Goal: Task Accomplishment & Management: Complete application form

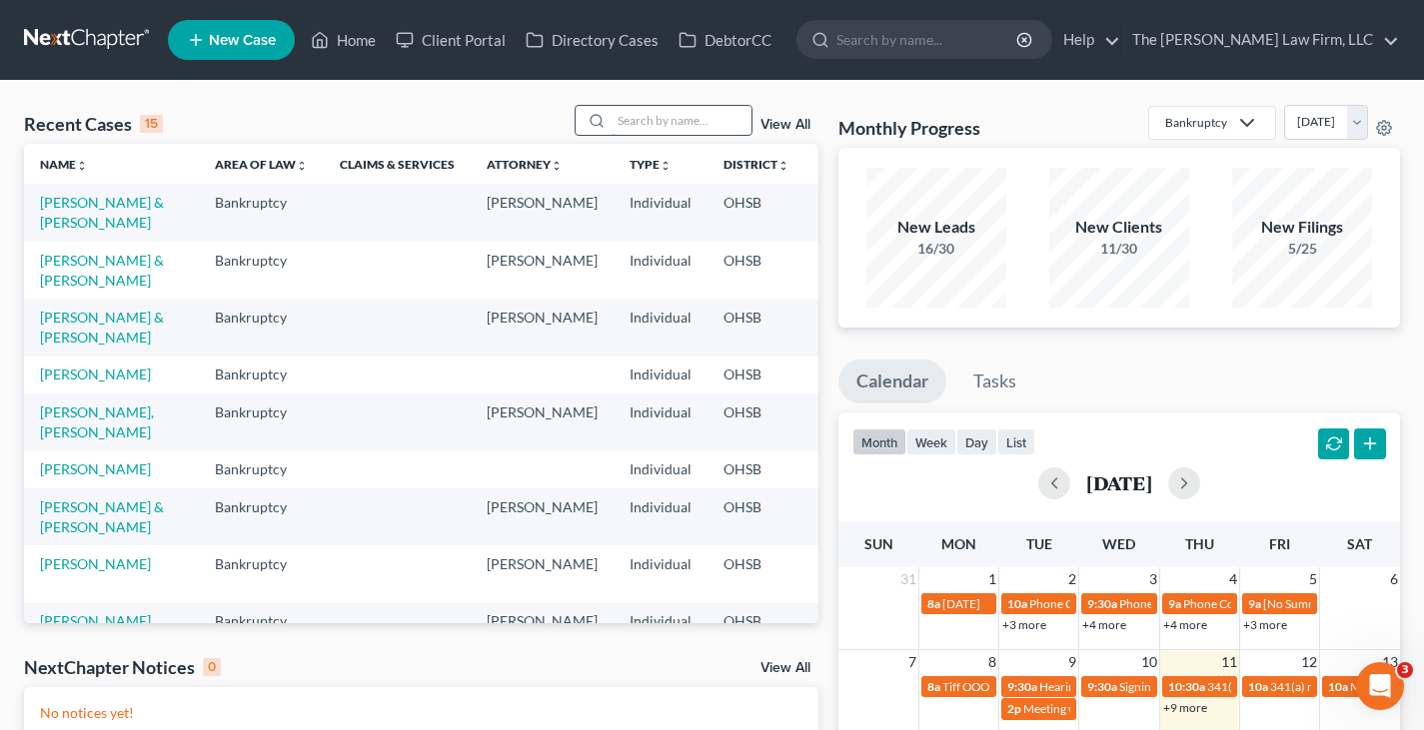
click at [670, 117] on input "search" at bounding box center [681, 120] width 140 height 29
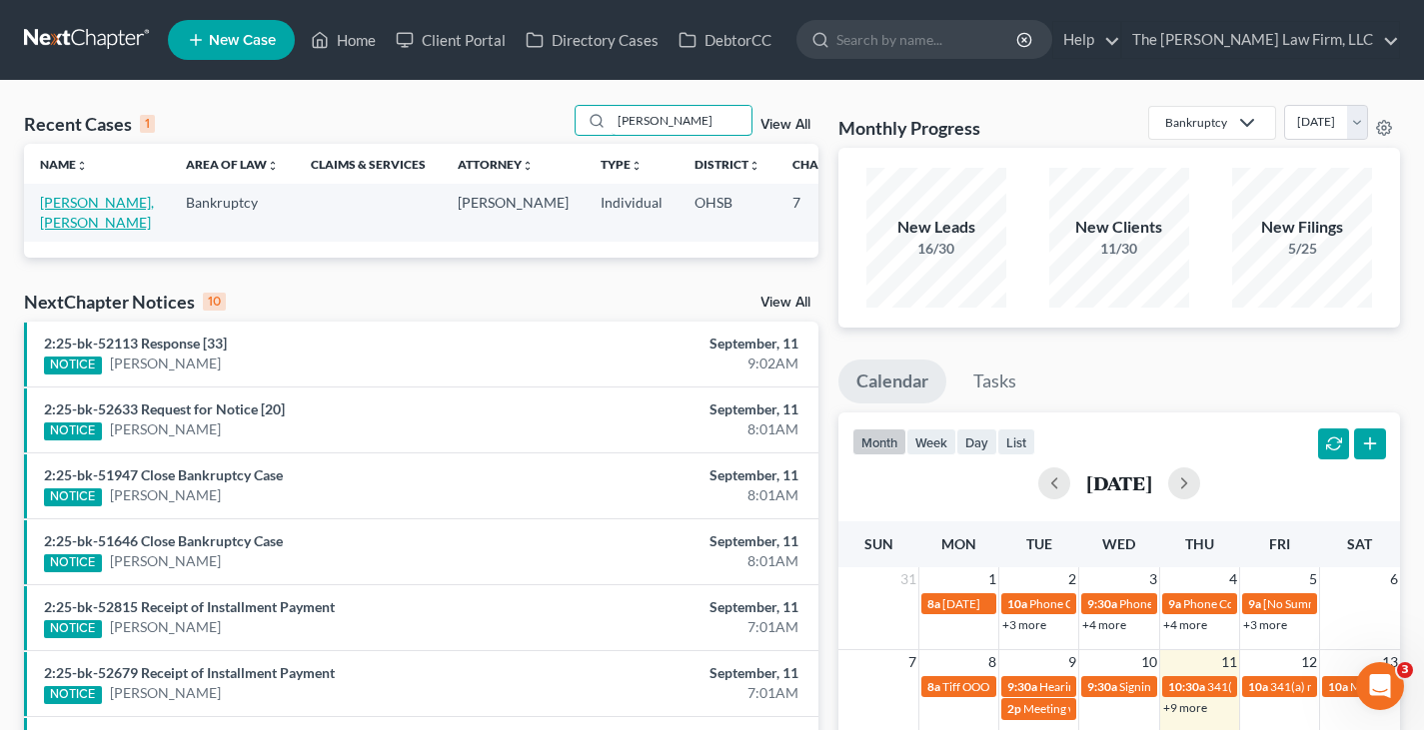
type input "[PERSON_NAME]"
click at [61, 203] on link "[PERSON_NAME], [PERSON_NAME]" at bounding box center [97, 212] width 114 height 37
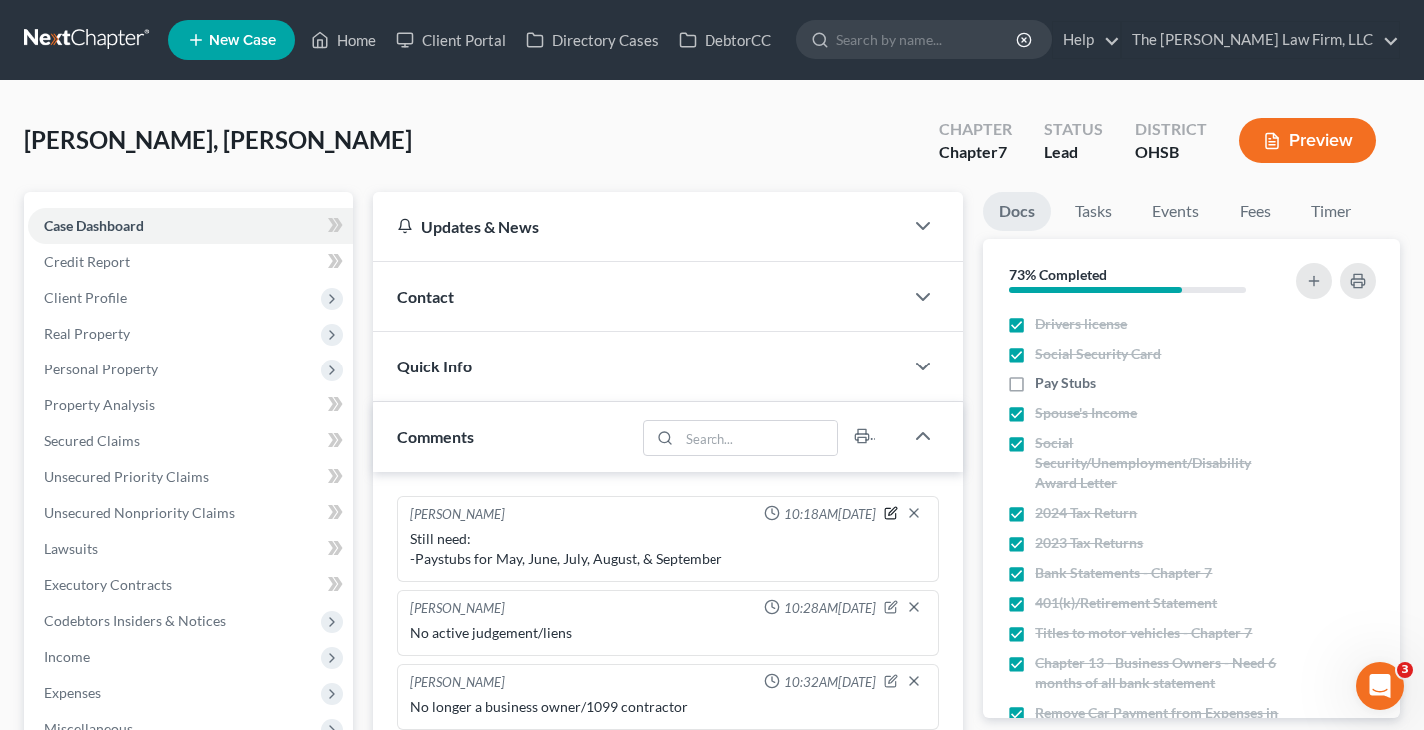
click at [890, 512] on icon "button" at bounding box center [891, 514] width 14 height 14
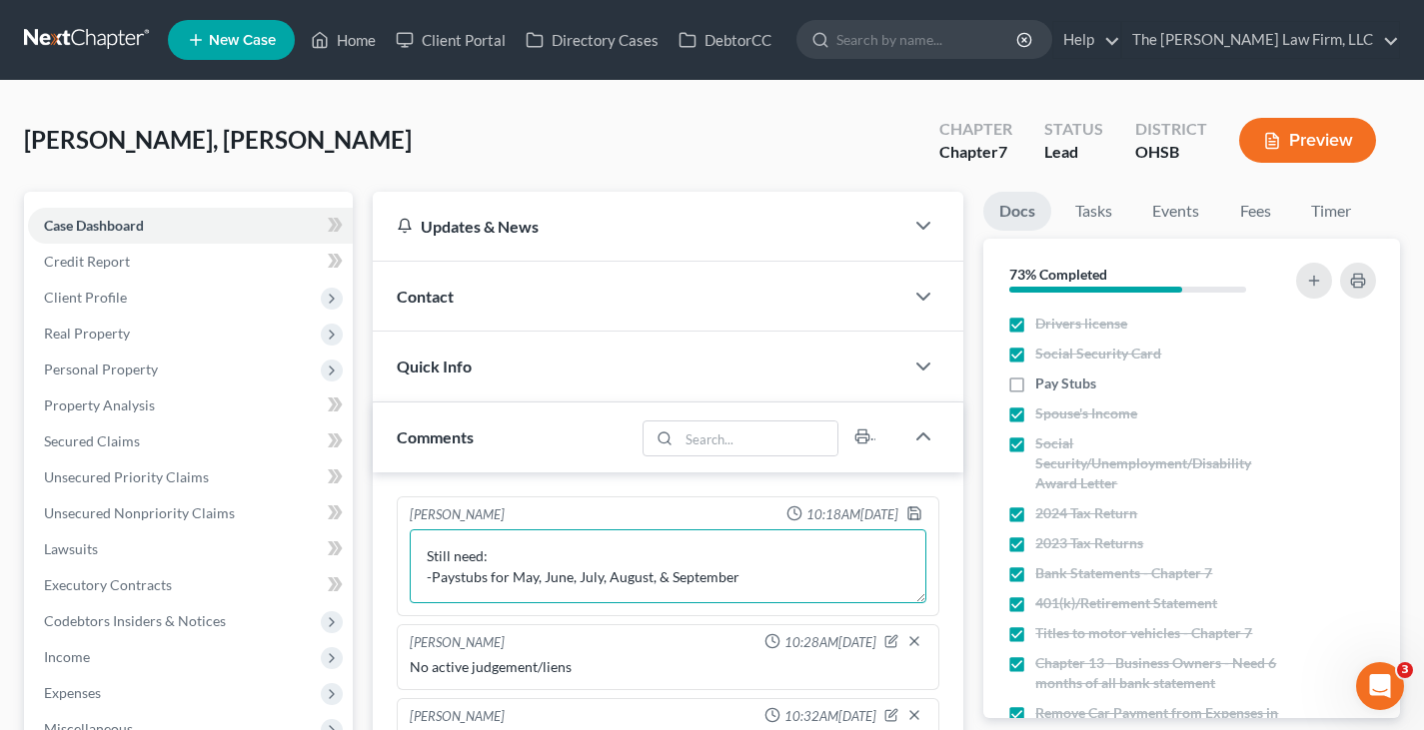
click at [664, 574] on textarea "Still need: -Paystubs for May, June, July, August, & September" at bounding box center [668, 567] width 517 height 74
drag, startPoint x: 736, startPoint y: 576, endPoint x: 515, endPoint y: 584, distance: 221.9
click at [515, 584] on textarea "Still need: -Paystubs for May, June, July, August, & September" at bounding box center [668, 567] width 517 height 74
type textarea "Still need: -Paystubs for [DATE] (once available)"
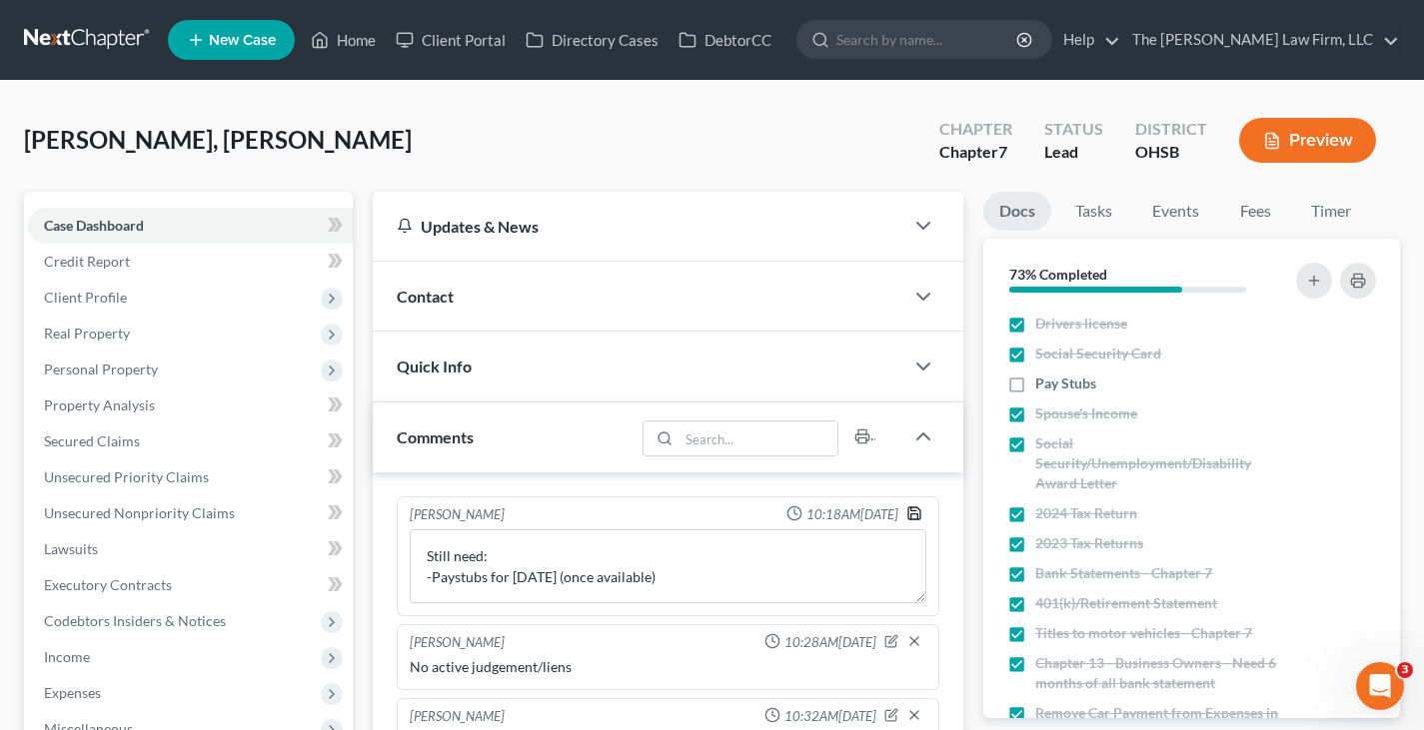
click at [912, 516] on icon "button" at bounding box center [914, 514] width 16 height 16
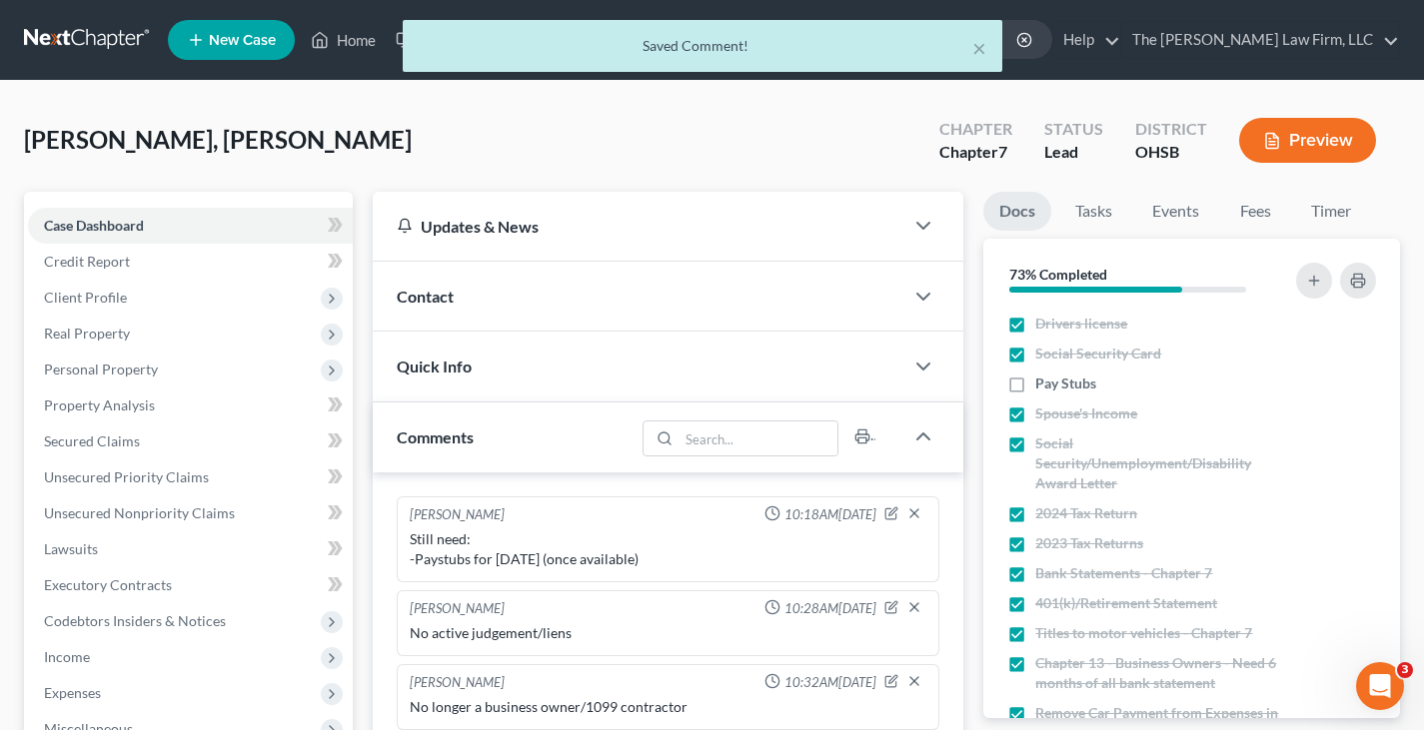
scroll to position [100, 0]
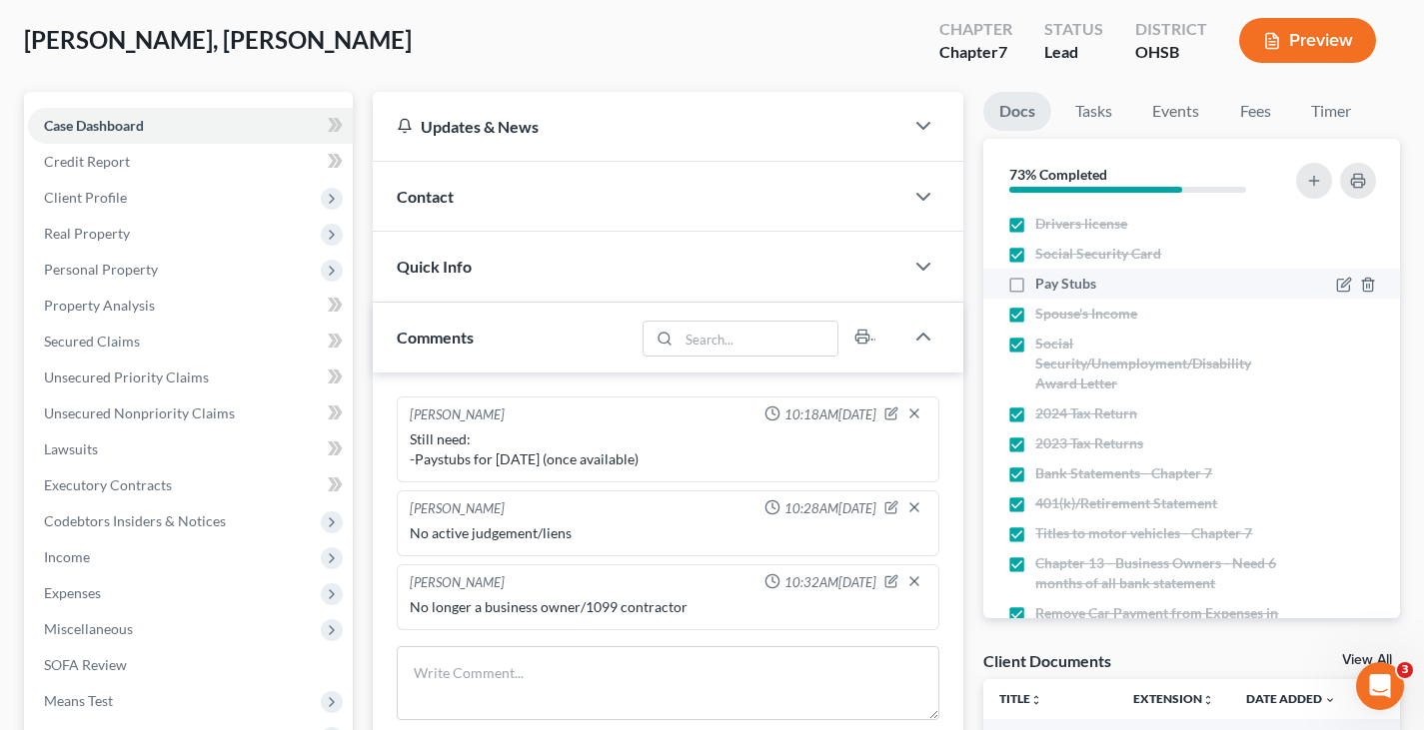
click at [1035, 284] on label "Pay Stubs" at bounding box center [1065, 284] width 61 height 20
click at [1043, 284] on input "Pay Stubs" at bounding box center [1049, 280] width 13 height 13
checkbox input "true"
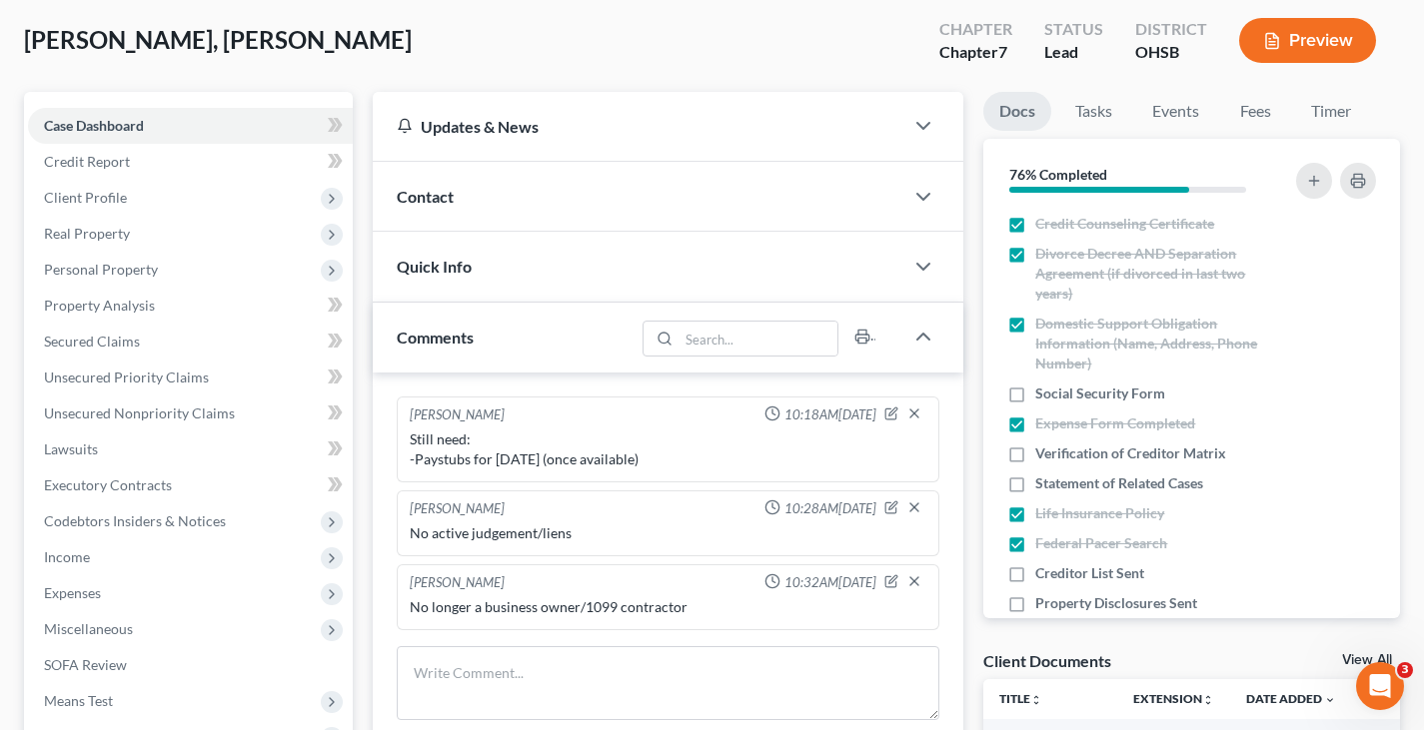
scroll to position [699, 0]
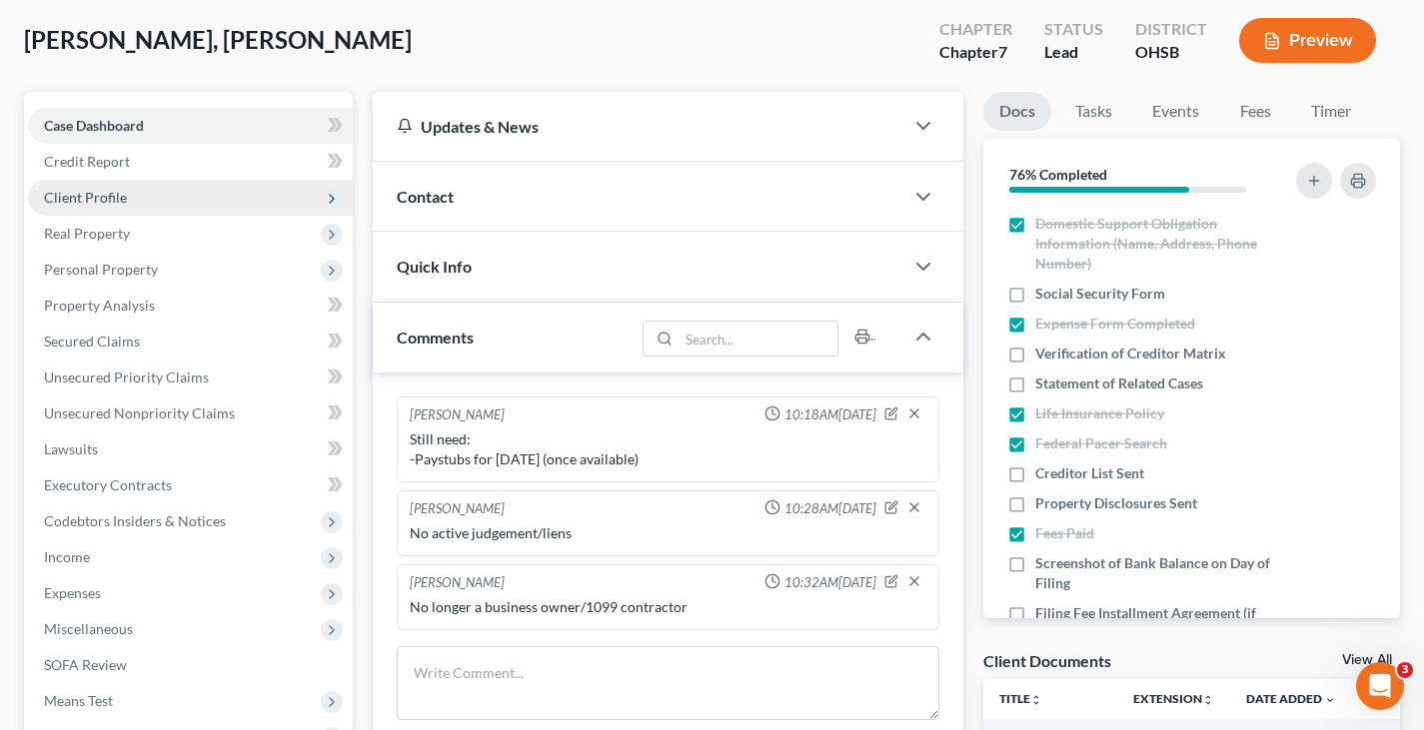
click at [107, 200] on span "Client Profile" at bounding box center [85, 197] width 83 height 17
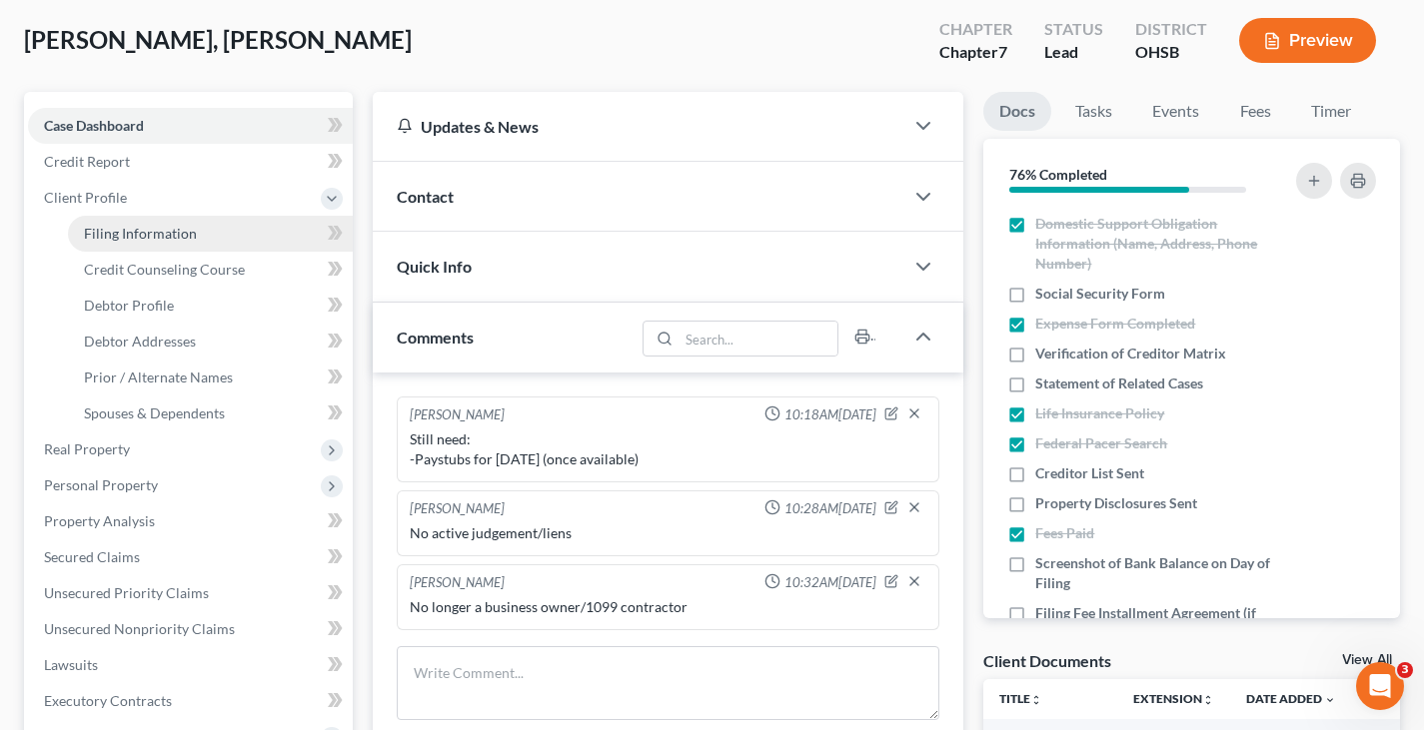
click at [112, 238] on span "Filing Information" at bounding box center [140, 233] width 113 height 17
select select "1"
select select "0"
select select "36"
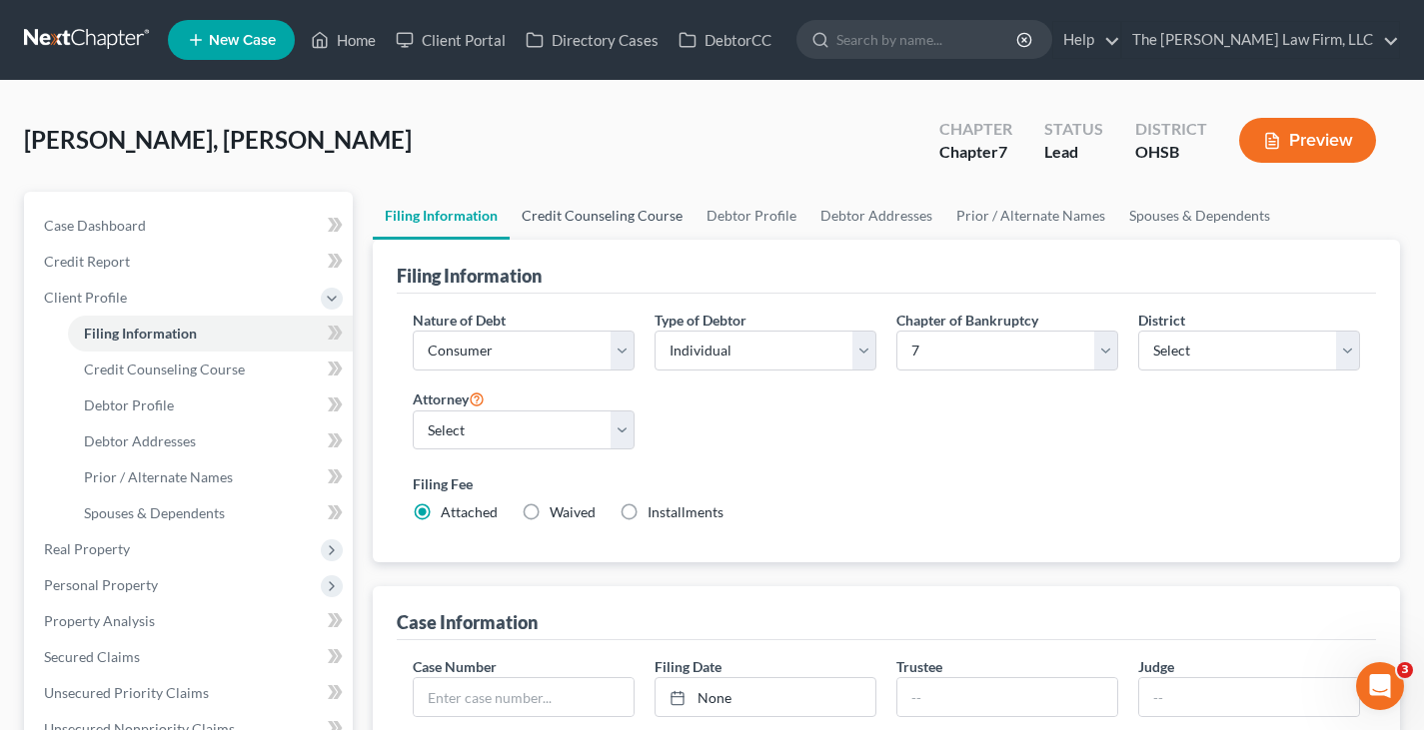
click at [594, 214] on link "Credit Counseling Course" at bounding box center [602, 216] width 185 height 48
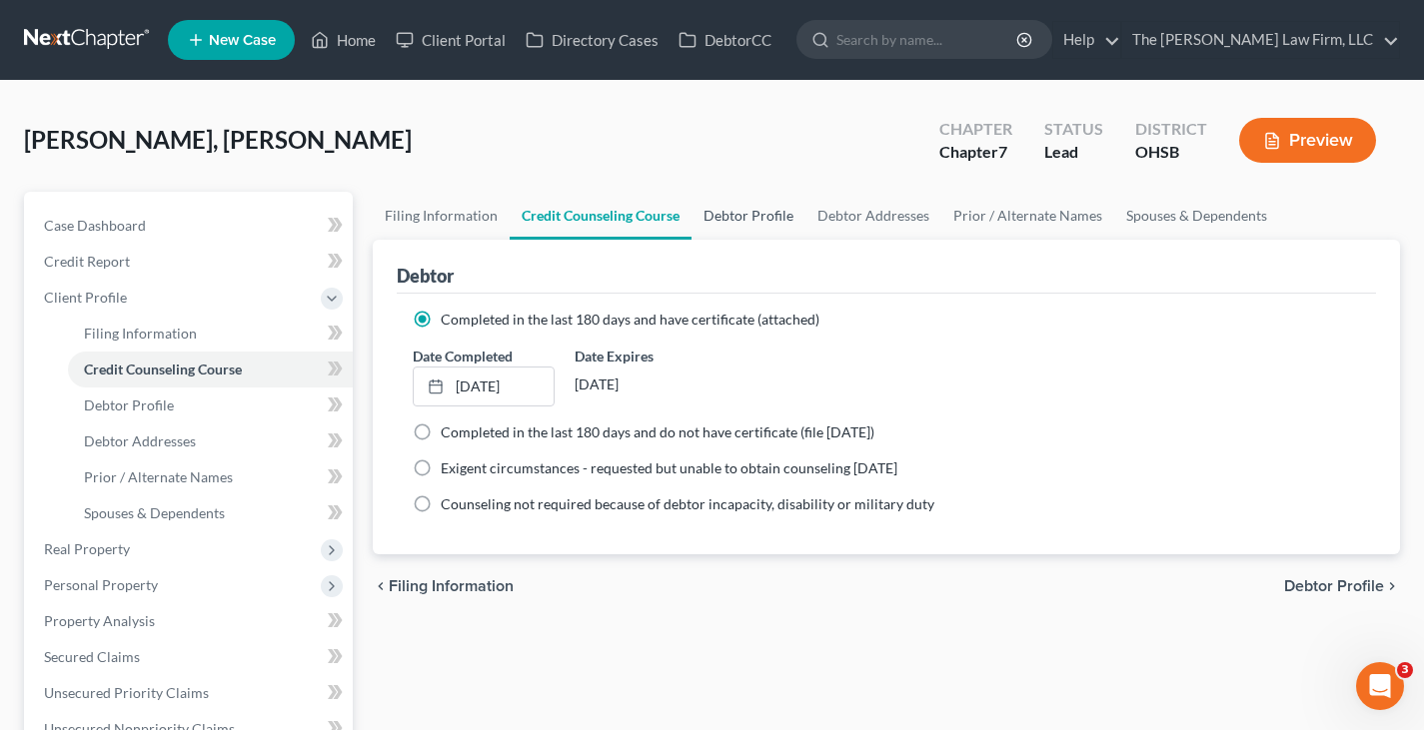
click at [730, 216] on link "Debtor Profile" at bounding box center [748, 216] width 114 height 48
select select "3"
select select "2"
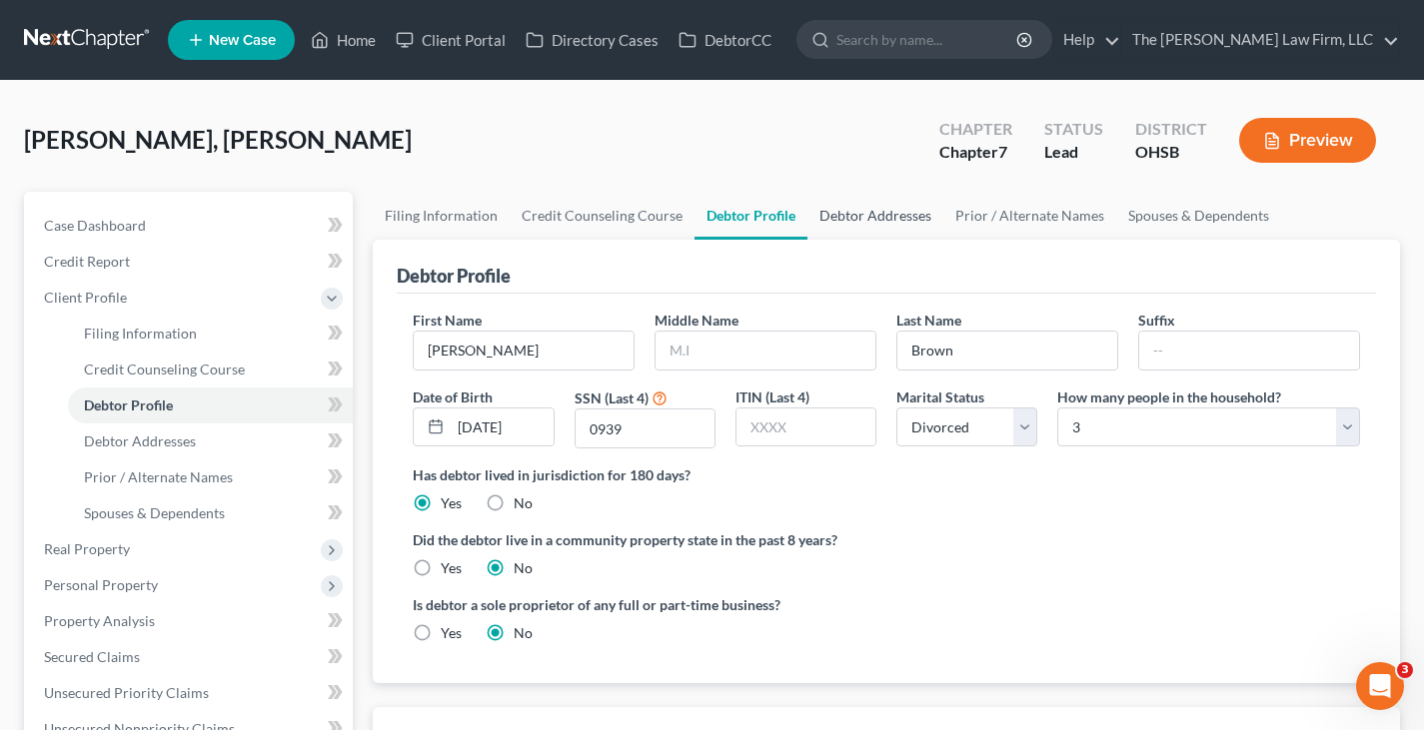
click at [842, 213] on link "Debtor Addresses" at bounding box center [875, 216] width 136 height 48
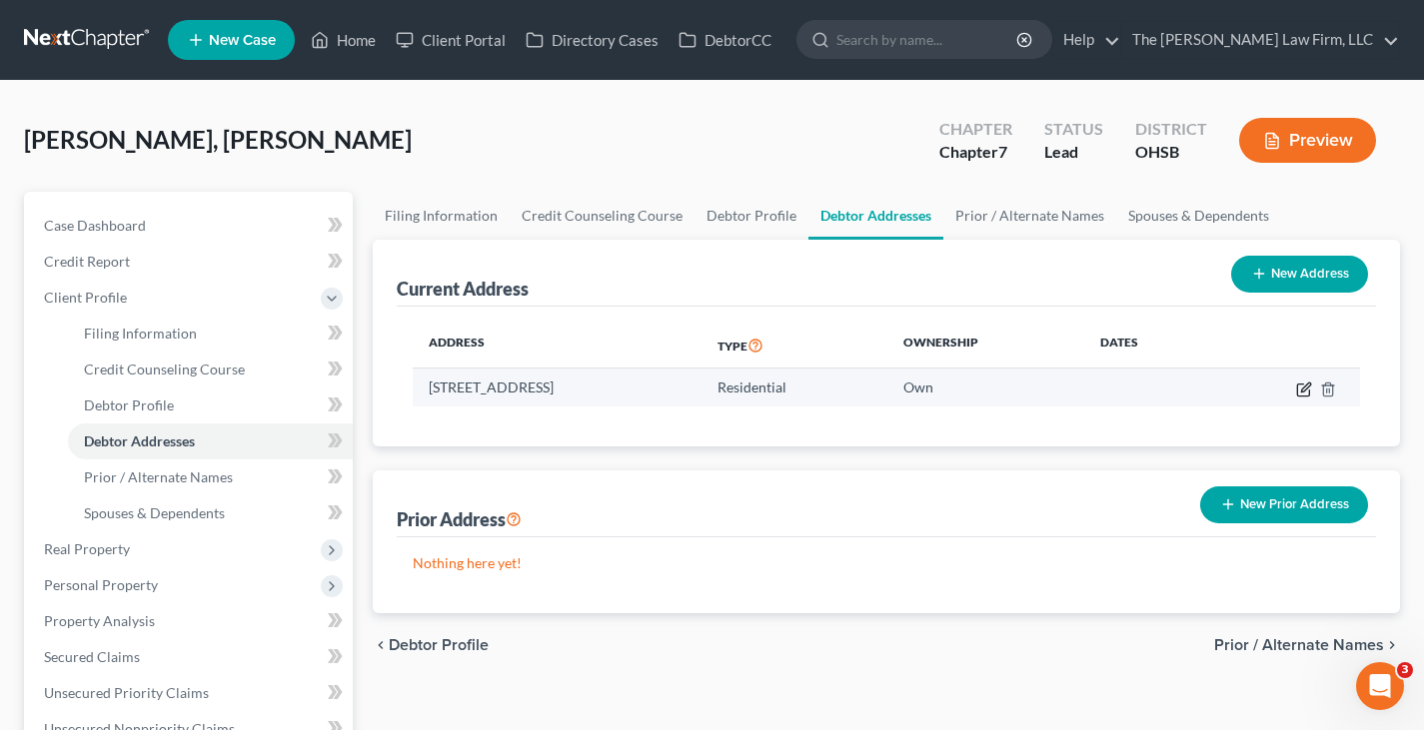
click at [1302, 390] on icon "button" at bounding box center [1305, 387] width 9 height 9
select select "36"
select select "0"
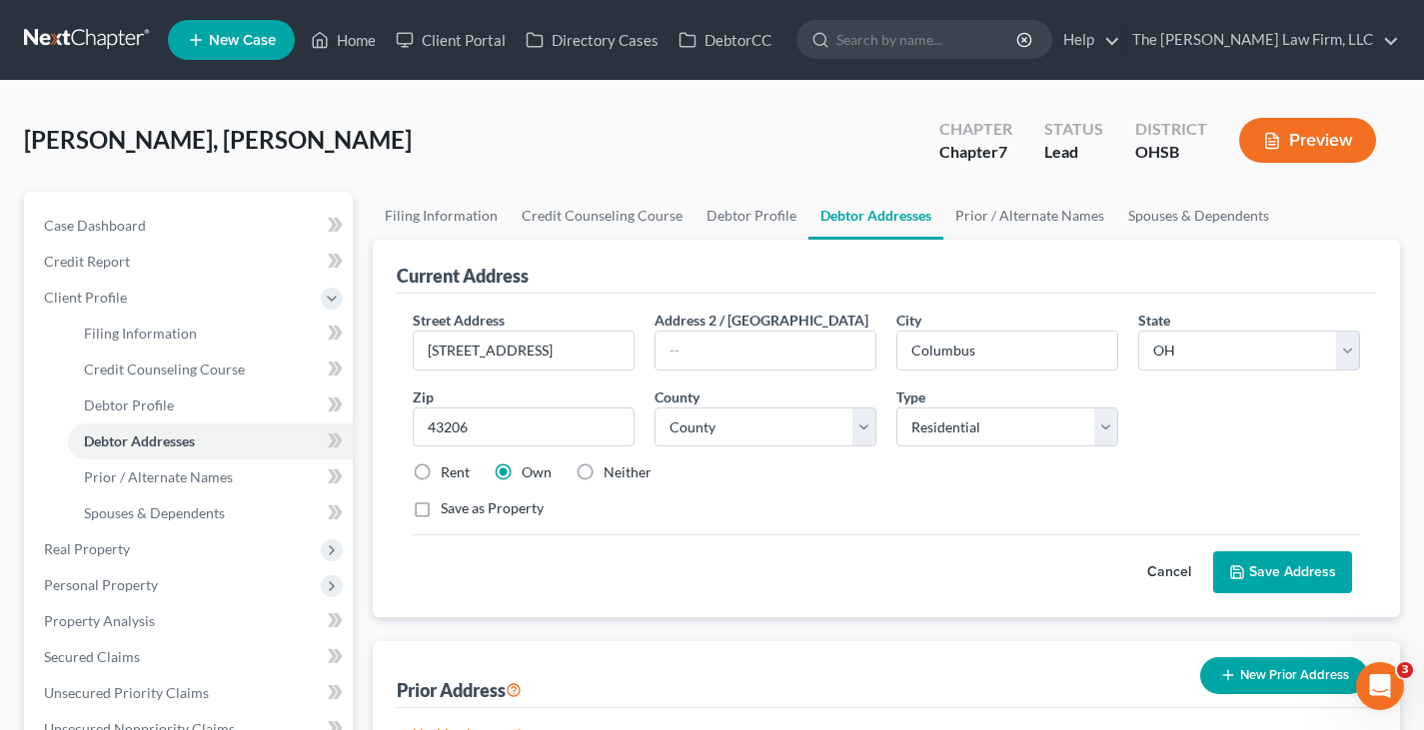
click at [1309, 571] on button "Save Address" at bounding box center [1282, 572] width 139 height 42
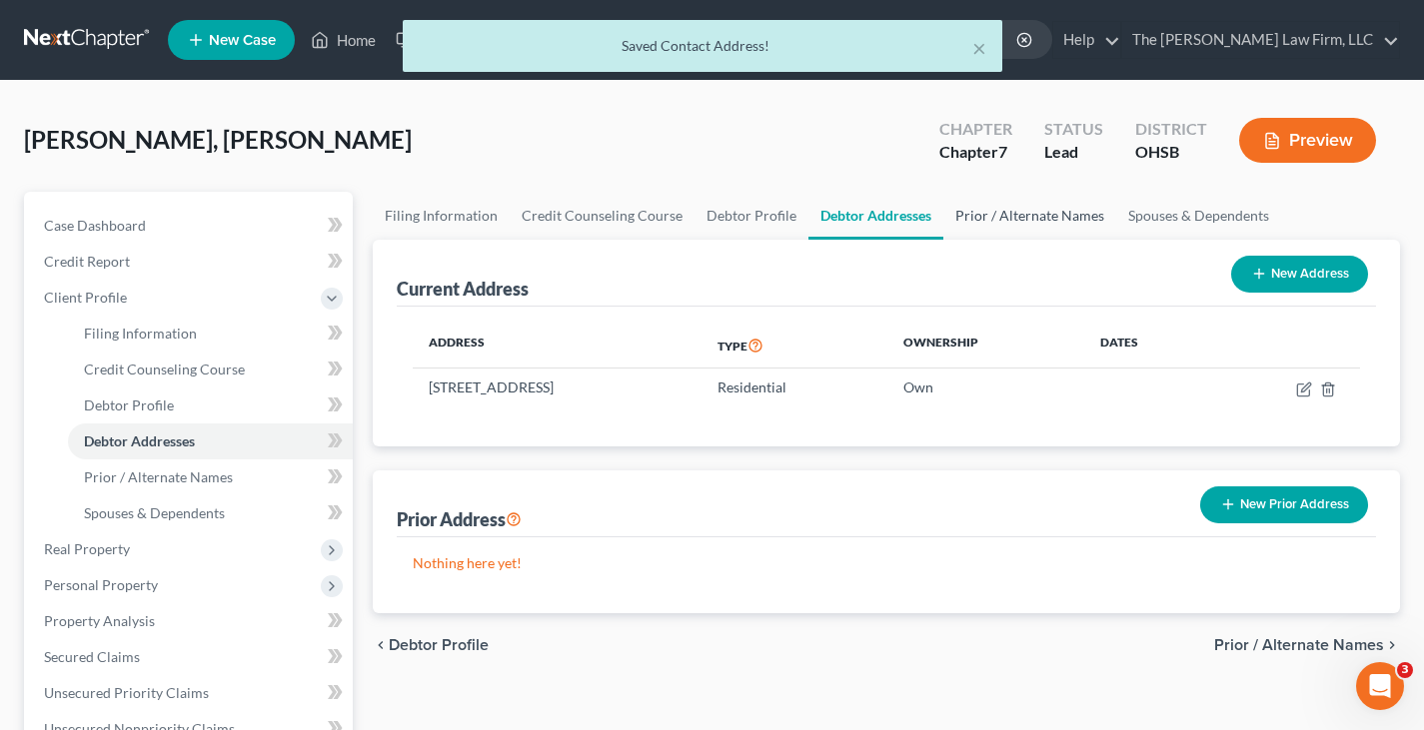
click at [1047, 216] on link "Prior / Alternate Names" at bounding box center [1029, 216] width 173 height 48
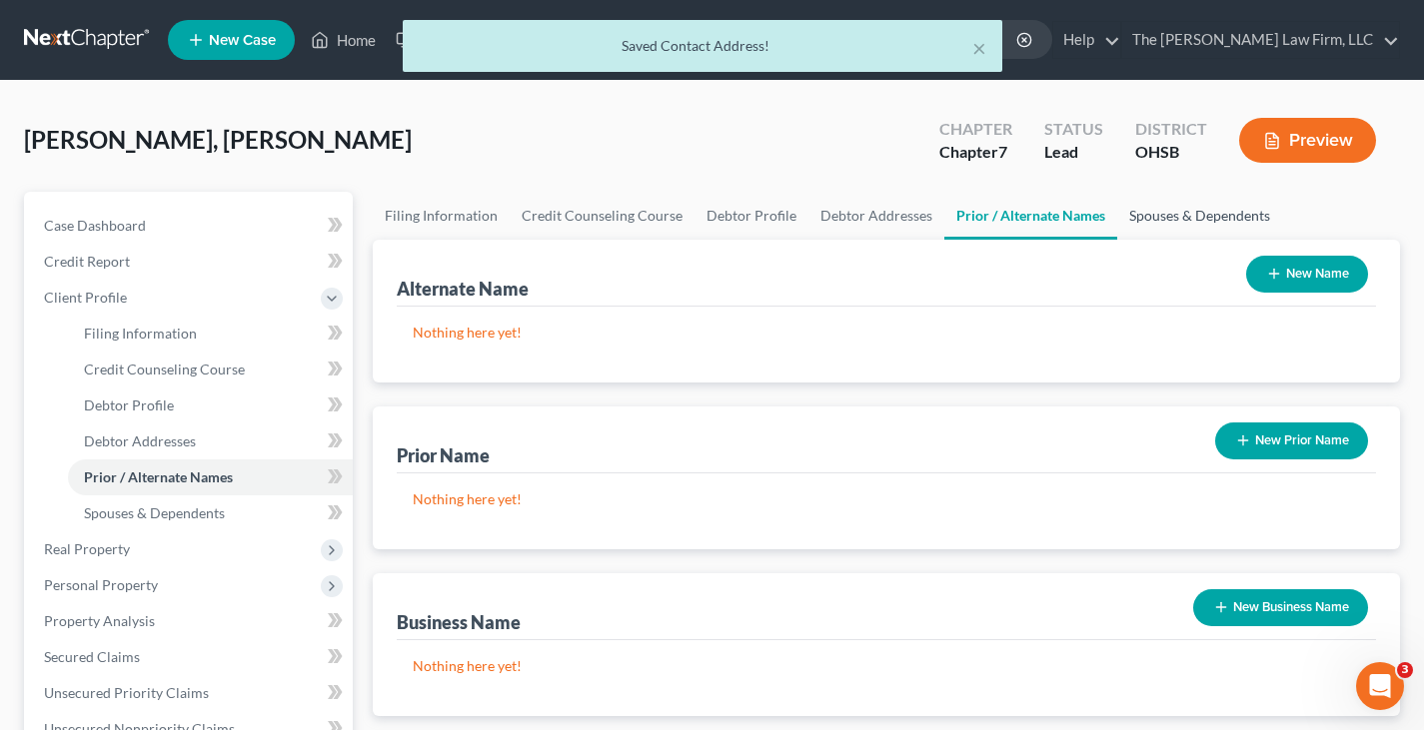
click at [1174, 216] on link "Spouses & Dependents" at bounding box center [1199, 216] width 165 height 48
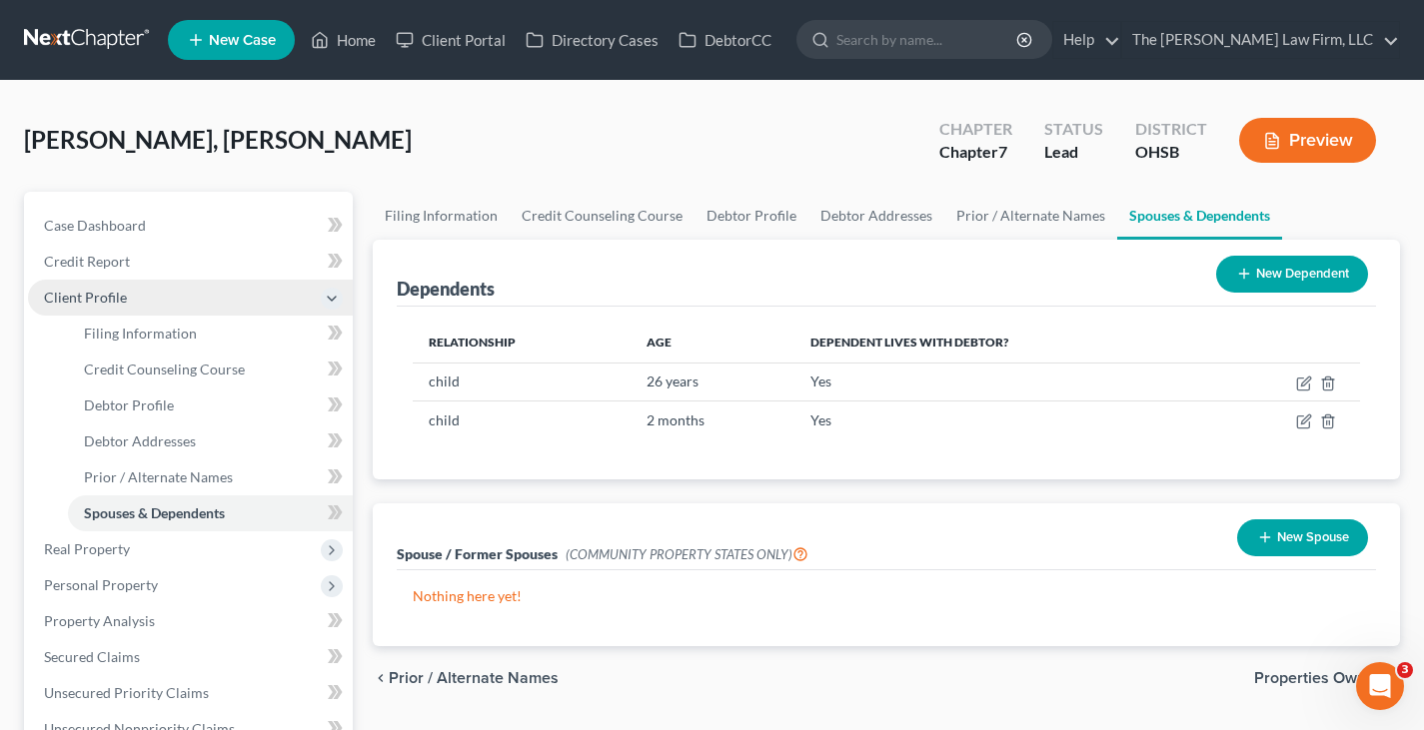
click at [169, 309] on span "Client Profile" at bounding box center [190, 298] width 325 height 36
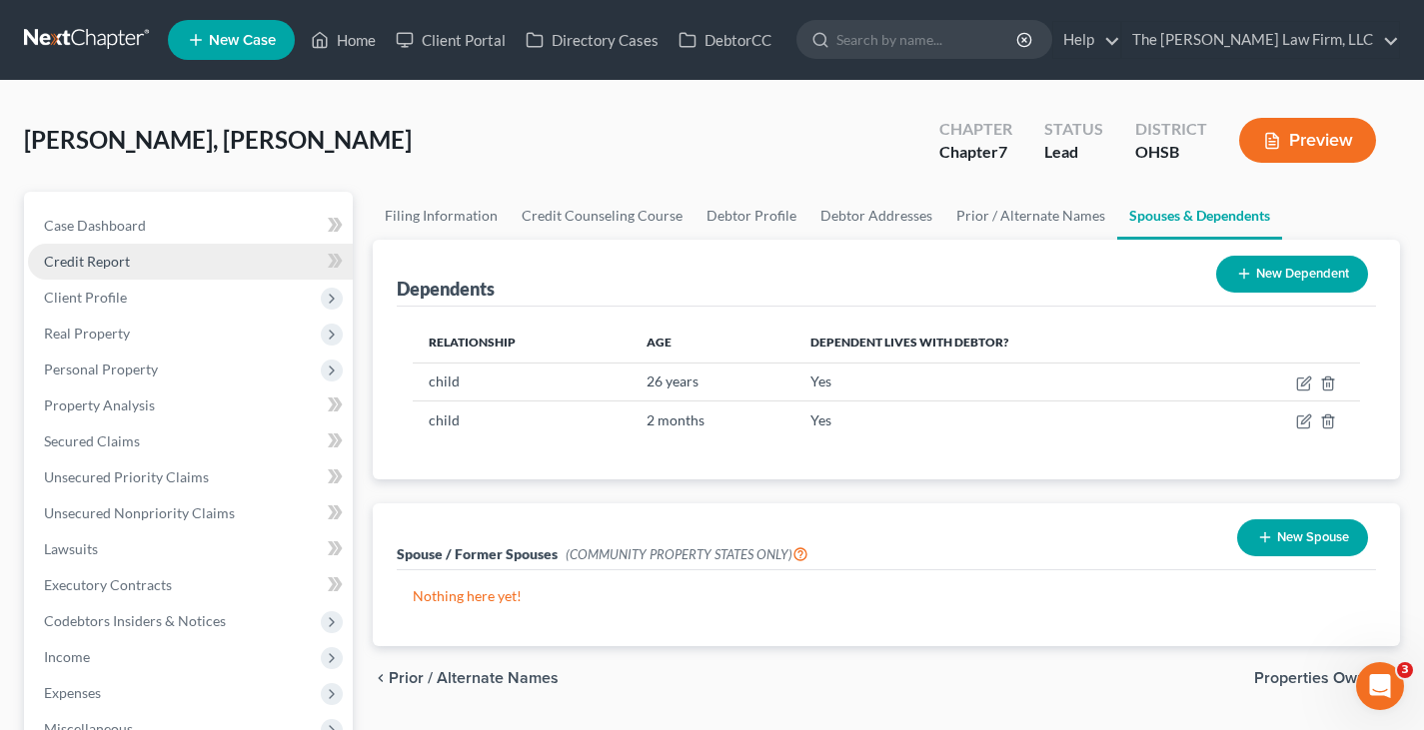
click at [154, 260] on link "Credit Report" at bounding box center [190, 262] width 325 height 36
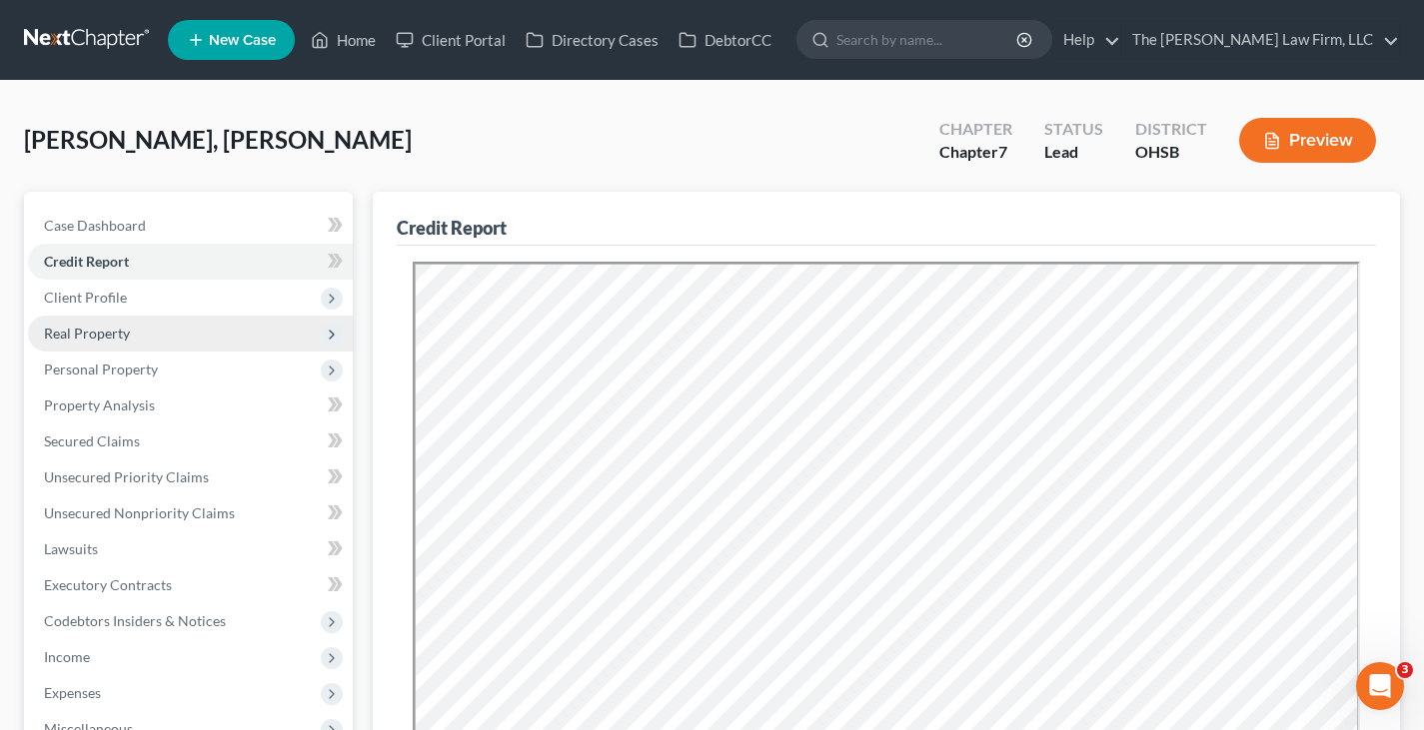
click at [160, 340] on span "Real Property" at bounding box center [190, 334] width 325 height 36
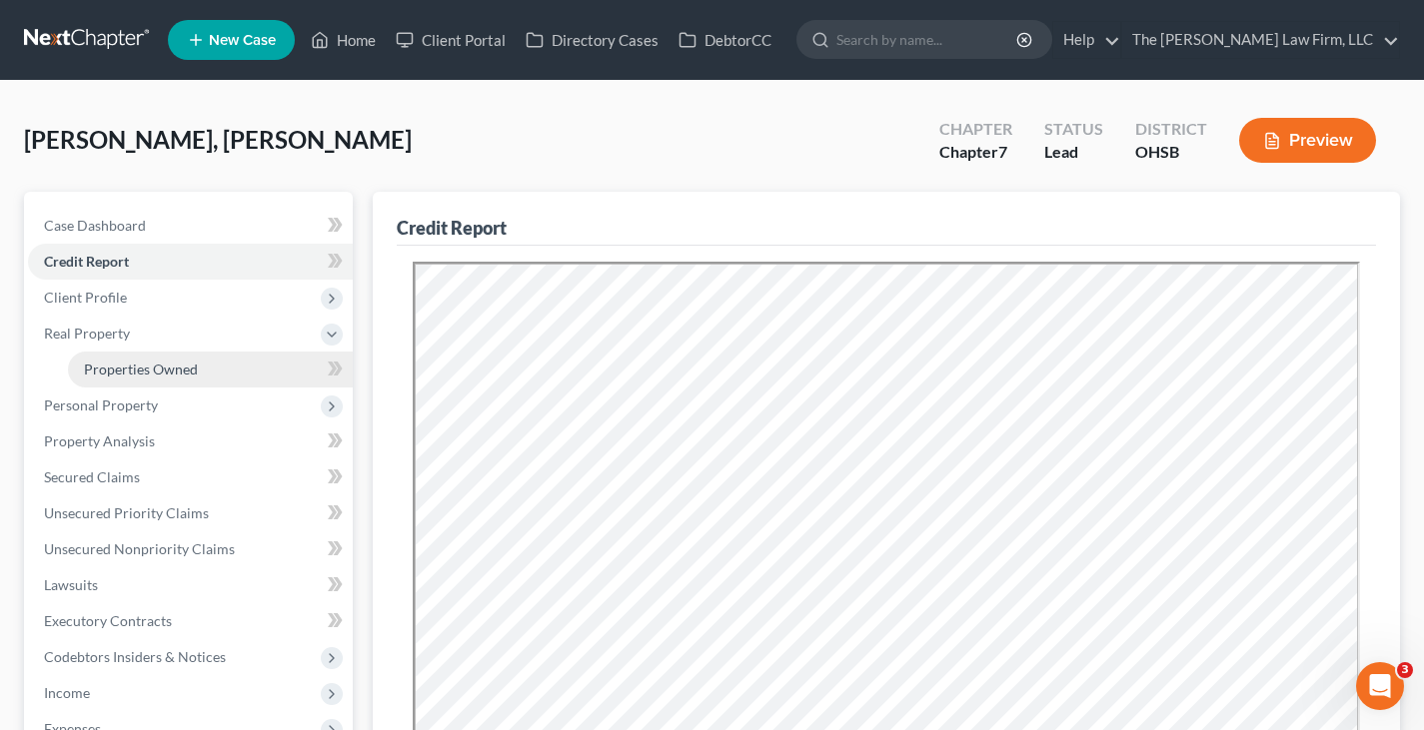
click at [165, 367] on span "Properties Owned" at bounding box center [141, 369] width 114 height 17
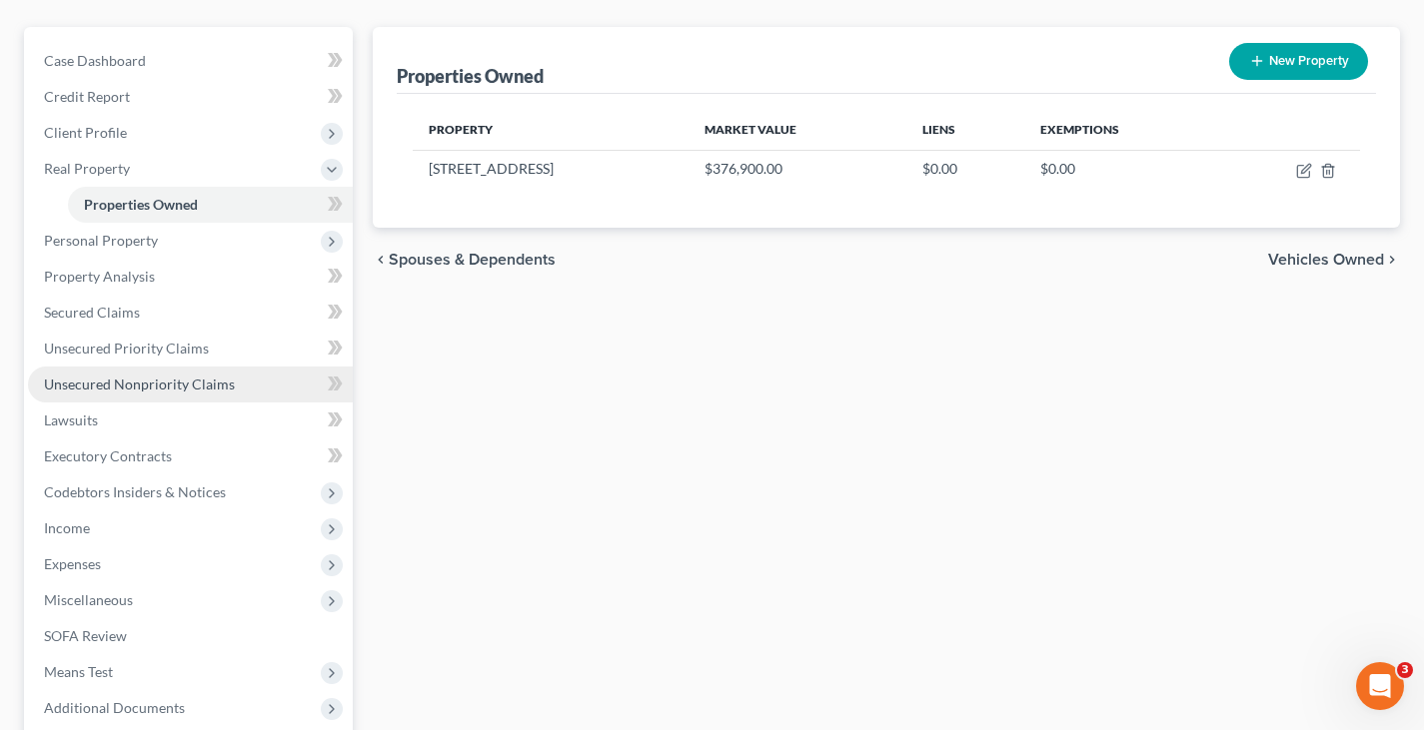
scroll to position [200, 0]
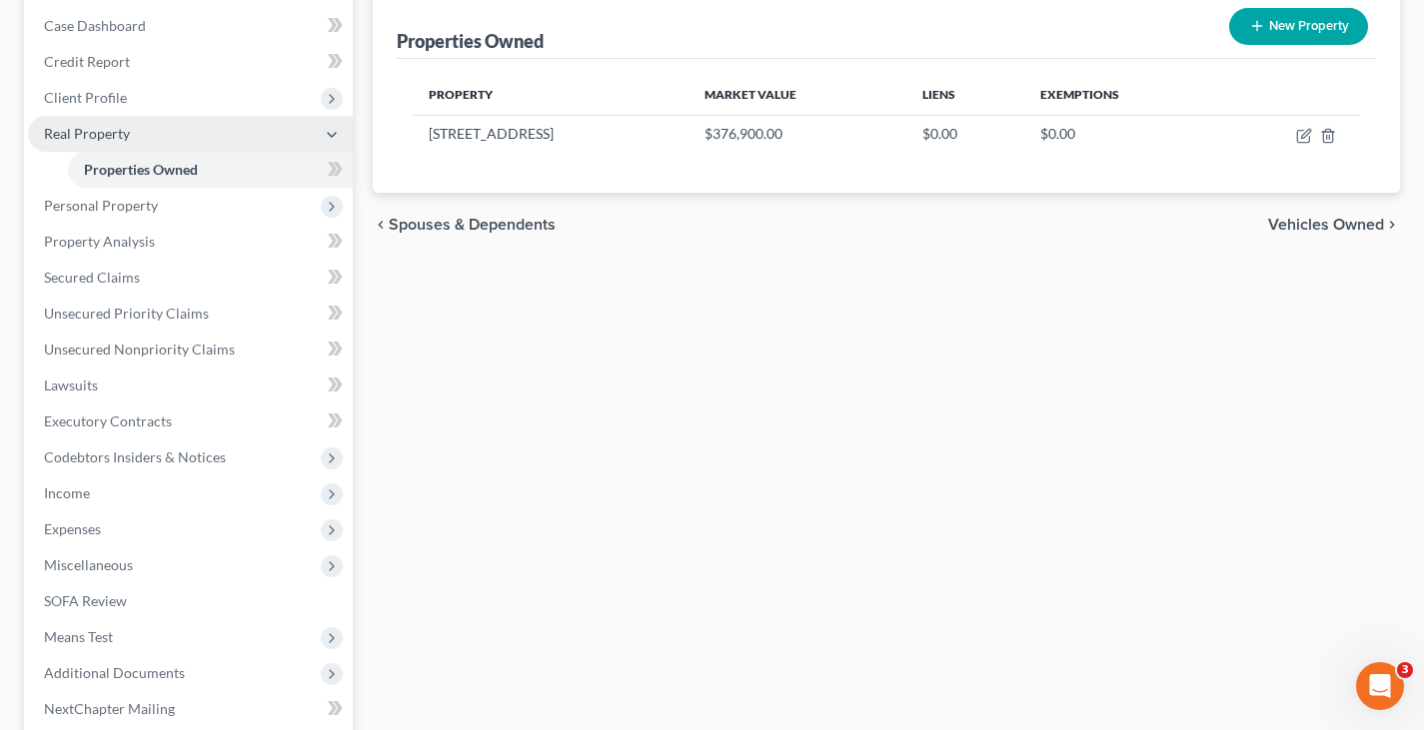
click at [160, 142] on span "Real Property" at bounding box center [190, 134] width 325 height 36
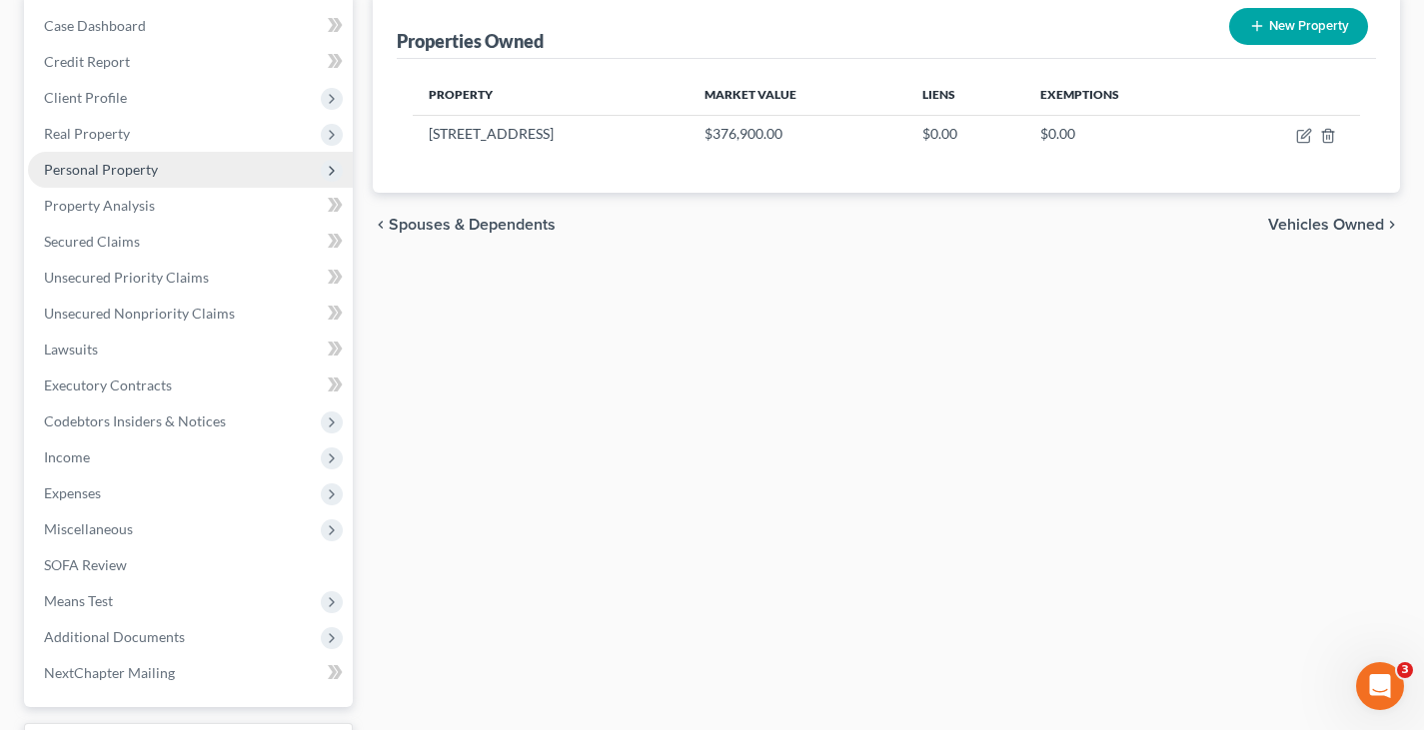
click at [156, 172] on span "Personal Property" at bounding box center [190, 170] width 325 height 36
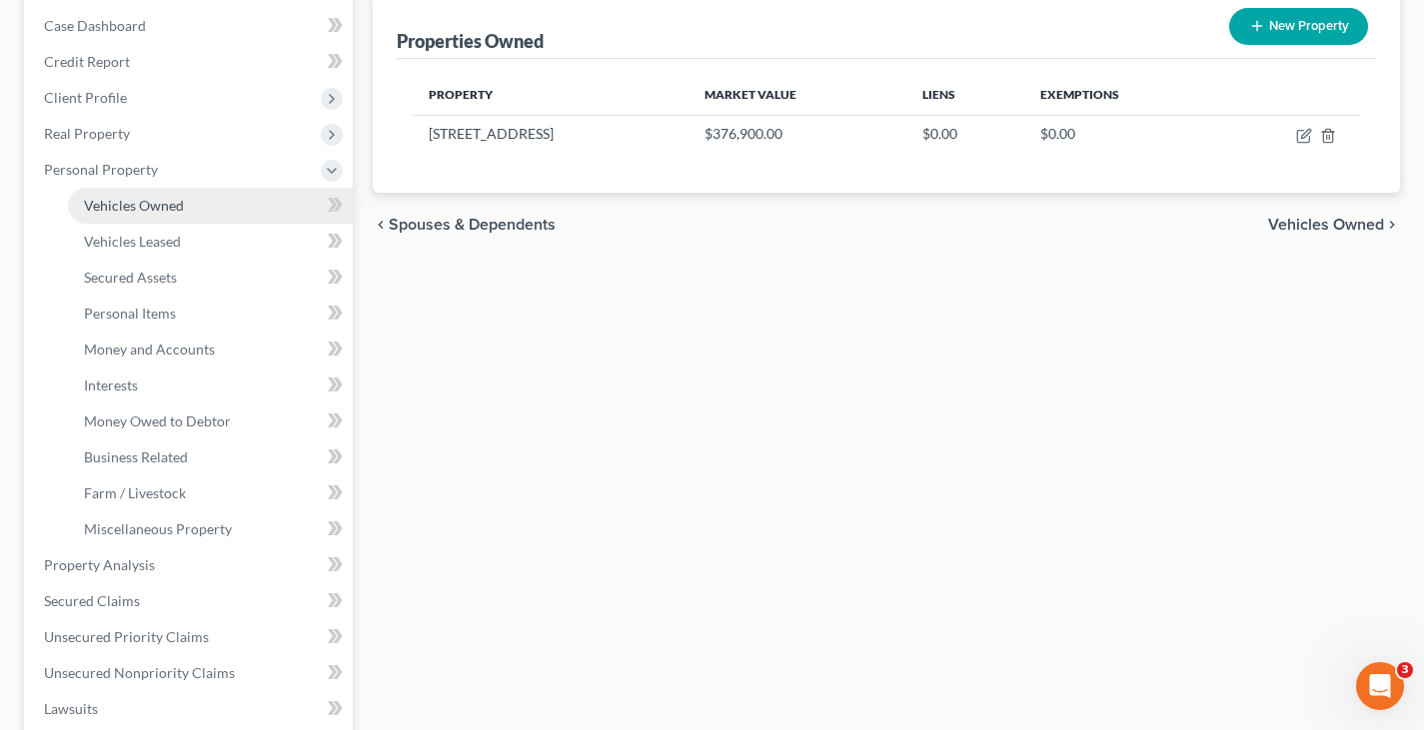
click at [164, 212] on span "Vehicles Owned" at bounding box center [134, 205] width 100 height 17
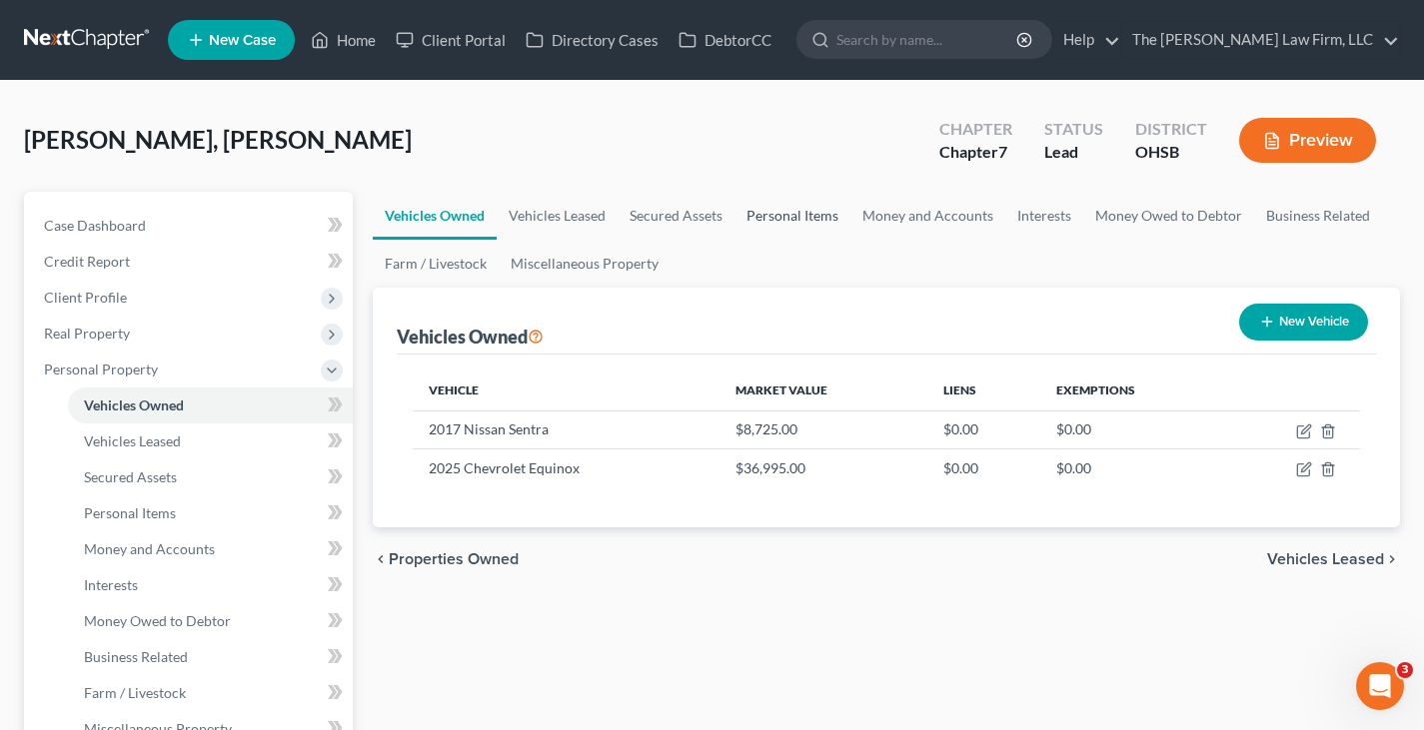
click at [763, 217] on link "Personal Items" at bounding box center [792, 216] width 116 height 48
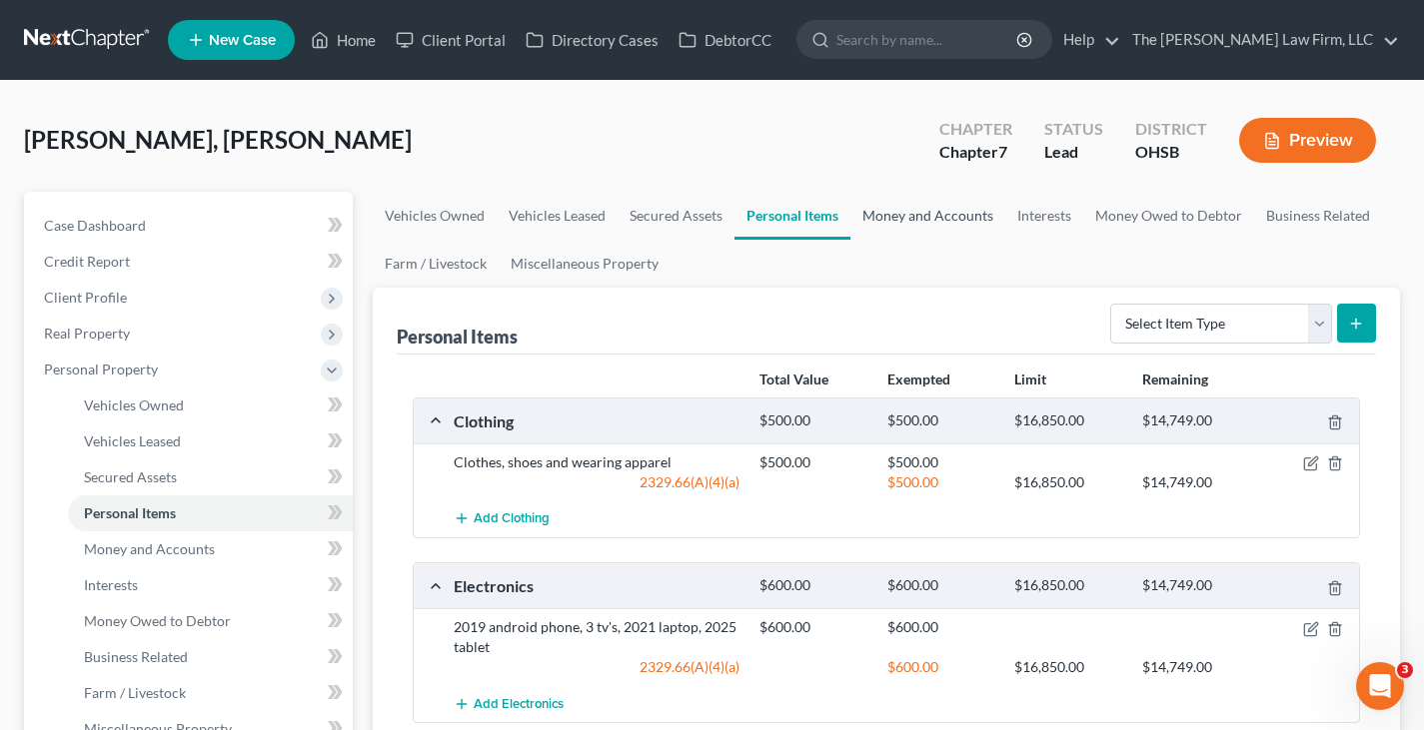
click at [895, 213] on link "Money and Accounts" at bounding box center [927, 216] width 155 height 48
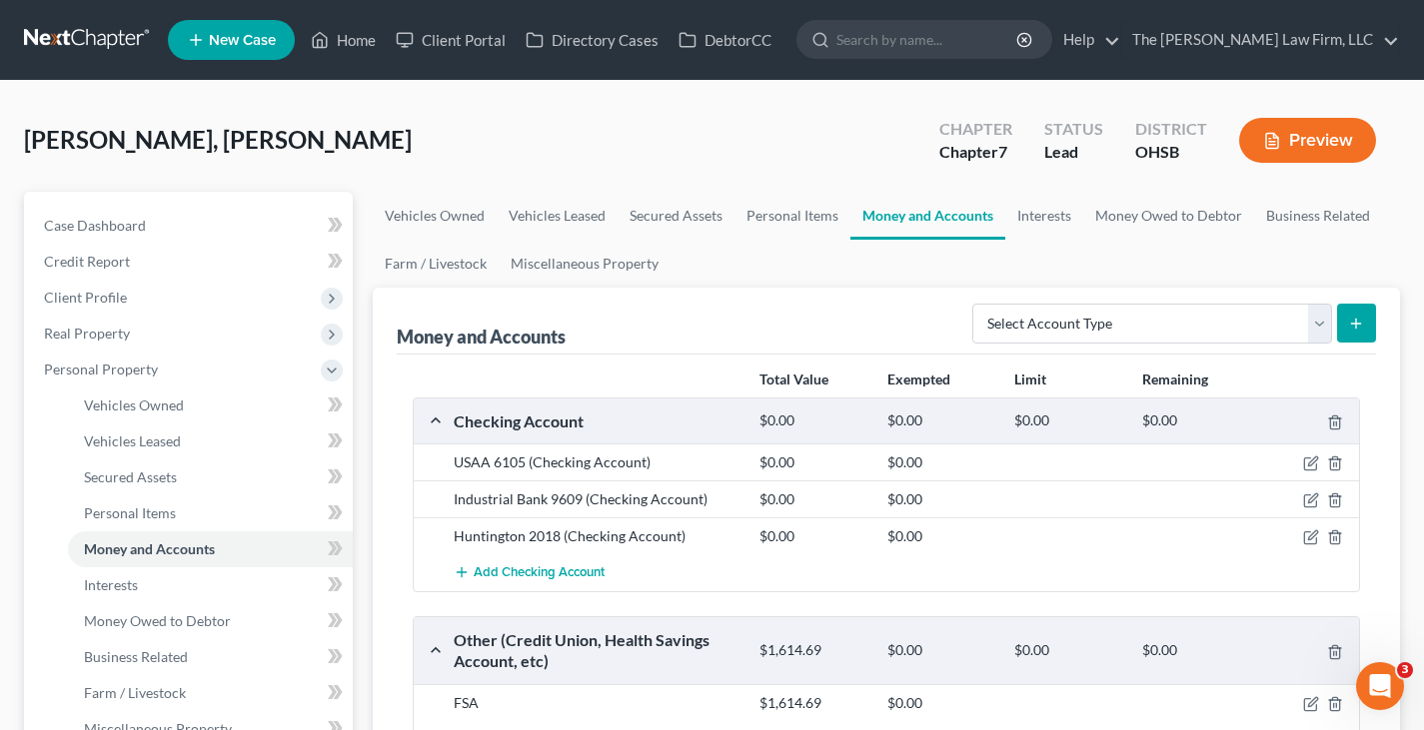
scroll to position [100, 0]
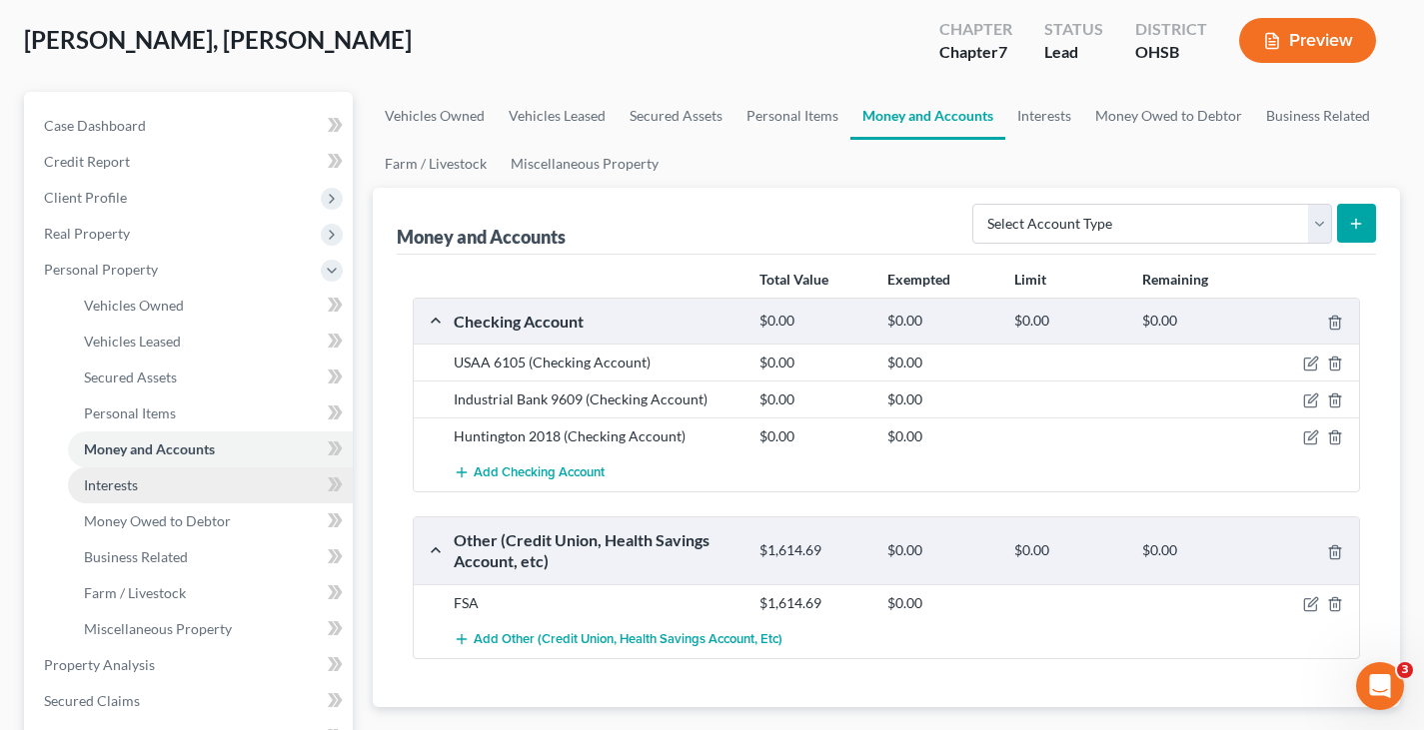
click at [122, 487] on span "Interests" at bounding box center [111, 485] width 54 height 17
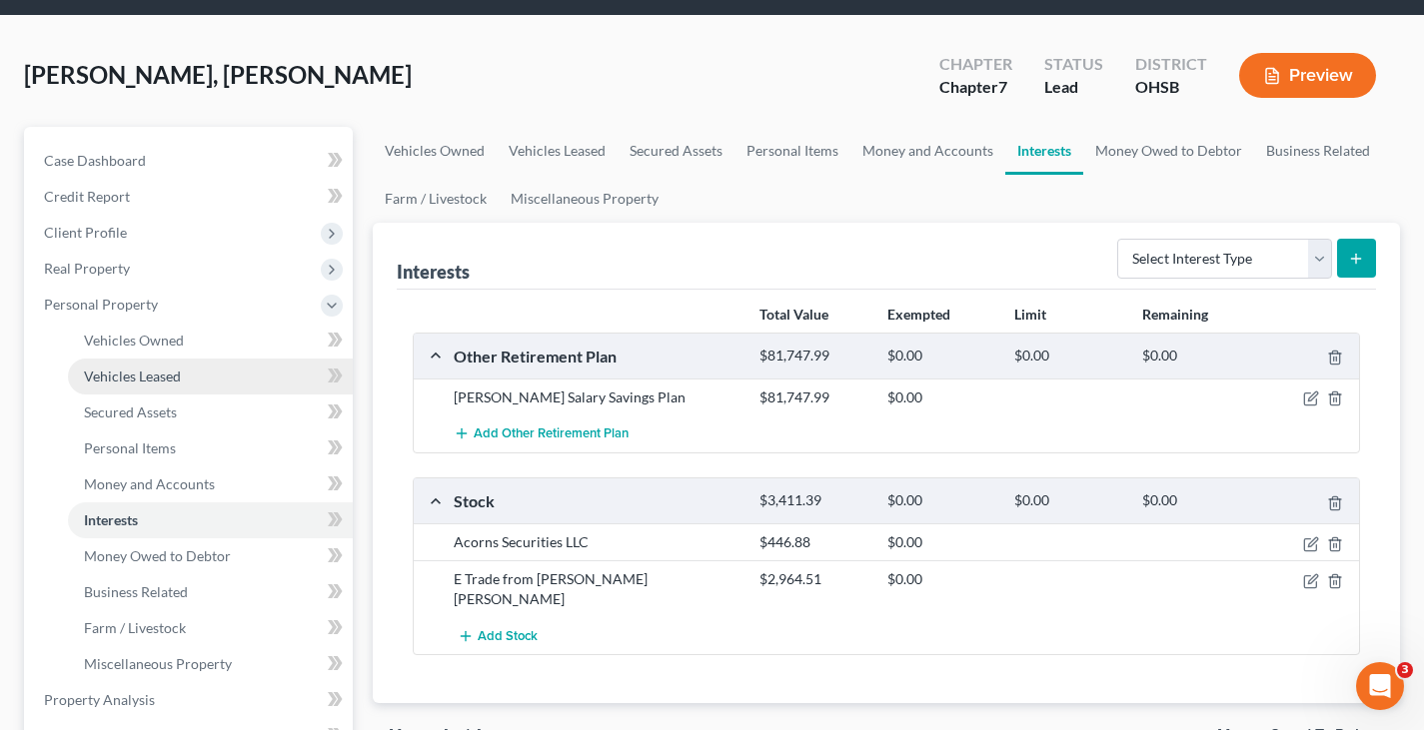
scroll to position [100, 0]
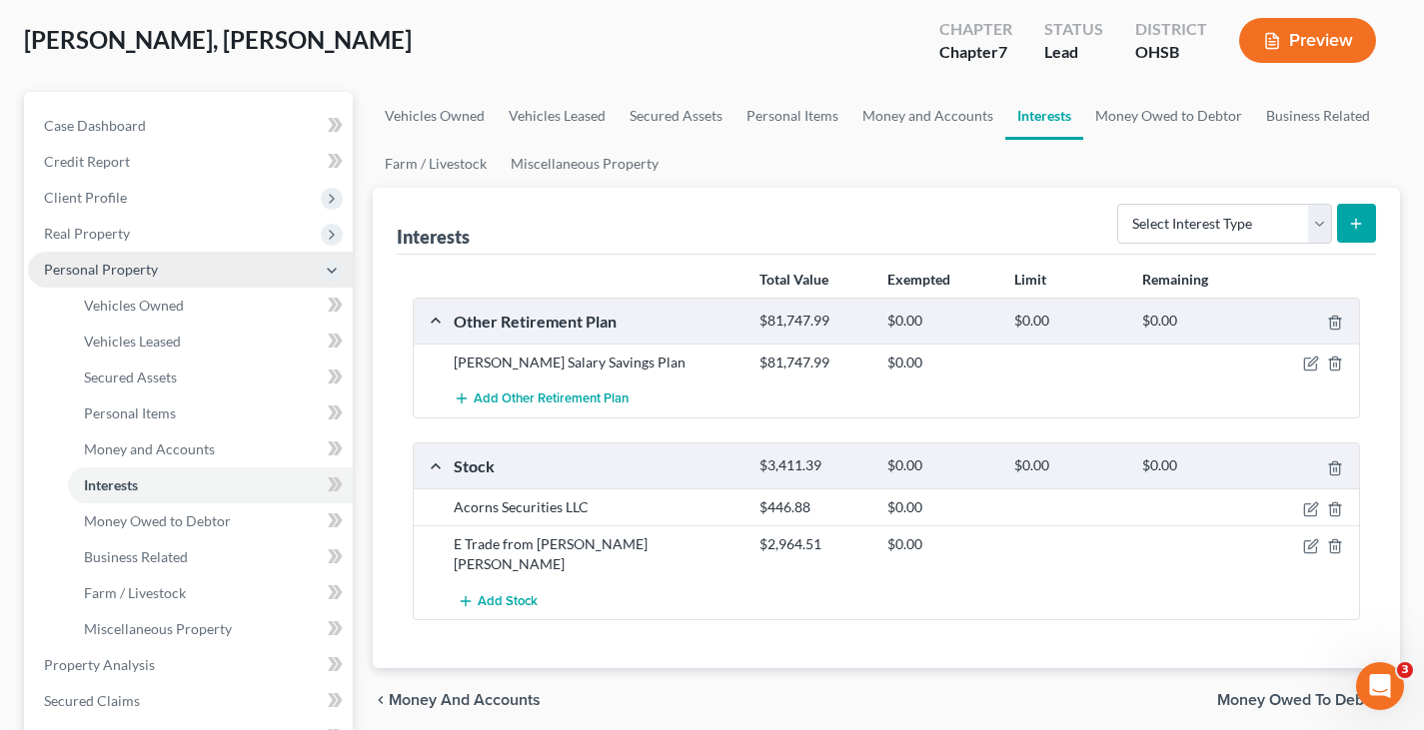
click at [195, 276] on span "Personal Property" at bounding box center [190, 270] width 325 height 36
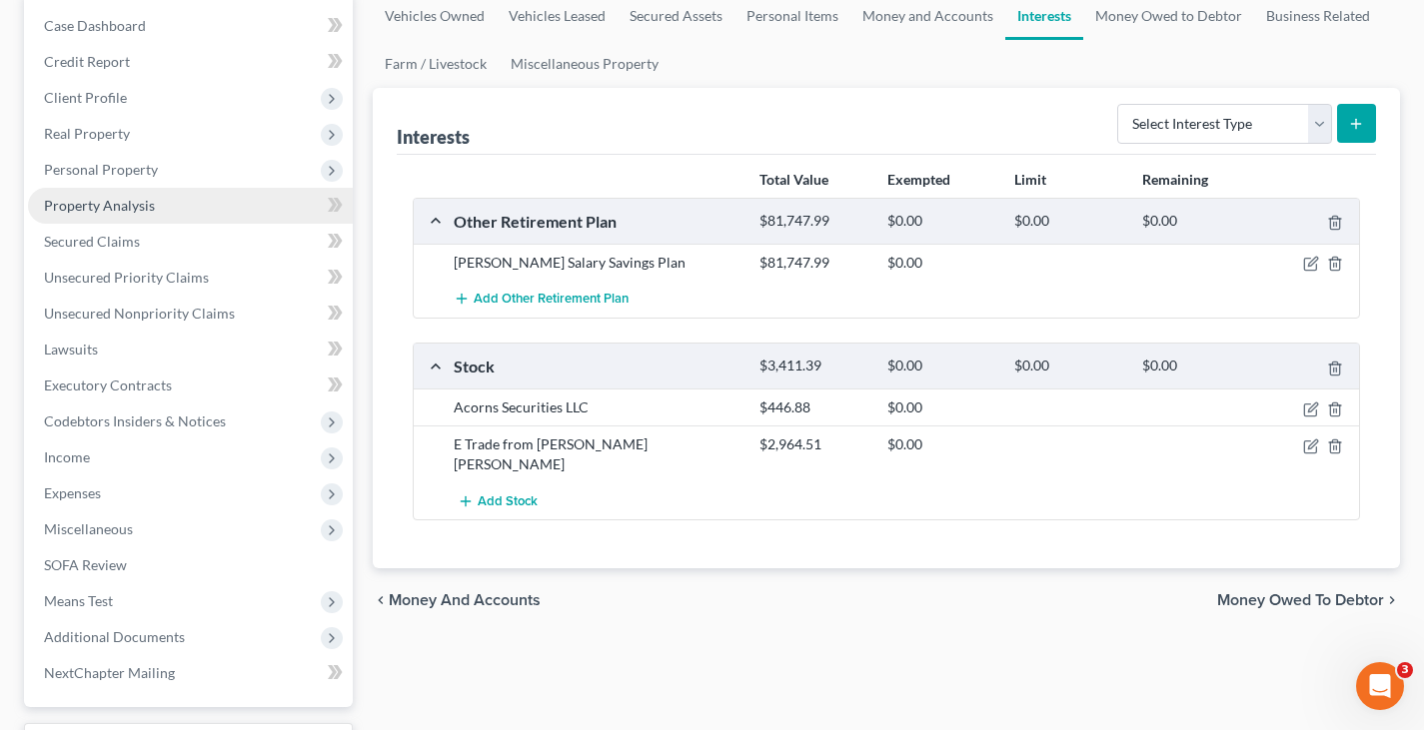
scroll to position [0, 0]
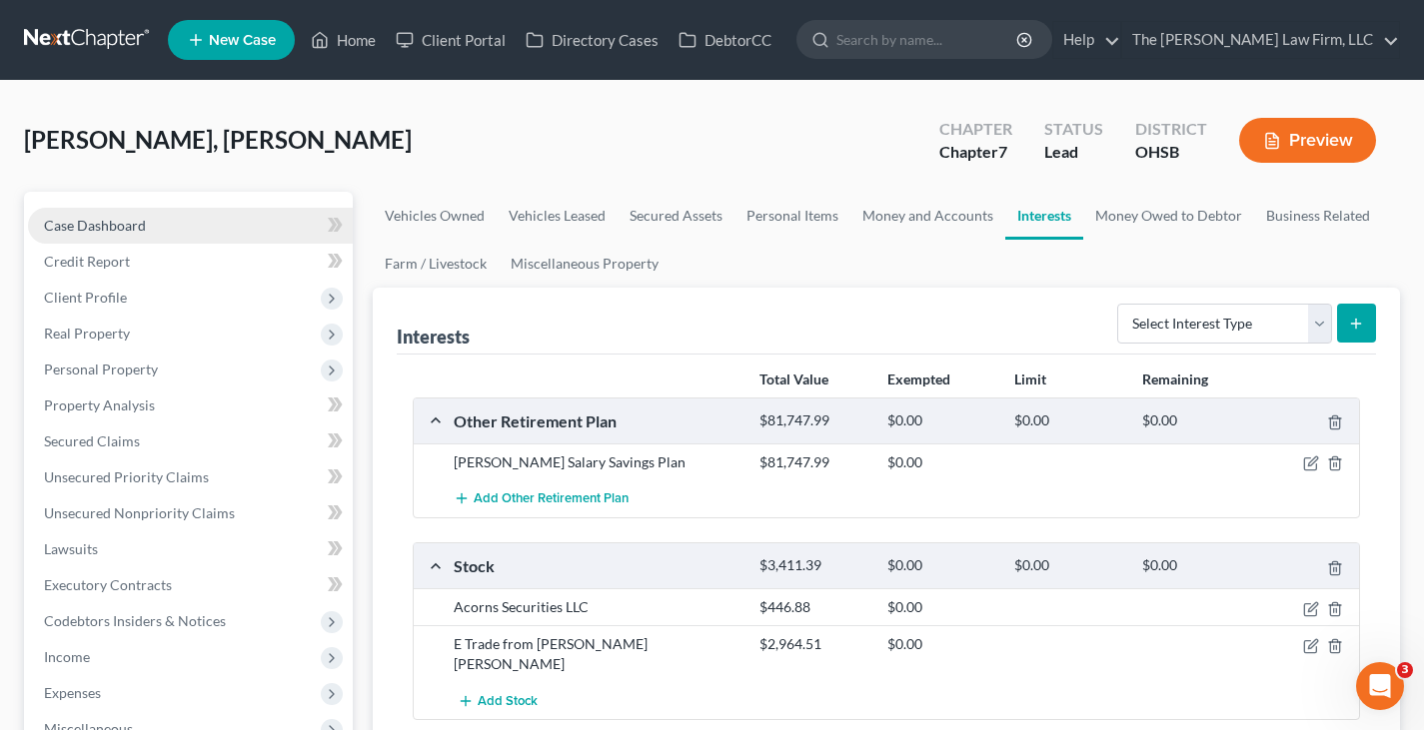
click at [131, 227] on span "Case Dashboard" at bounding box center [95, 225] width 102 height 17
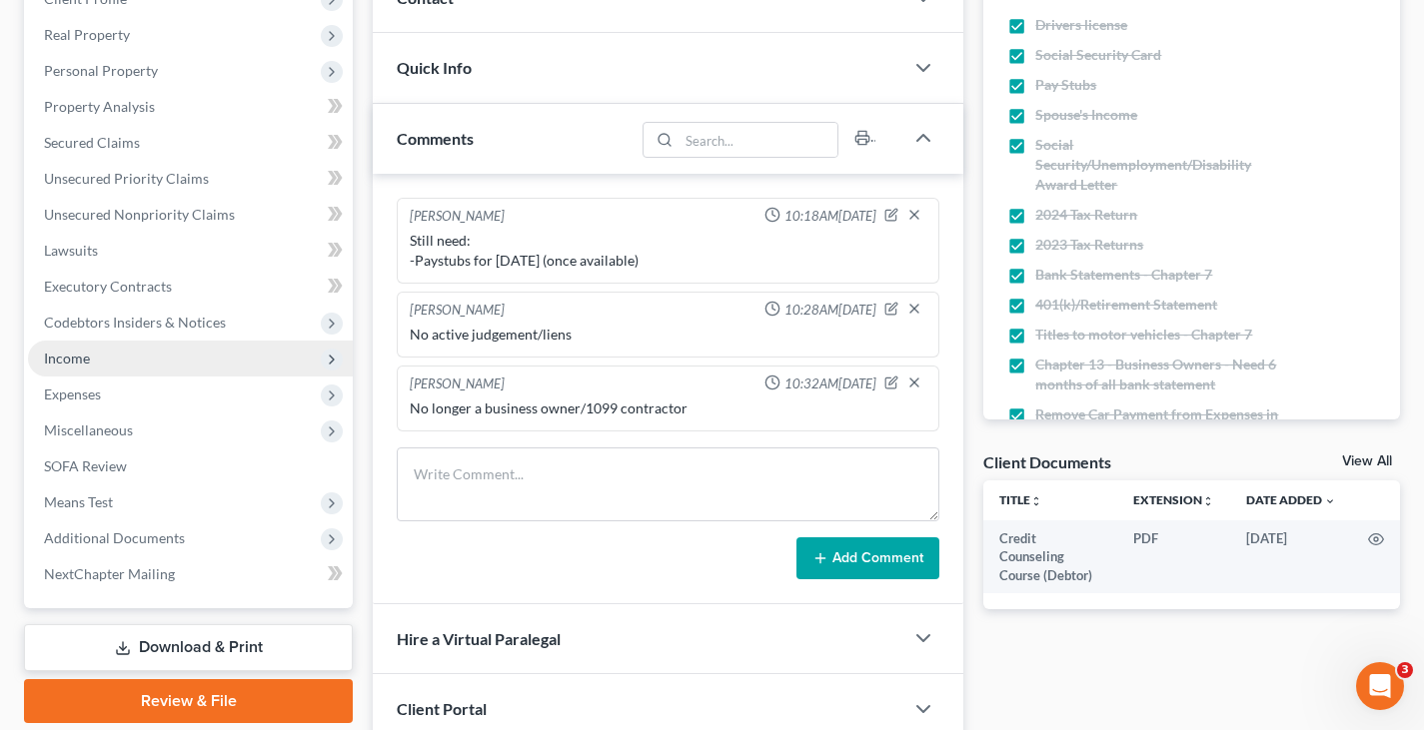
scroll to position [300, 0]
click at [69, 355] on span "Income" at bounding box center [67, 357] width 46 height 17
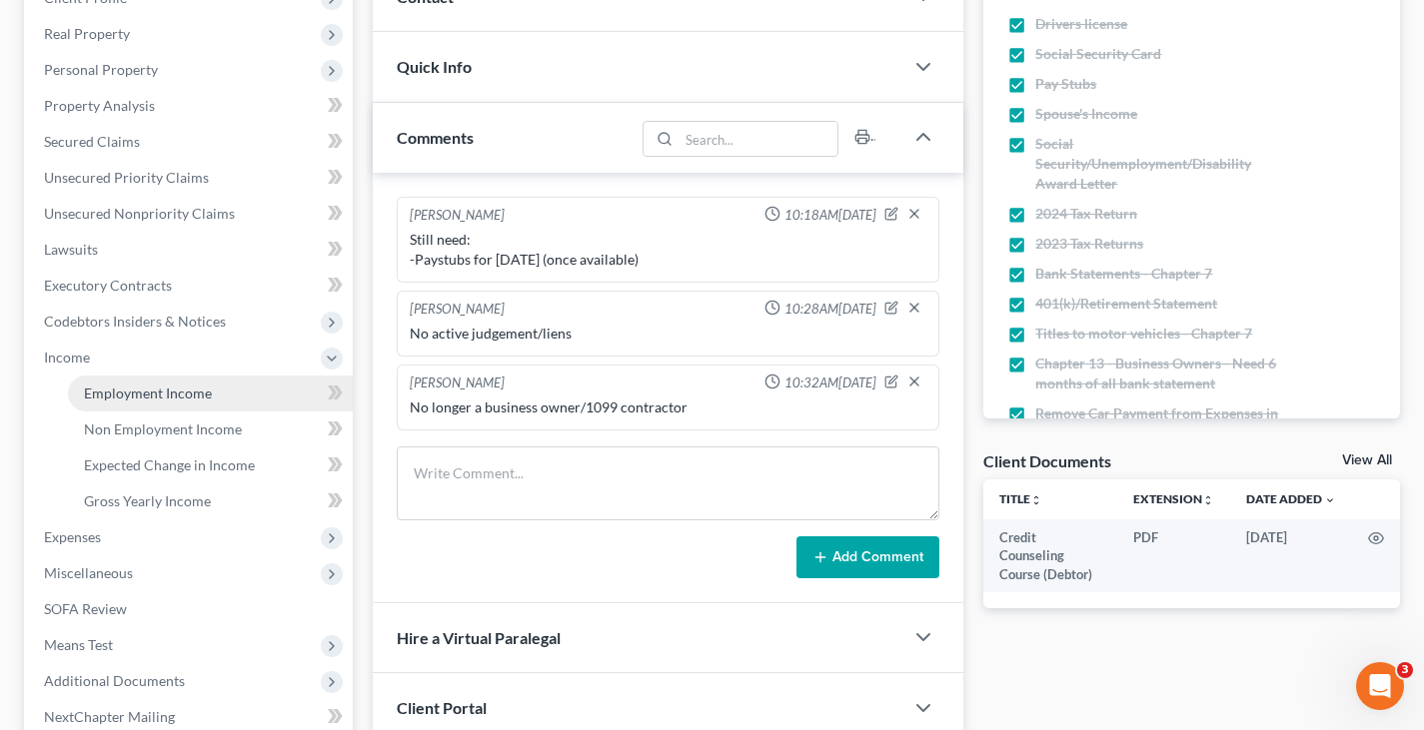
click at [111, 393] on span "Employment Income" at bounding box center [148, 393] width 128 height 17
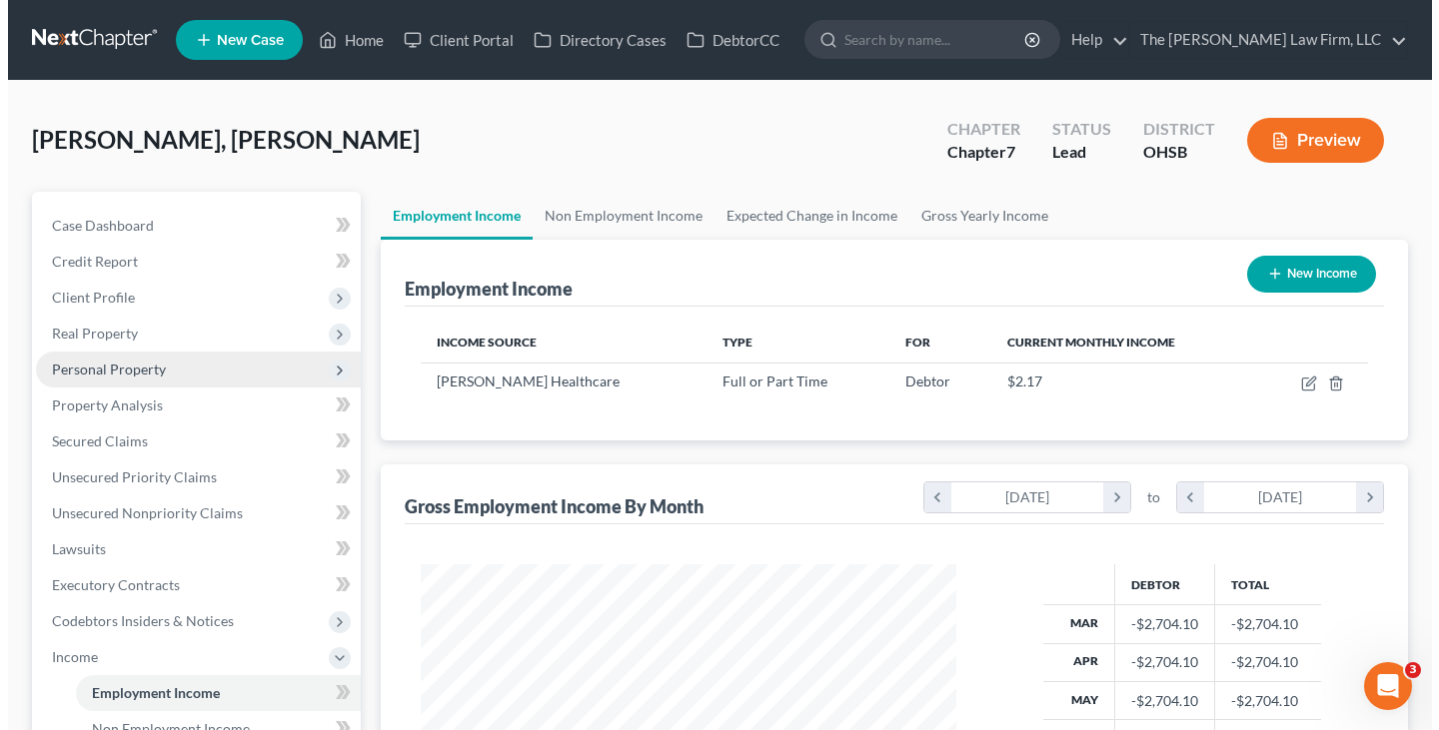
scroll to position [359, 575]
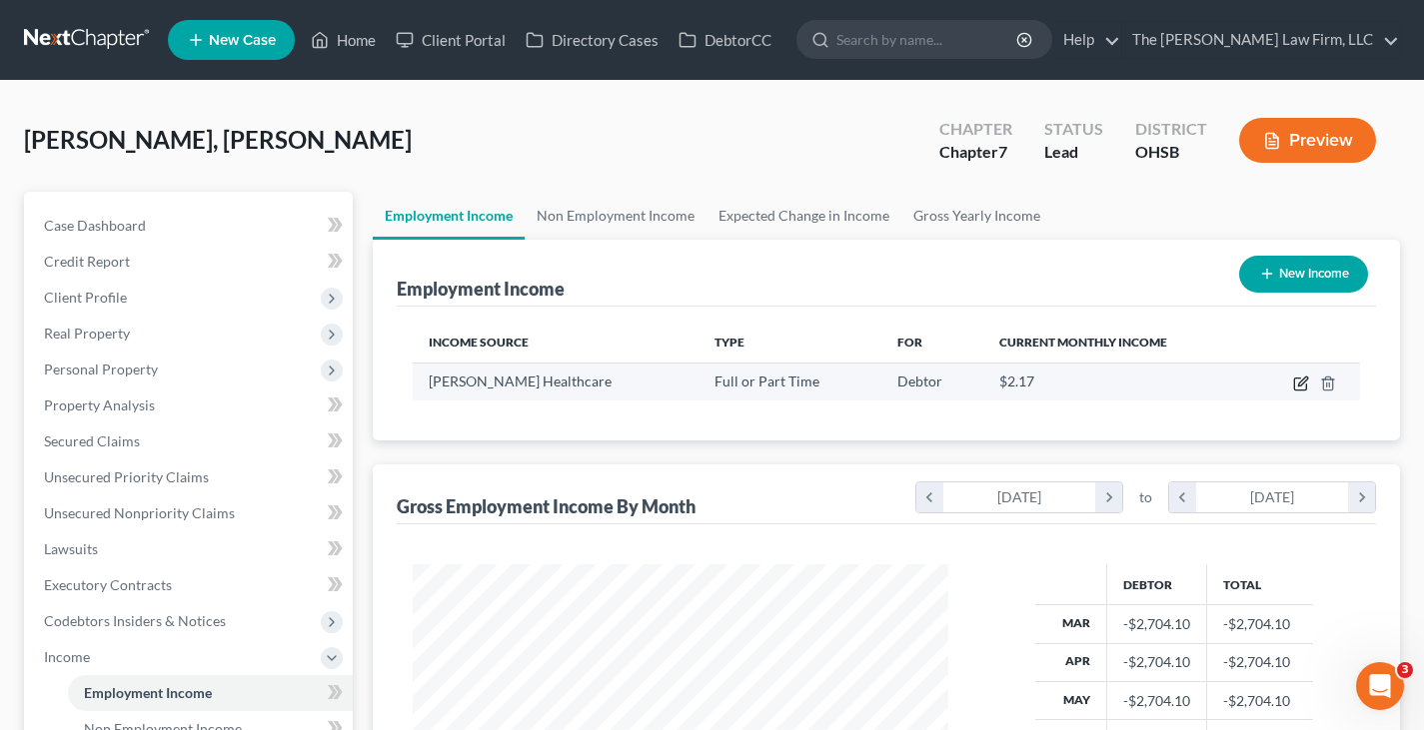
click at [1300, 388] on icon "button" at bounding box center [1301, 384] width 16 height 16
select select "0"
select select "36"
select select "2"
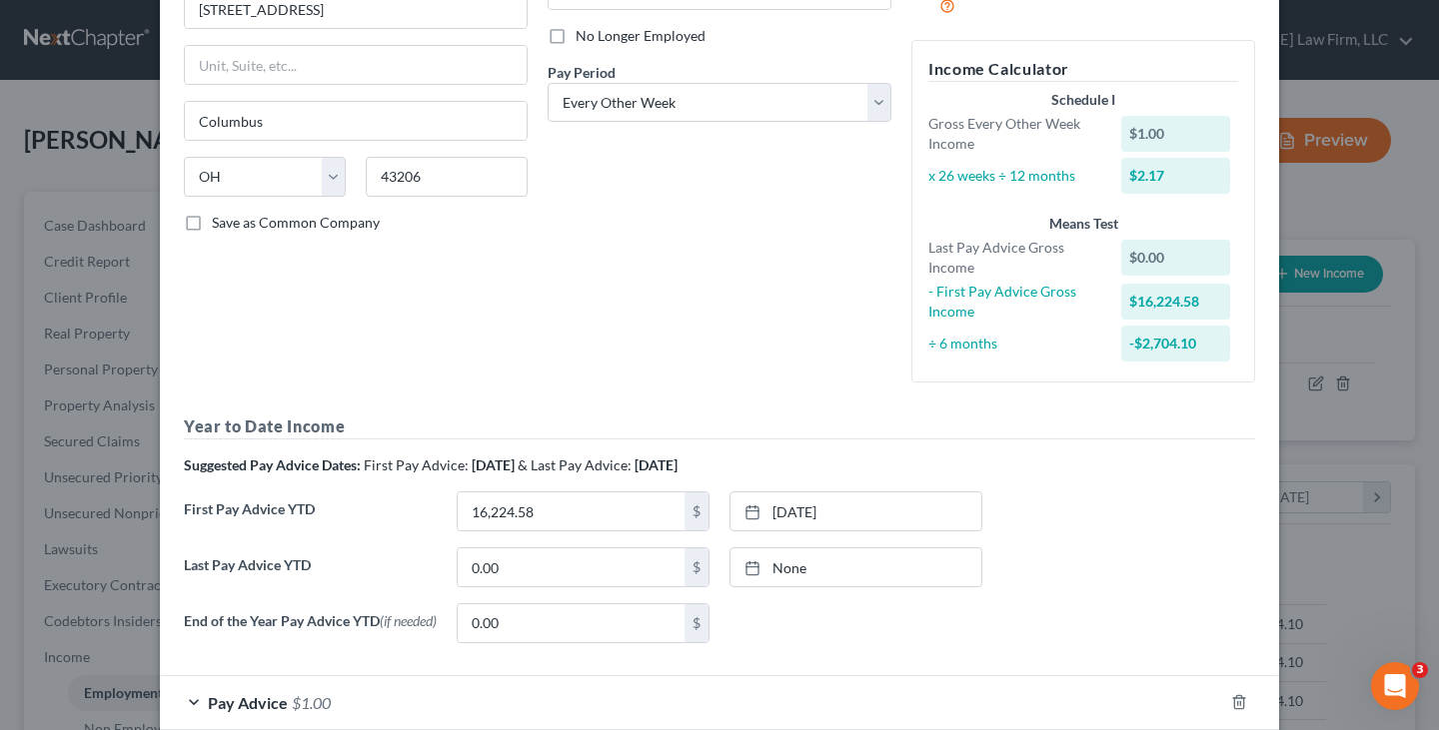
scroll to position [300, 0]
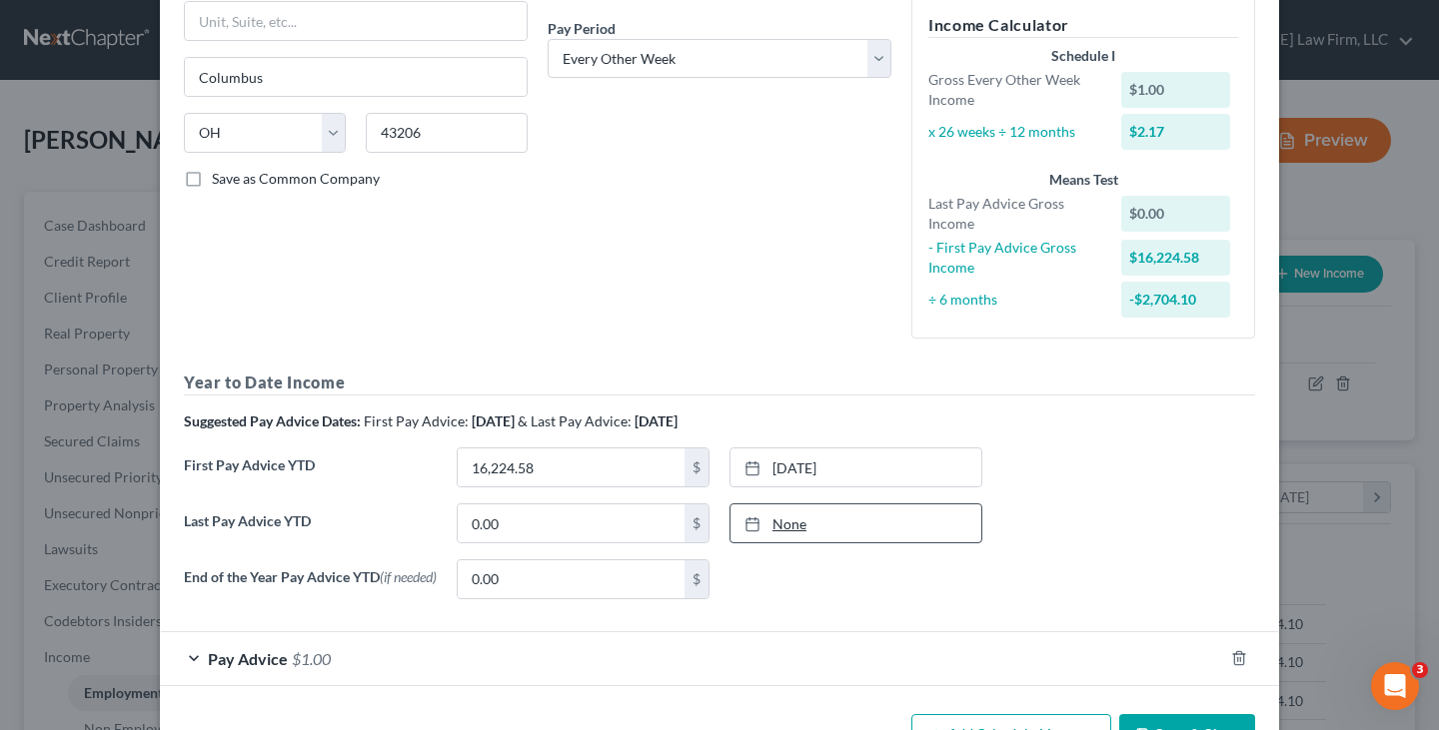
click at [746, 523] on line at bounding box center [752, 523] width 12 height 0
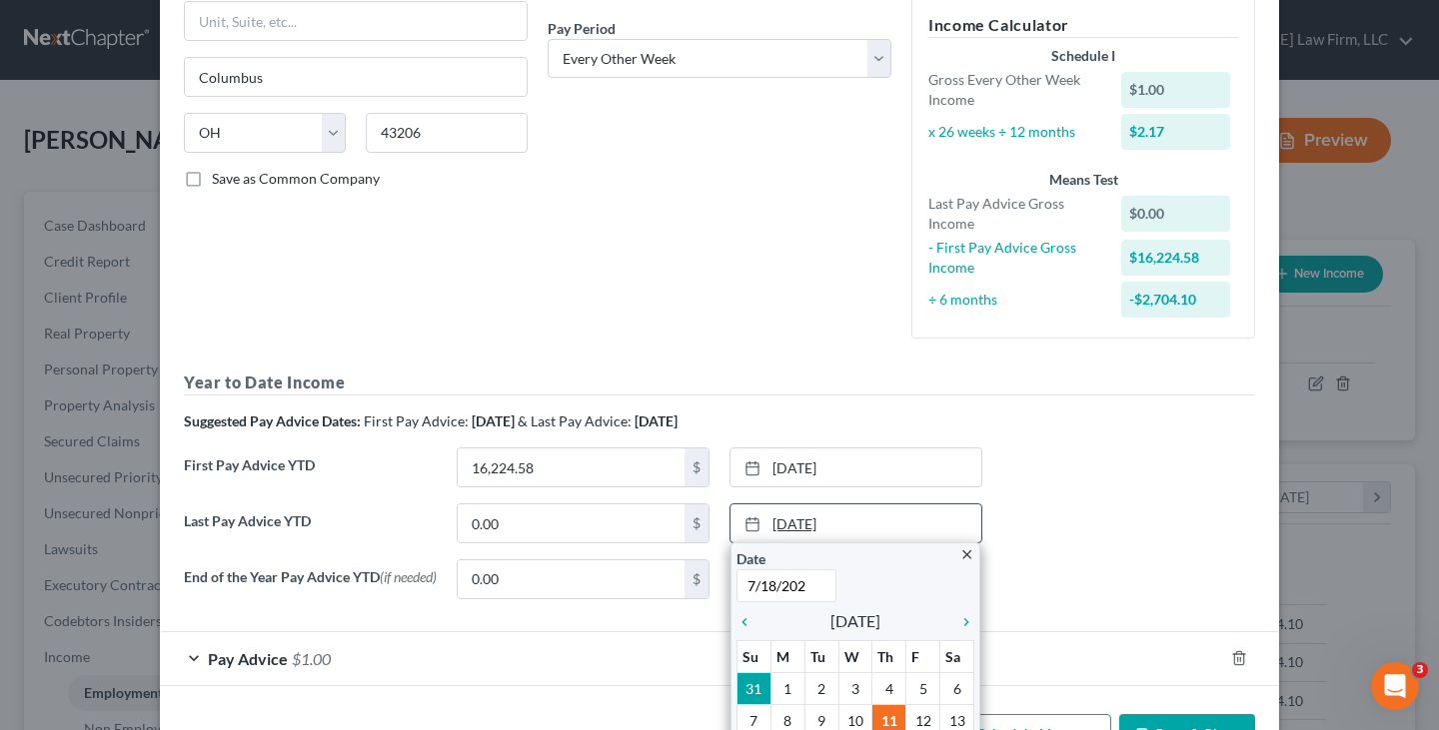
type input "[DATE]"
click at [596, 517] on input "0.00" at bounding box center [571, 524] width 227 height 38
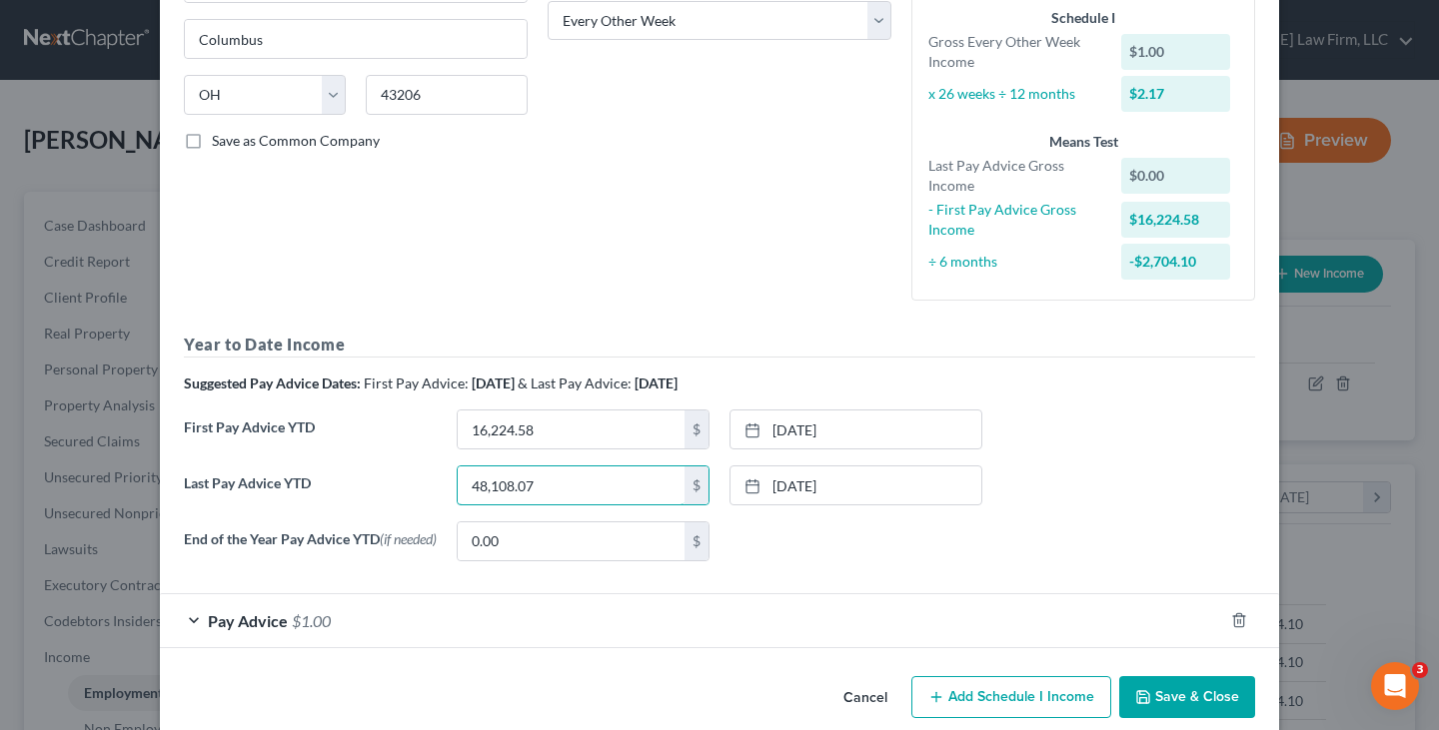
scroll to position [370, 0]
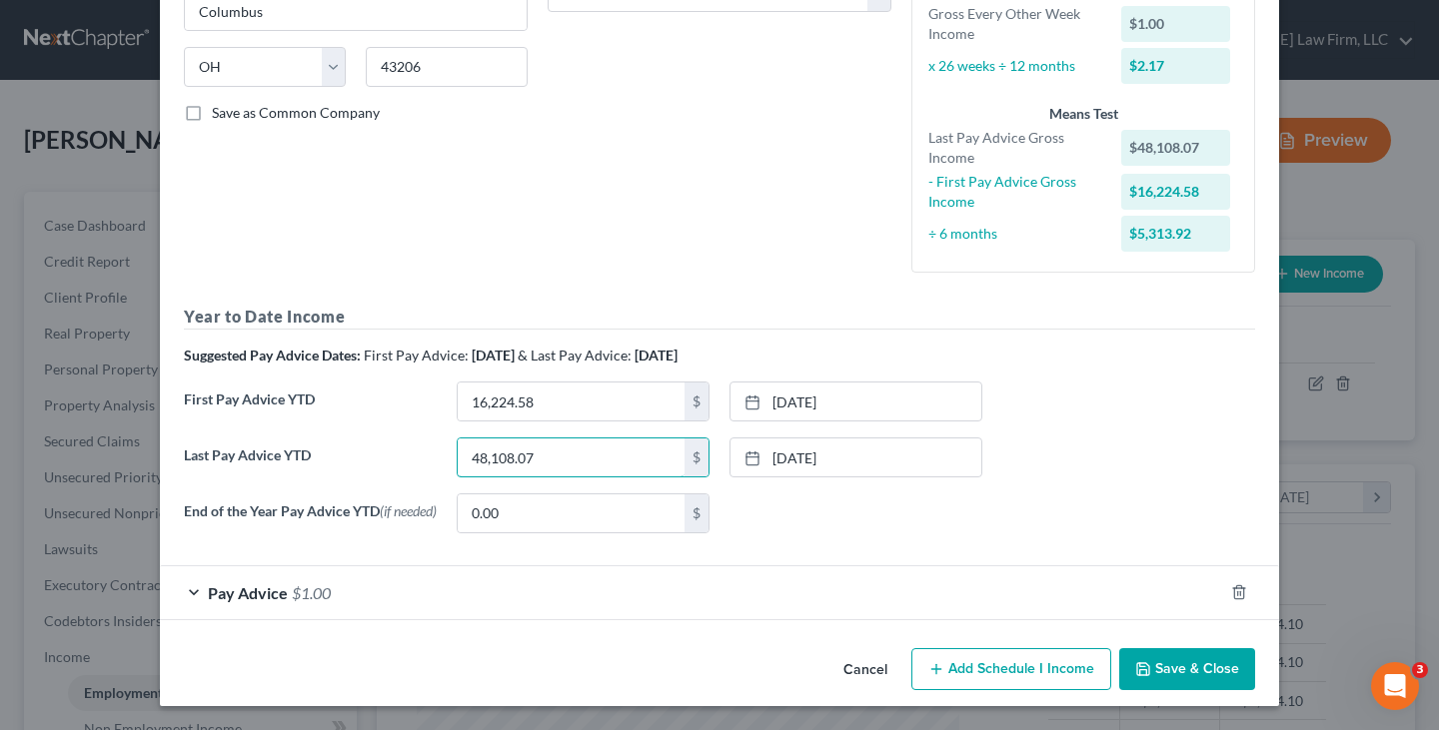
type input "48,108.07"
click at [187, 589] on div "Pay Advice $1.00" at bounding box center [691, 592] width 1063 height 53
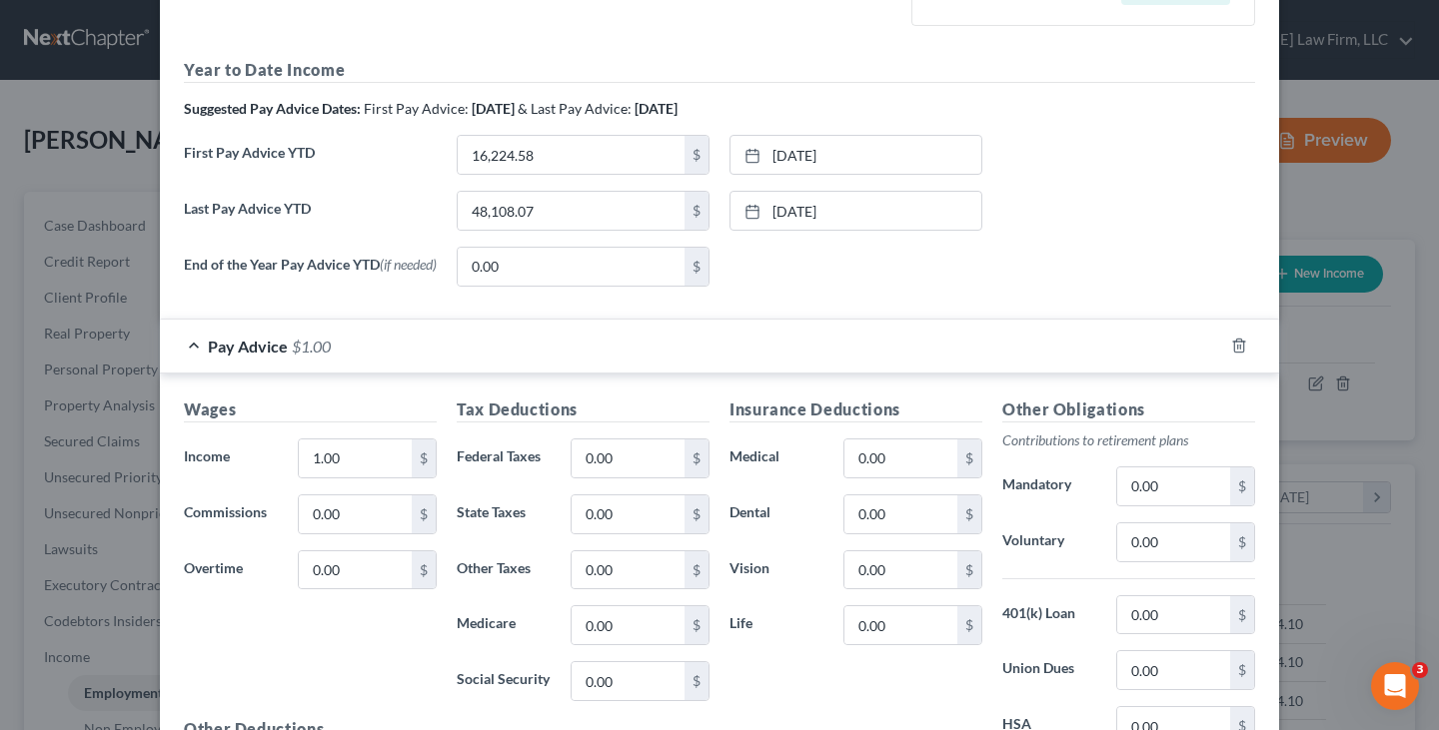
scroll to position [669, 0]
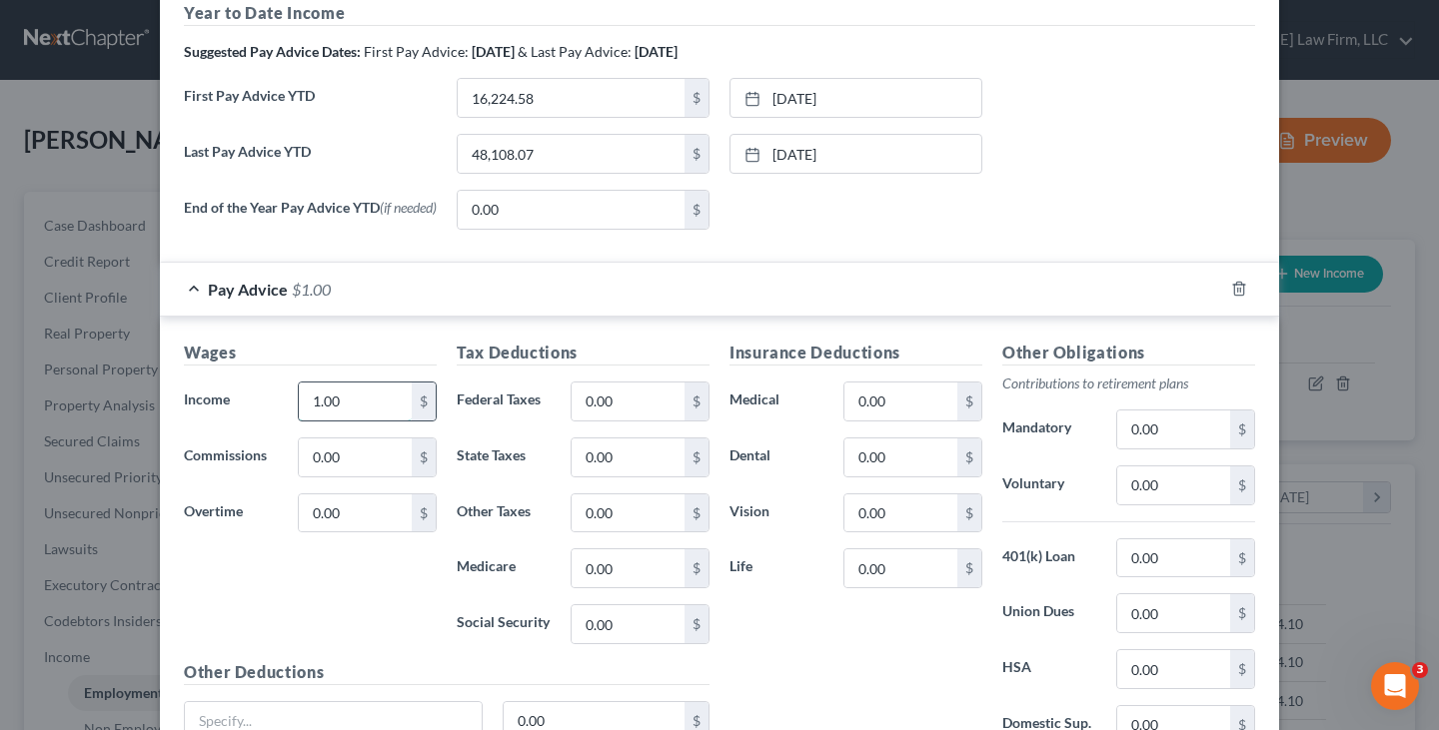
click at [349, 404] on input "1.00" at bounding box center [355, 402] width 113 height 38
type input "3,200.97"
click at [854, 570] on input "0.00" at bounding box center [900, 569] width 113 height 38
type input "12.31"
click at [876, 465] on input "0.00" at bounding box center [900, 458] width 113 height 38
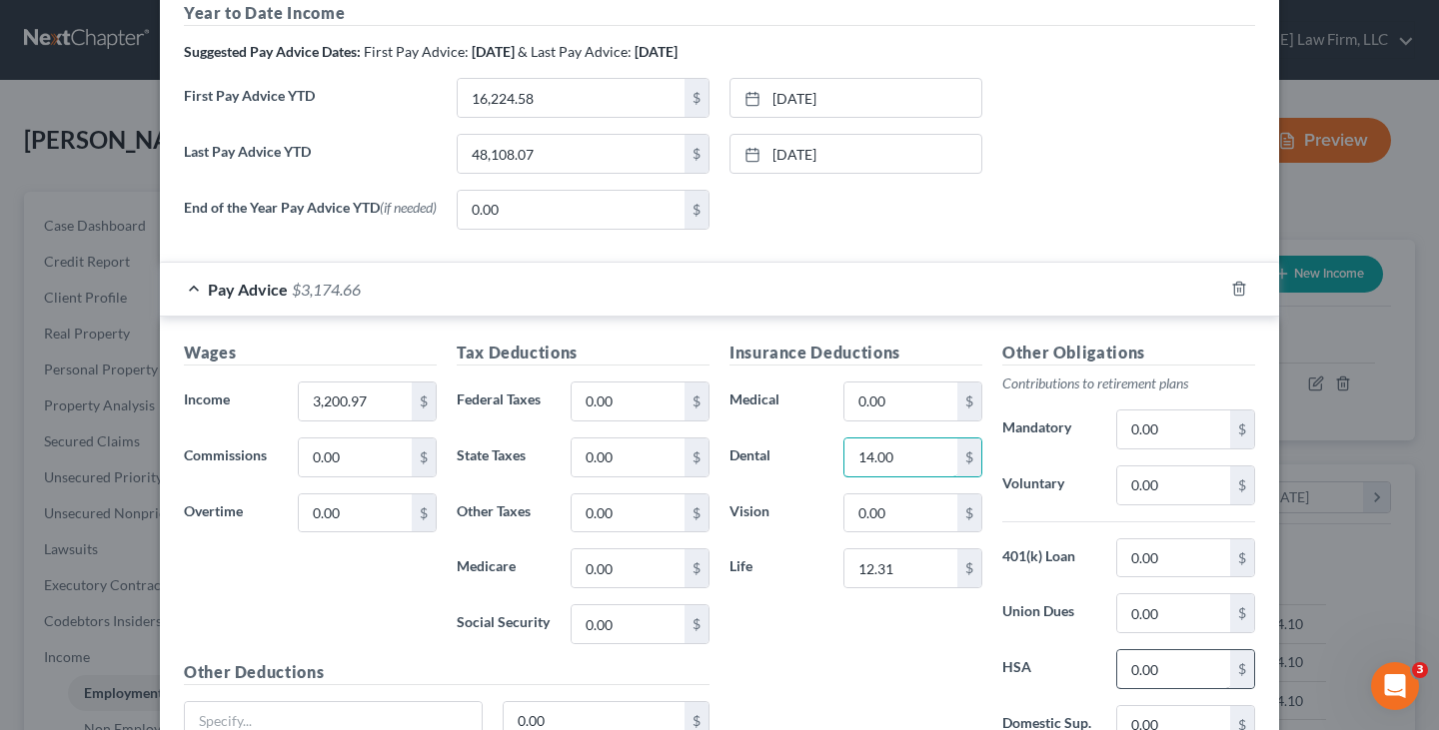
type input "14.00"
click at [1122, 674] on input "0.00" at bounding box center [1173, 669] width 113 height 38
type input "96.16"
click at [891, 403] on input "0.00" at bounding box center [900, 402] width 113 height 38
type input "91.51"
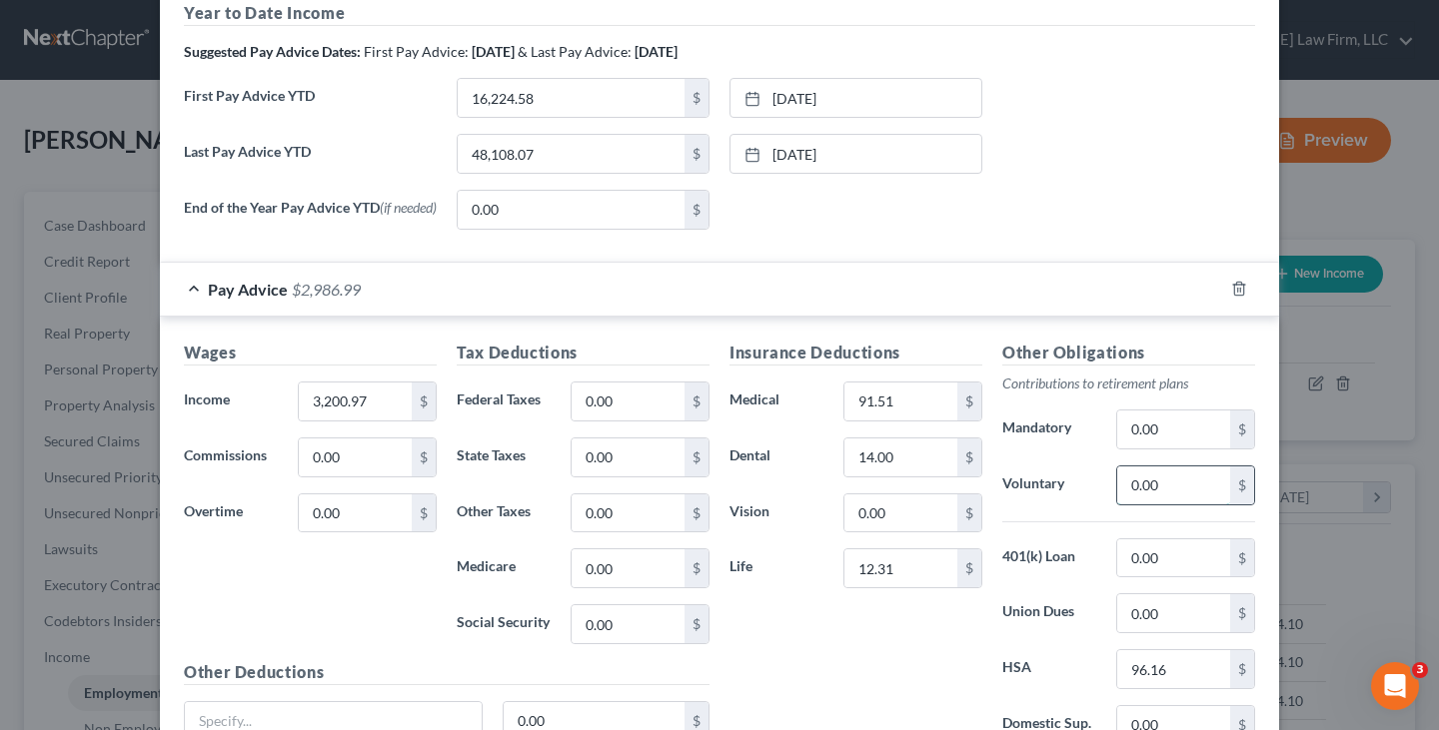
click at [1125, 493] on input "0.00" at bounding box center [1173, 486] width 113 height 38
type input "223.26"
click at [885, 525] on input "0.00" at bounding box center [900, 514] width 113 height 38
type input "3.00"
click at [611, 413] on input "0.00" at bounding box center [627, 402] width 113 height 38
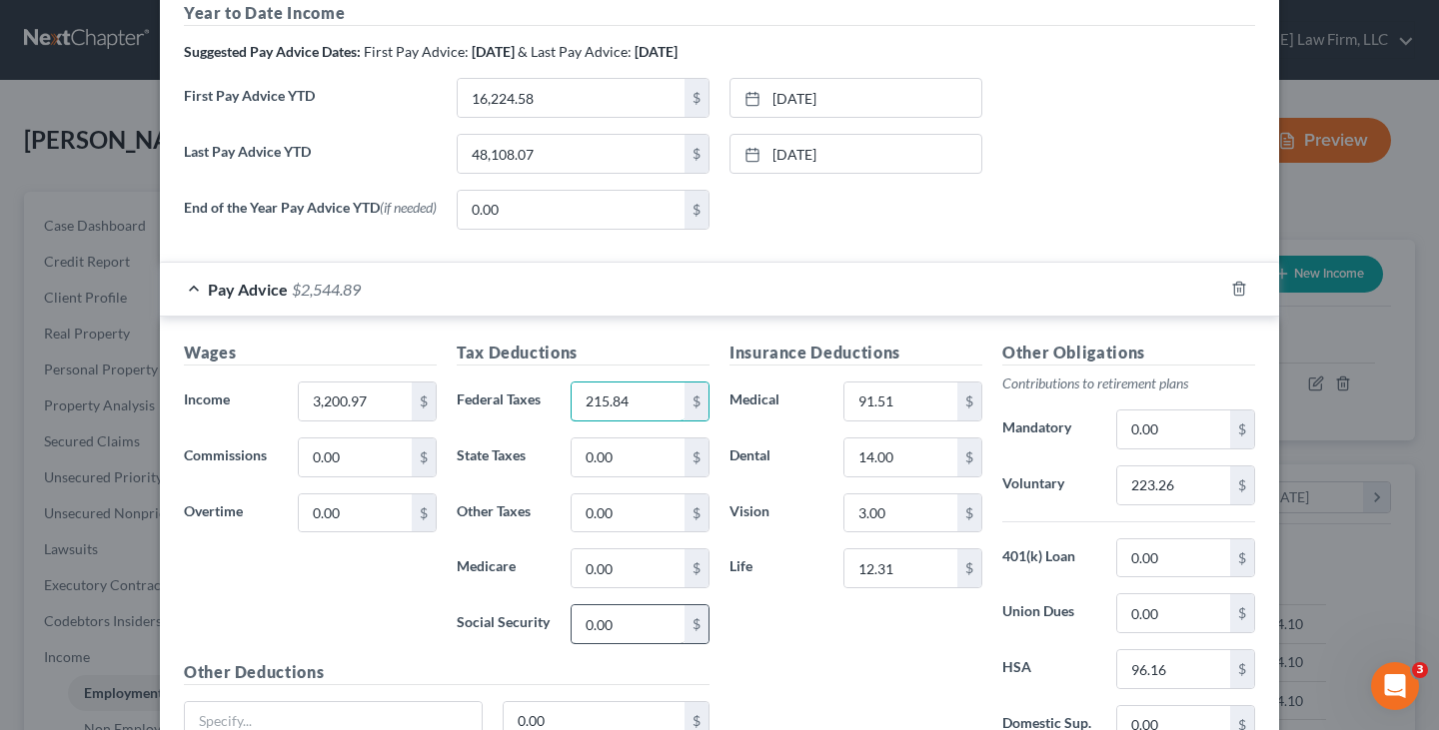
type input "215.84"
click at [598, 632] on input "0.00" at bounding box center [627, 624] width 113 height 38
type input "186.53"
click at [600, 568] on input "0.00" at bounding box center [627, 569] width 113 height 38
type input "43.62"
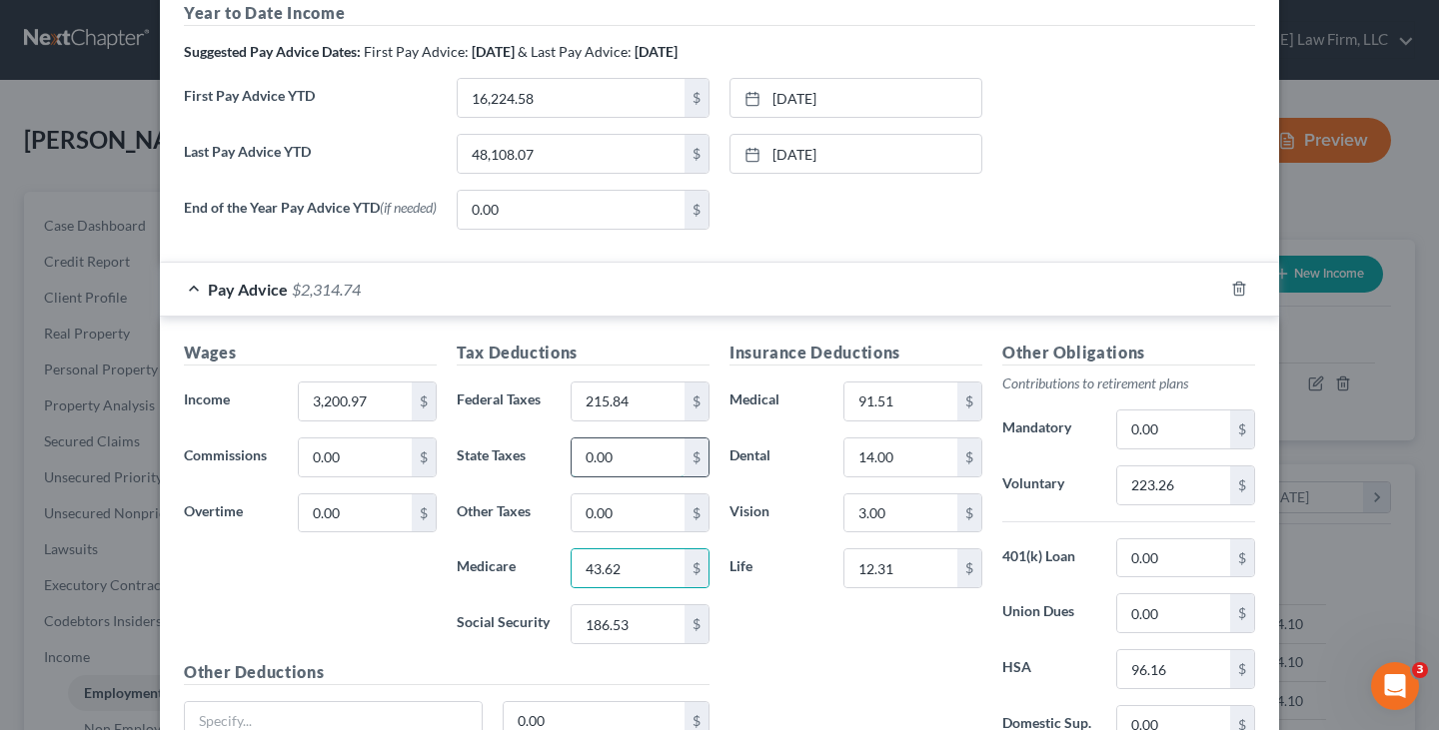
click at [632, 459] on input "0.00" at bounding box center [627, 458] width 113 height 38
type input "71.48"
click at [624, 516] on input "0.00" at bounding box center [627, 514] width 113 height 38
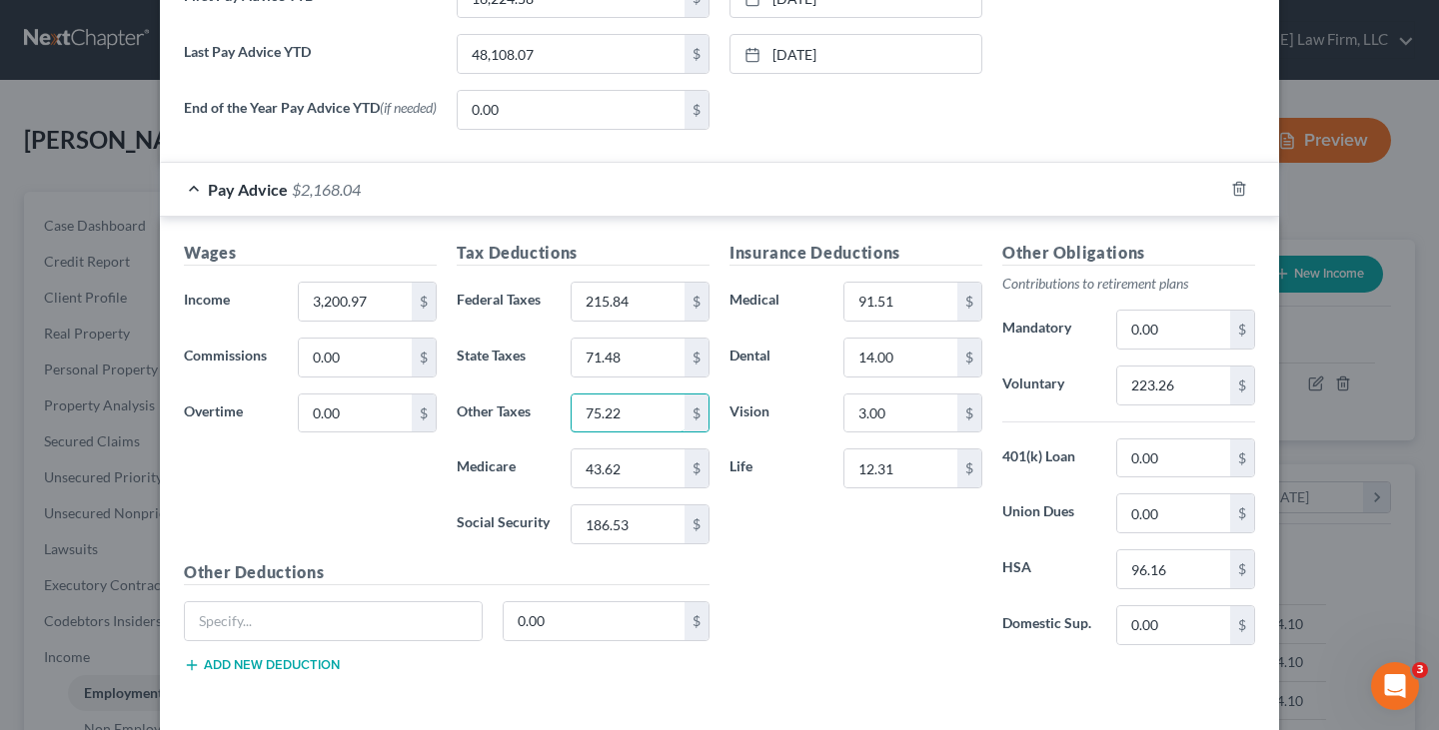
scroll to position [858, 0]
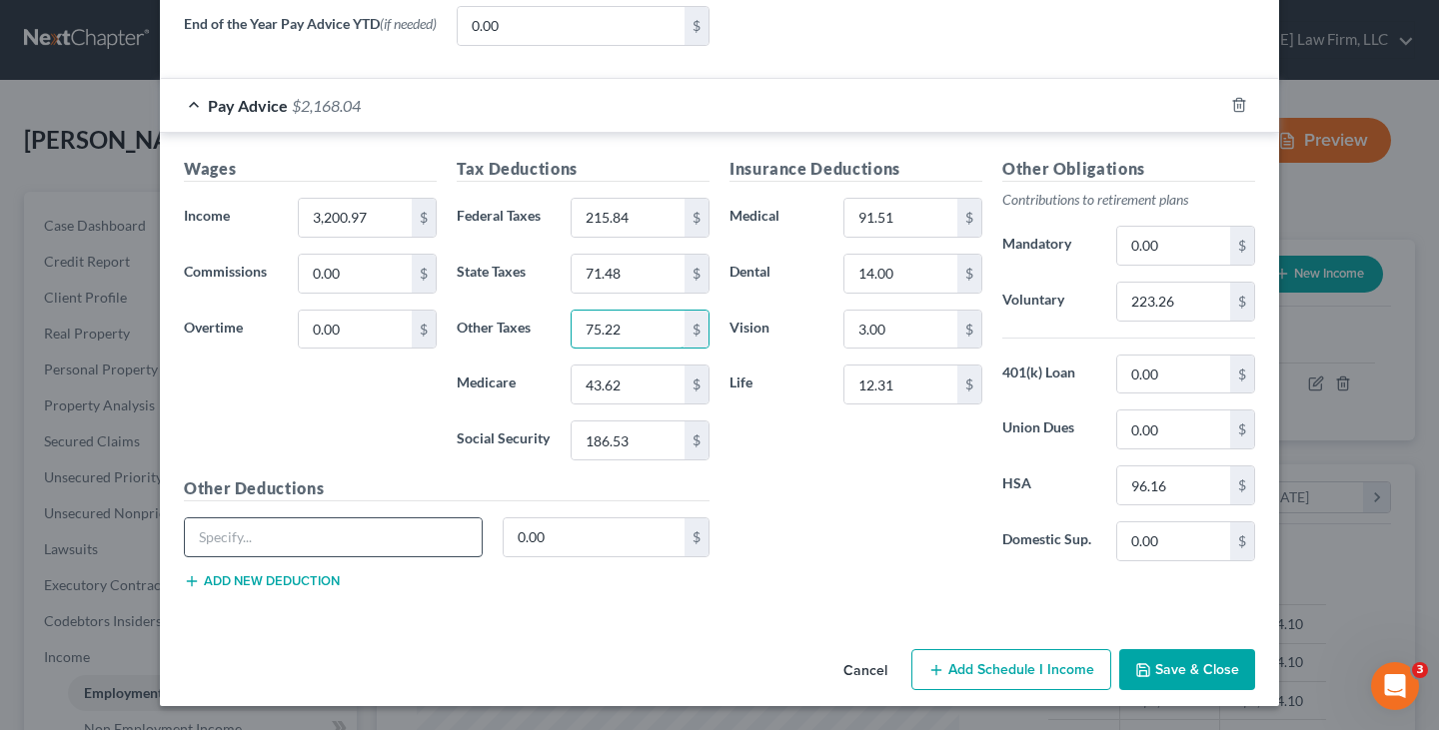
type input "75.22"
click at [355, 532] on input "text" at bounding box center [333, 538] width 297 height 38
type input "Accident Insurance/EE Critical Illness"
click at [621, 541] on input "0.00" at bounding box center [595, 538] width 182 height 38
type input "7.54"
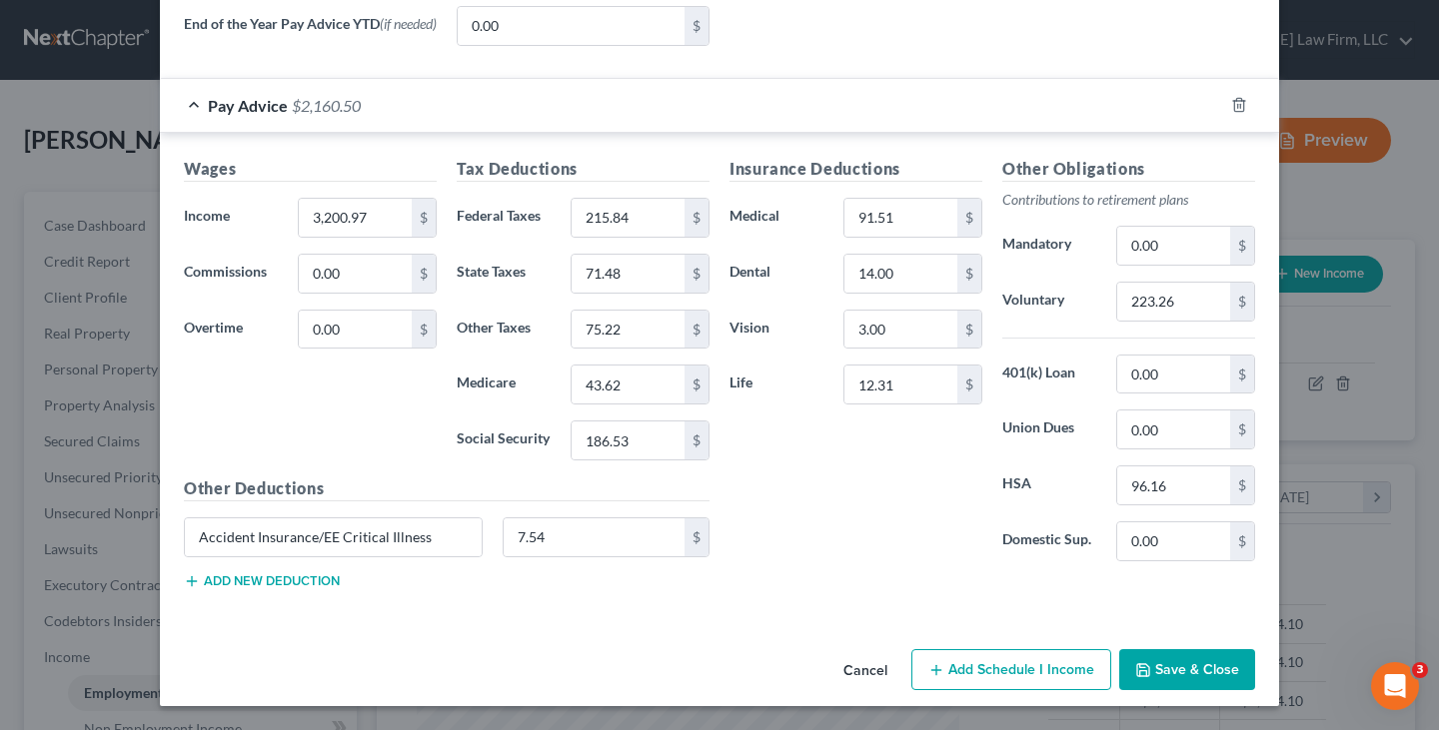
click at [257, 575] on button "Add new deduction" at bounding box center [262, 581] width 156 height 16
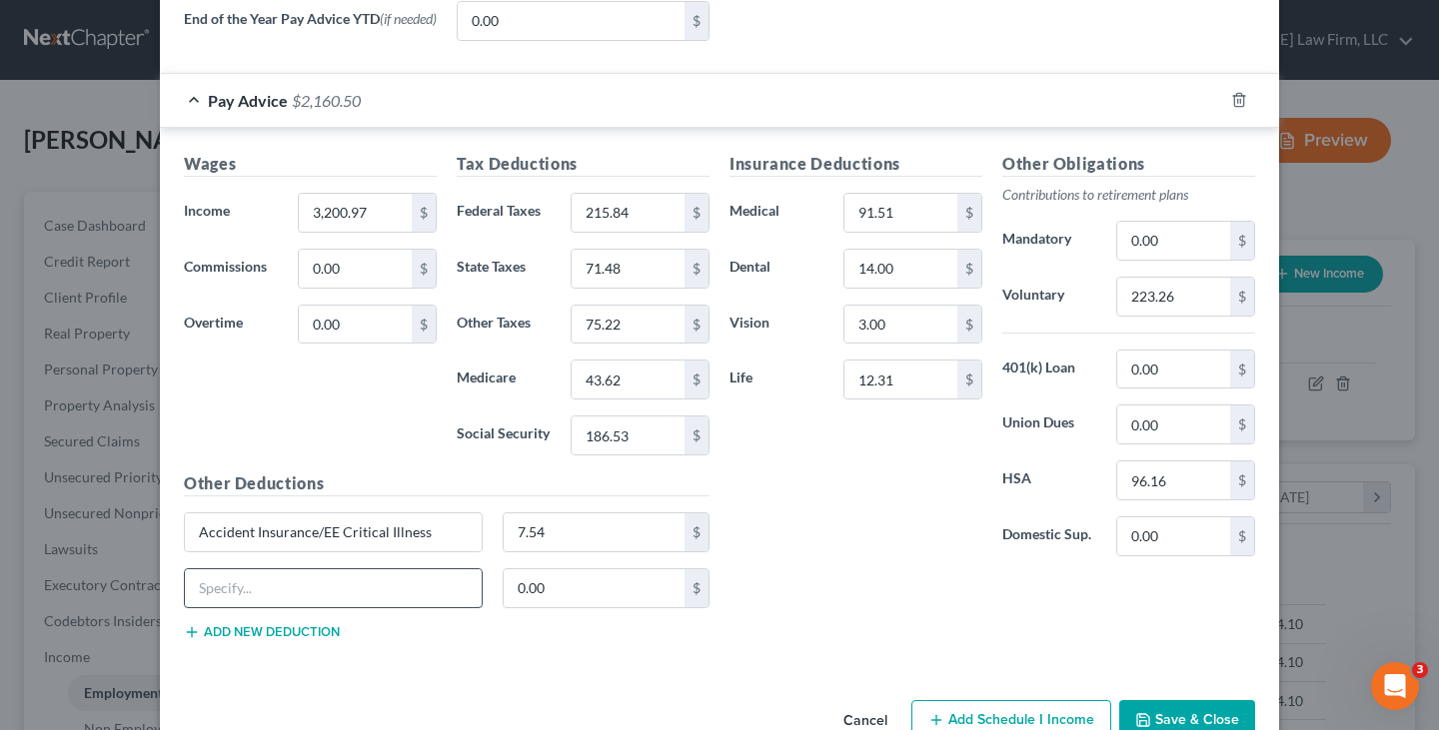
click at [266, 592] on input "text" at bounding box center [333, 588] width 297 height 38
type input "EE Vol Life"
click at [880, 381] on input "12.31" at bounding box center [900, 380] width 113 height 38
type input "24.91"
drag, startPoint x: 280, startPoint y: 594, endPoint x: 192, endPoint y: 599, distance: 88.1
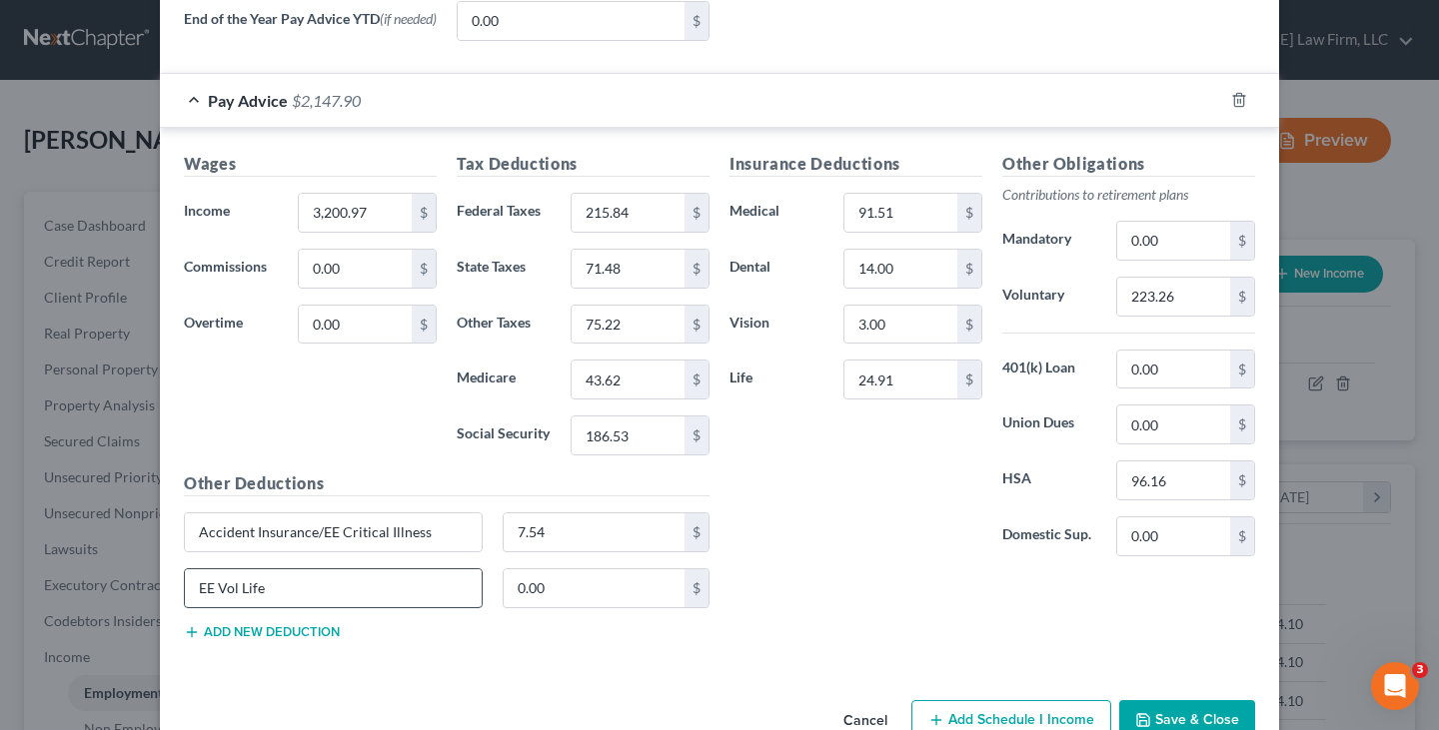
click at [192, 599] on input "EE Vol Life" at bounding box center [333, 588] width 297 height 38
type input "EE Voluntary LTD14.54"
click at [218, 636] on button "Add new deduction" at bounding box center [262, 632] width 156 height 16
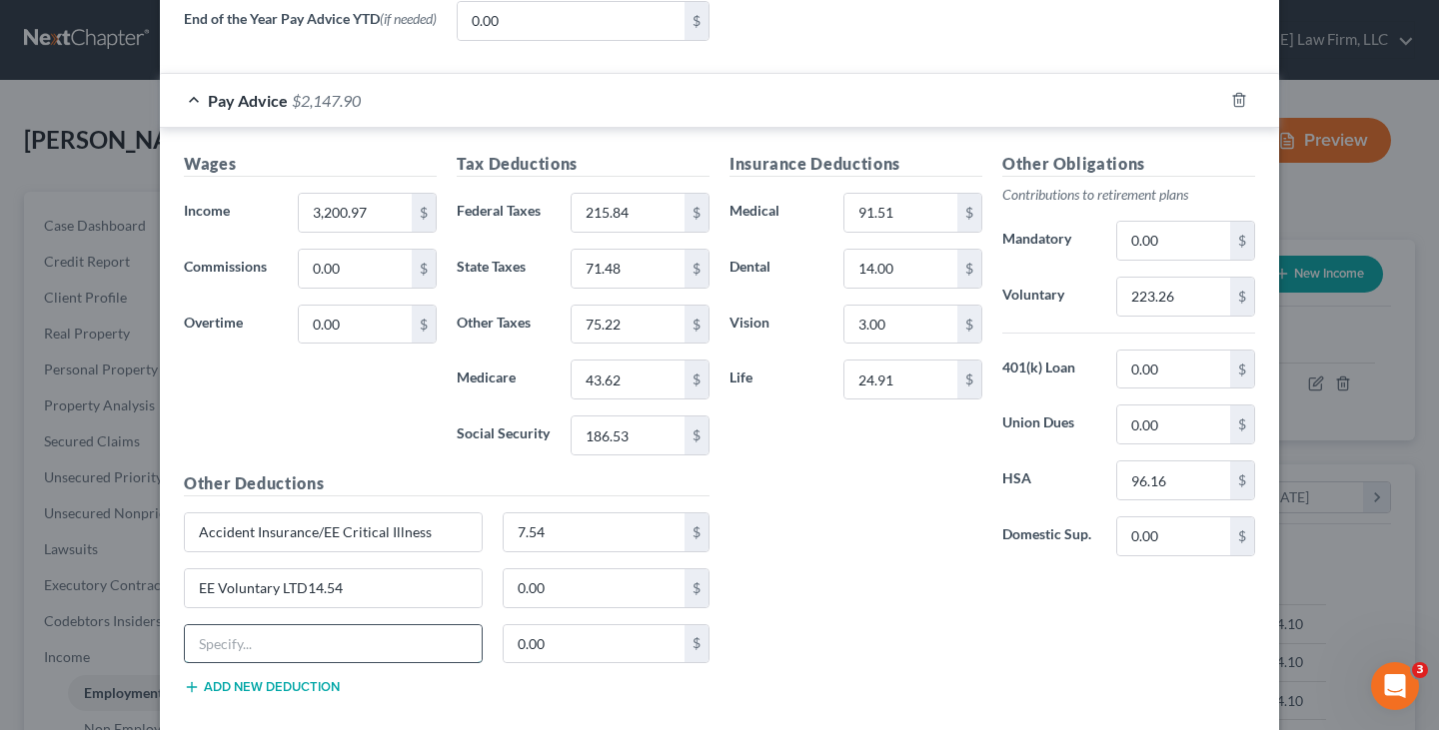
click at [227, 651] on input "text" at bounding box center [333, 644] width 297 height 38
type input "ESPP Contributions/[GEOGRAPHIC_DATA]"
click at [529, 653] on input "0.00" at bounding box center [595, 644] width 182 height 38
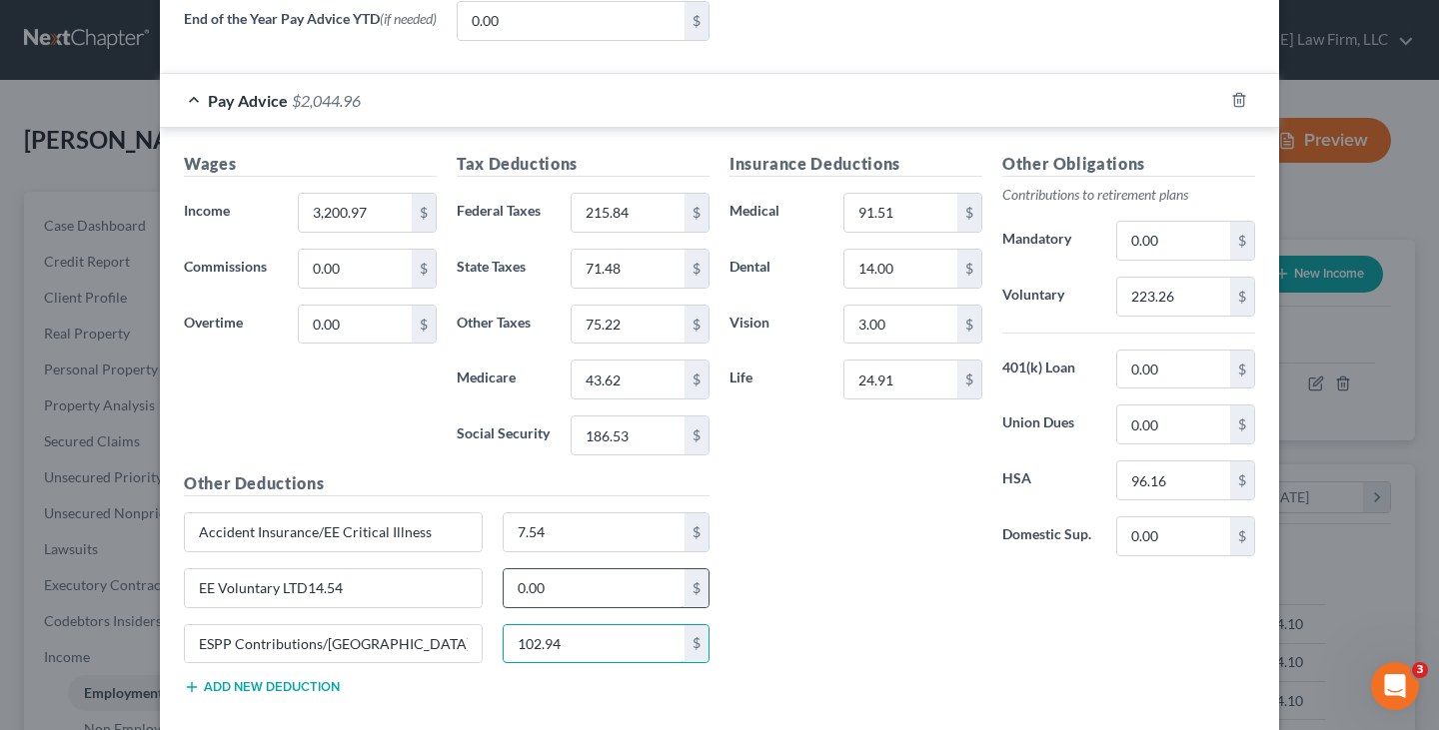
type input "102.94"
click at [547, 594] on input "0.00" at bounding box center [595, 588] width 182 height 38
type input "14.54"
click at [362, 595] on input "EE Voluntary LTD14.54" at bounding box center [333, 588] width 297 height 38
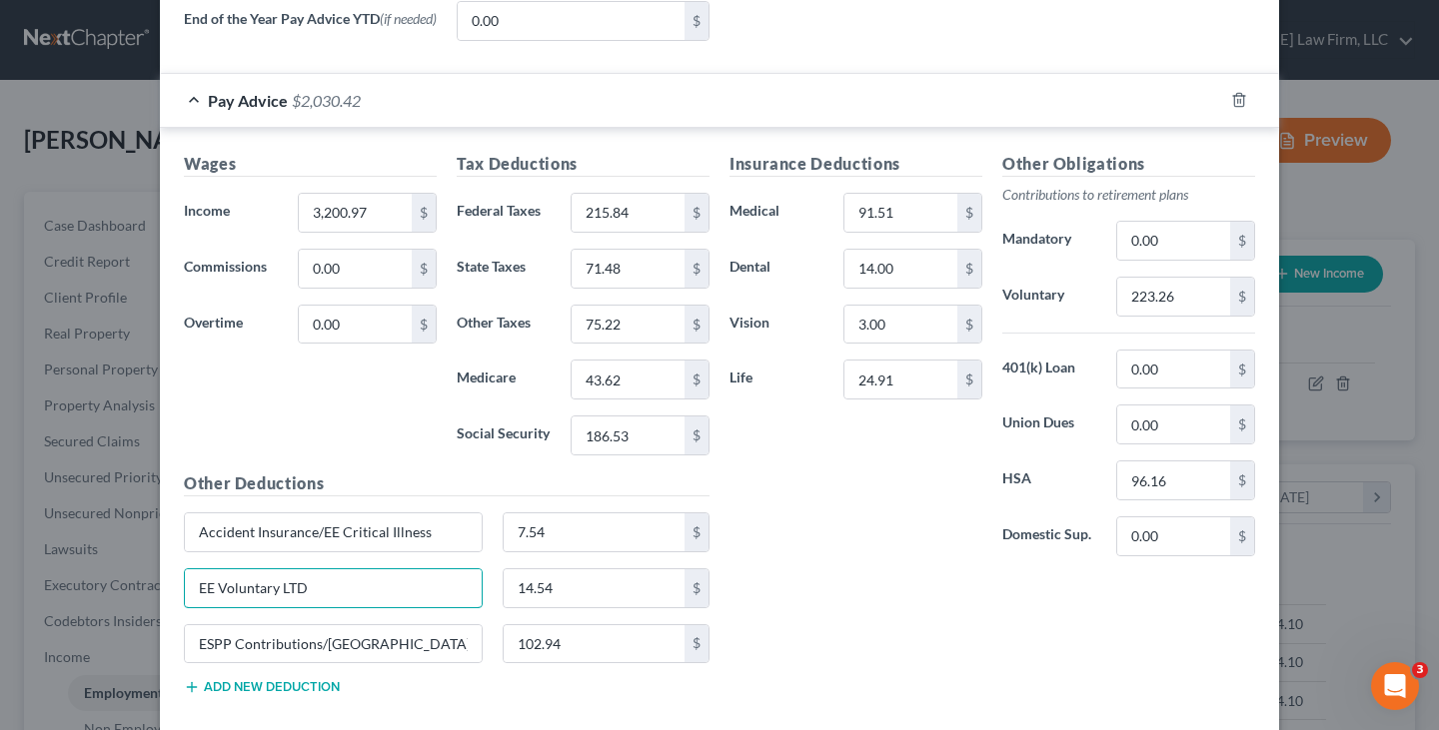
type input "EE Voluntary LTD"
click at [757, 596] on div "Insurance Deductions Medical 91.51 $ Dental 14.00 $ Vision 3.00 $ Life 24.91 $ …" at bounding box center [992, 431] width 546 height 559
click at [916, 384] on input "24.91" at bounding box center [900, 380] width 113 height 38
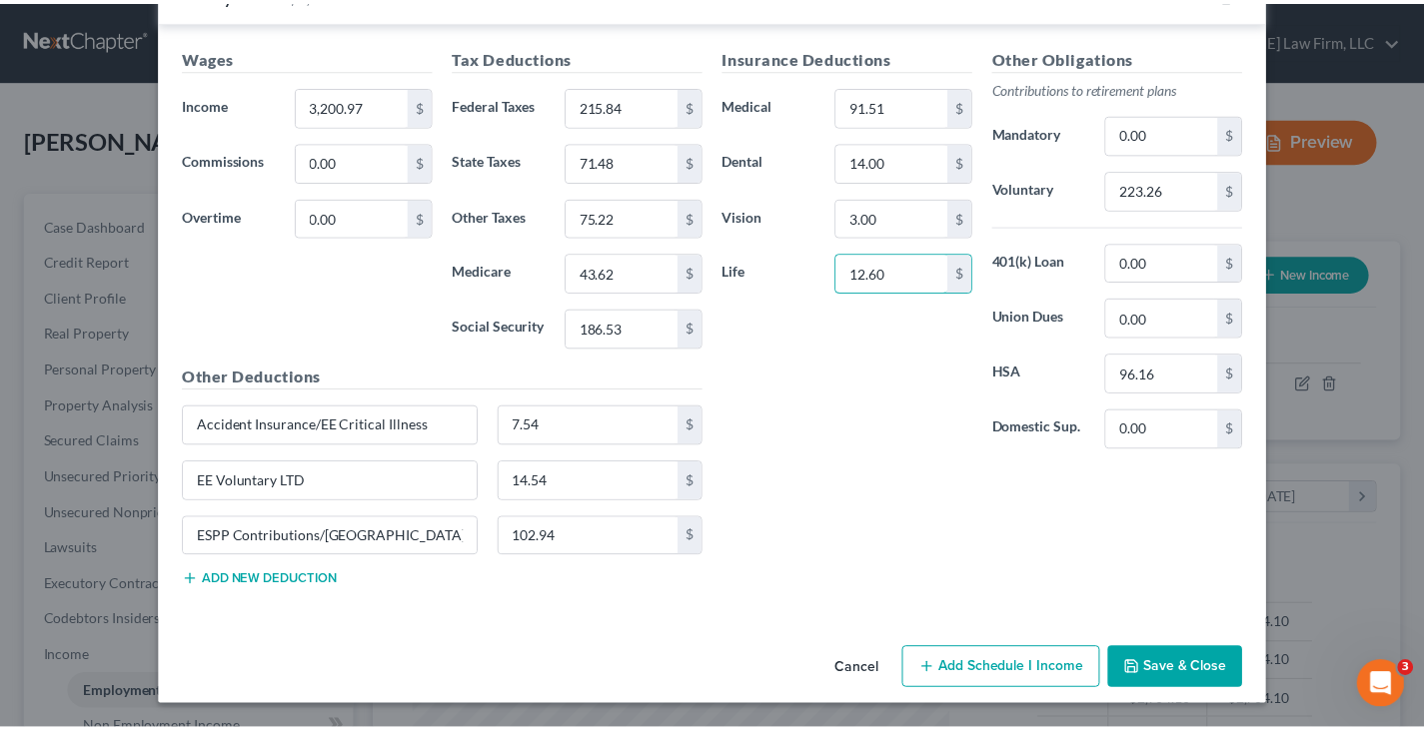
scroll to position [969, 0]
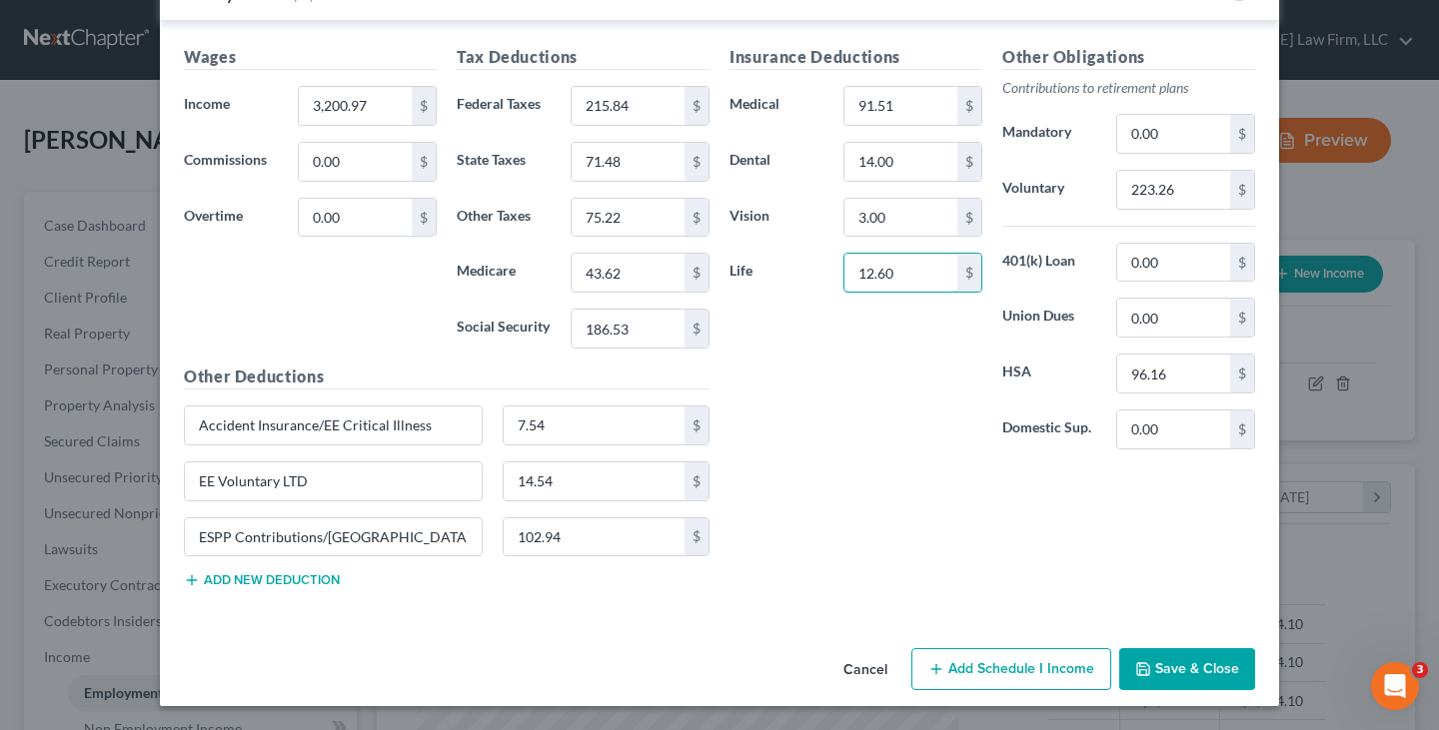
type input "12.60"
click at [1183, 667] on button "Save & Close" at bounding box center [1187, 669] width 136 height 42
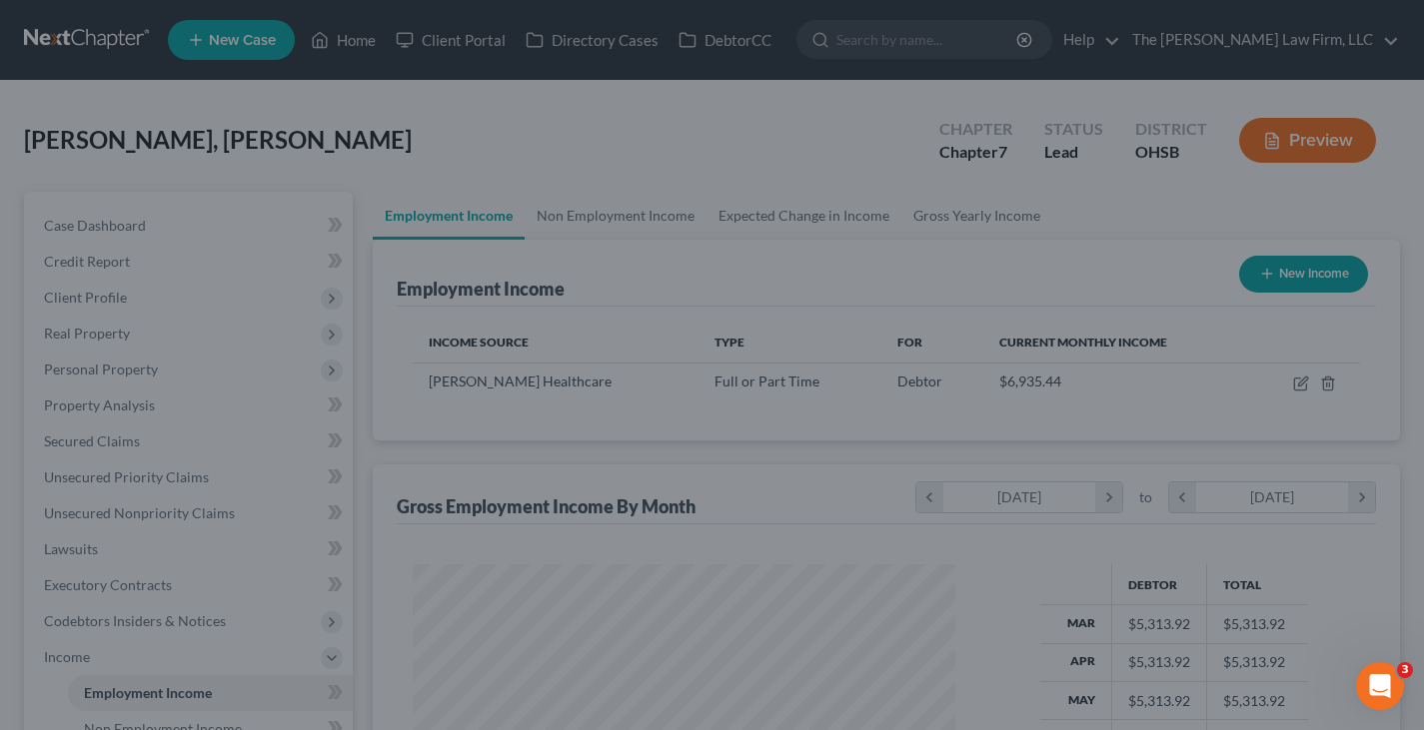
scroll to position [998735, 998517]
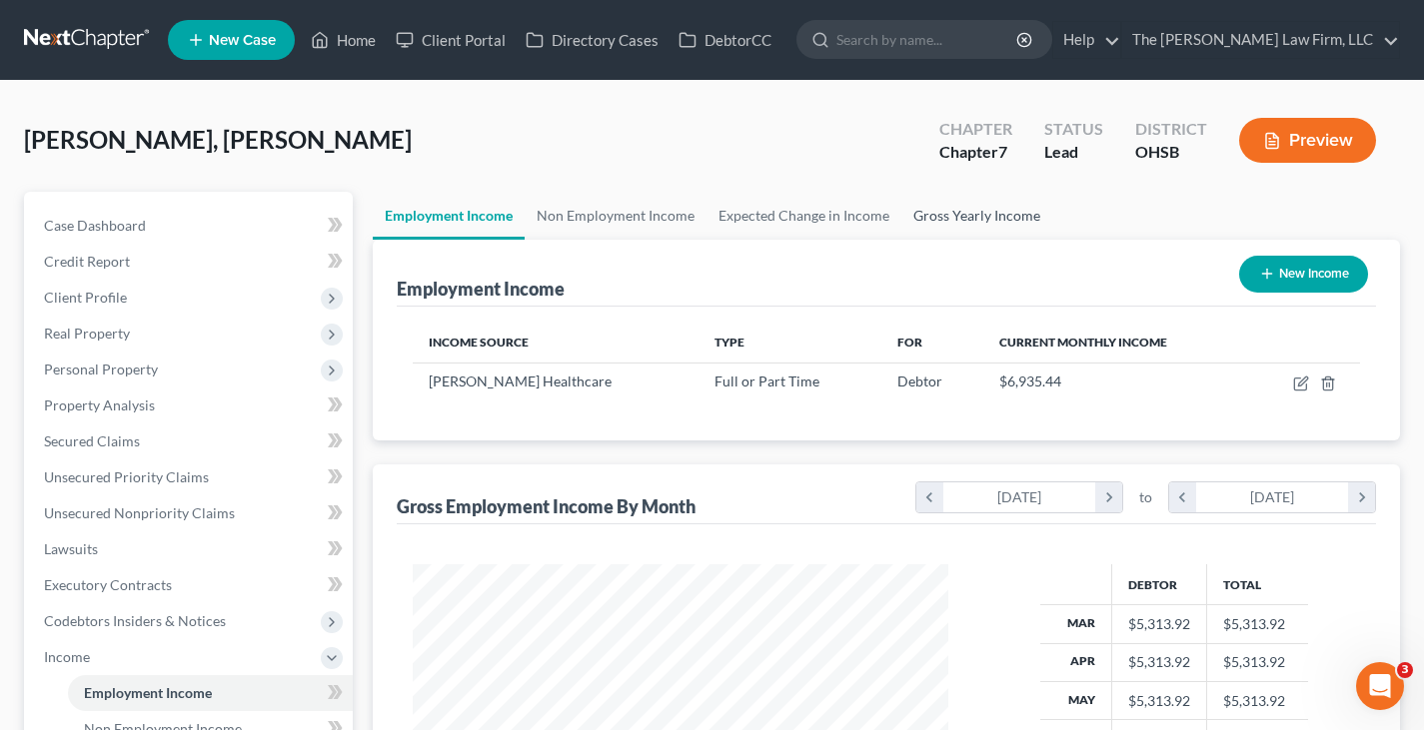
click at [979, 214] on link "Gross Yearly Income" at bounding box center [976, 216] width 151 height 48
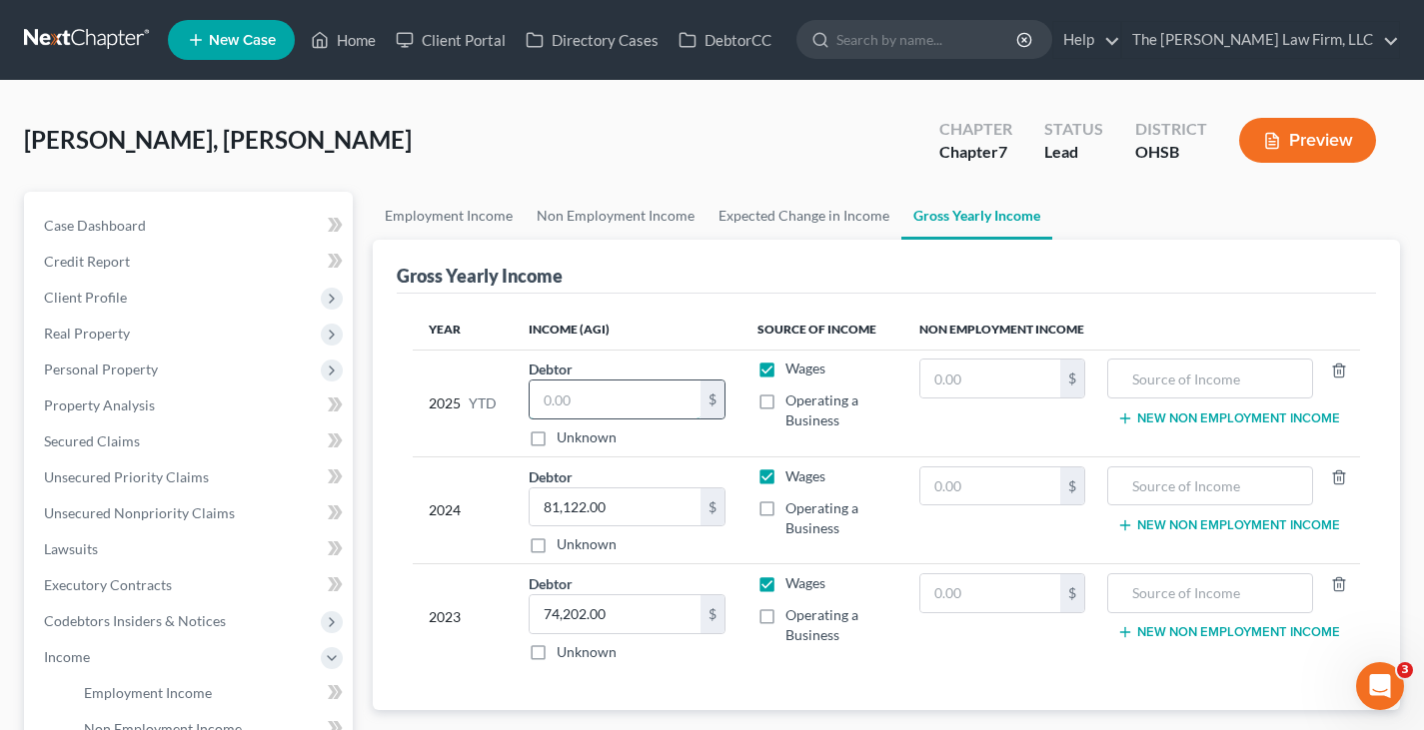
click at [554, 402] on input "text" at bounding box center [615, 400] width 171 height 38
type input "57,735.55"
click at [464, 218] on link "Employment Income" at bounding box center [449, 216] width 152 height 48
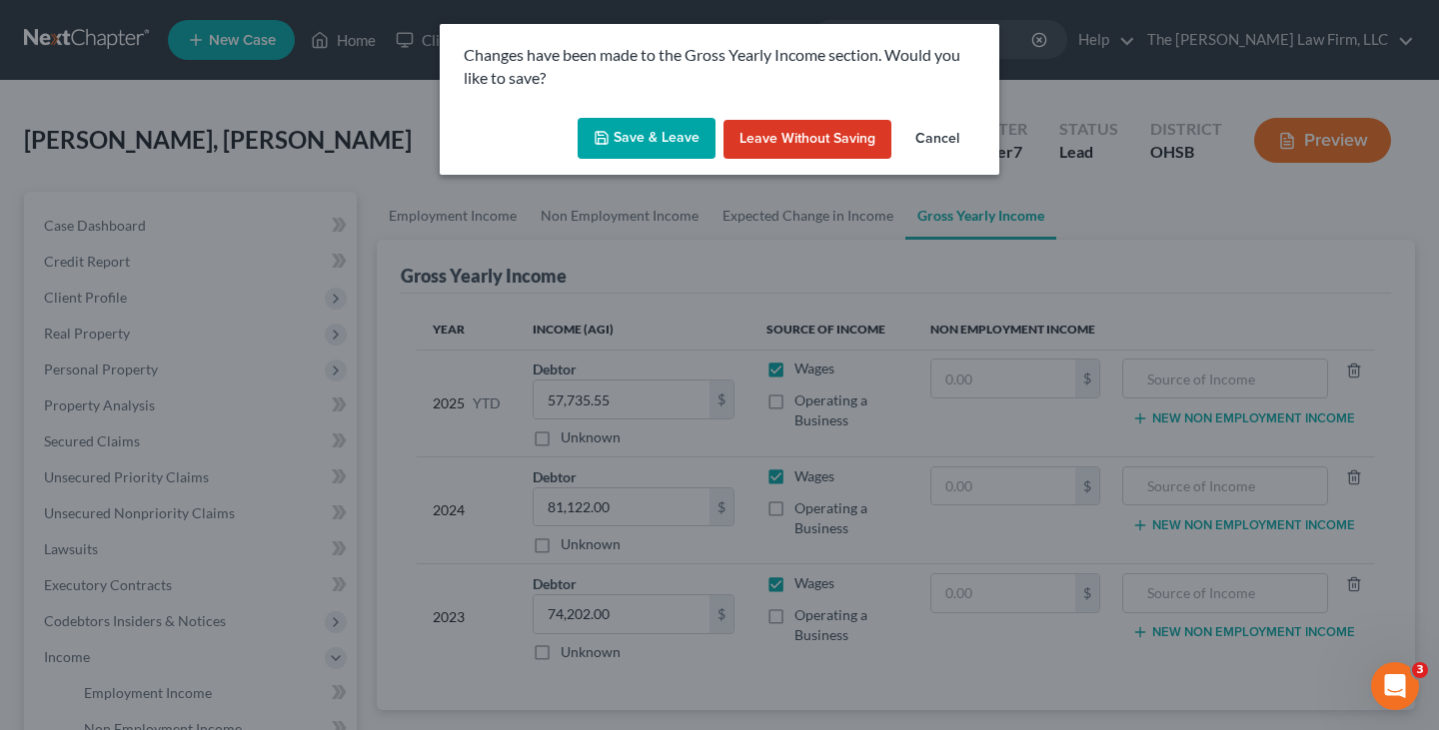
click at [642, 132] on button "Save & Leave" at bounding box center [646, 139] width 138 height 42
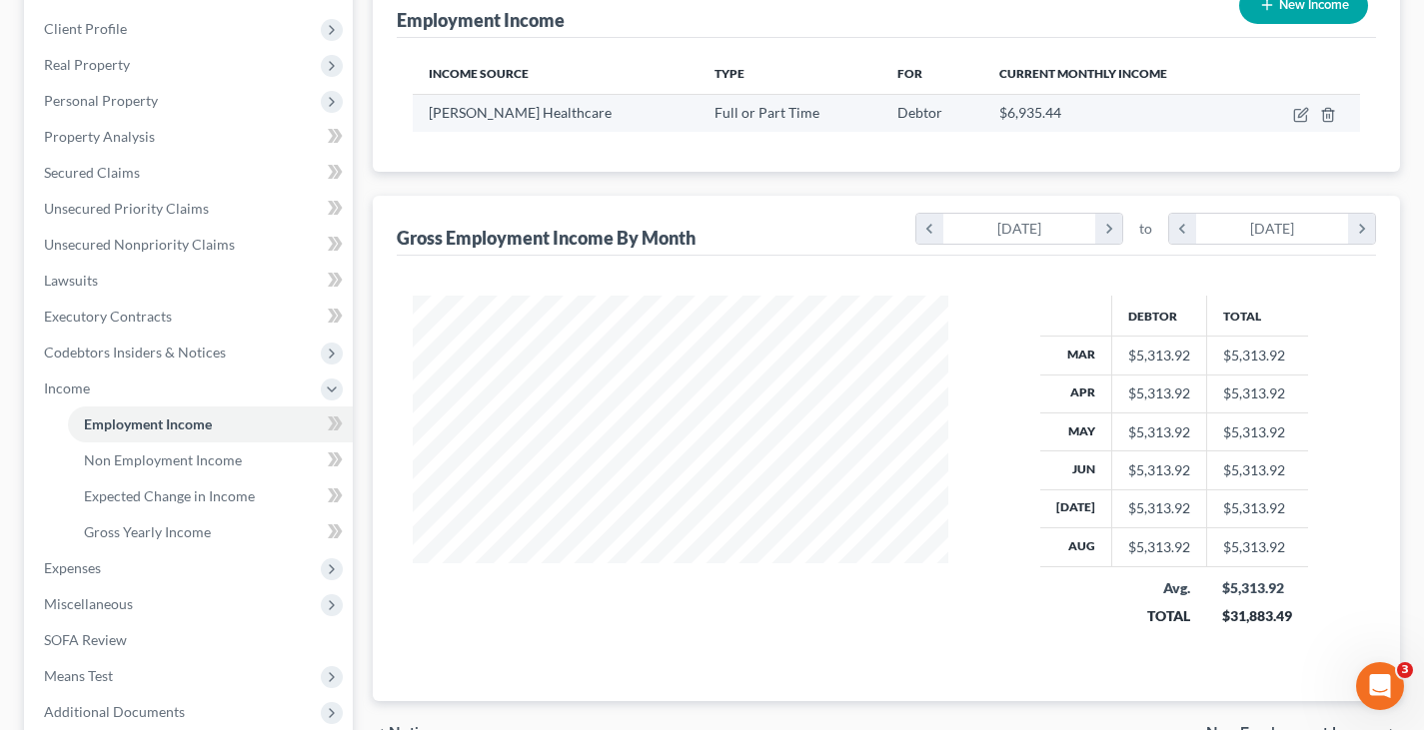
scroll to position [300, 0]
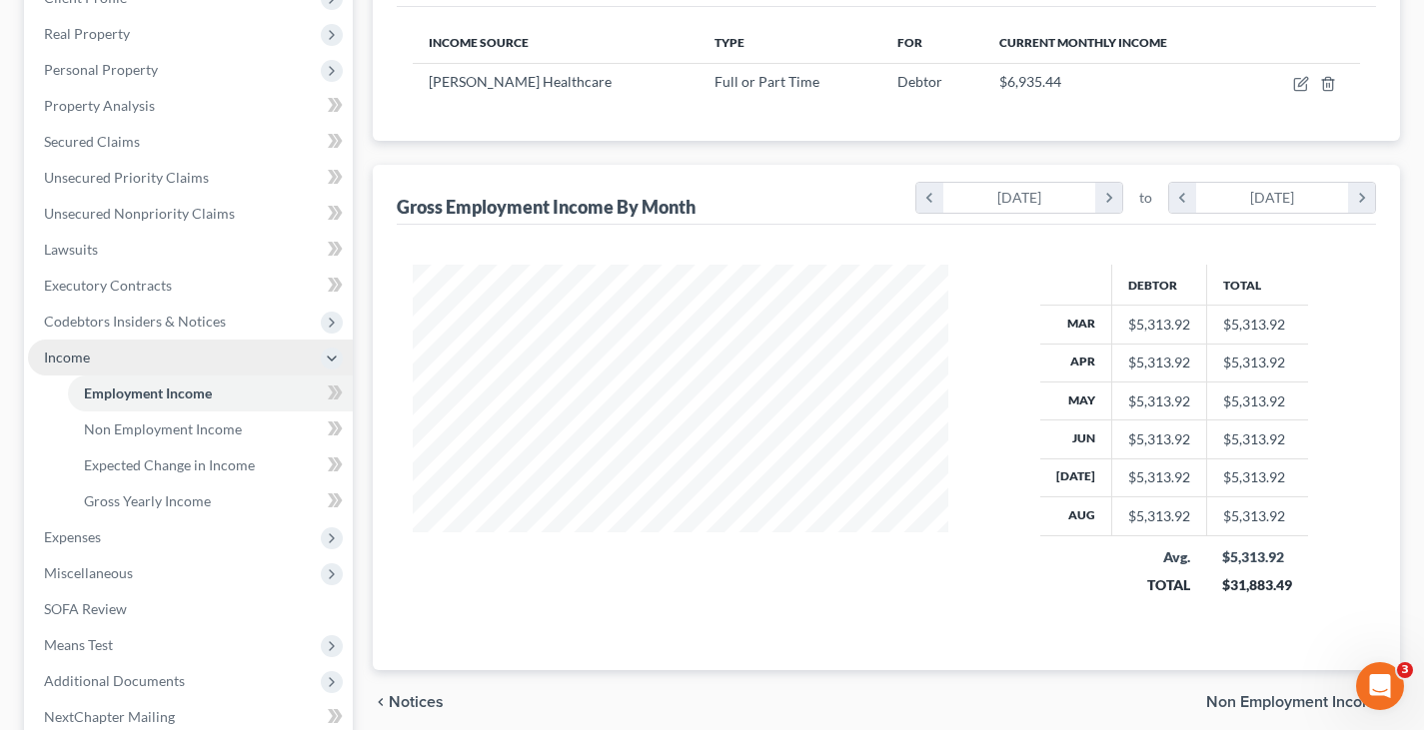
click at [176, 353] on span "Income" at bounding box center [190, 358] width 325 height 36
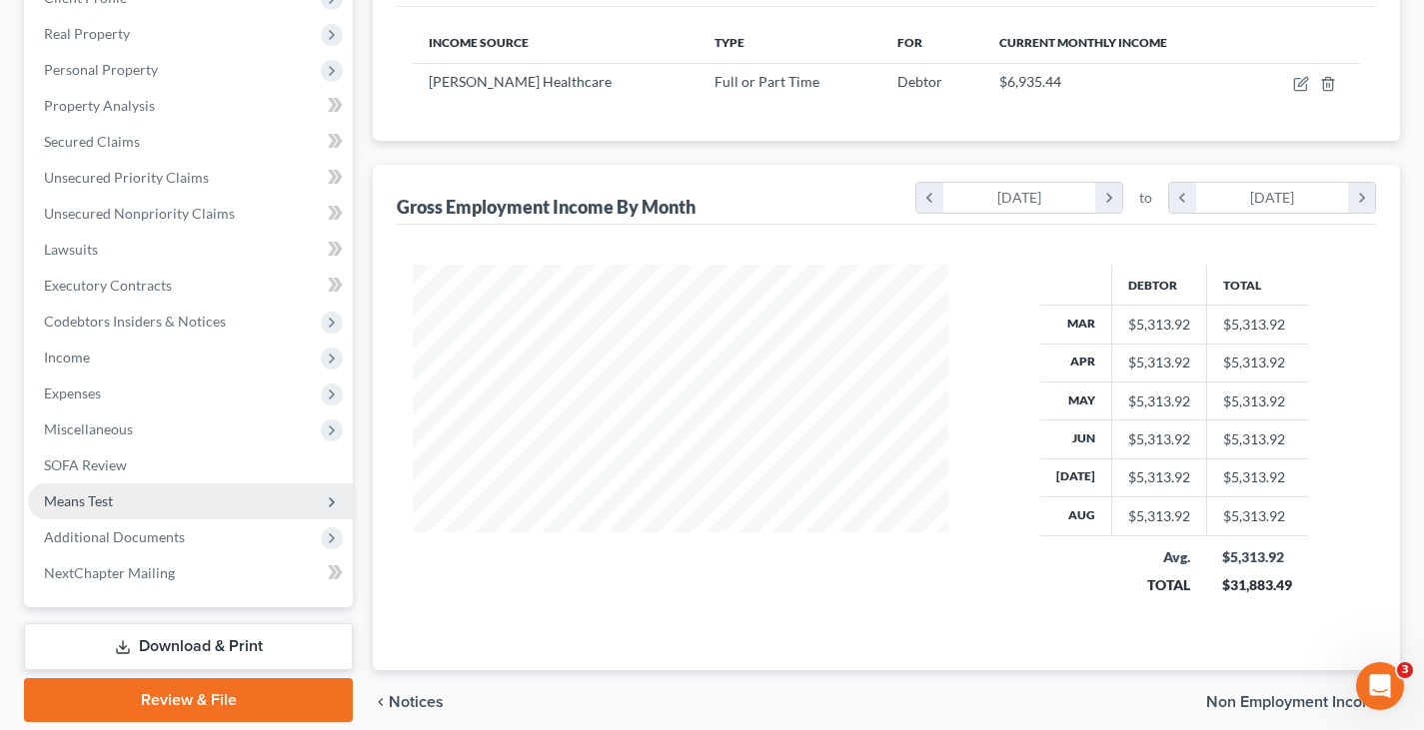
click at [107, 505] on span "Means Test" at bounding box center [78, 501] width 69 height 17
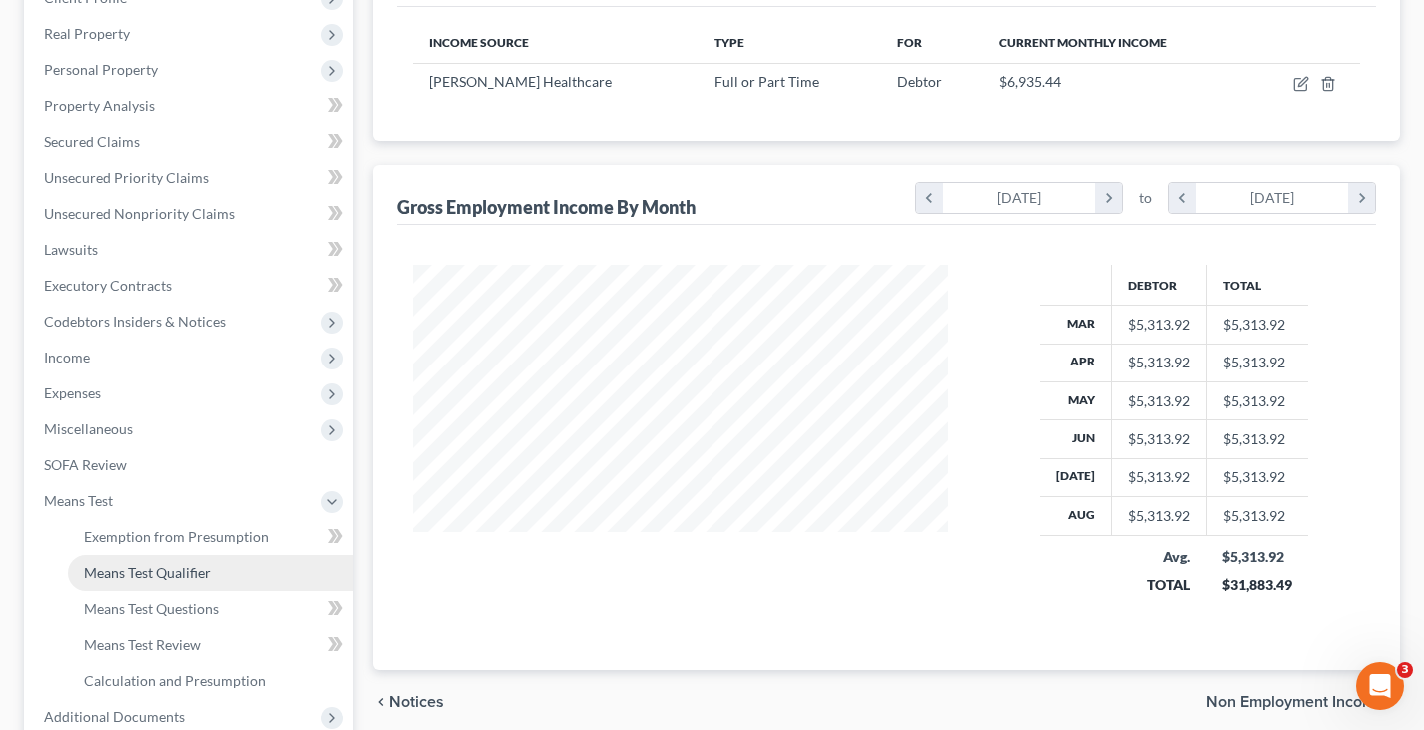
click at [133, 574] on span "Means Test Qualifier" at bounding box center [147, 572] width 127 height 17
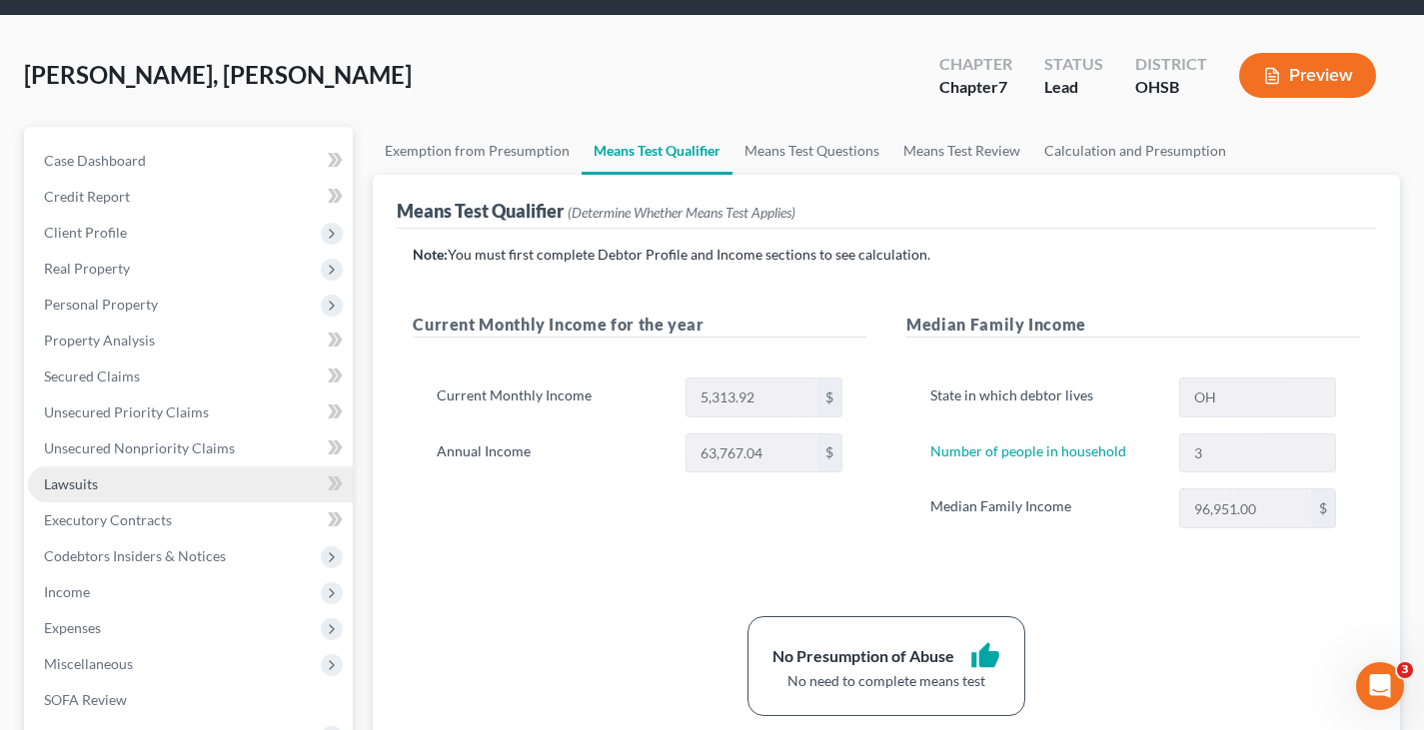
scroll to position [100, 0]
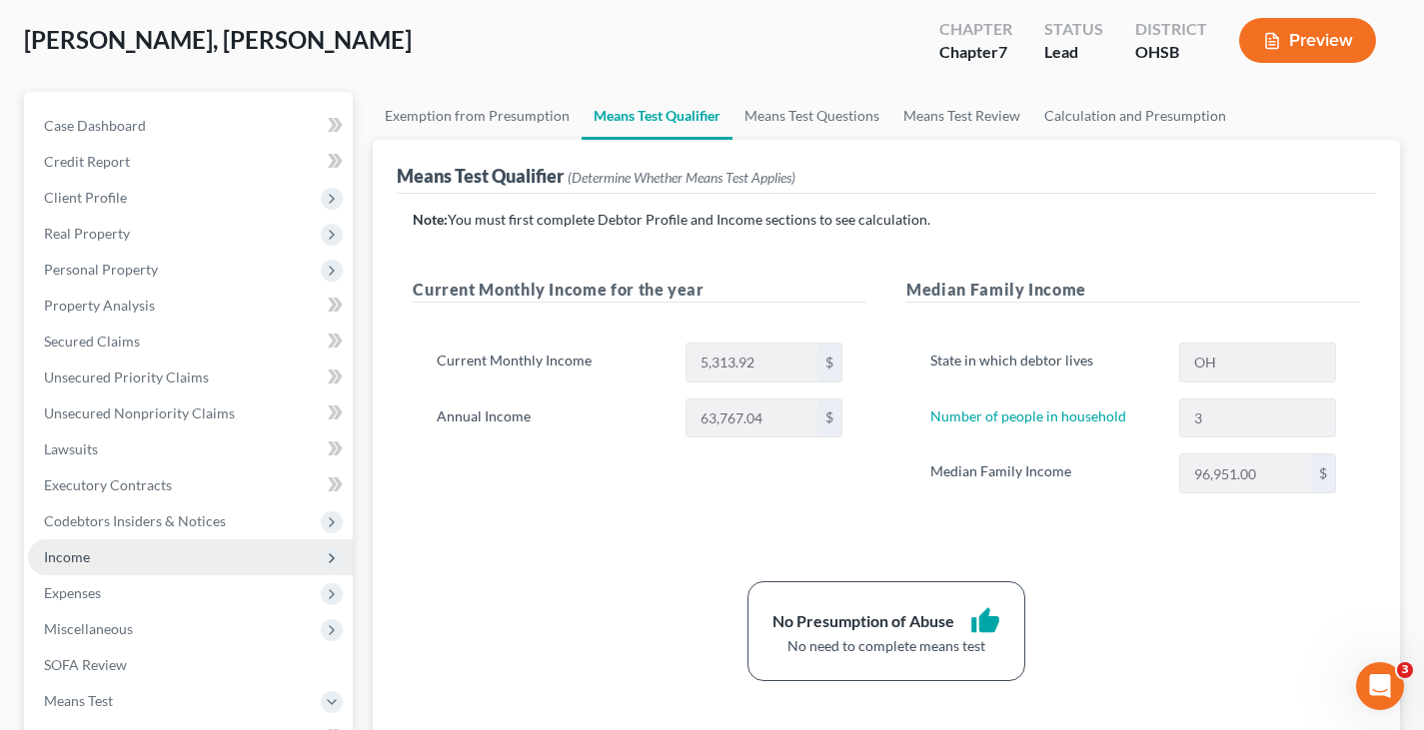
click at [194, 553] on span "Income" at bounding box center [190, 558] width 325 height 36
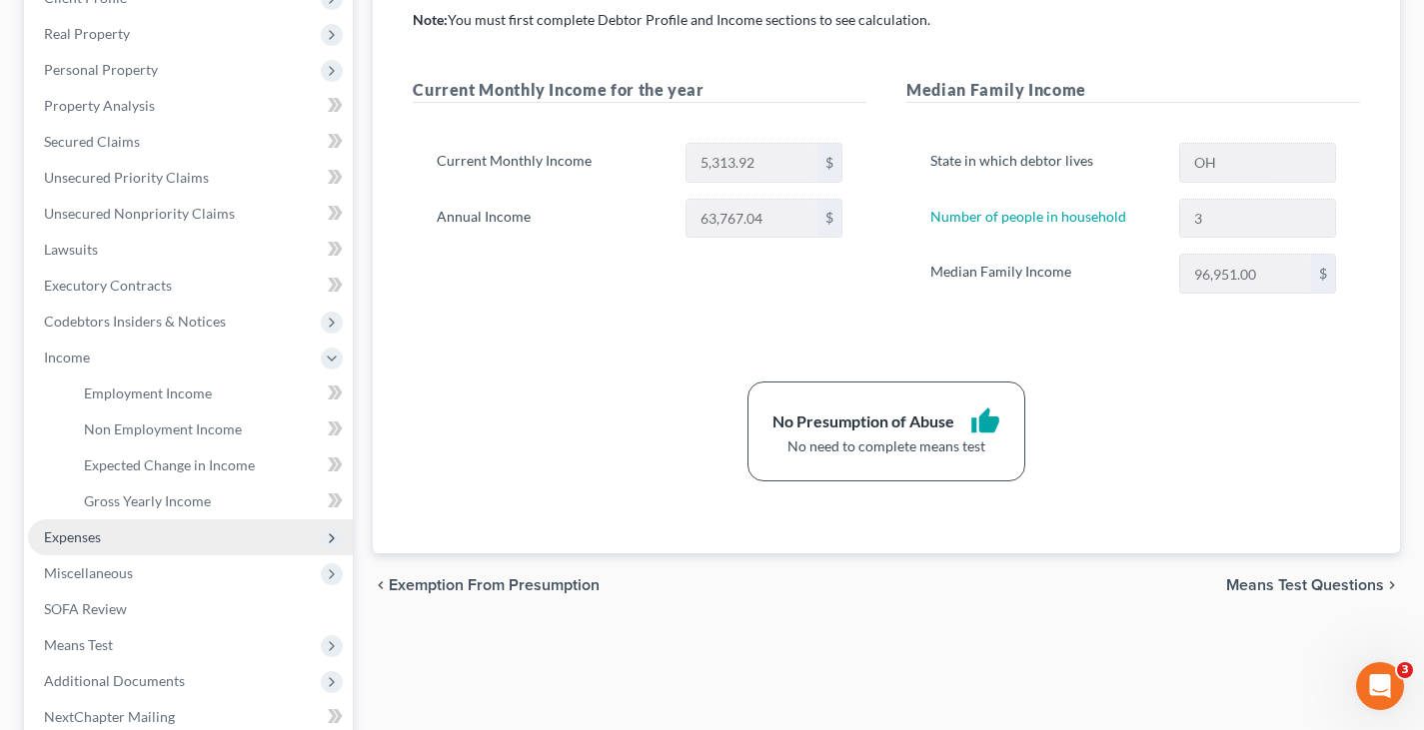
click at [188, 537] on span "Expenses" at bounding box center [190, 538] width 325 height 36
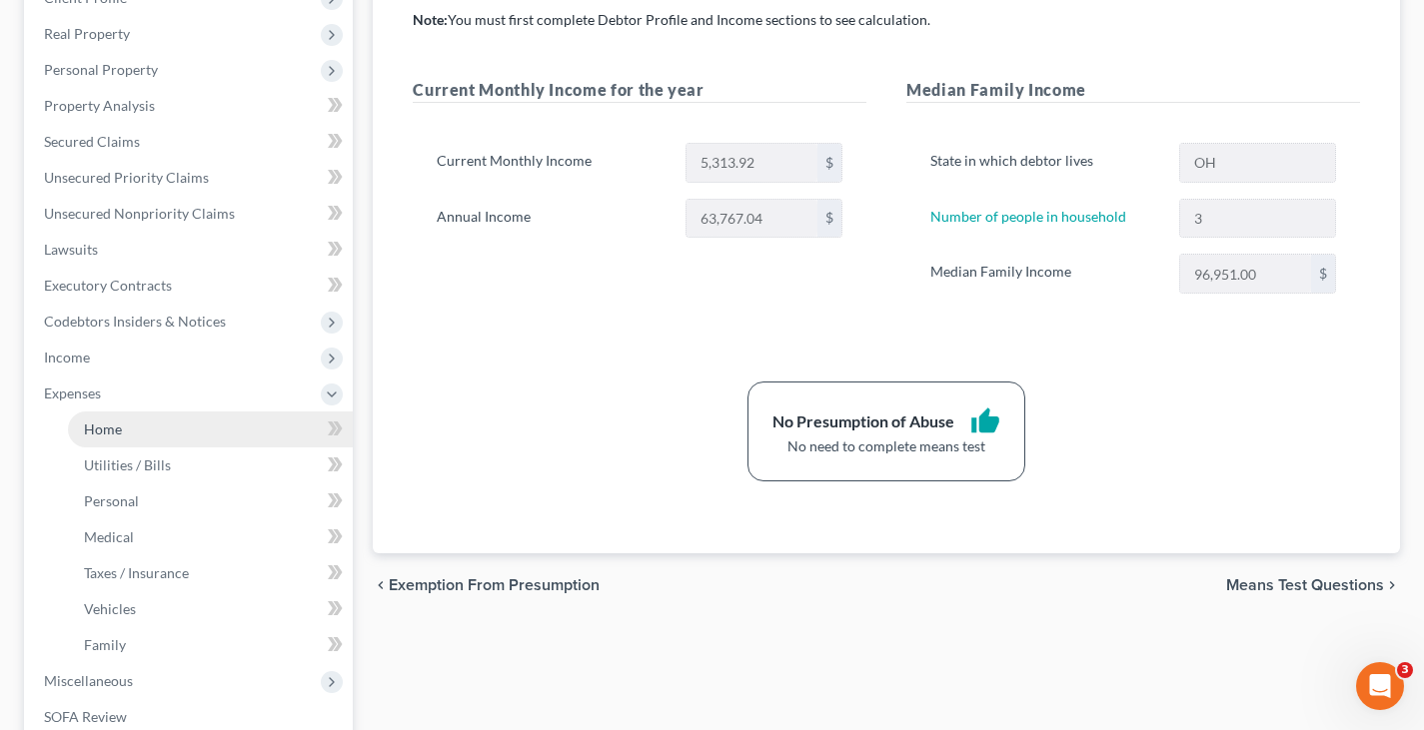
click at [129, 424] on link "Home" at bounding box center [210, 430] width 285 height 36
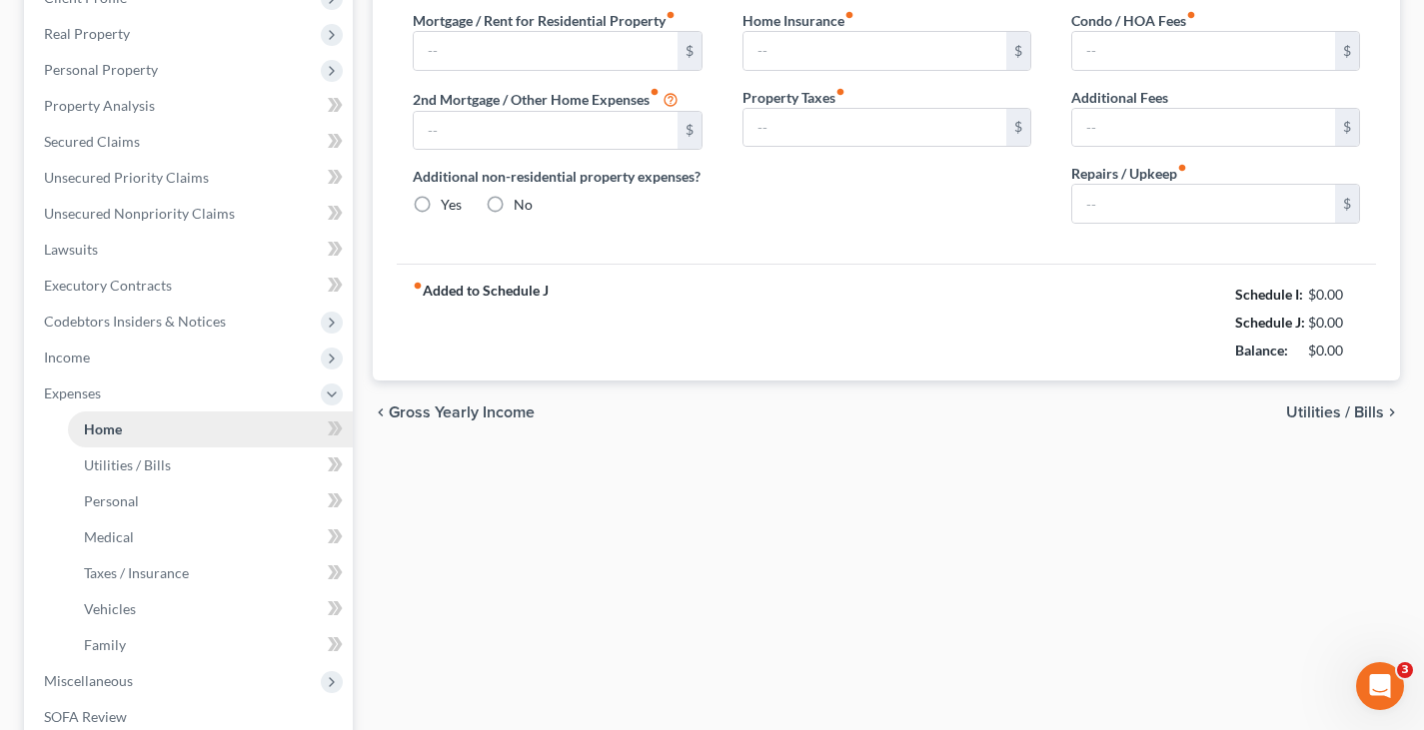
scroll to position [70, 0]
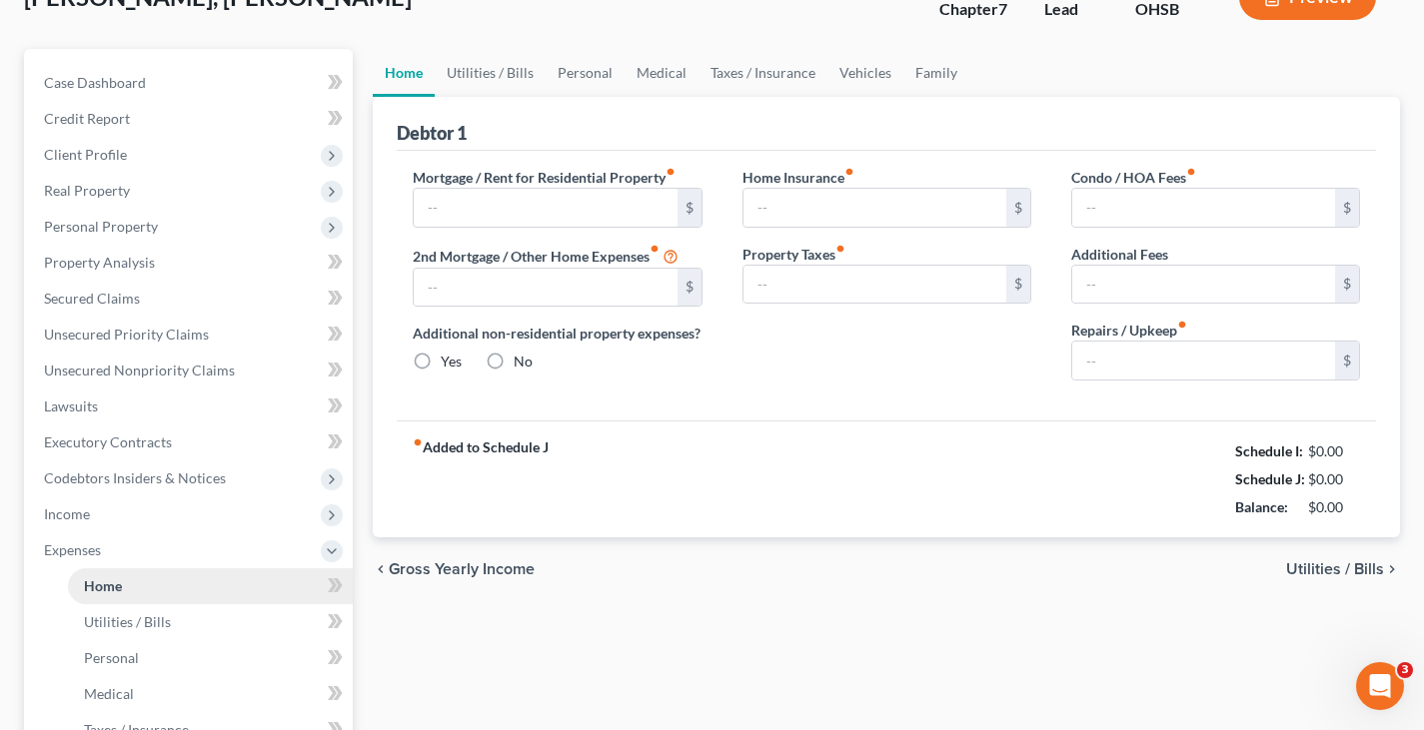
type input "832.00"
type input "0.00"
radio input "true"
type input "0.00"
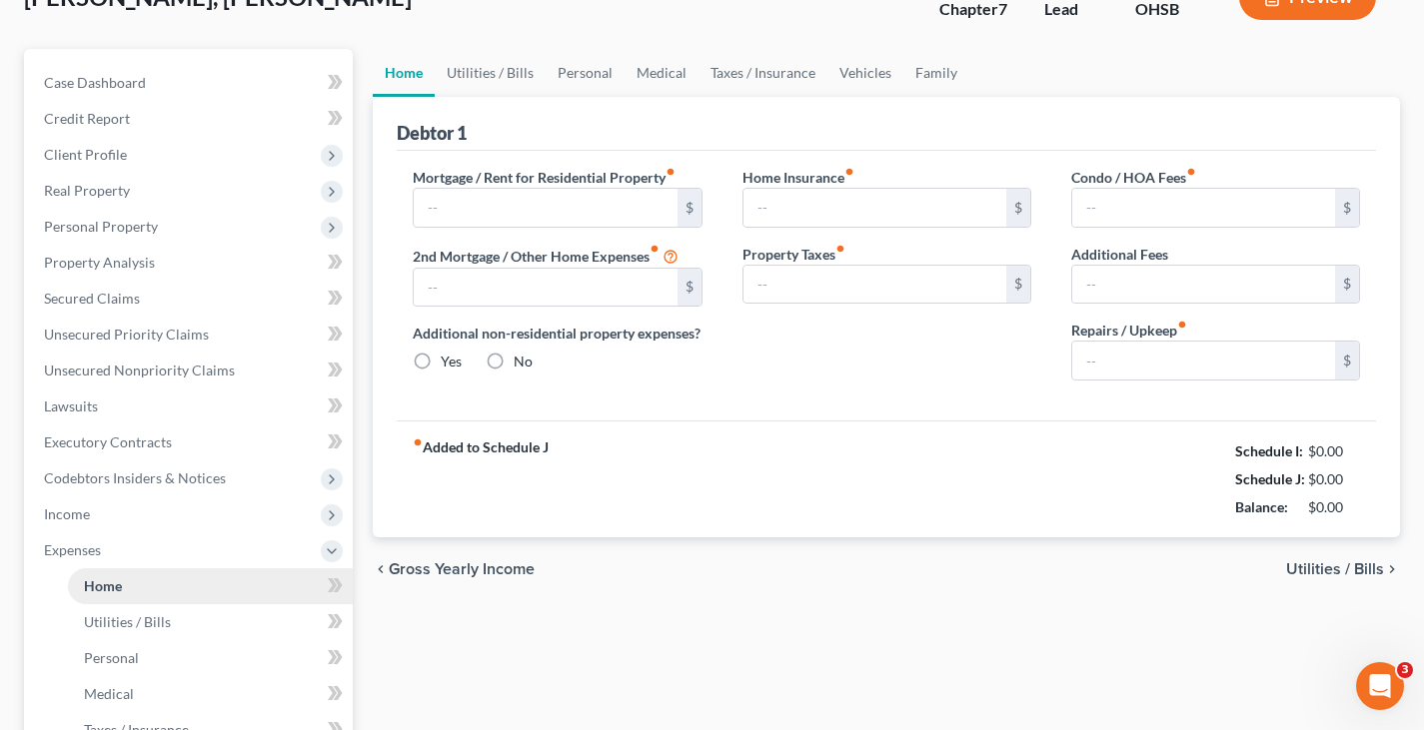
type input "0.00"
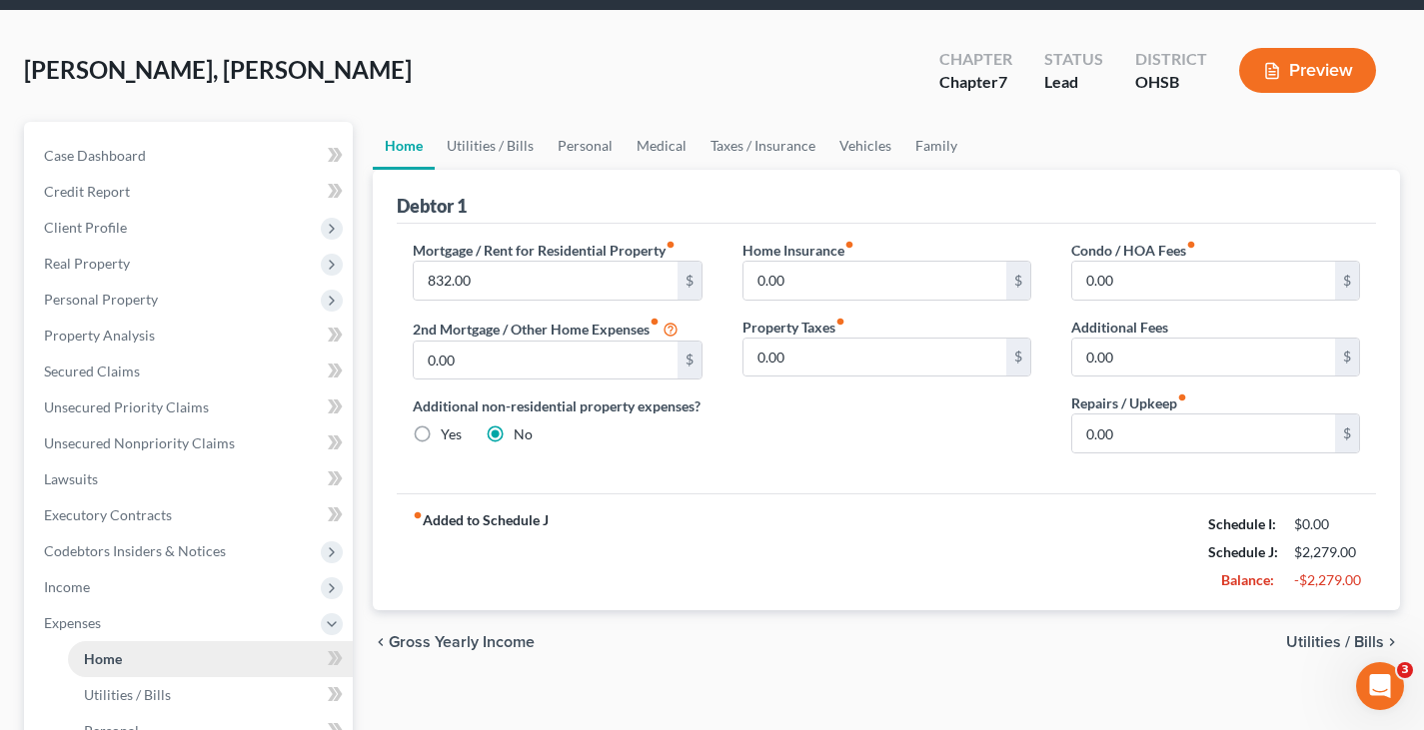
scroll to position [0, 0]
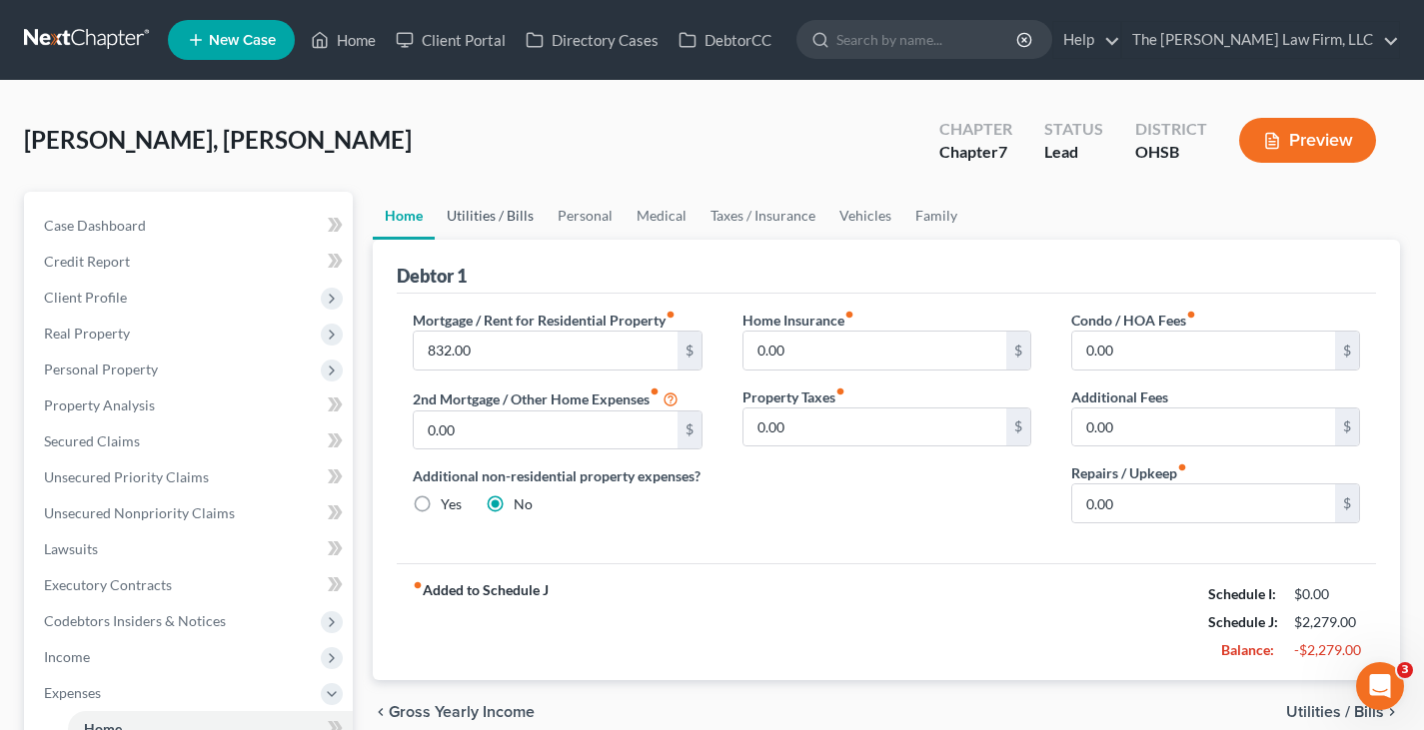
click at [510, 216] on link "Utilities / Bills" at bounding box center [490, 216] width 111 height 48
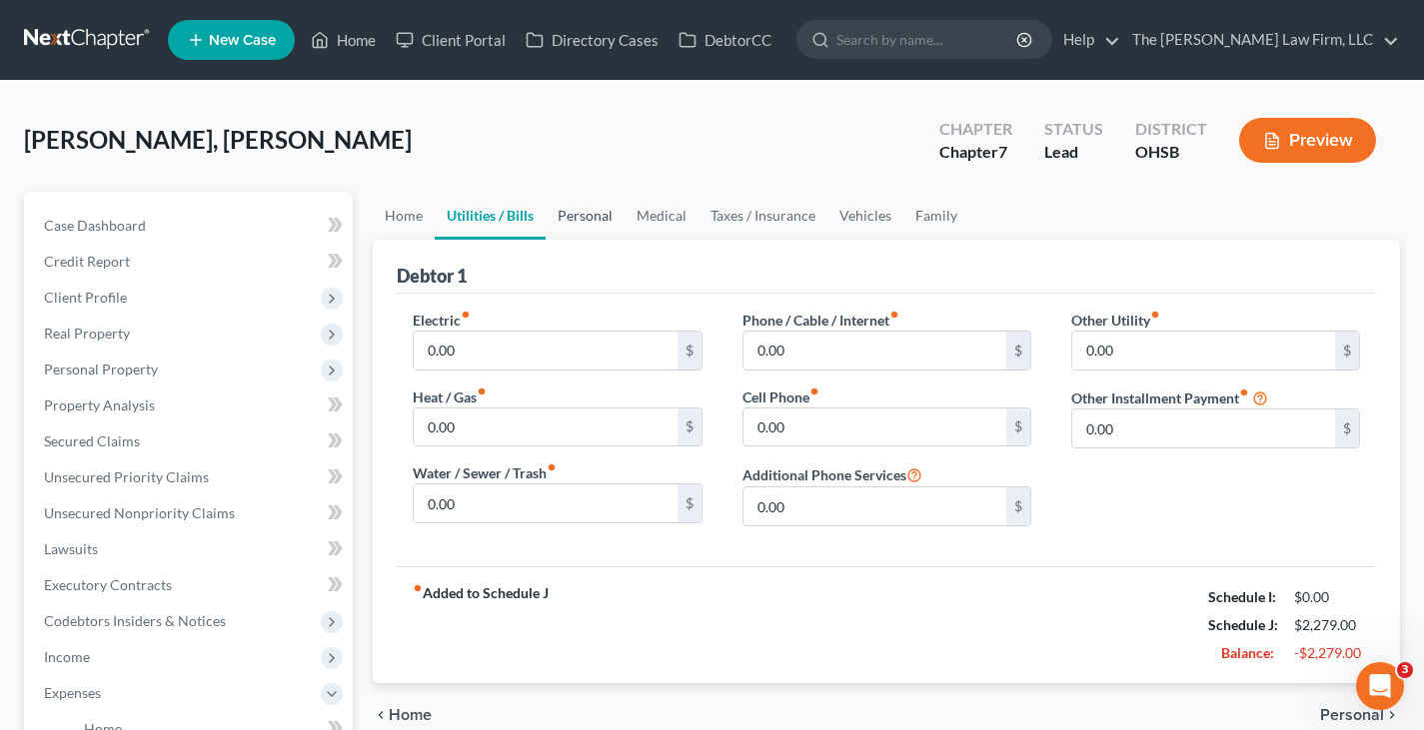
click at [594, 220] on link "Personal" at bounding box center [585, 216] width 79 height 48
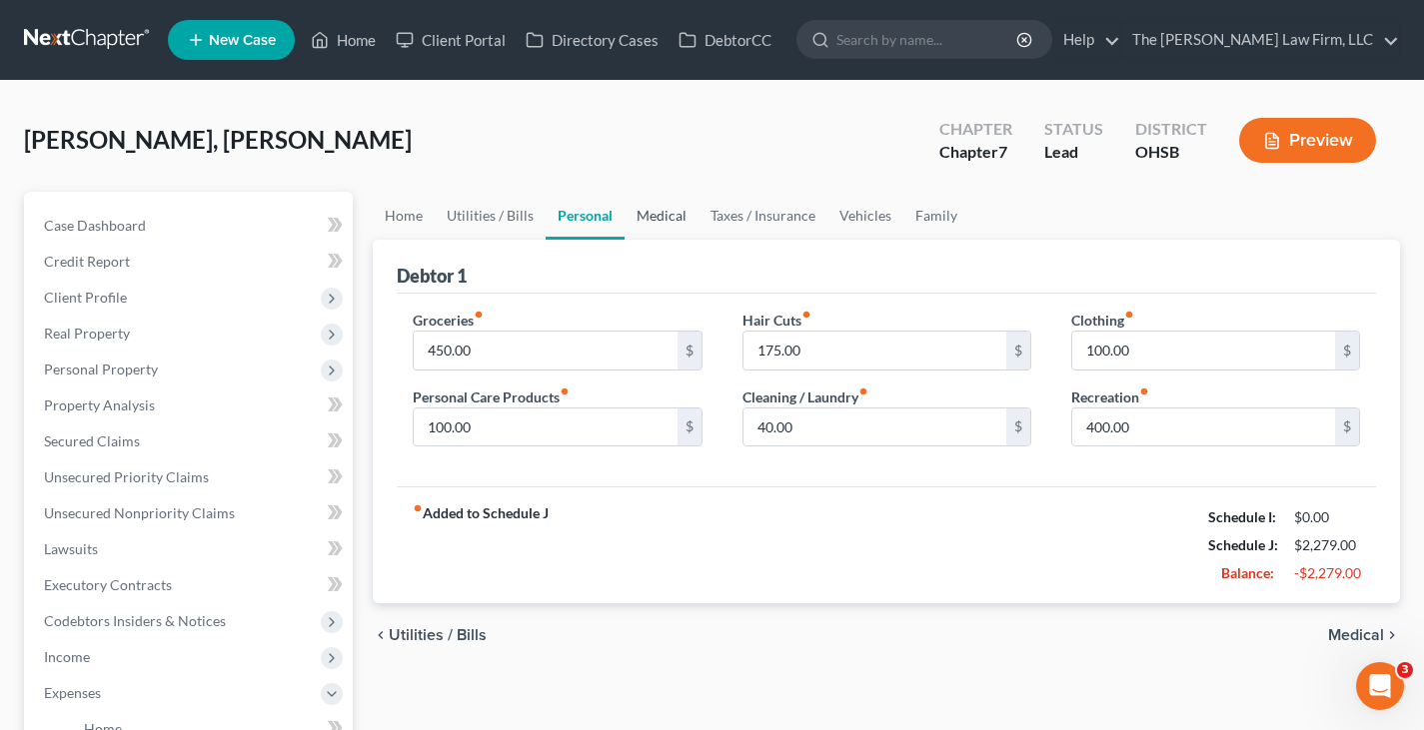
click at [669, 218] on link "Medical" at bounding box center [661, 216] width 74 height 48
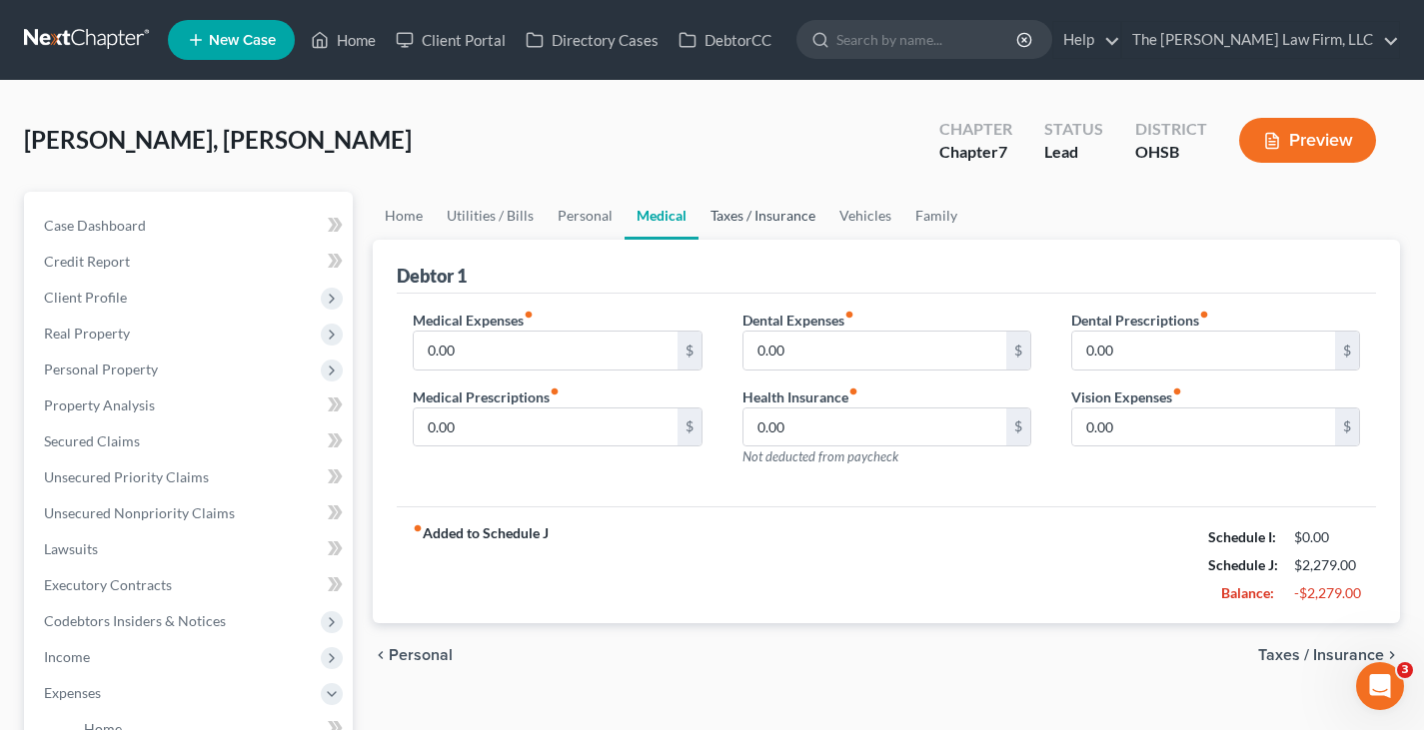
click at [757, 218] on link "Taxes / Insurance" at bounding box center [762, 216] width 129 height 48
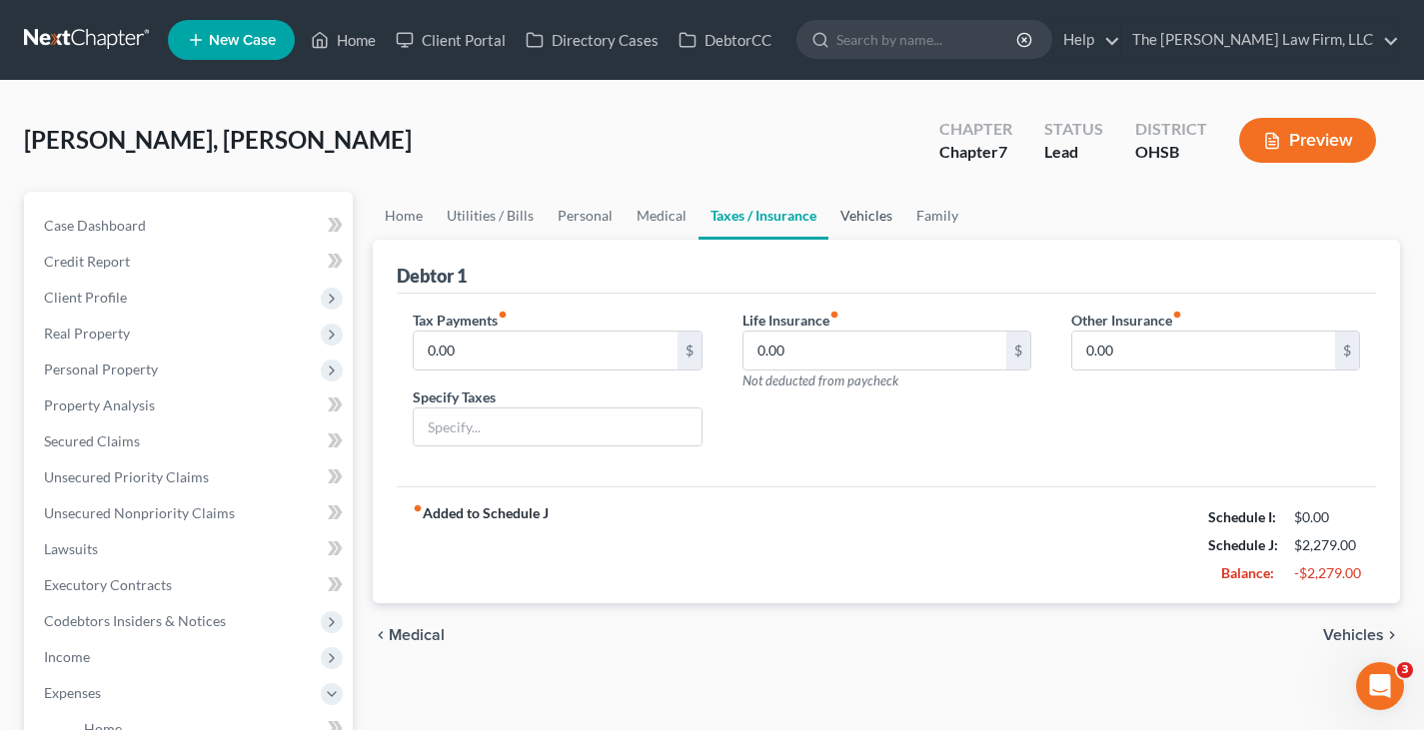
click at [851, 218] on link "Vehicles" at bounding box center [866, 216] width 76 height 48
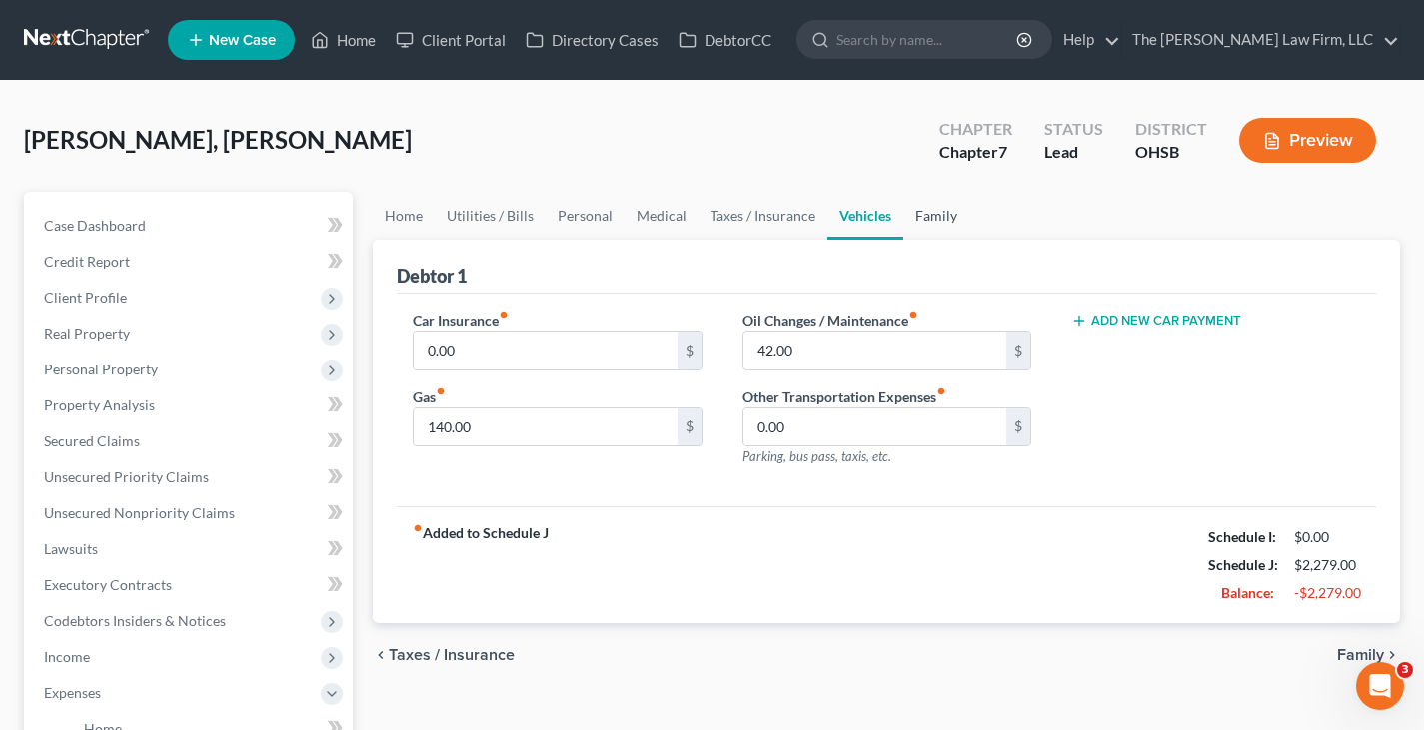
click at [932, 216] on link "Family" at bounding box center [936, 216] width 66 height 48
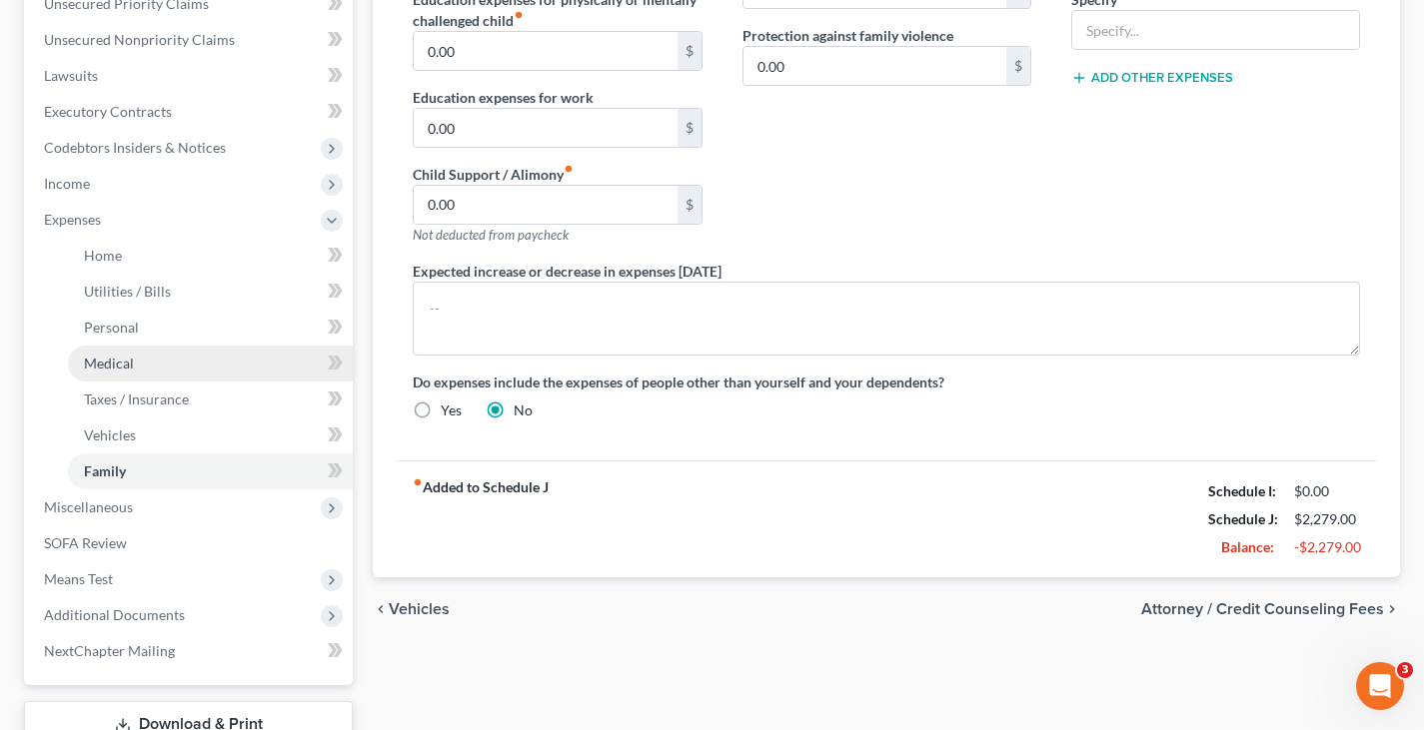
scroll to position [500, 0]
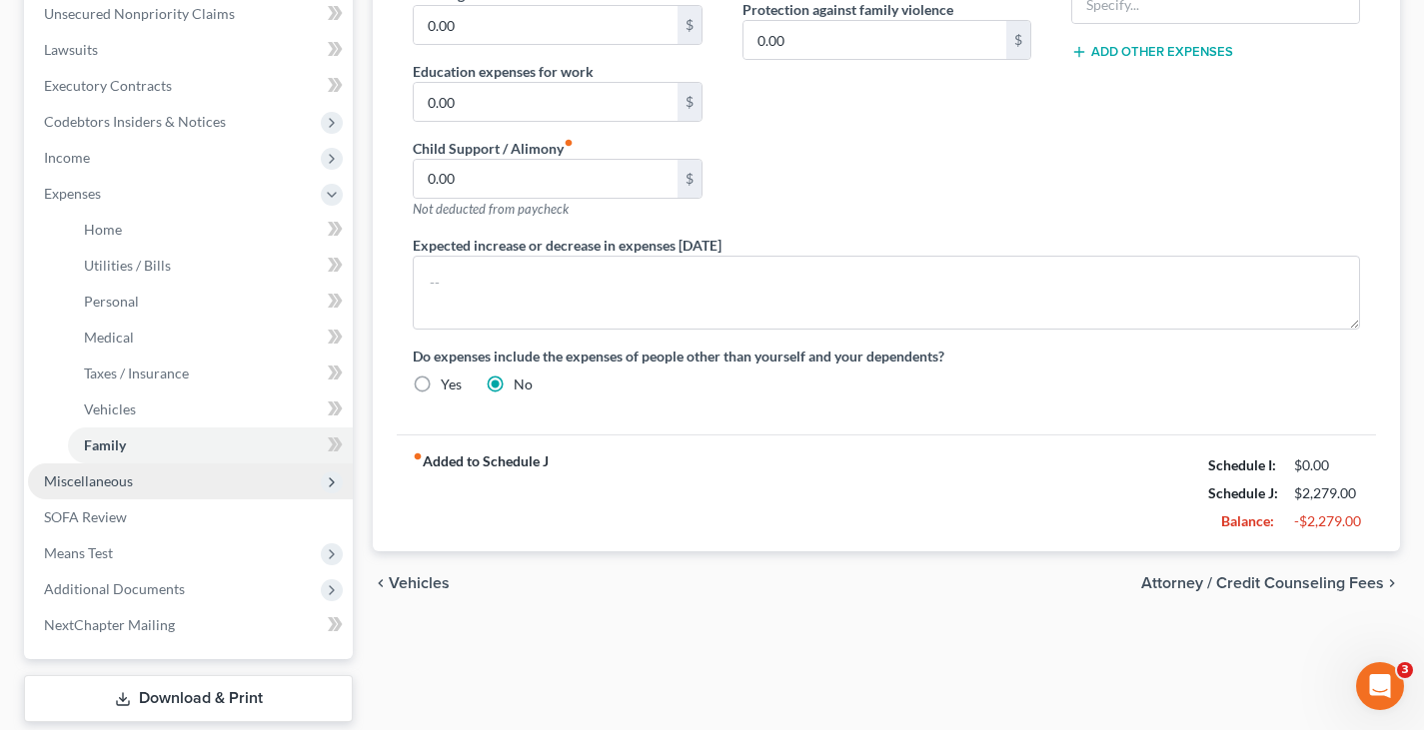
click at [169, 483] on span "Miscellaneous" at bounding box center [190, 482] width 325 height 36
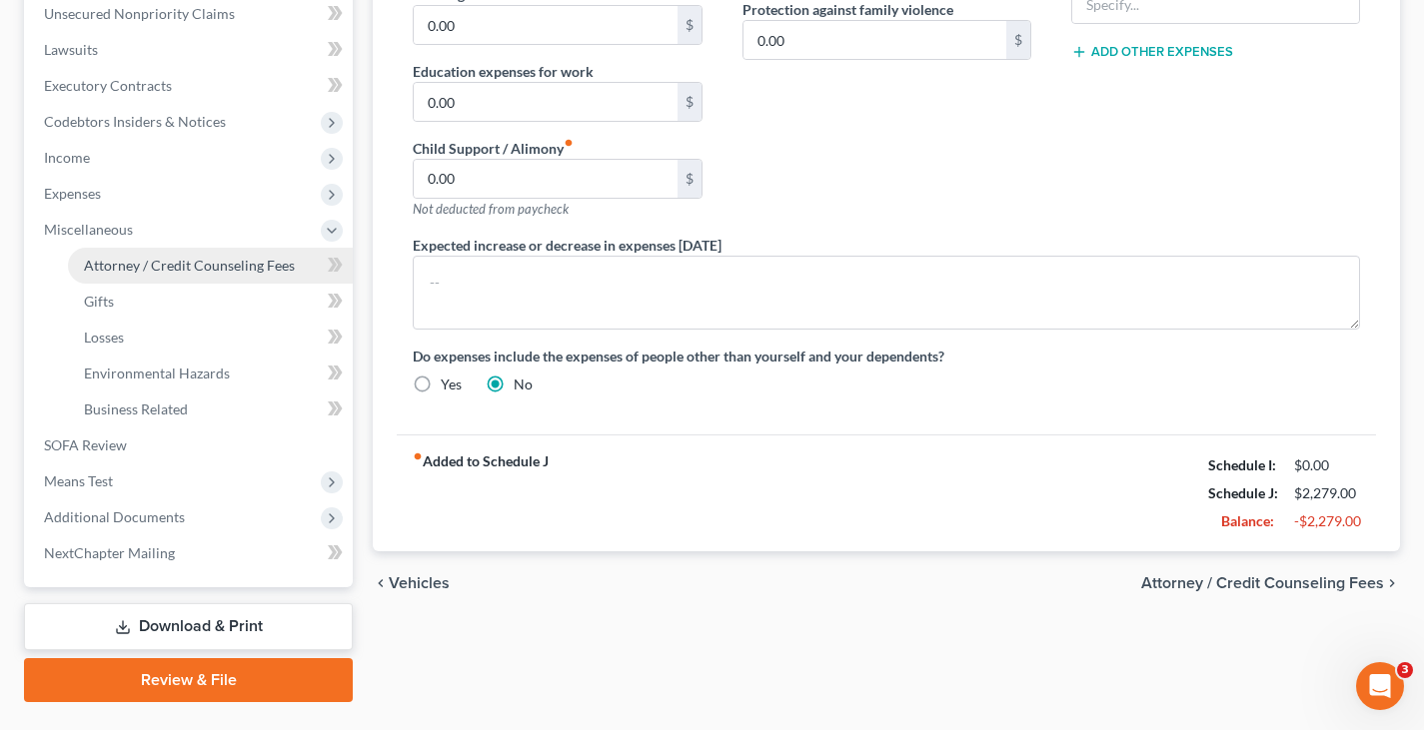
click at [214, 262] on span "Attorney / Credit Counseling Fees" at bounding box center [189, 265] width 211 height 17
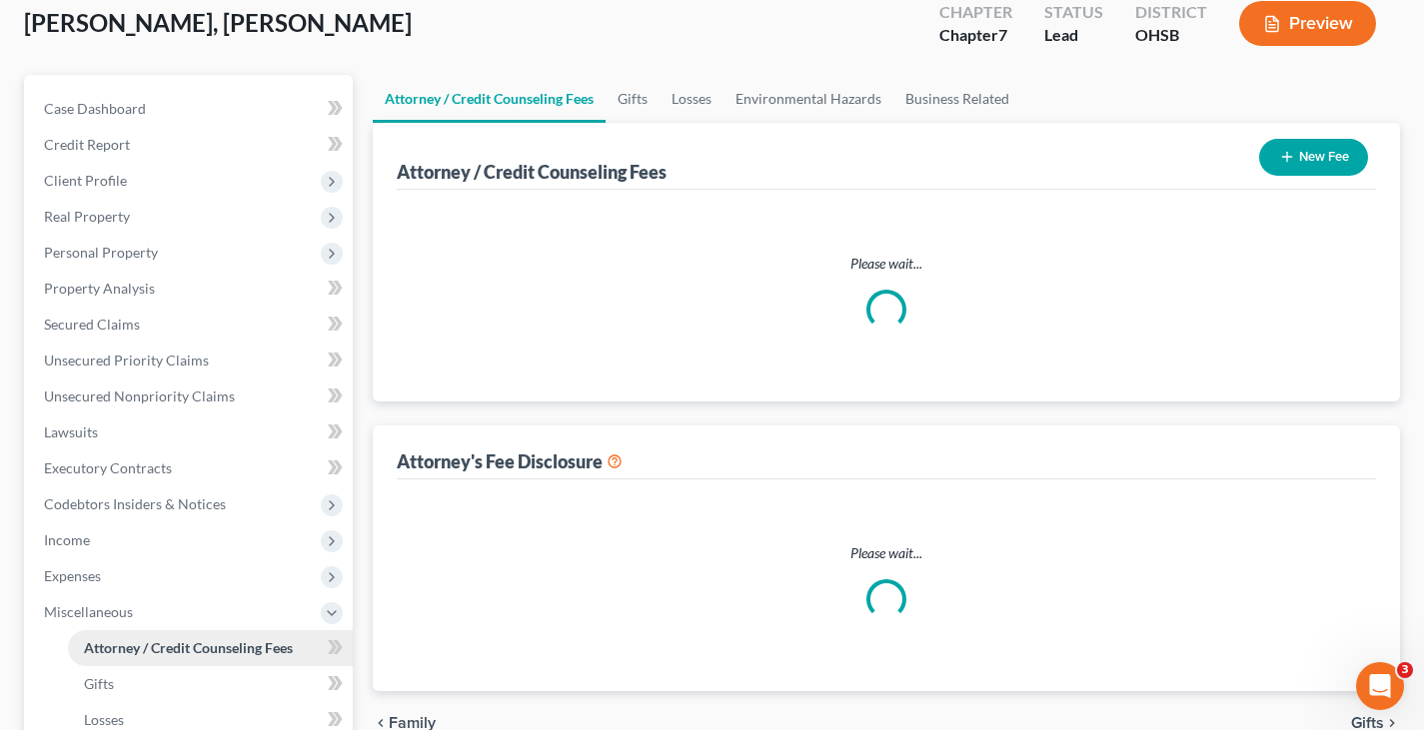
select select "0"
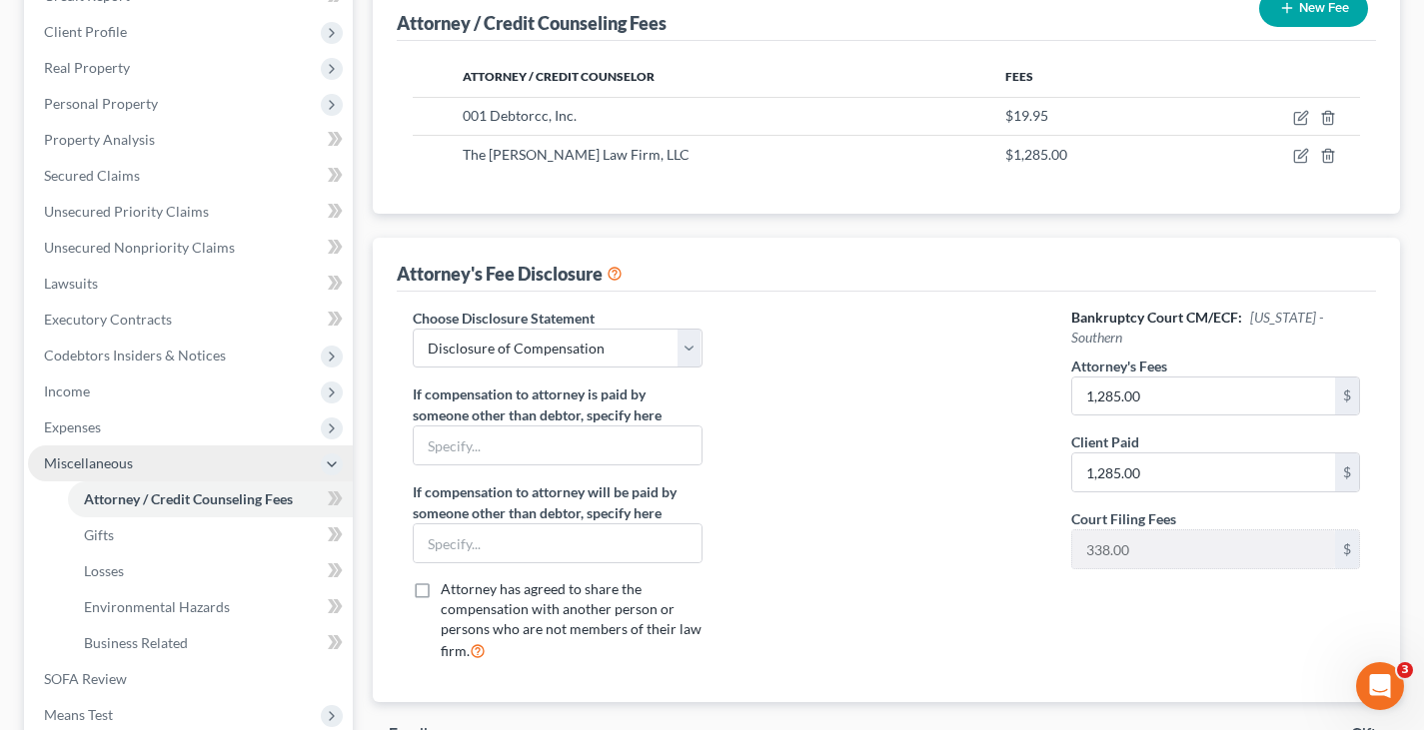
scroll to position [300, 0]
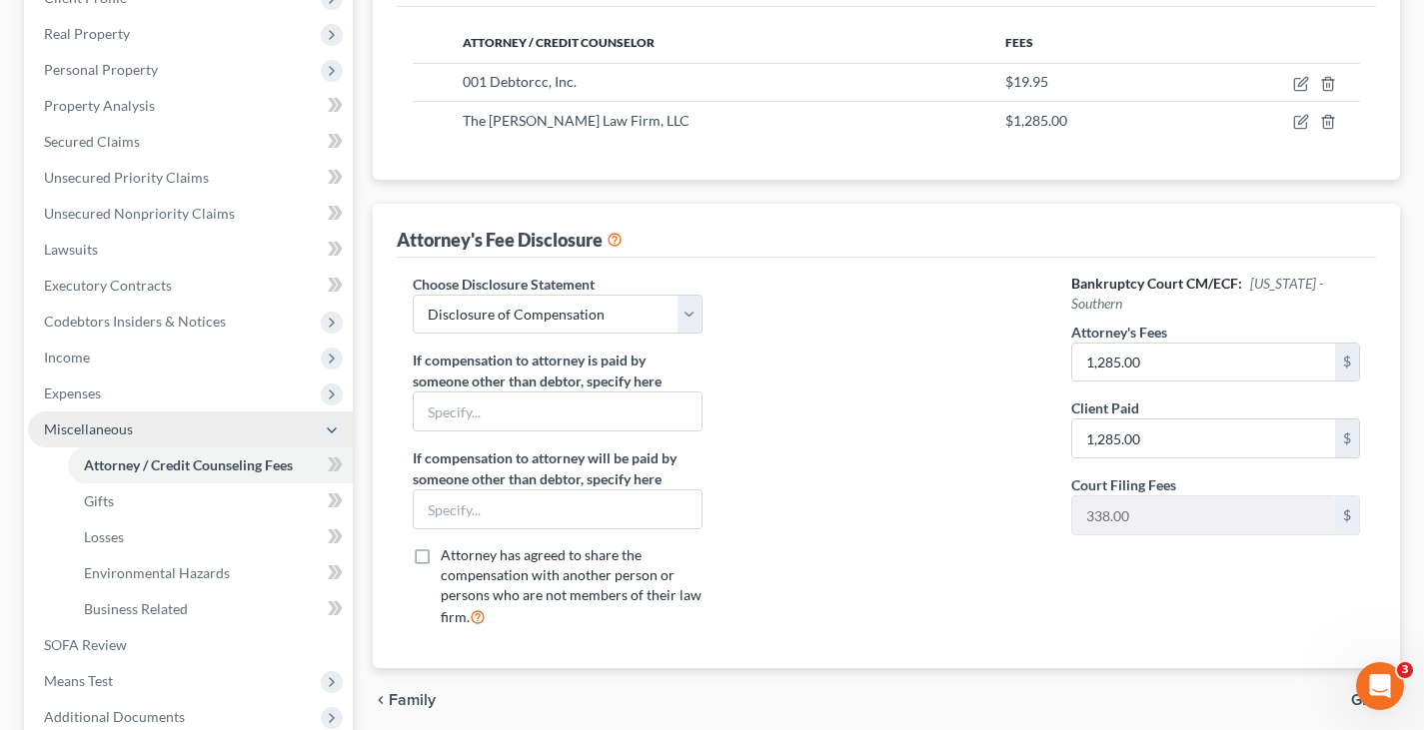
click at [209, 434] on span "Miscellaneous" at bounding box center [190, 430] width 325 height 36
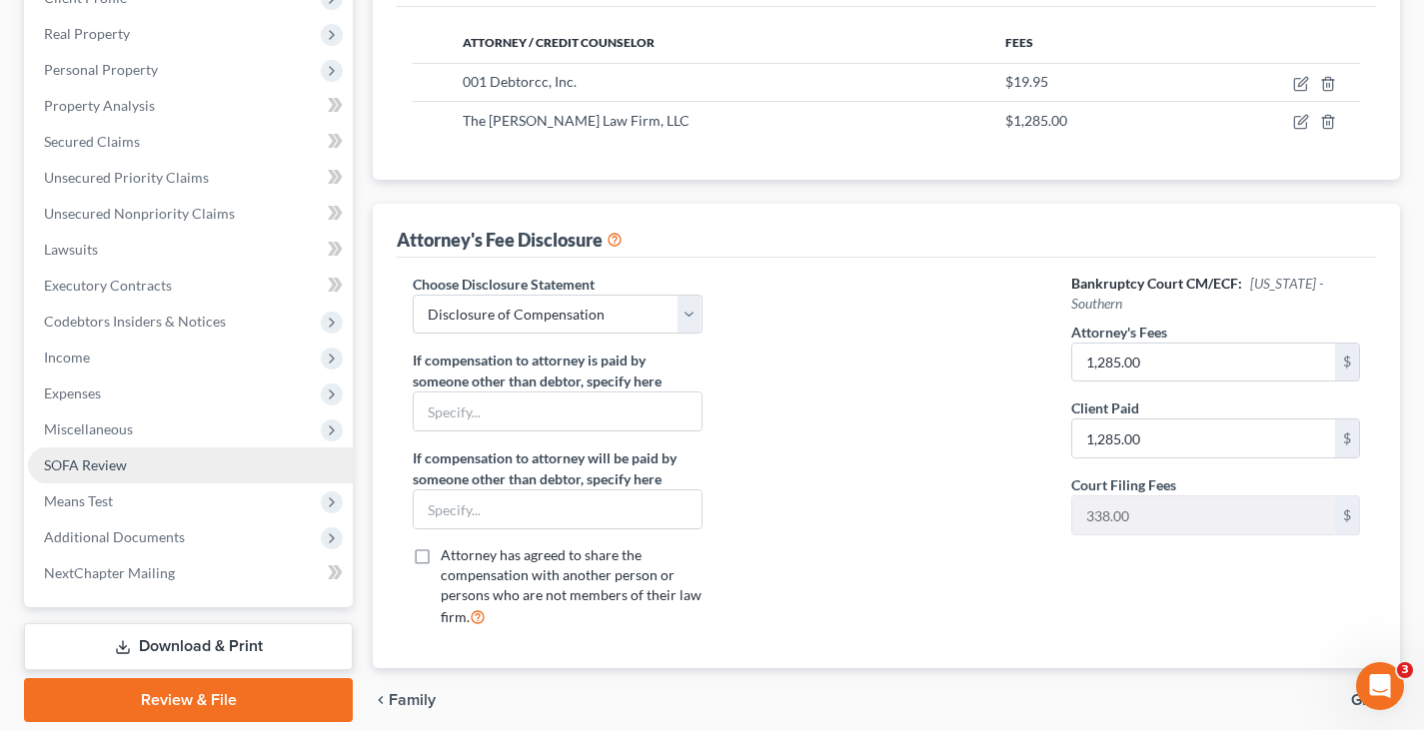
click at [123, 468] on span "SOFA Review" at bounding box center [85, 465] width 83 height 17
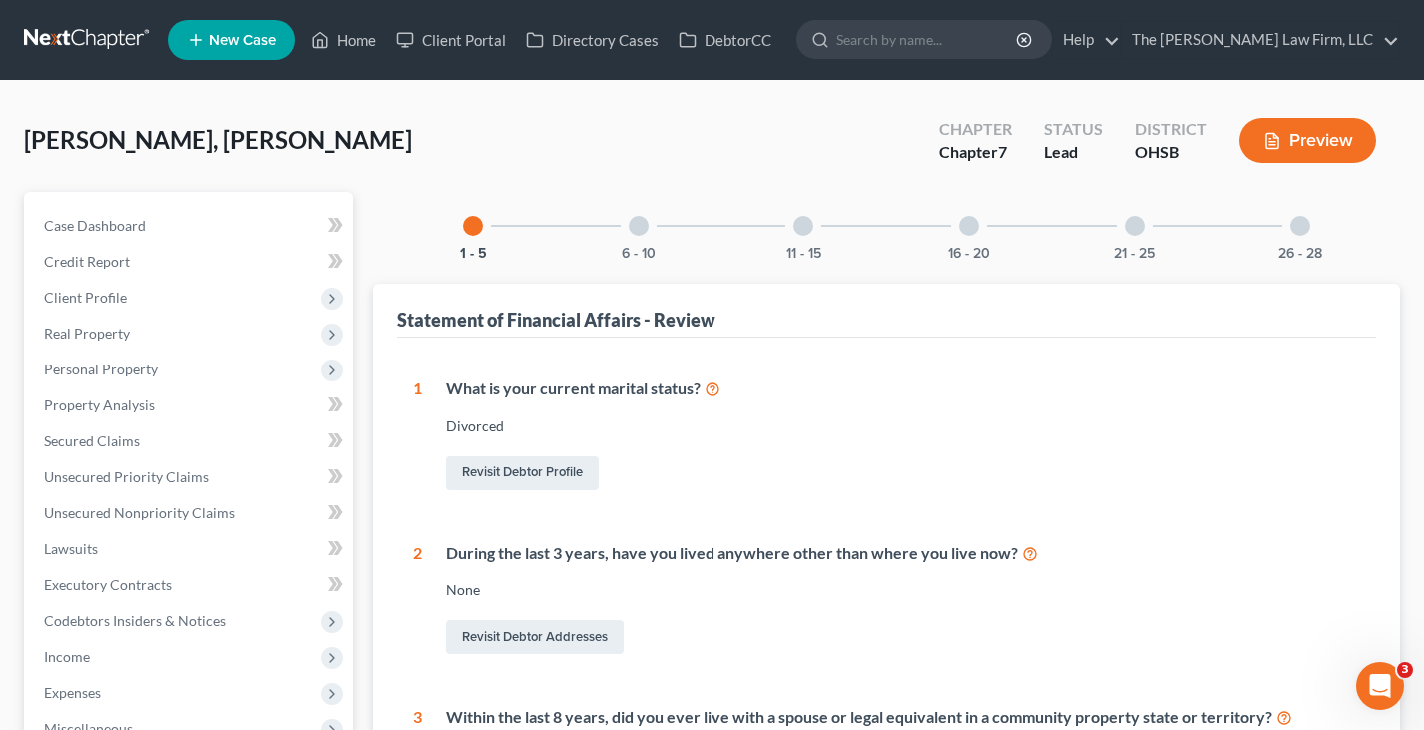
click at [1268, 140] on icon "button" at bounding box center [1272, 141] width 18 height 18
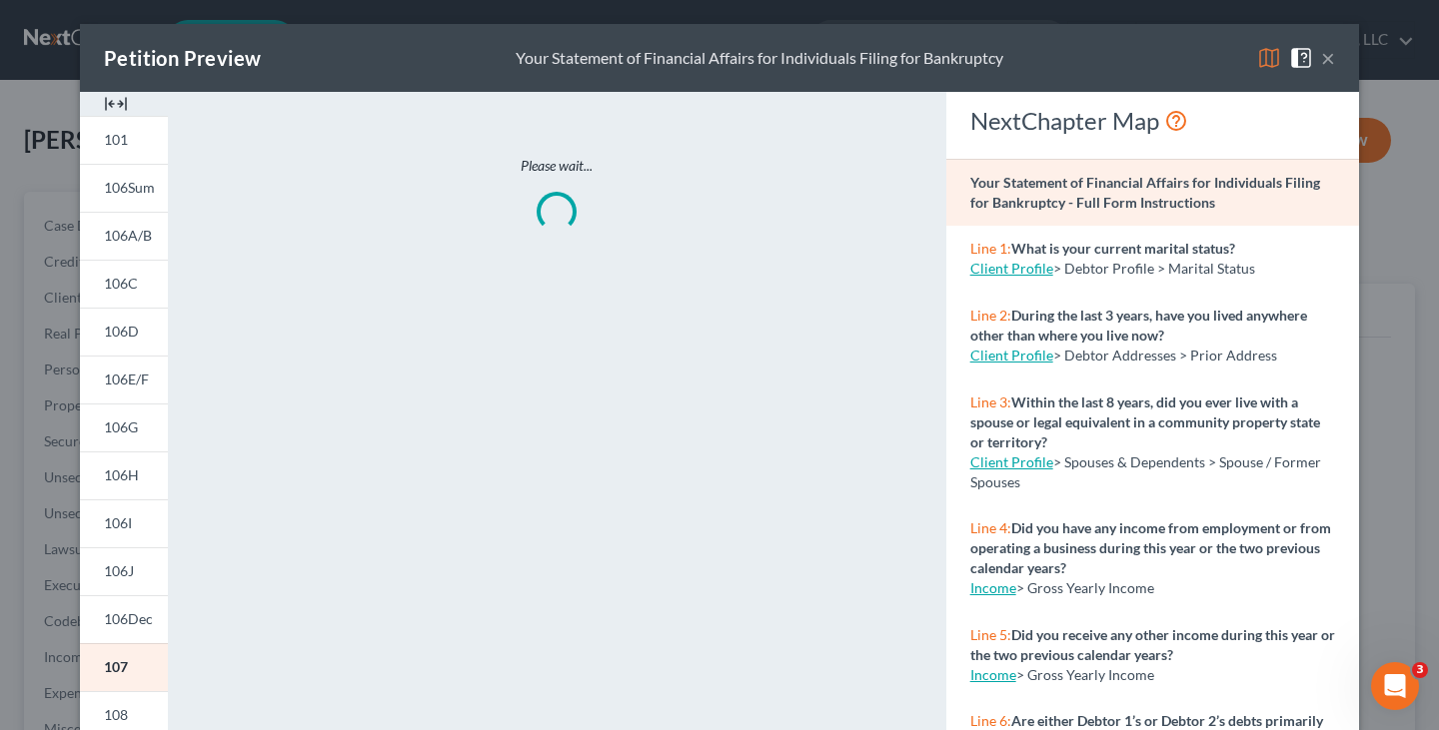
click at [108, 101] on img at bounding box center [116, 104] width 24 height 24
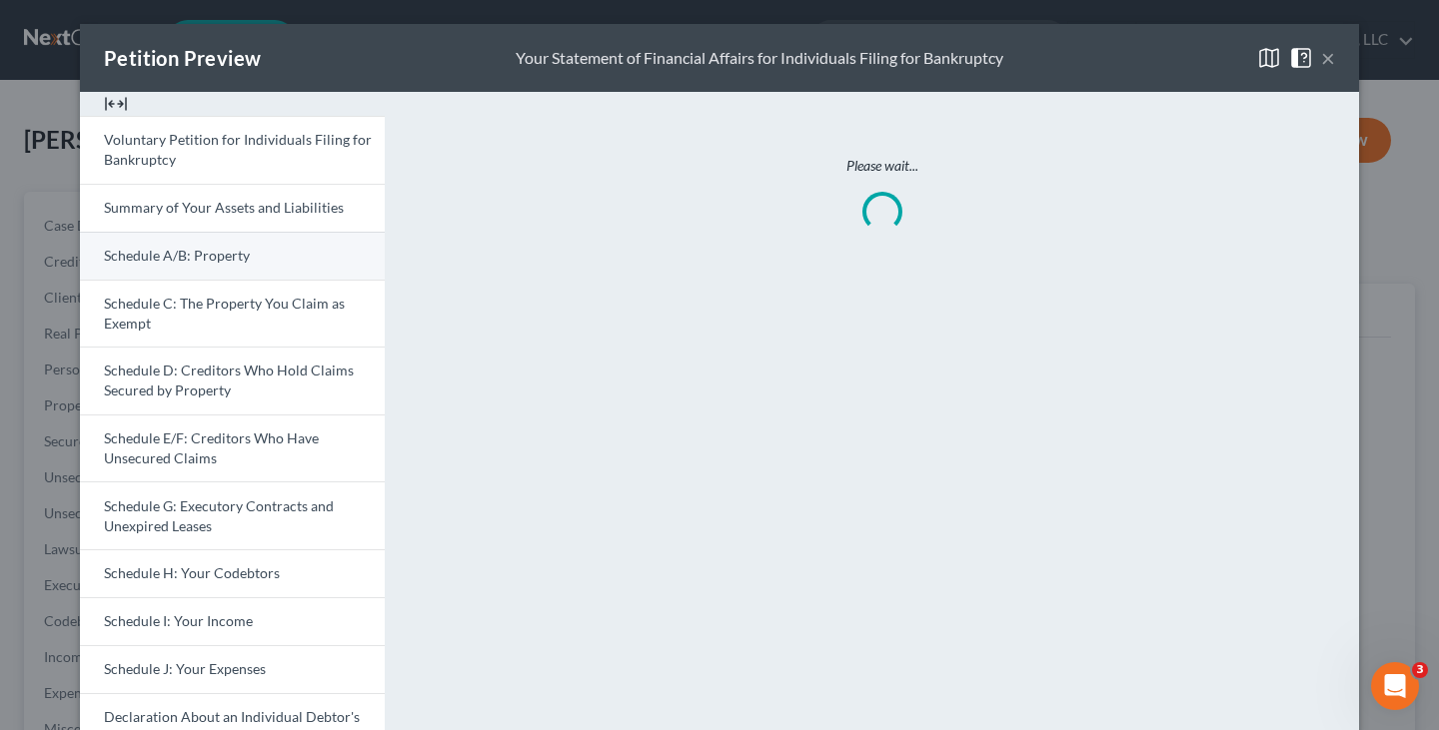
click at [190, 255] on span "Schedule A/B: Property" at bounding box center [177, 255] width 146 height 17
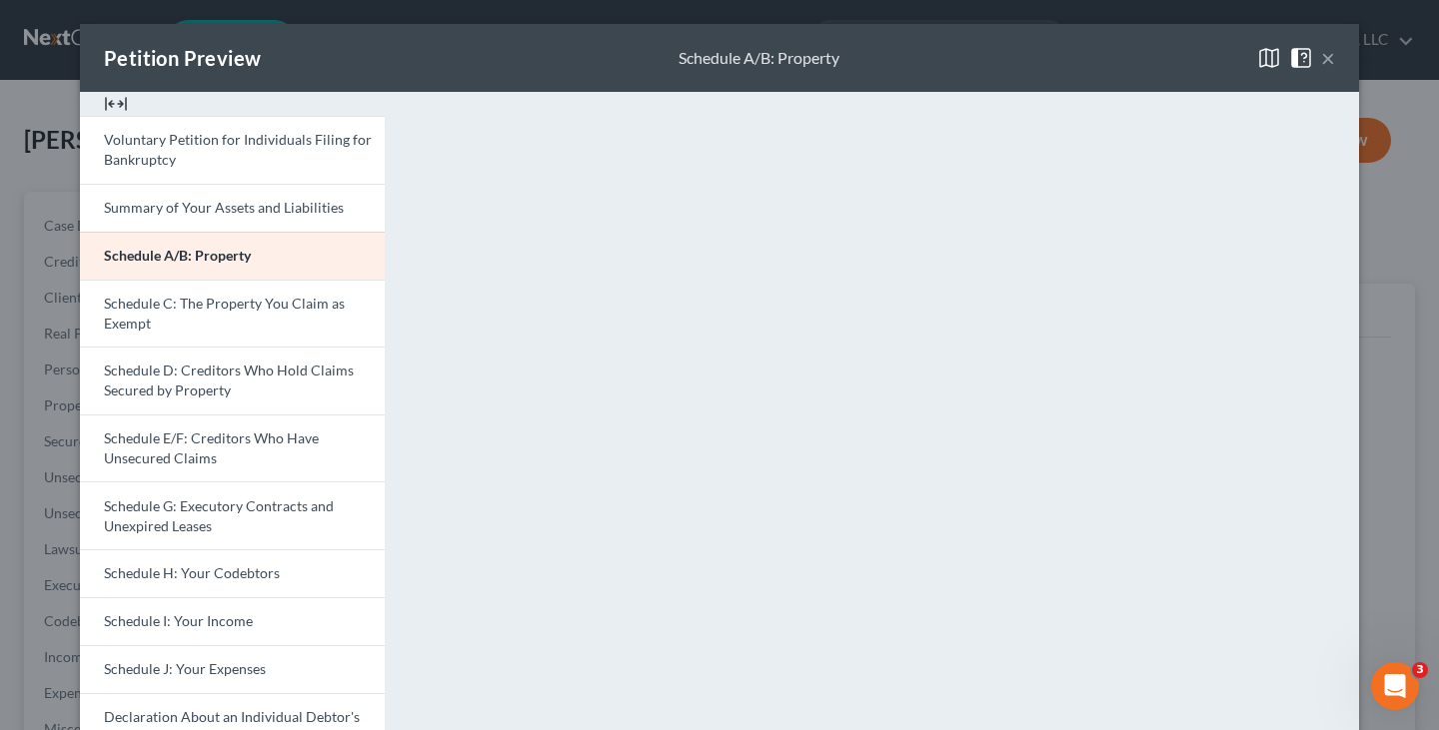
click at [1321, 58] on button "×" at bounding box center [1328, 58] width 14 height 24
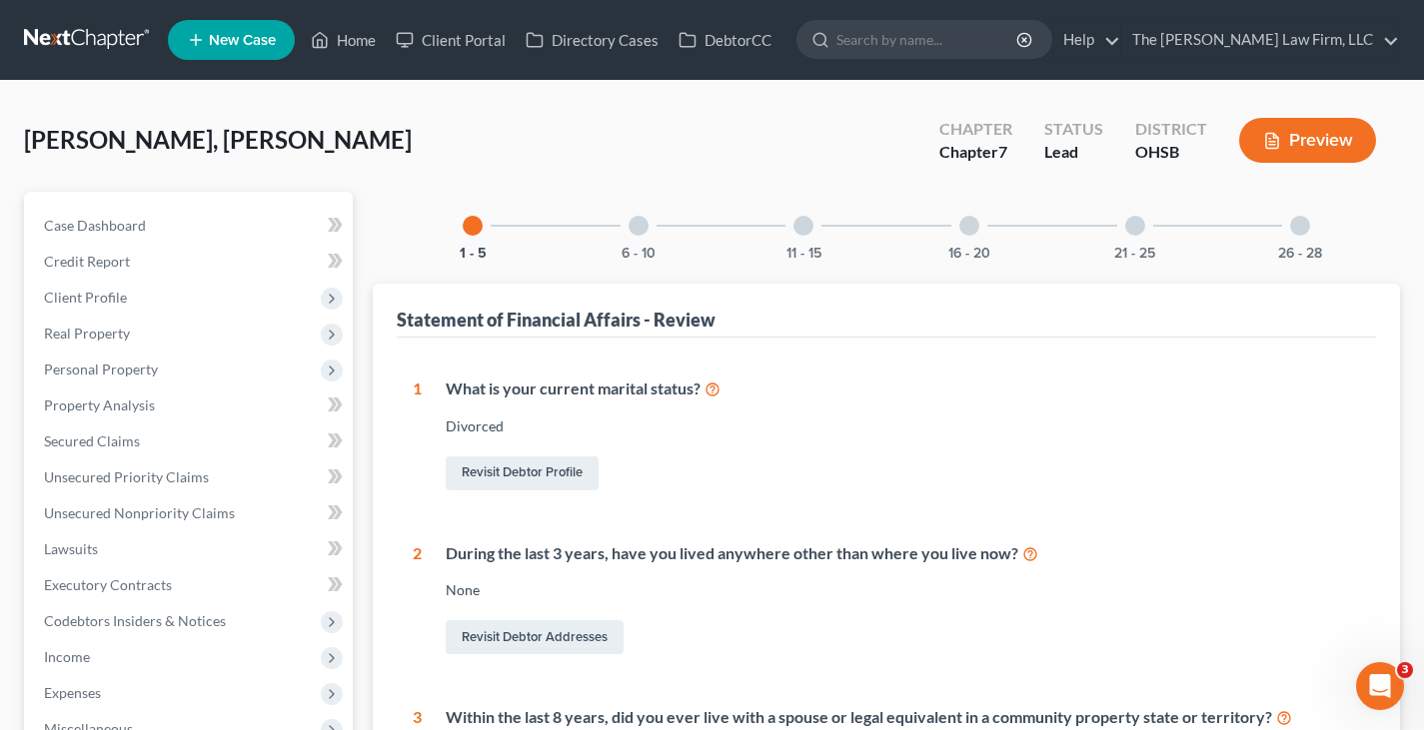
click at [1281, 139] on button "Preview" at bounding box center [1307, 140] width 137 height 45
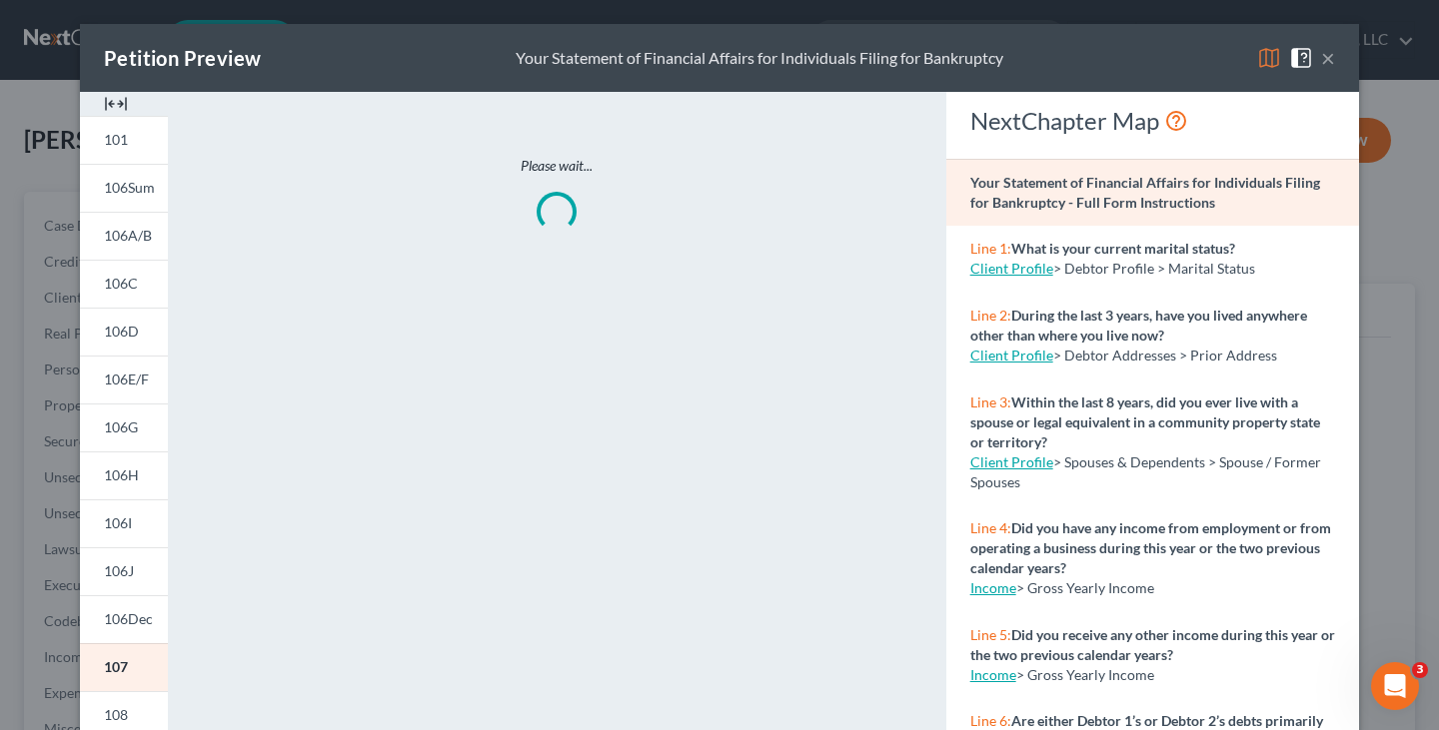
click at [110, 102] on img at bounding box center [116, 104] width 24 height 24
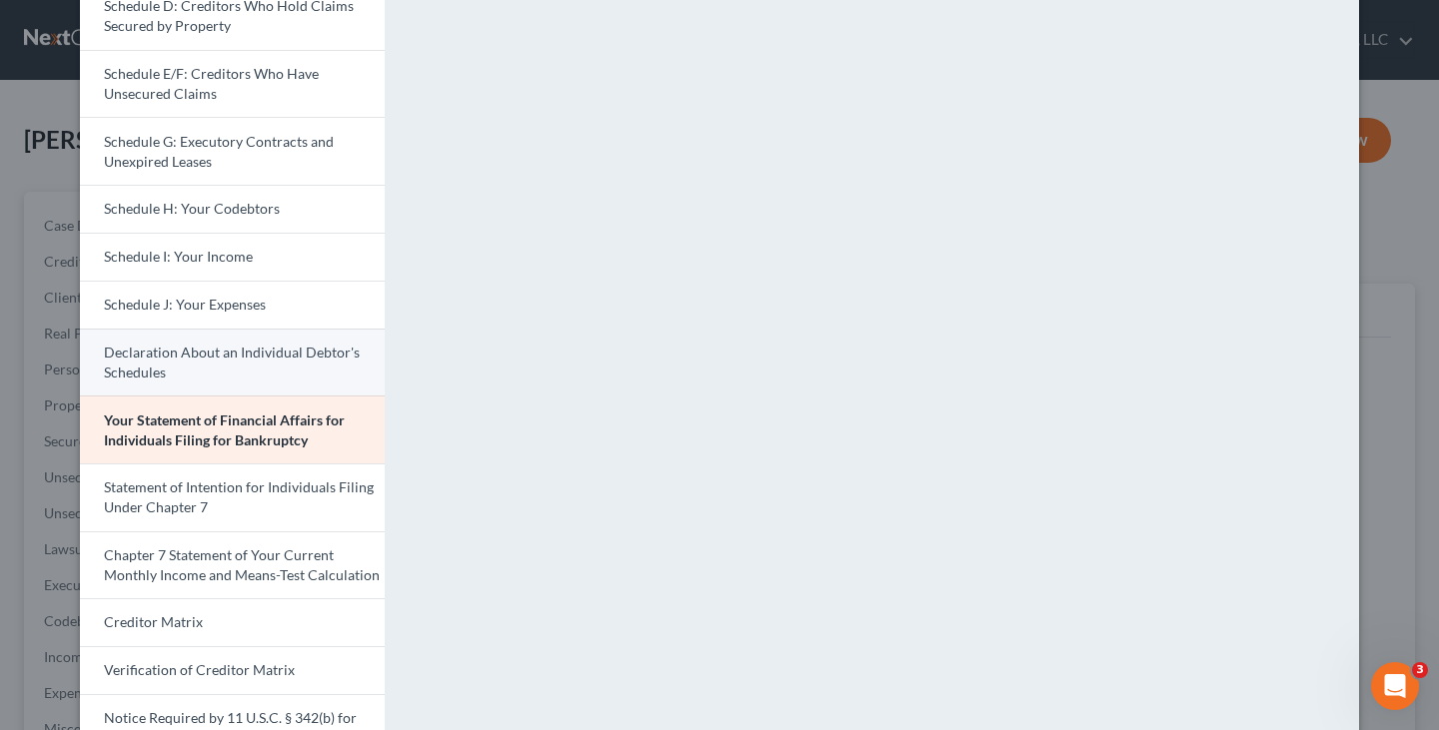
scroll to position [400, 0]
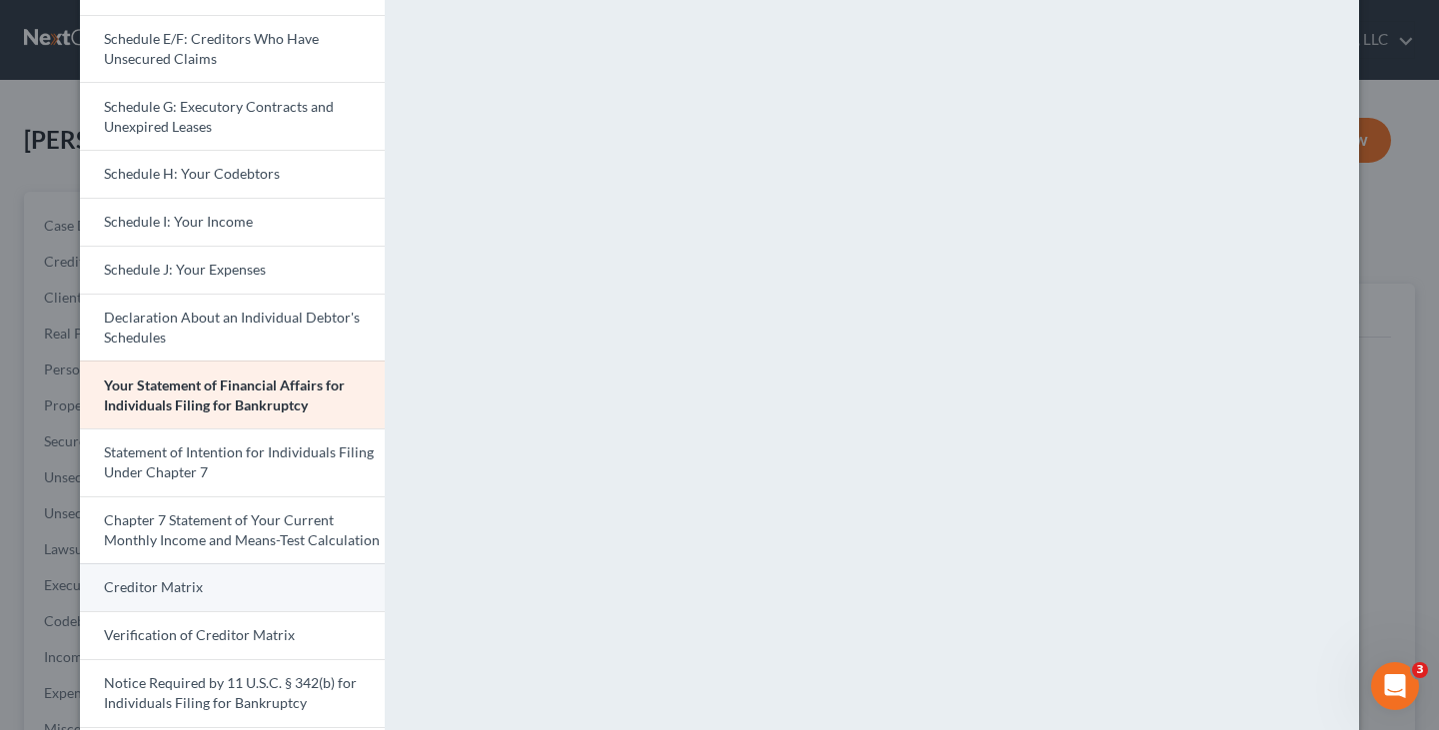
click at [223, 574] on link "Creditor Matrix" at bounding box center [232, 587] width 305 height 48
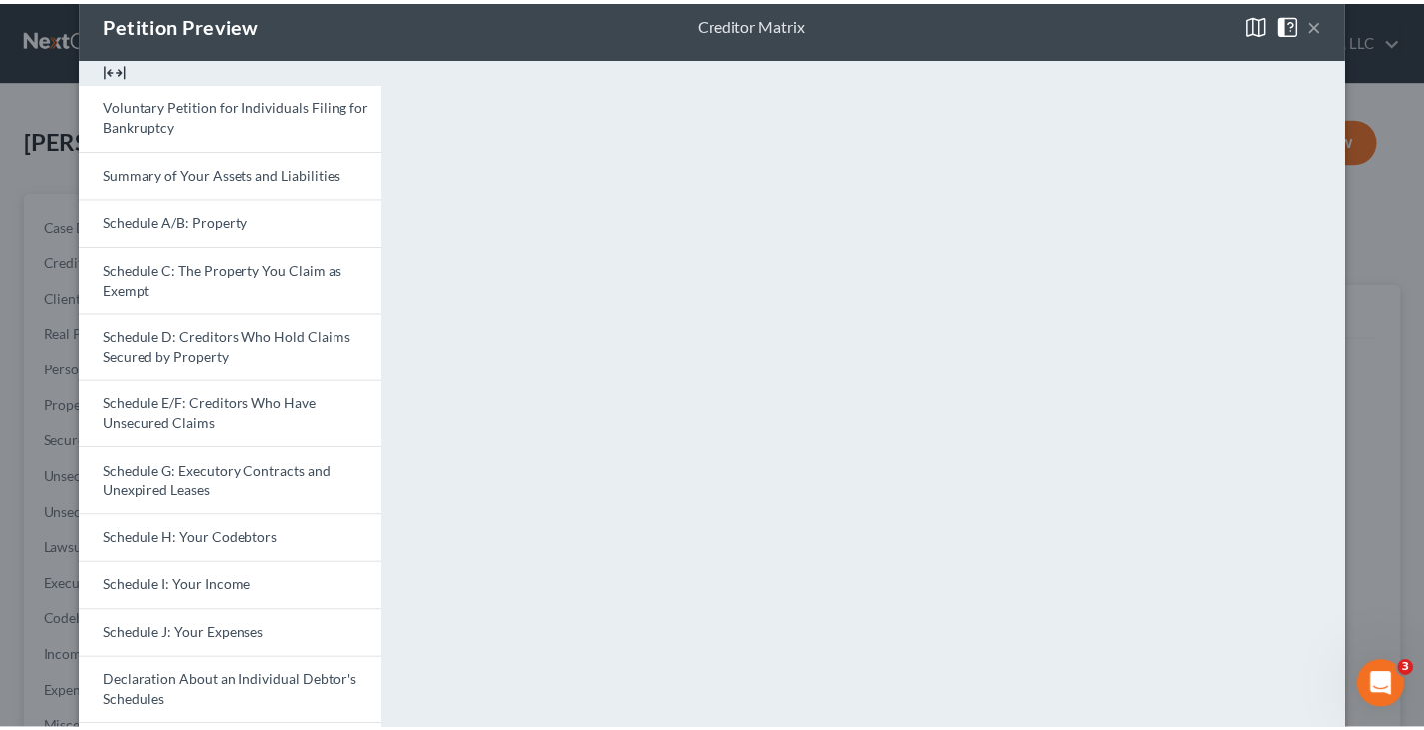
scroll to position [0, 0]
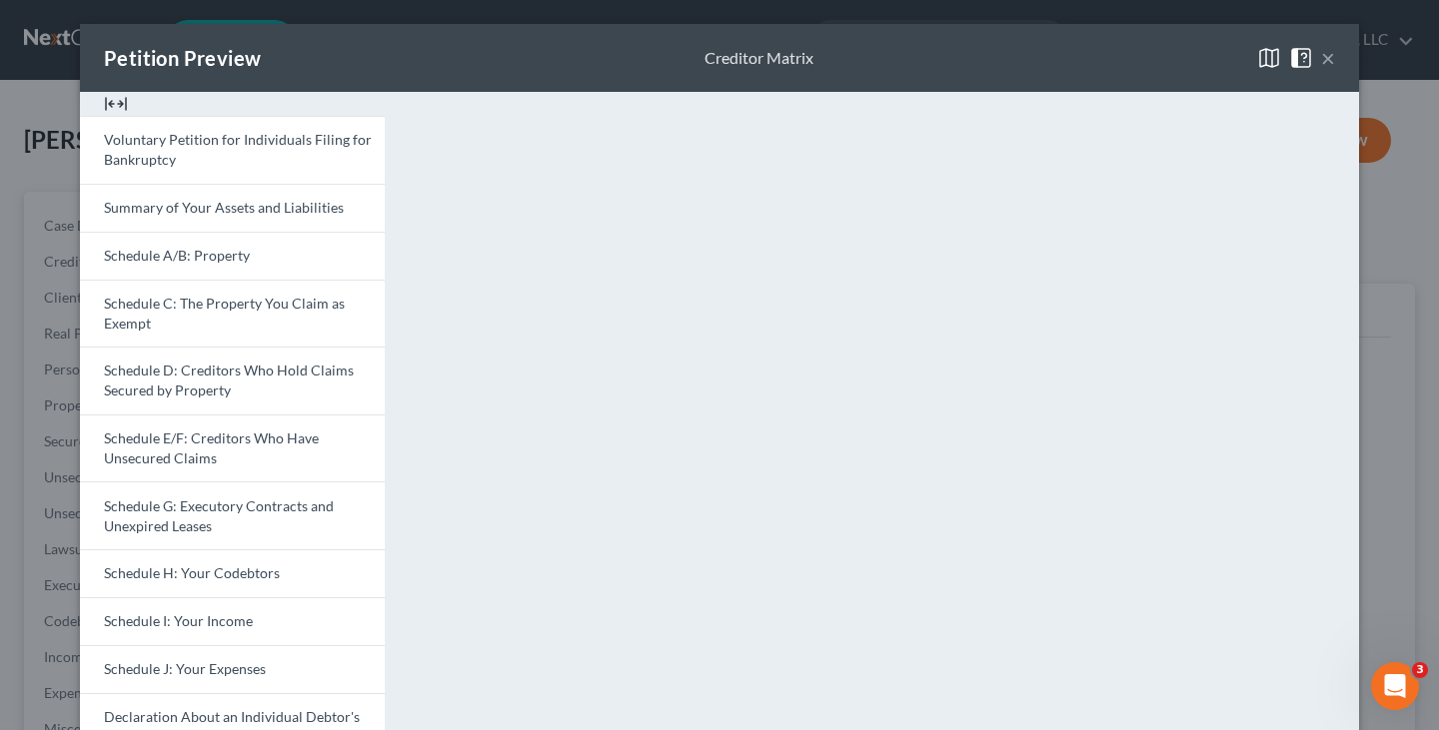
click at [1321, 58] on button "×" at bounding box center [1328, 58] width 14 height 24
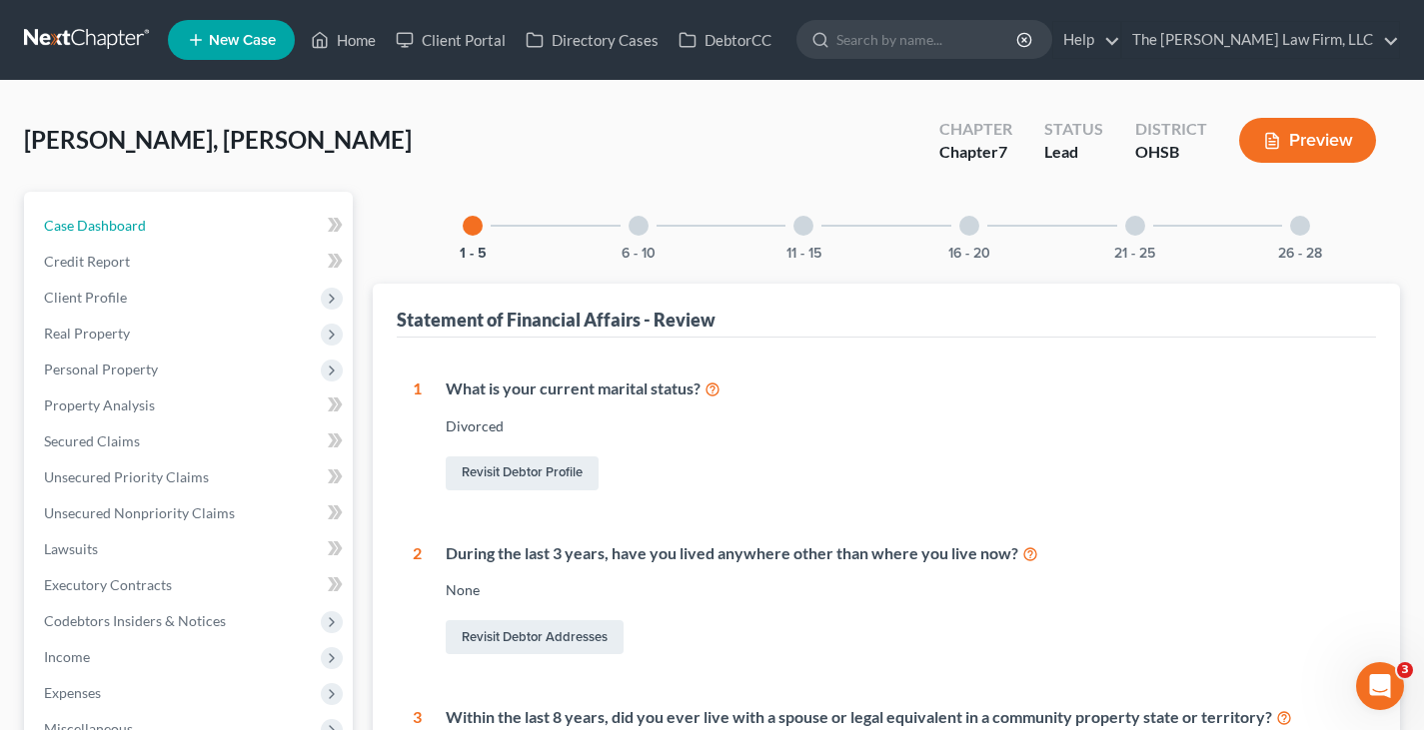
drag, startPoint x: 135, startPoint y: 226, endPoint x: 337, endPoint y: 256, distance: 204.0
click at [135, 226] on span "Case Dashboard" at bounding box center [95, 225] width 102 height 17
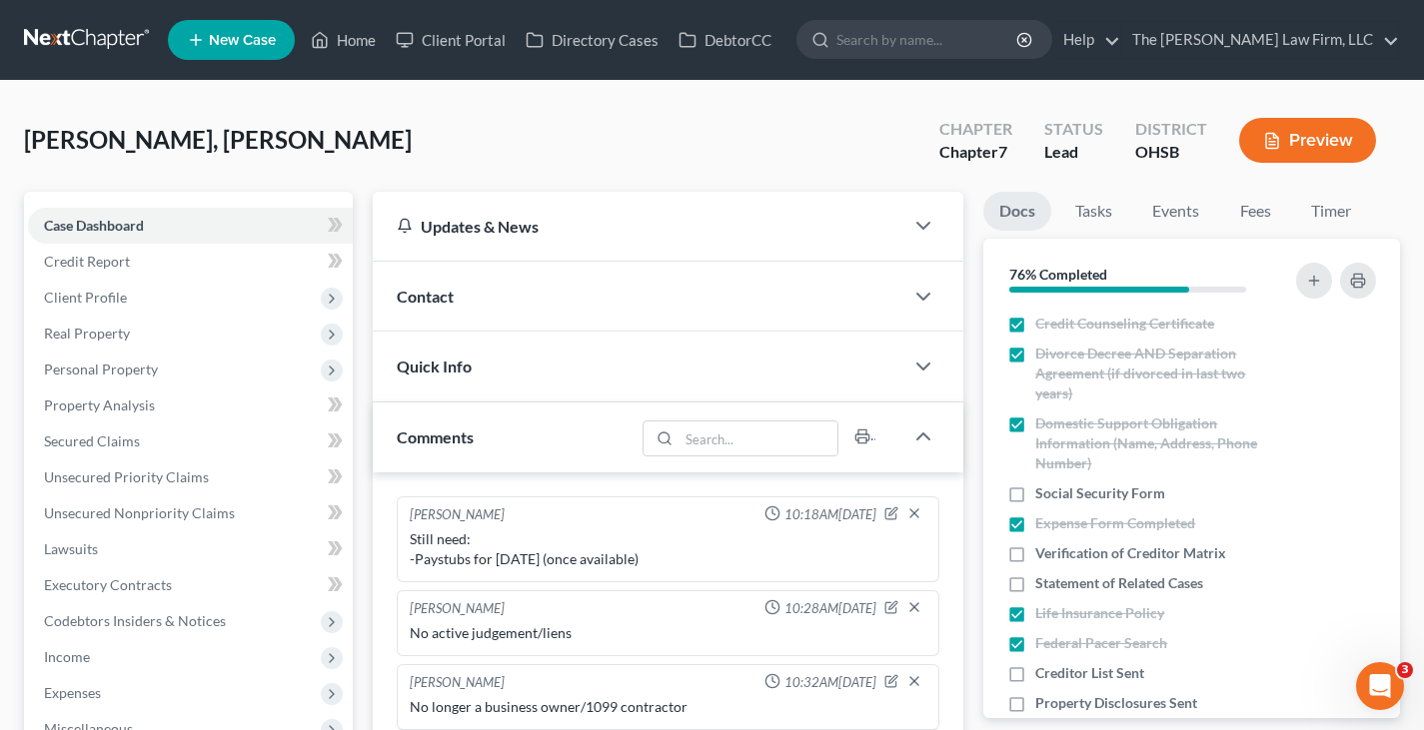
scroll to position [699, 0]
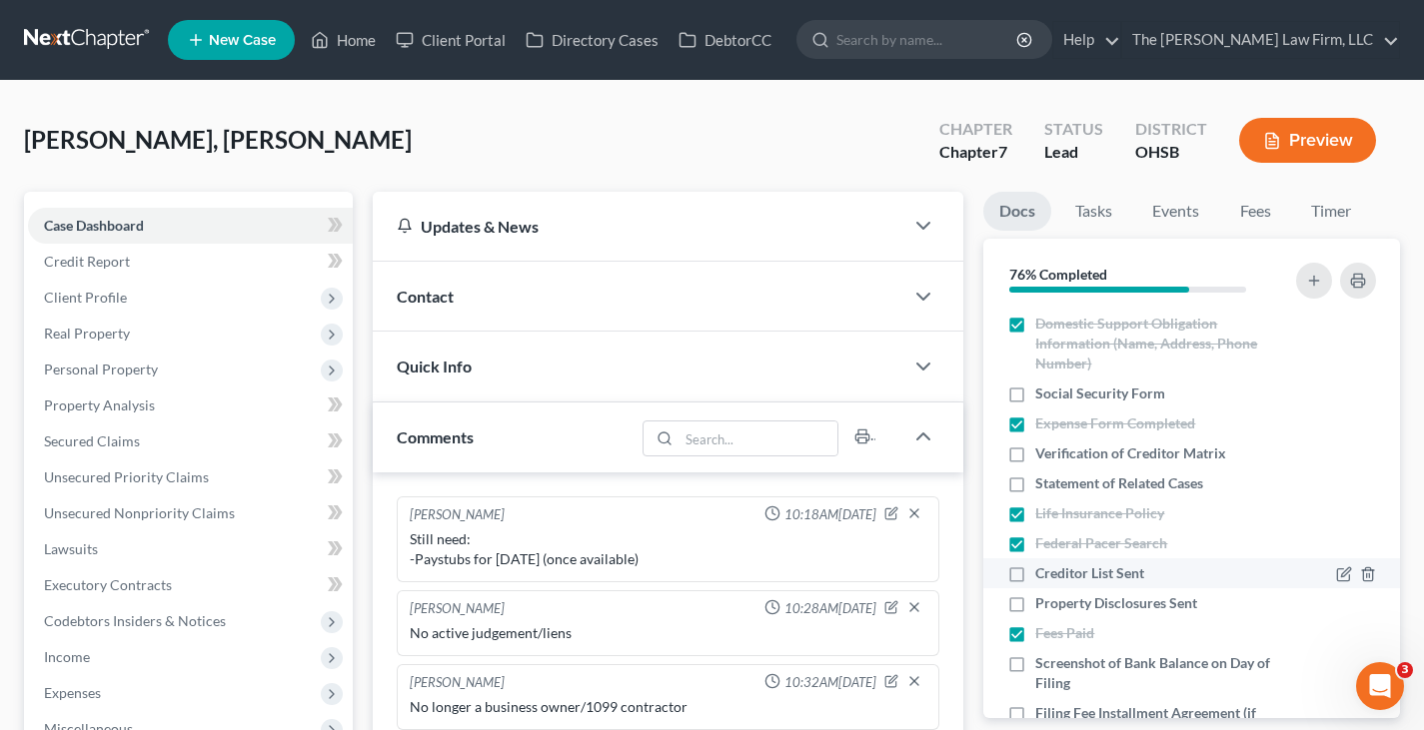
click at [1035, 575] on label "Creditor List Sent" at bounding box center [1089, 573] width 109 height 20
click at [1043, 575] on input "Creditor List Sent" at bounding box center [1049, 569] width 13 height 13
checkbox input "true"
click at [1035, 606] on label "Property Disclosures Sent" at bounding box center [1116, 603] width 162 height 20
click at [1043, 606] on input "Property Disclosures Sent" at bounding box center [1049, 599] width 13 height 13
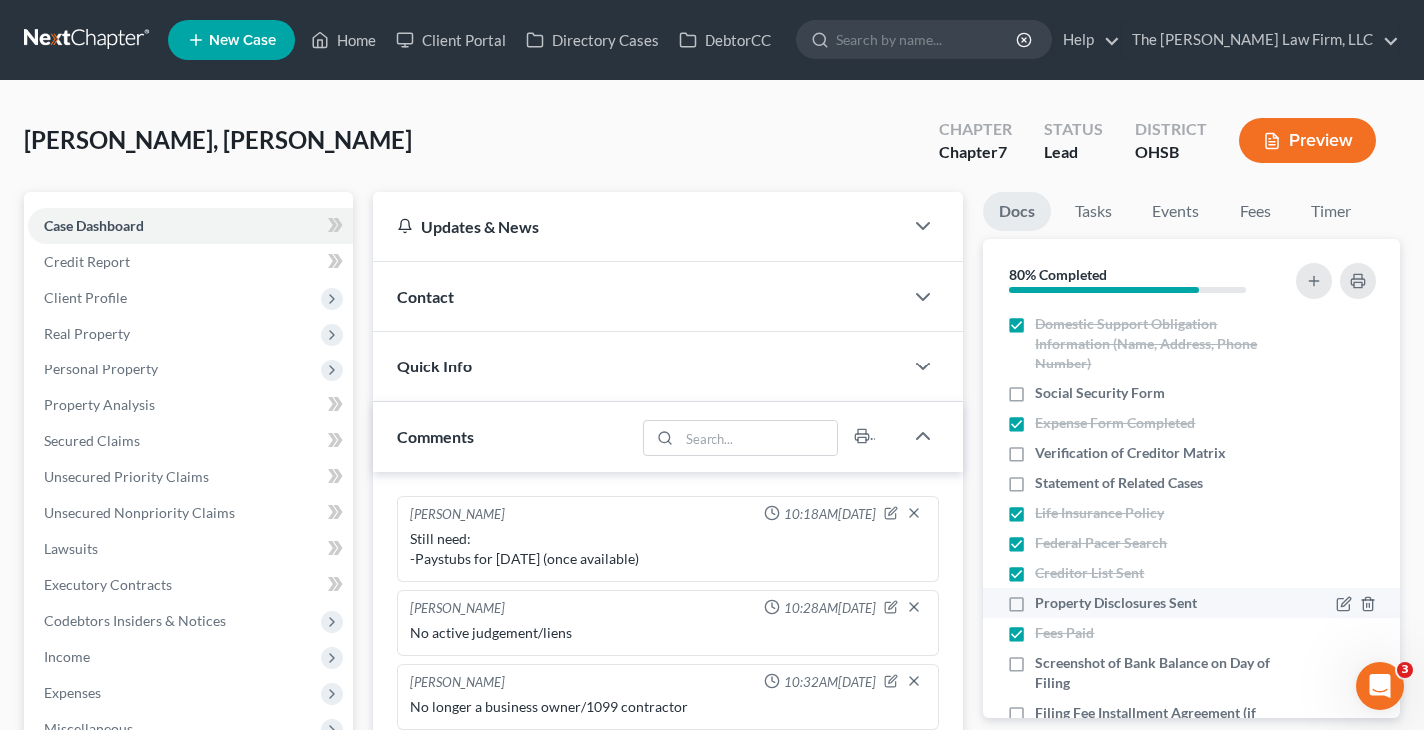
checkbox input "true"
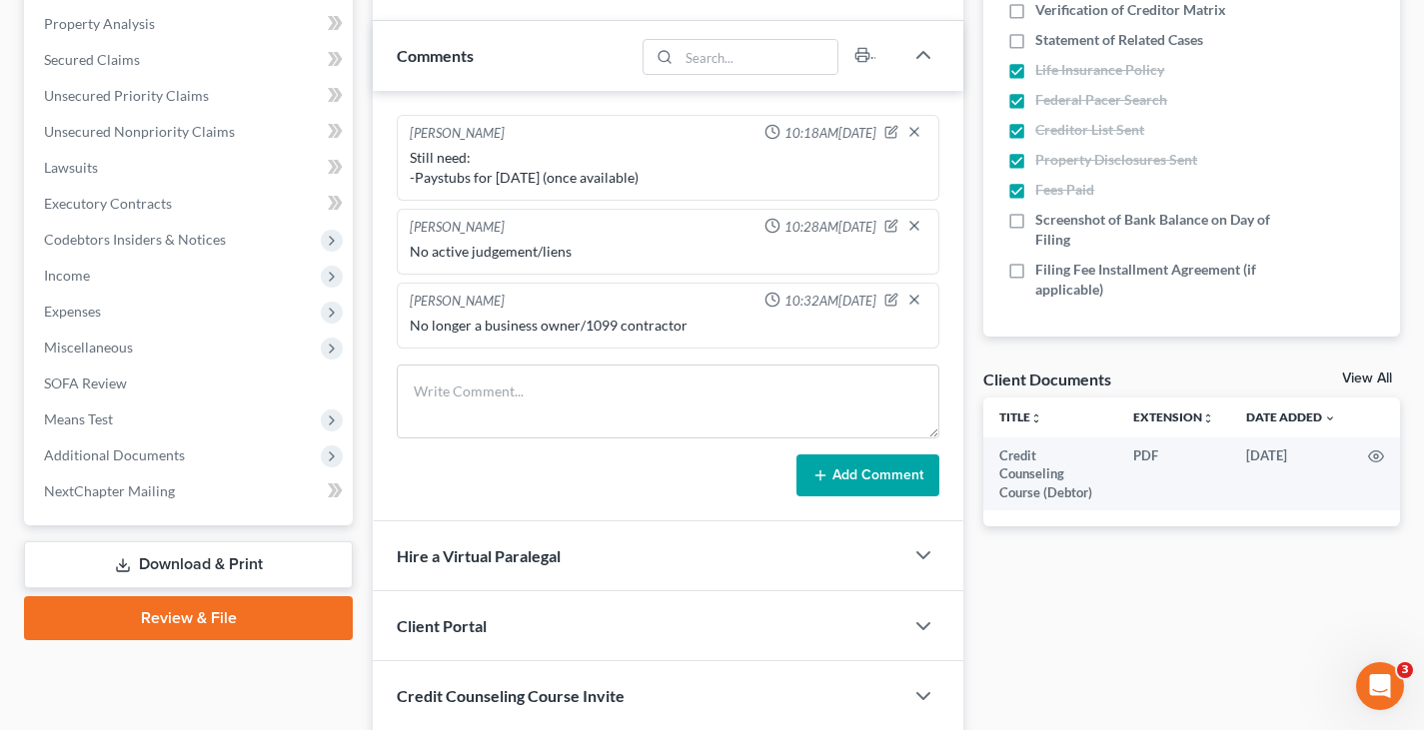
scroll to position [400, 0]
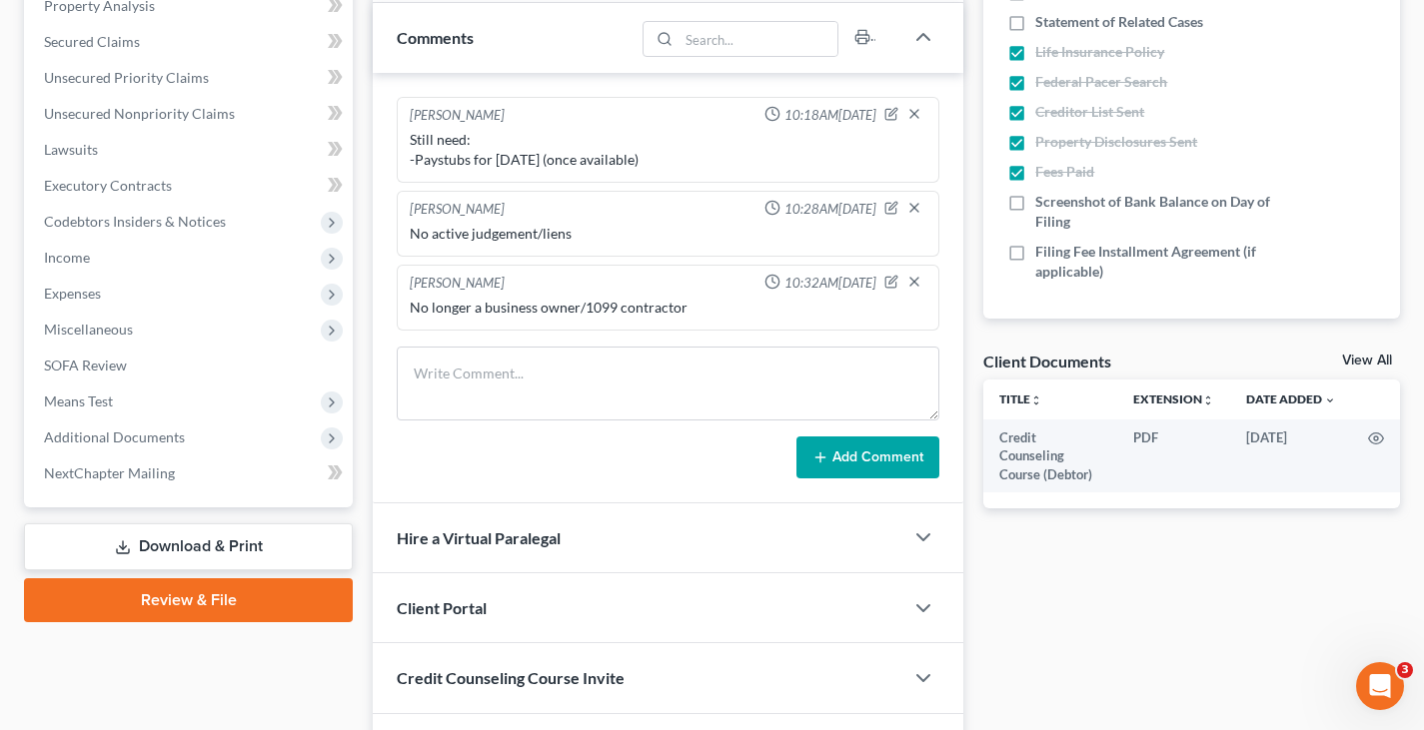
click at [223, 547] on link "Download & Print" at bounding box center [188, 547] width 329 height 47
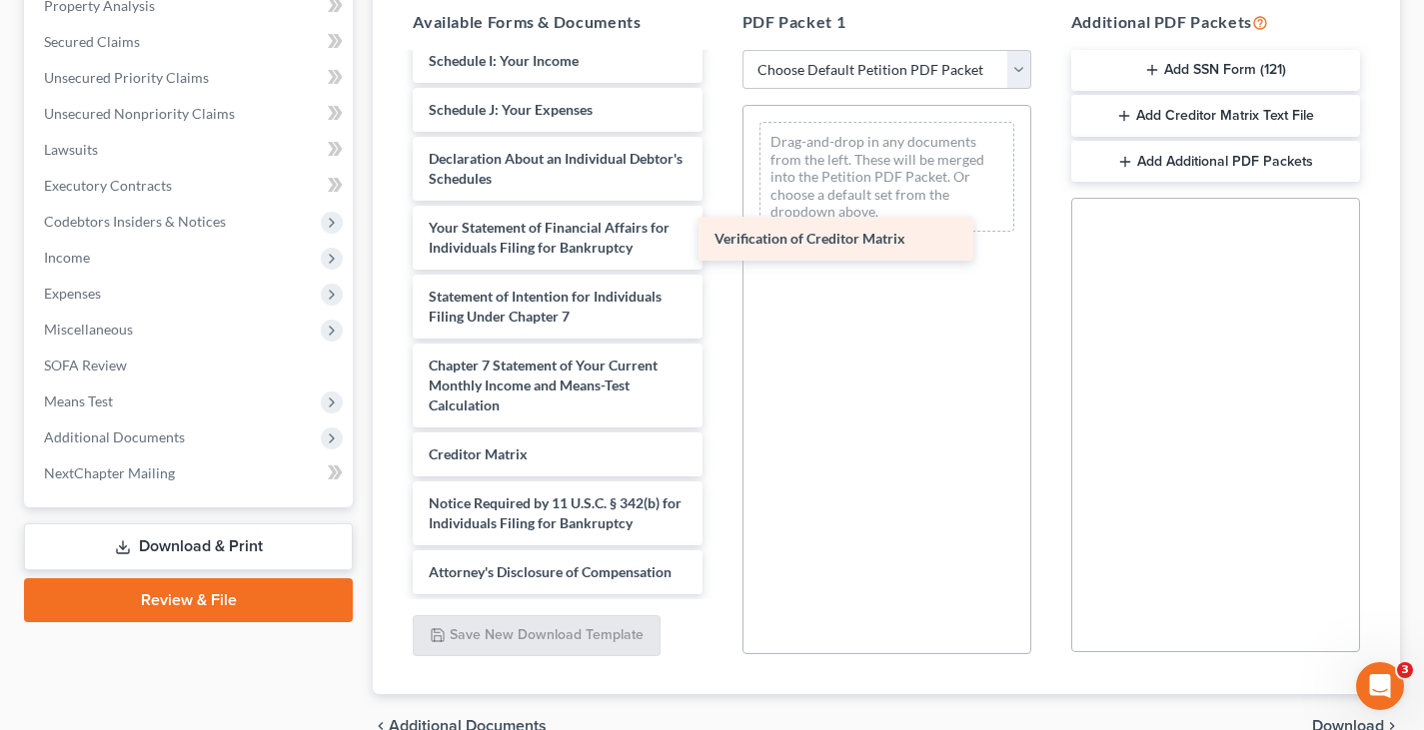
scroll to position [576, 0]
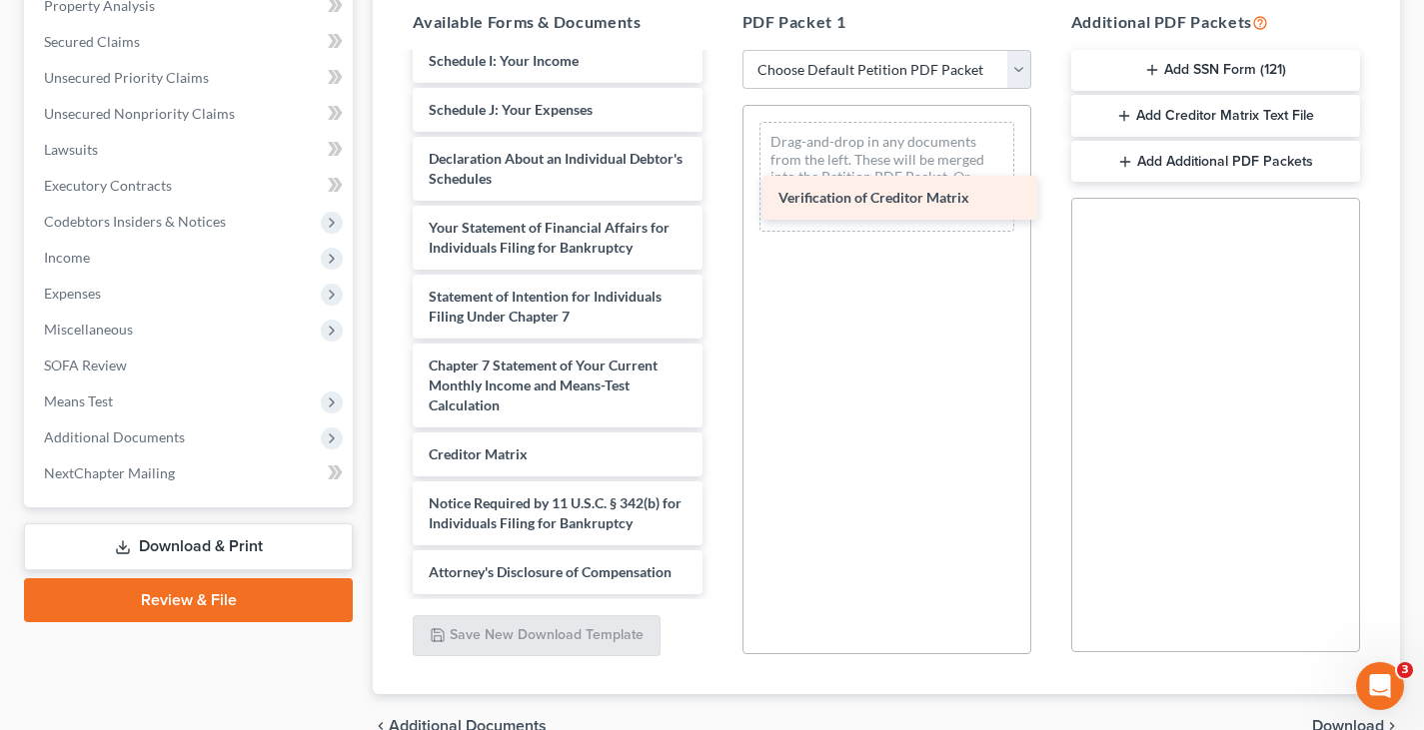
drag, startPoint x: 576, startPoint y: 432, endPoint x: 926, endPoint y: 195, distance: 422.3
click at [717, 195] on div "Verification of Creditor Matrix Credit Counseling Course (Debtor) Voluntary Pet…" at bounding box center [557, 46] width 321 height 1096
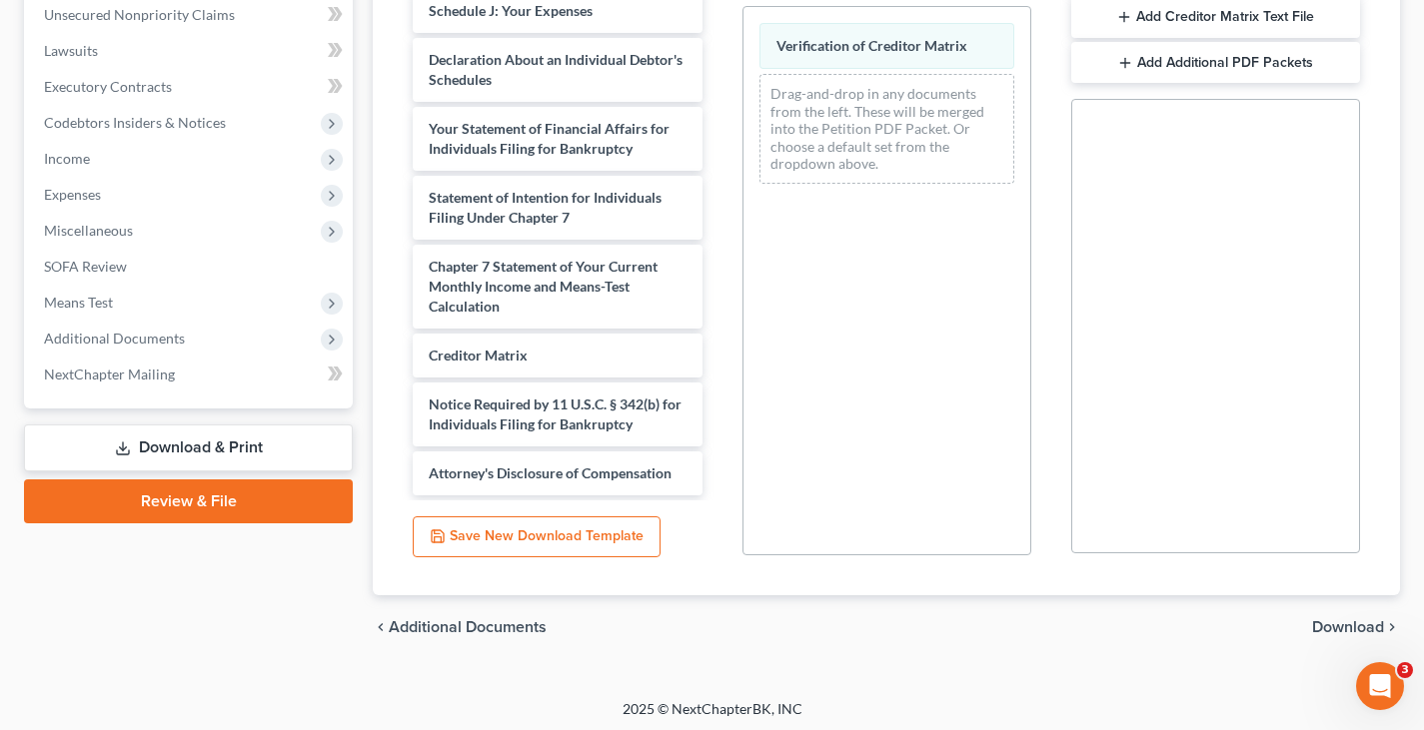
scroll to position [504, 0]
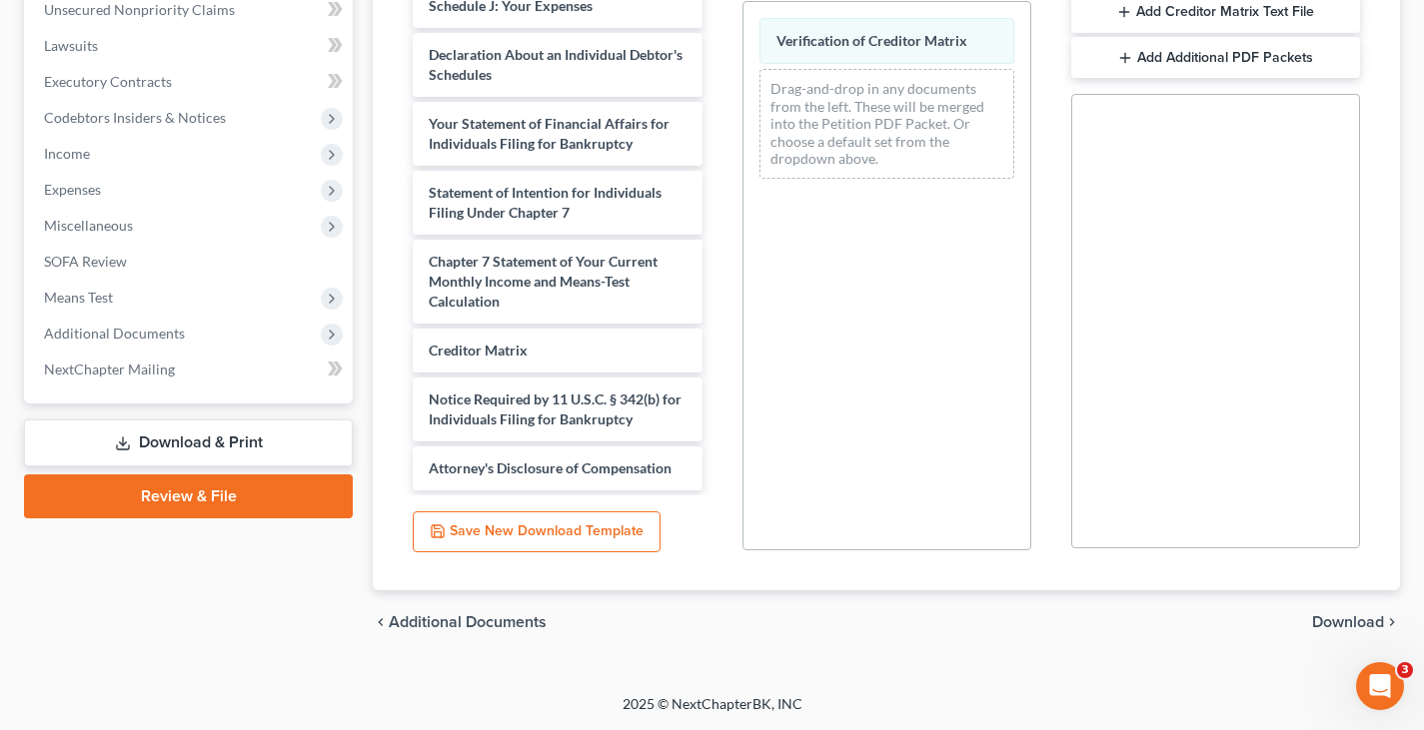
click at [1354, 623] on span "Download" at bounding box center [1348, 622] width 72 height 16
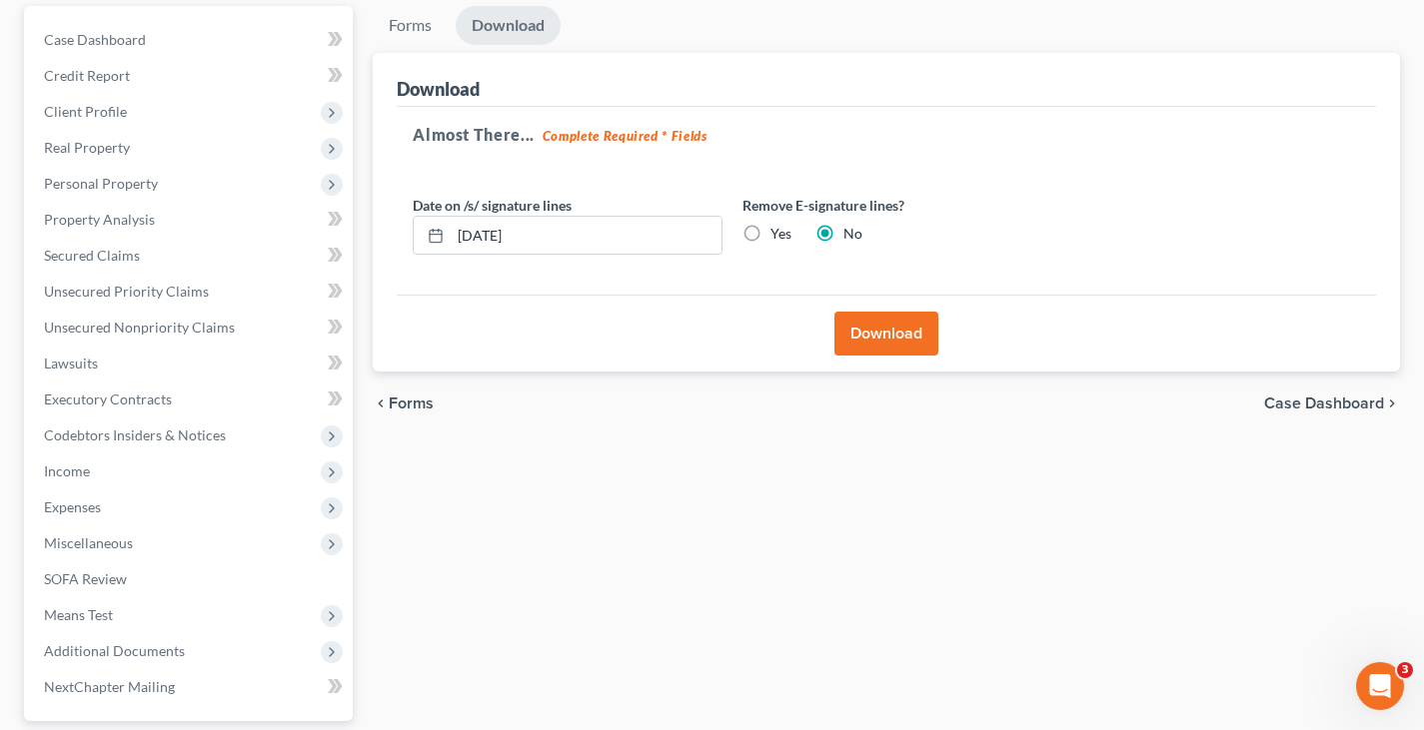
scroll to position [168, 0]
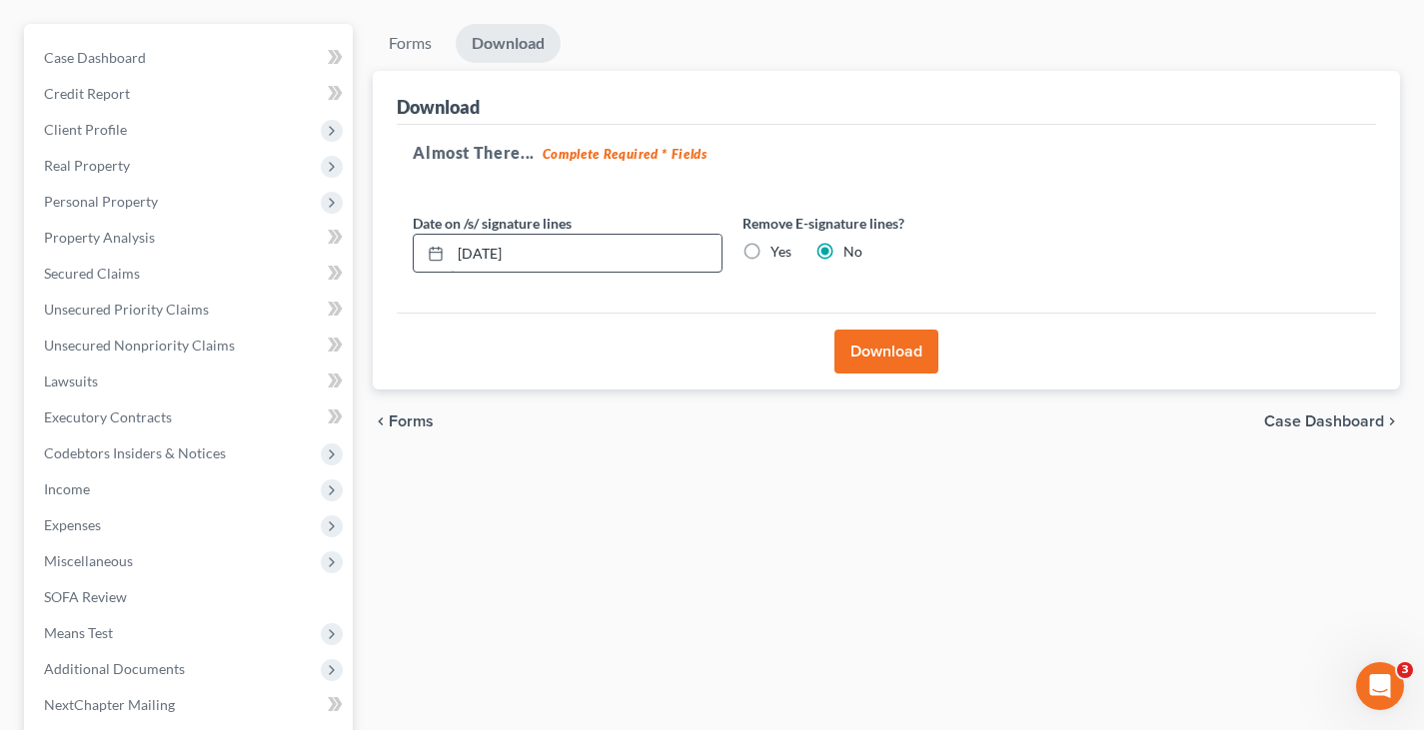
click at [534, 250] on input "[DATE]" at bounding box center [586, 254] width 271 height 38
type input "[DATE]"
click at [862, 359] on button "Download" at bounding box center [886, 352] width 104 height 44
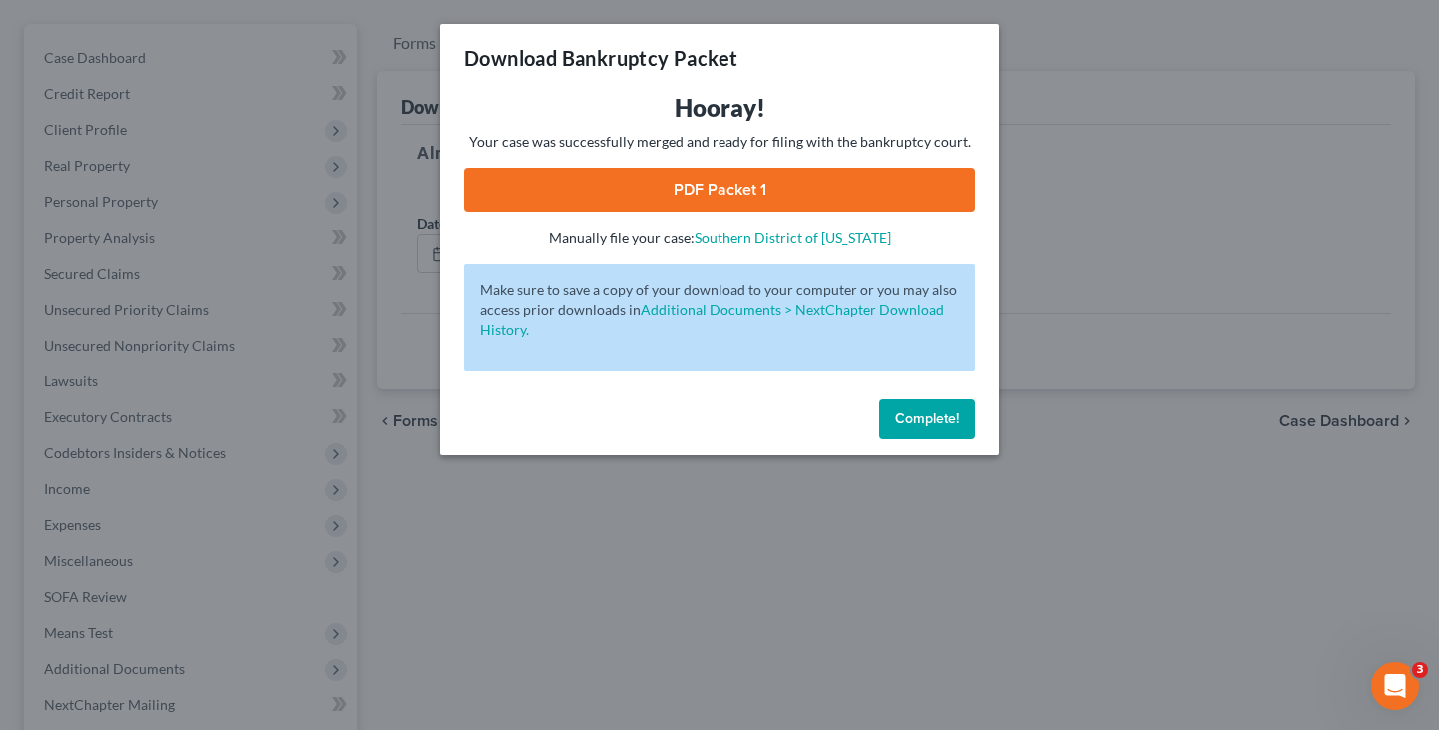
click at [721, 183] on link "PDF Packet 1" at bounding box center [720, 190] width 512 height 44
click at [928, 419] on span "Complete!" at bounding box center [927, 419] width 64 height 17
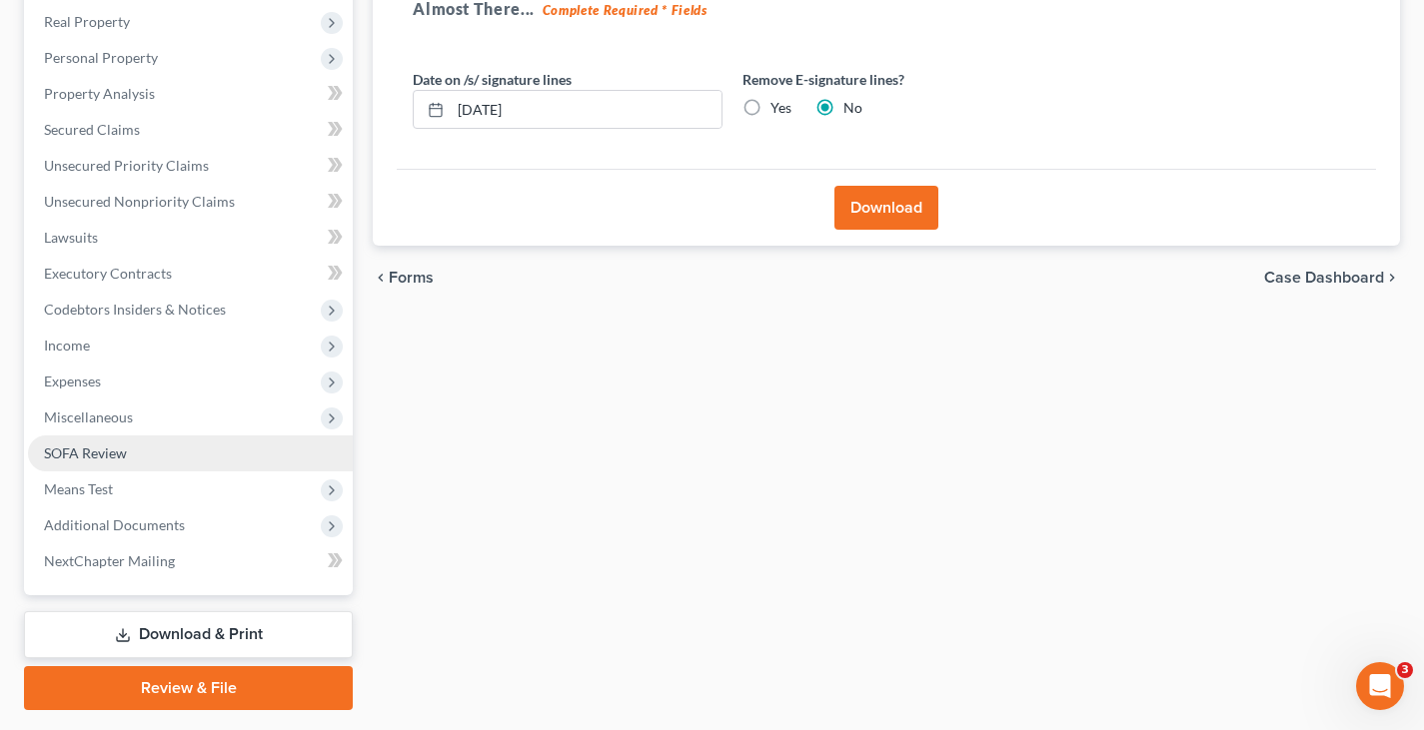
scroll to position [368, 0]
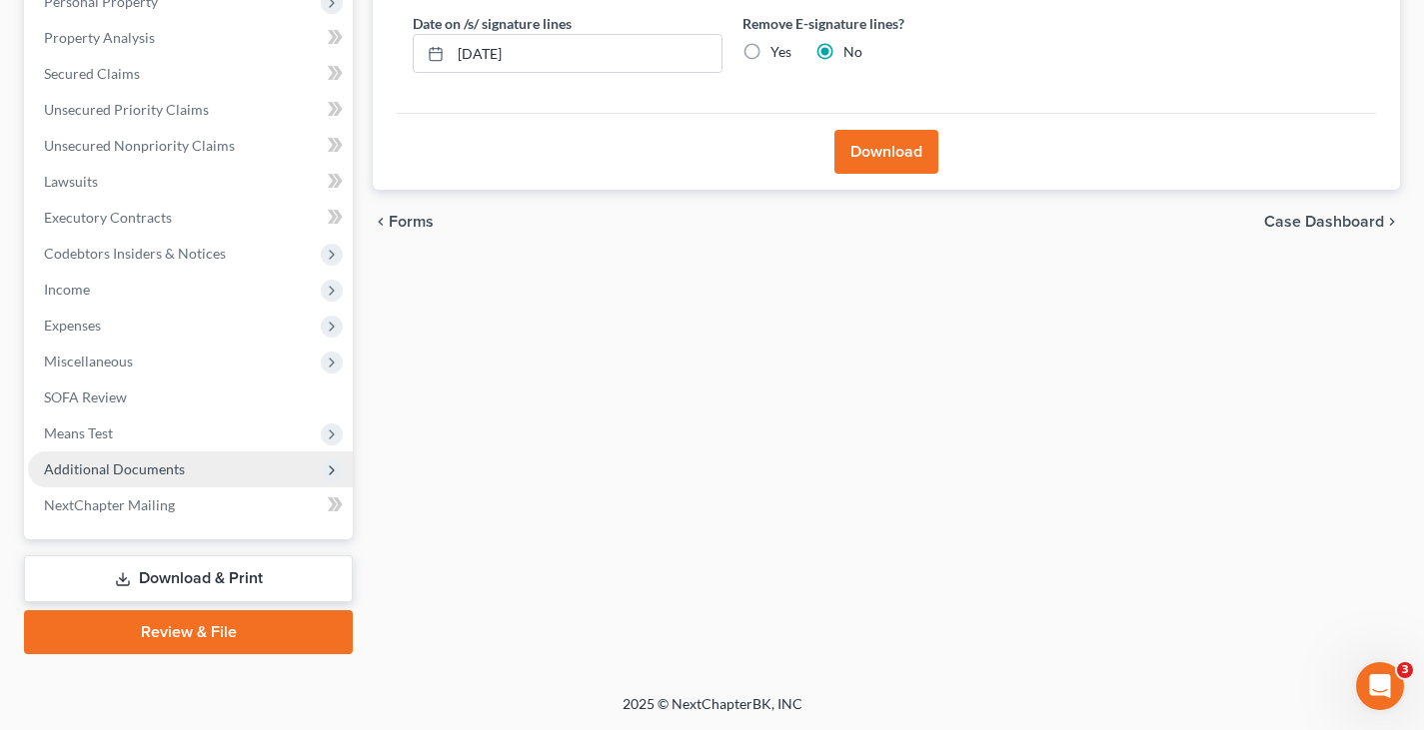
click at [152, 465] on span "Additional Documents" at bounding box center [114, 469] width 141 height 17
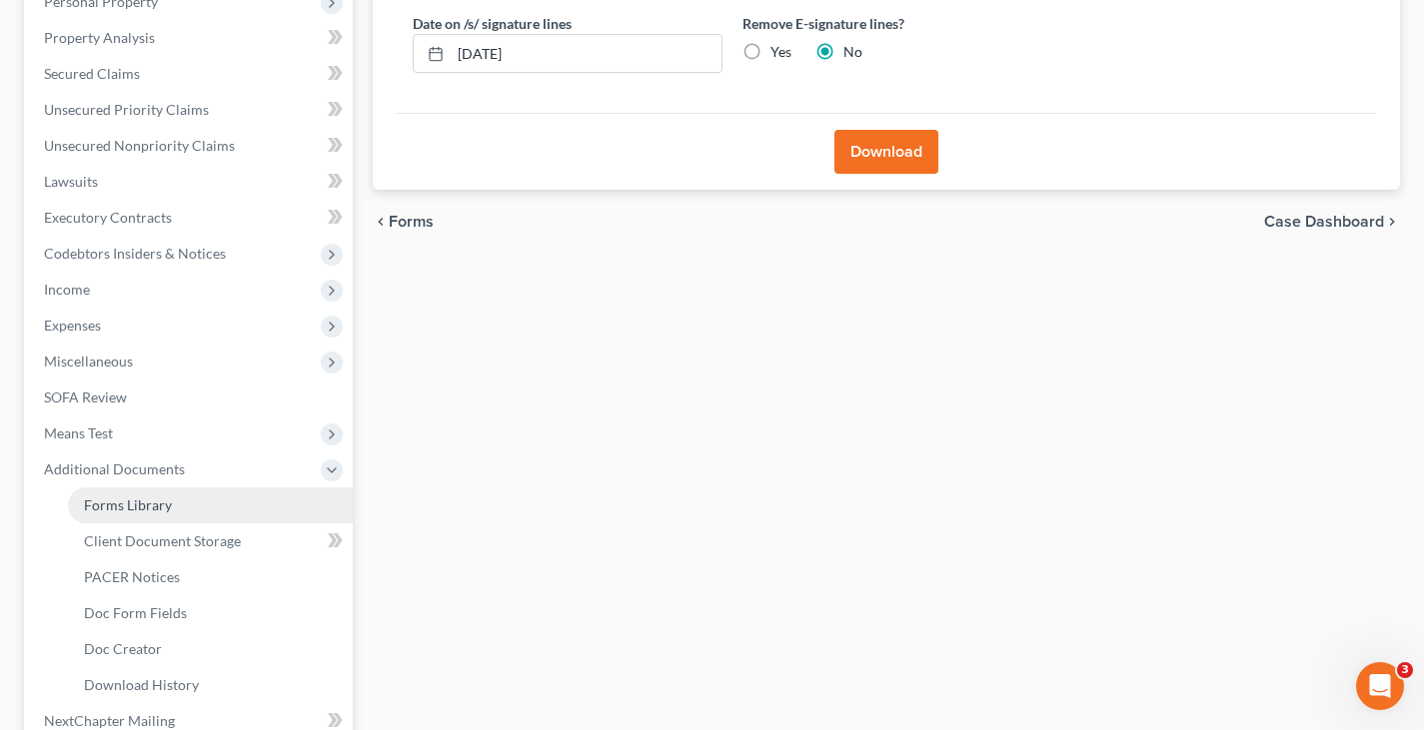
click at [160, 509] on span "Forms Library" at bounding box center [128, 505] width 88 height 17
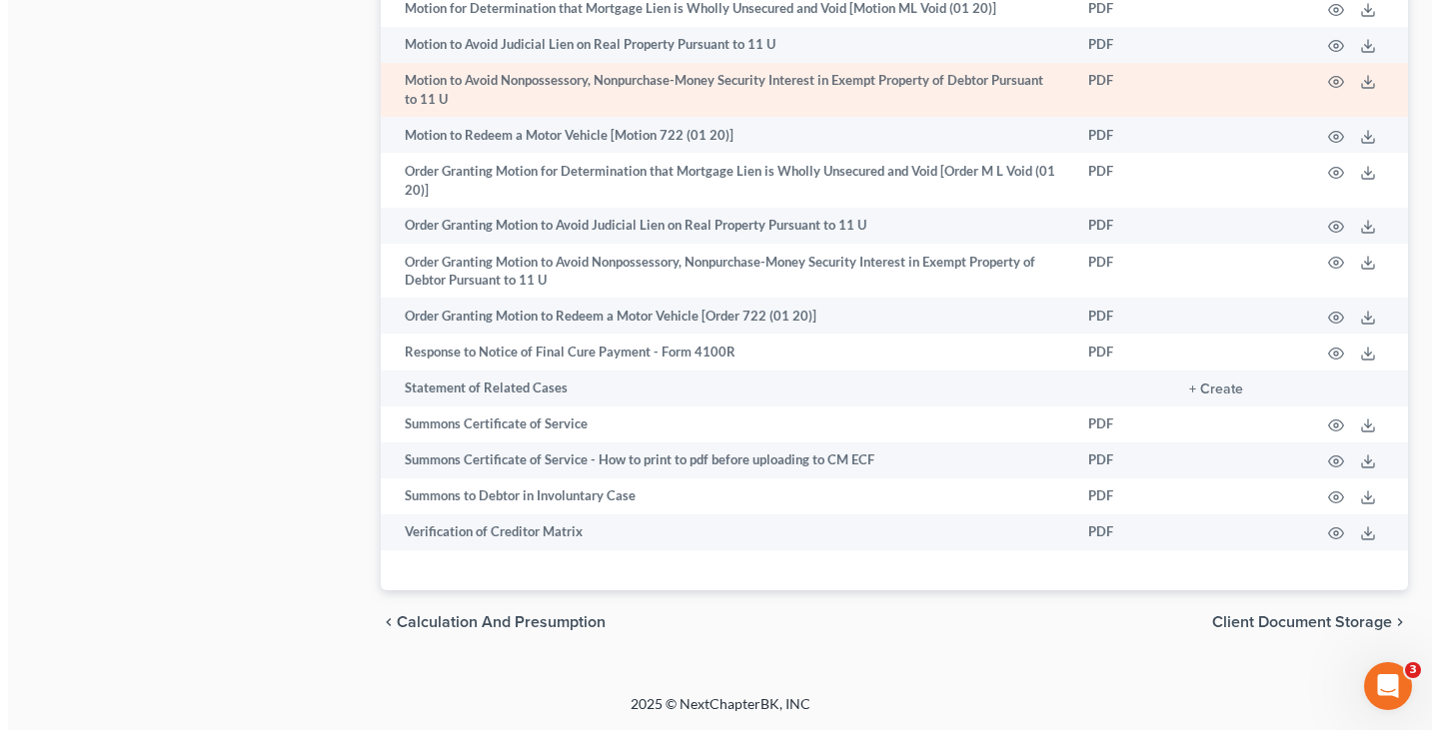
scroll to position [1338, 0]
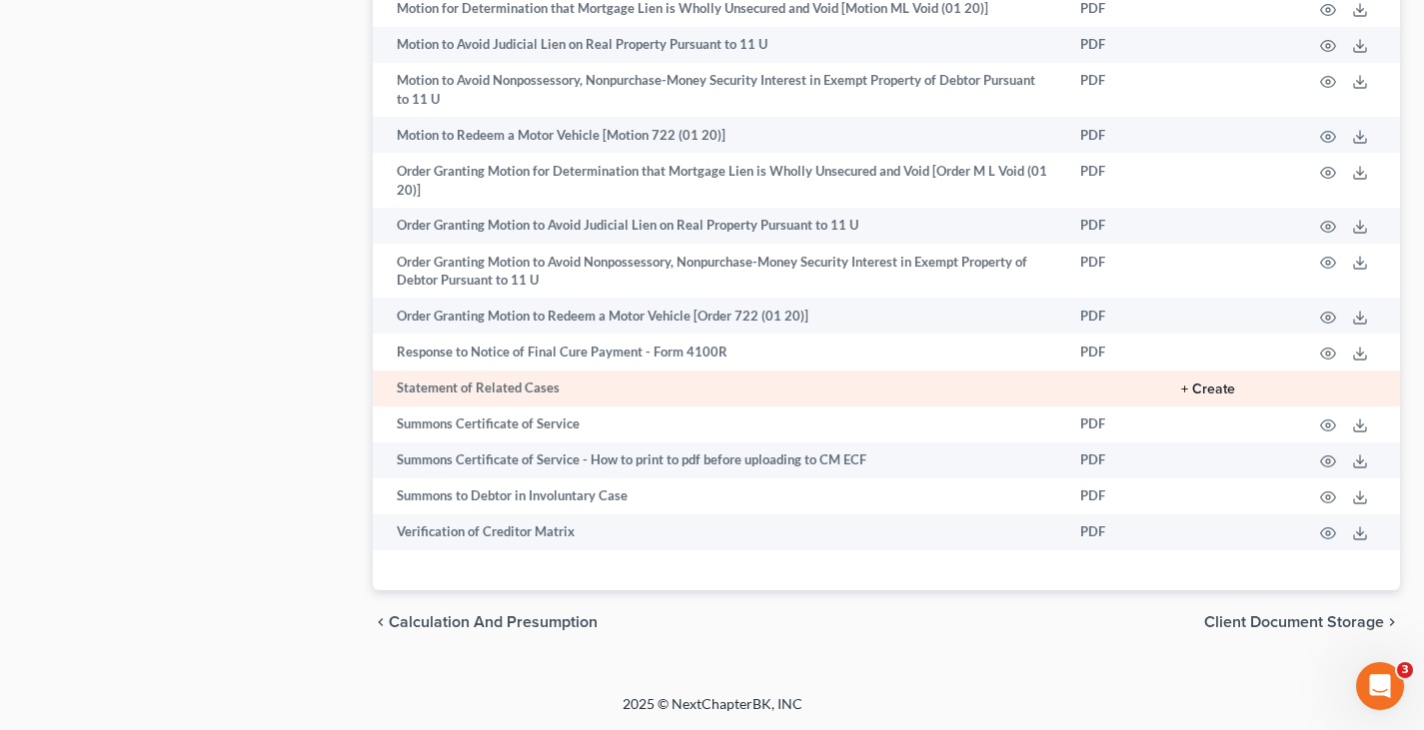
click at [1201, 387] on button "+ Create" at bounding box center [1208, 390] width 54 height 14
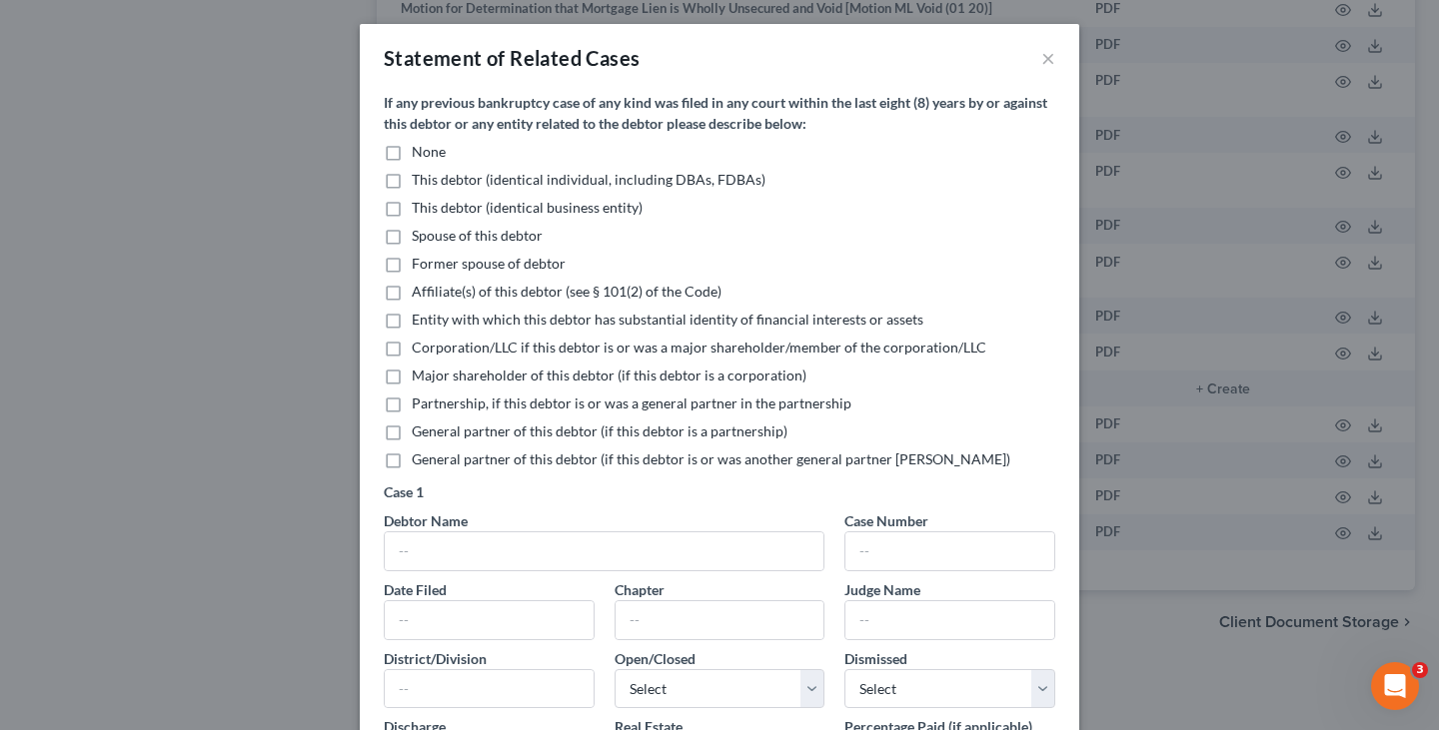
click at [412, 153] on label "None" at bounding box center [429, 152] width 34 height 20
click at [420, 153] on input "None" at bounding box center [426, 148] width 13 height 13
checkbox input "true"
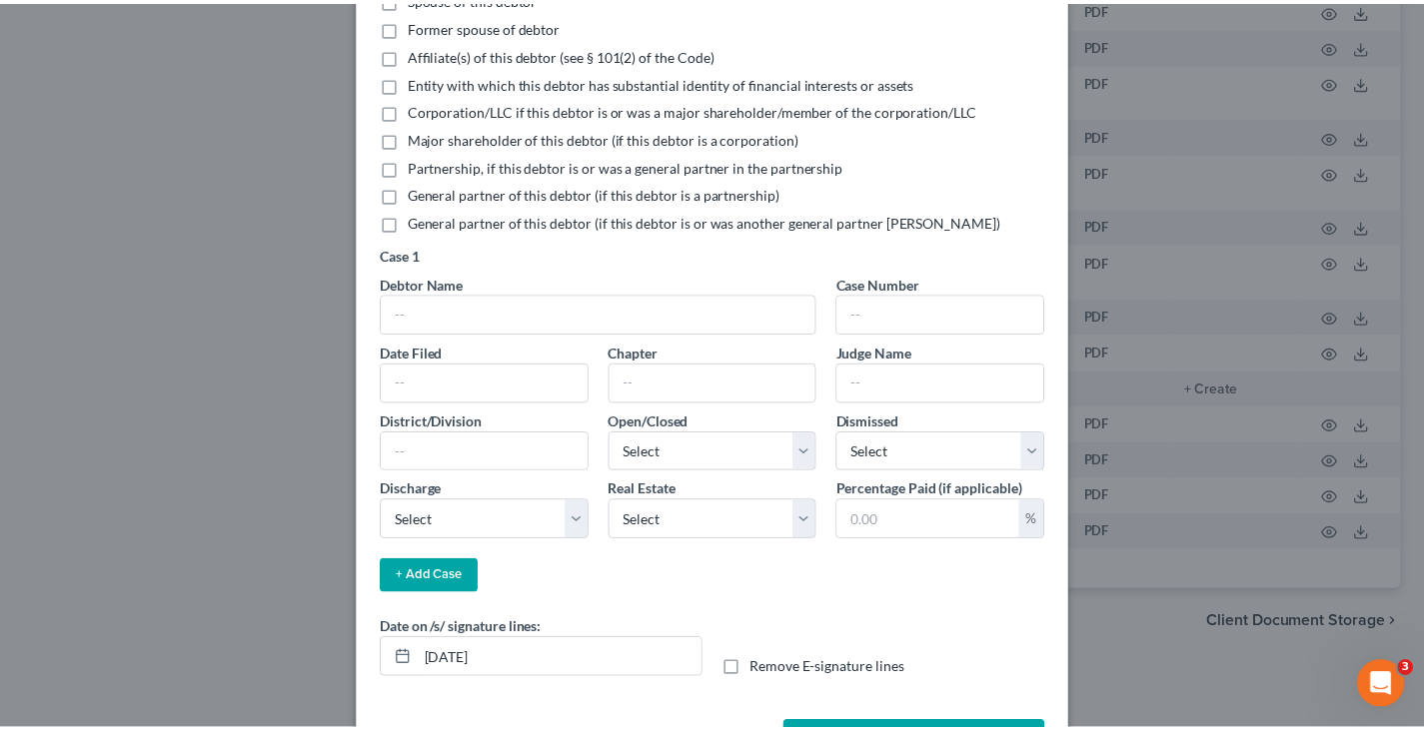
scroll to position [300, 0]
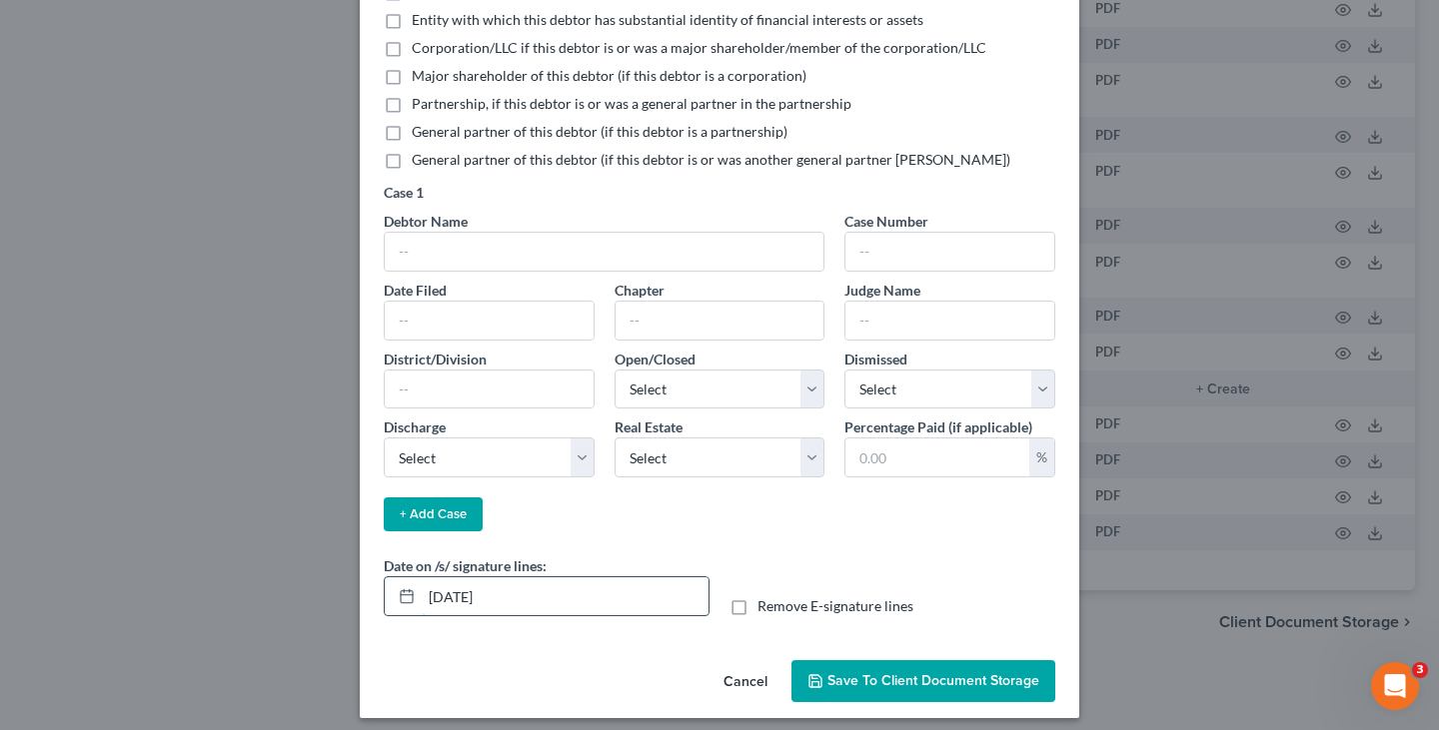
click at [494, 598] on input "[DATE]" at bounding box center [565, 596] width 287 height 38
type input "[DATE]"
click at [896, 678] on span "Save to Client Document Storage" at bounding box center [933, 680] width 212 height 17
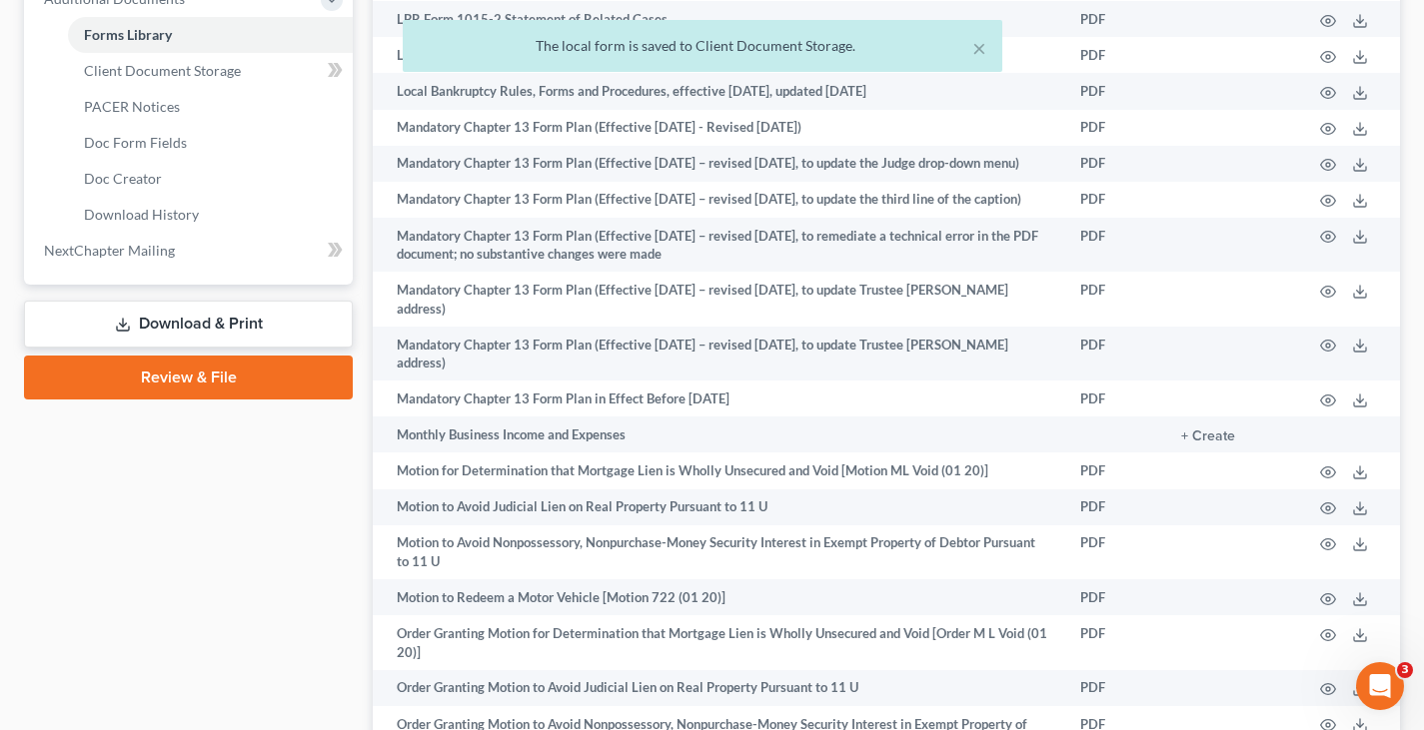
click at [281, 323] on link "Download & Print" at bounding box center [188, 324] width 329 height 47
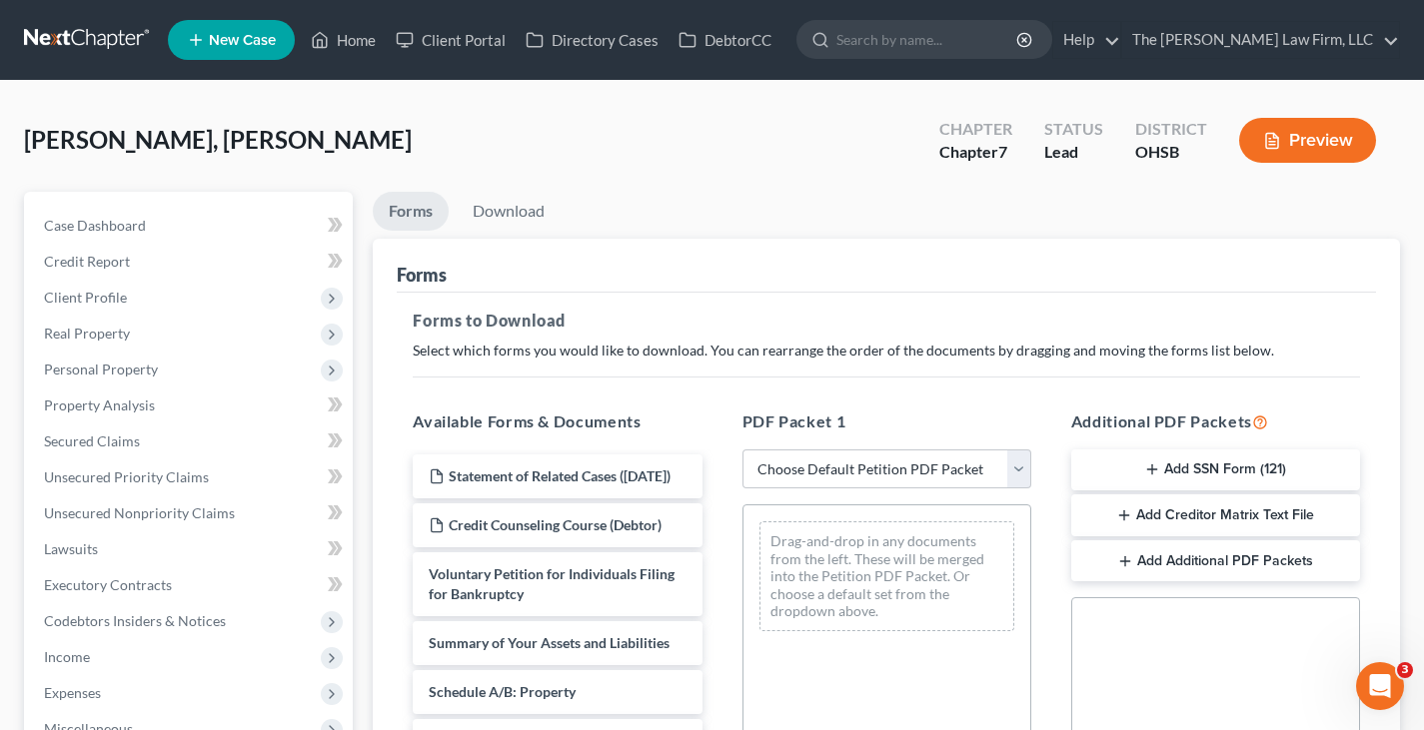
click at [1153, 469] on icon "button" at bounding box center [1152, 470] width 16 height 16
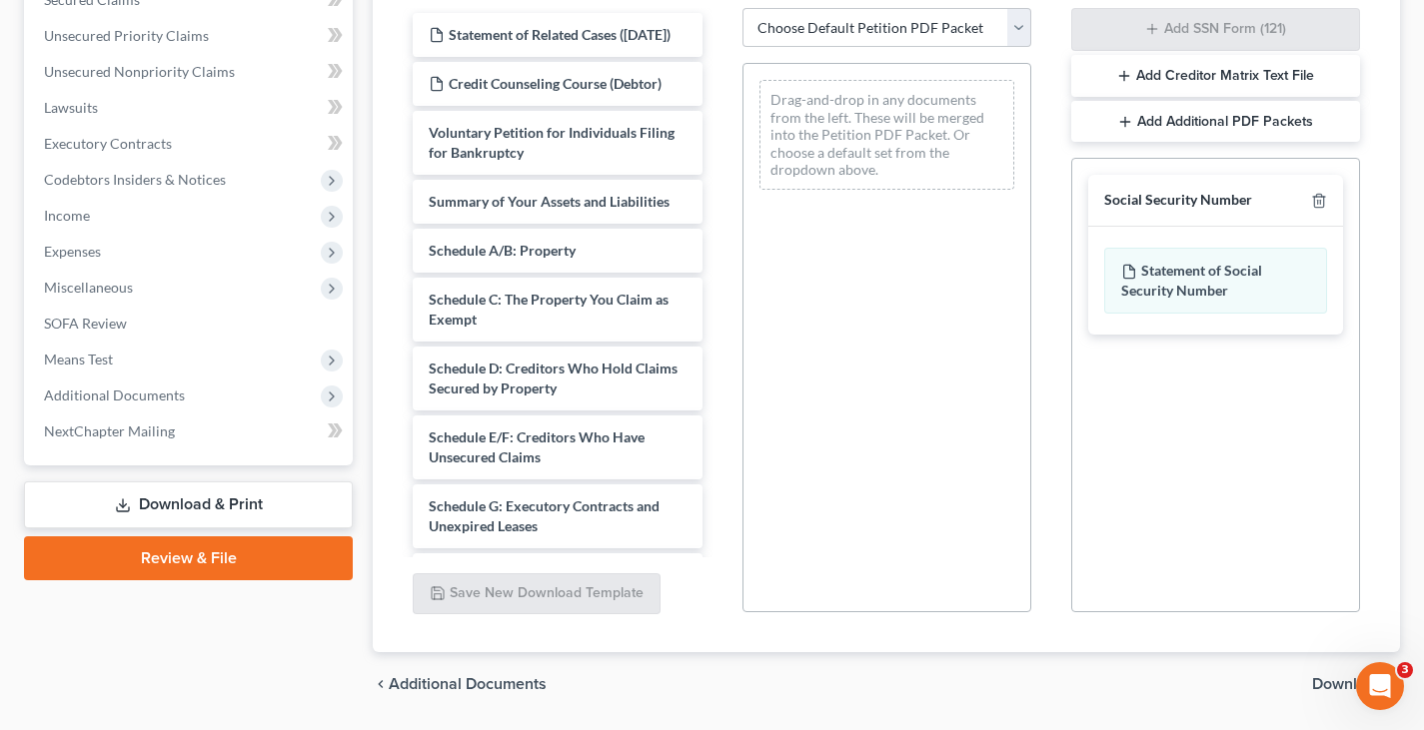
scroll to position [500, 0]
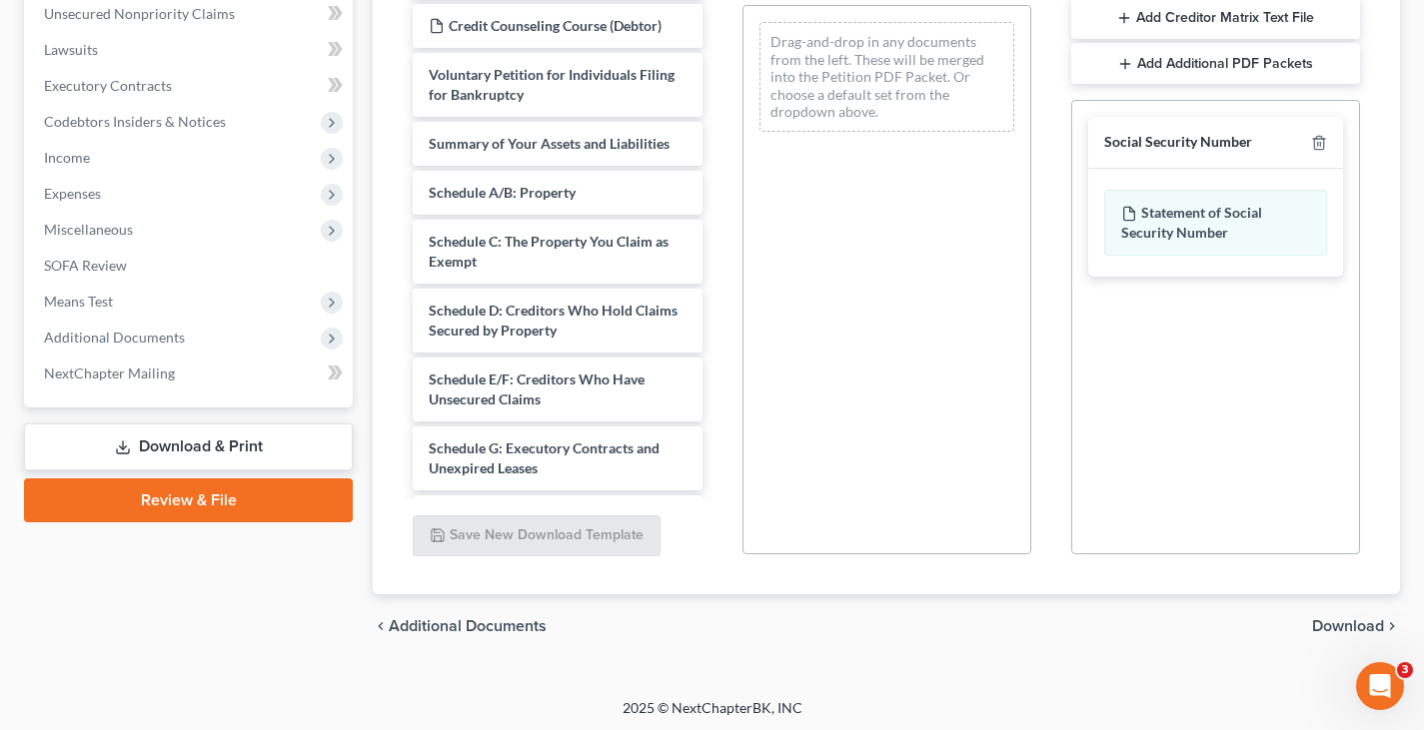
click at [1321, 624] on span "Download" at bounding box center [1348, 626] width 72 height 16
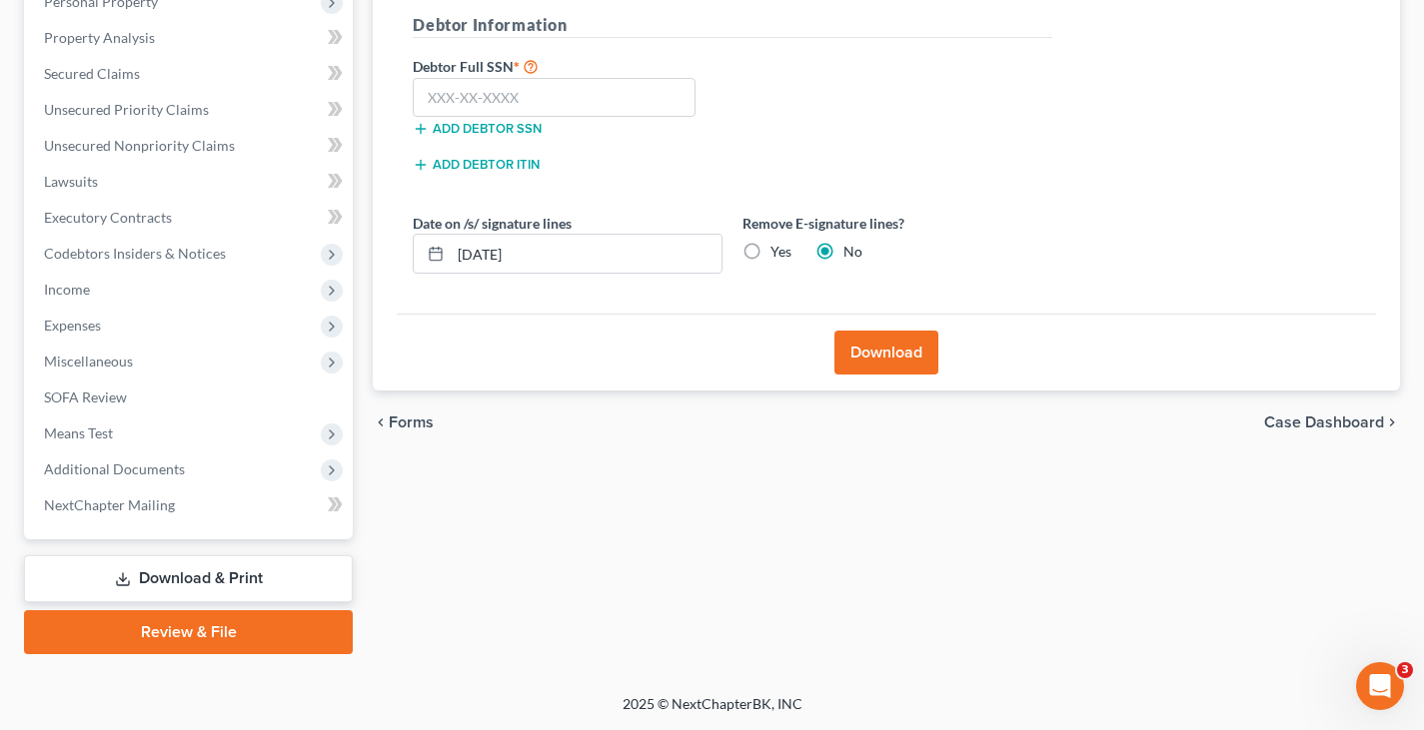
scroll to position [368, 0]
click at [428, 97] on input "text" at bounding box center [554, 98] width 283 height 40
type input "302-80-0939"
click at [534, 257] on input "[DATE]" at bounding box center [586, 254] width 271 height 38
type input "[DATE]"
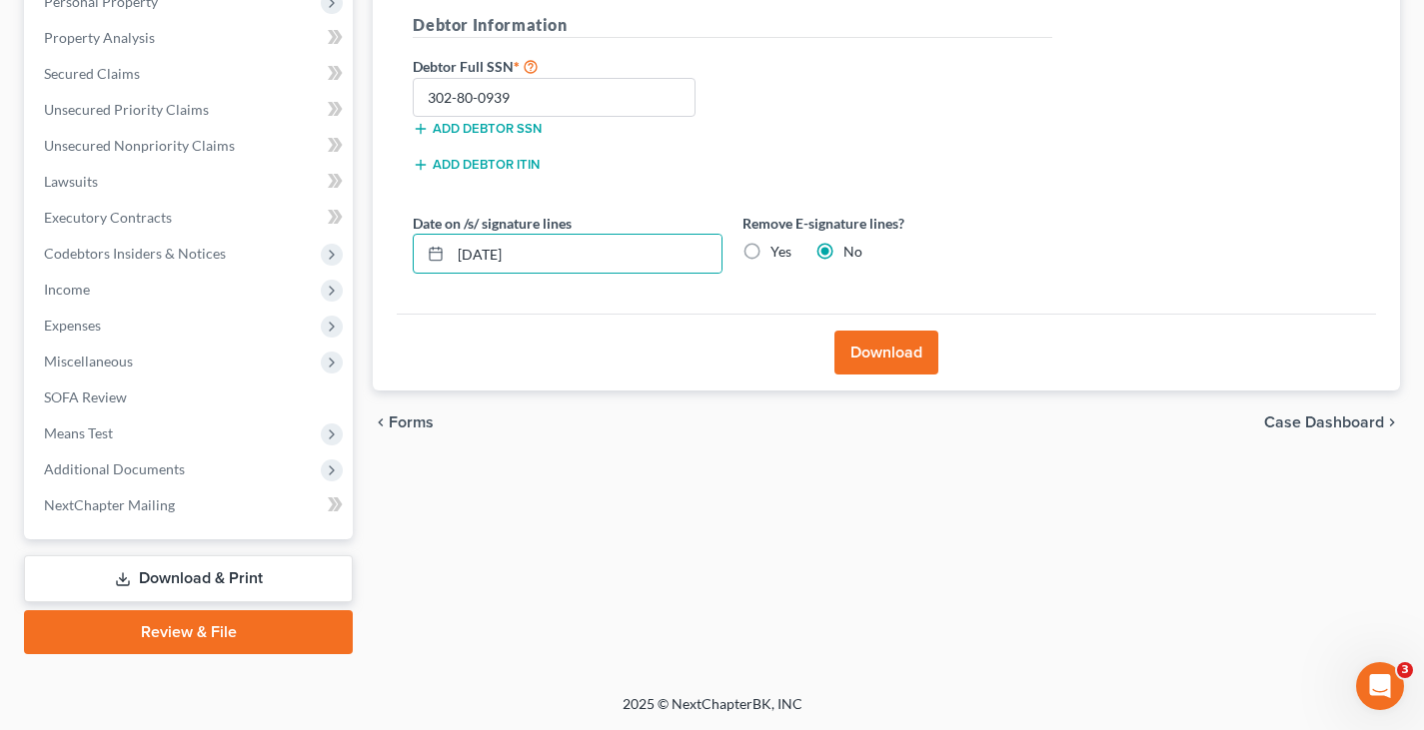
click at [862, 356] on button "Download" at bounding box center [886, 353] width 104 height 44
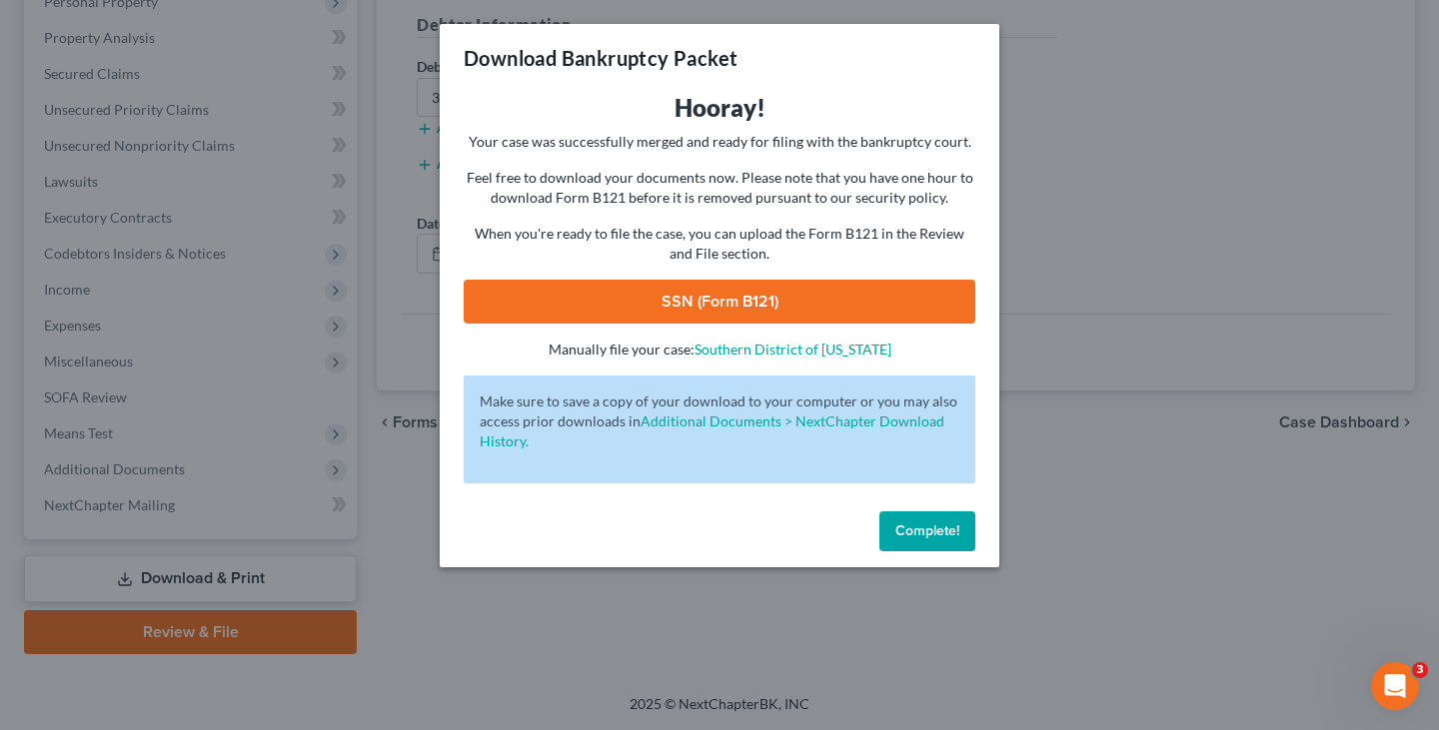
click at [730, 296] on link "SSN (Form B121)" at bounding box center [720, 302] width 512 height 44
click at [938, 533] on span "Complete!" at bounding box center [927, 531] width 64 height 17
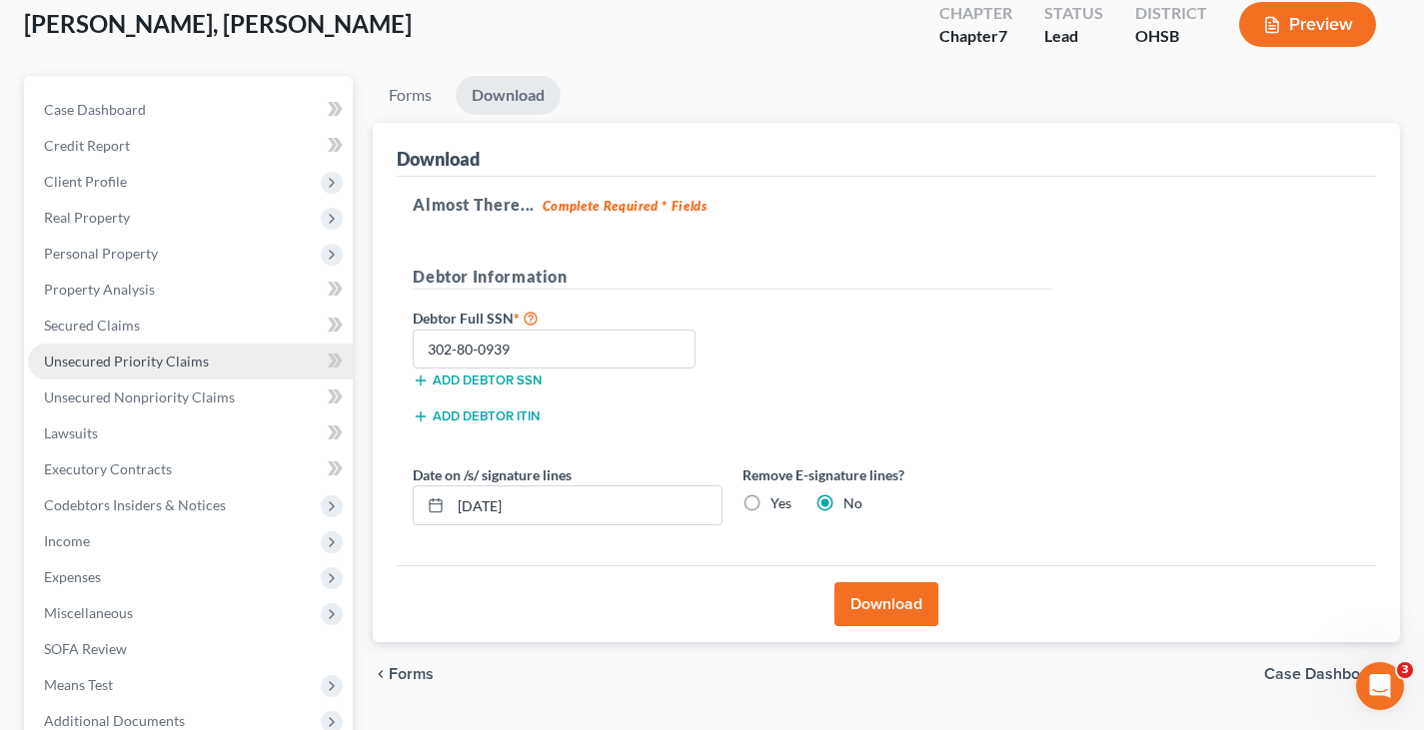
scroll to position [68, 0]
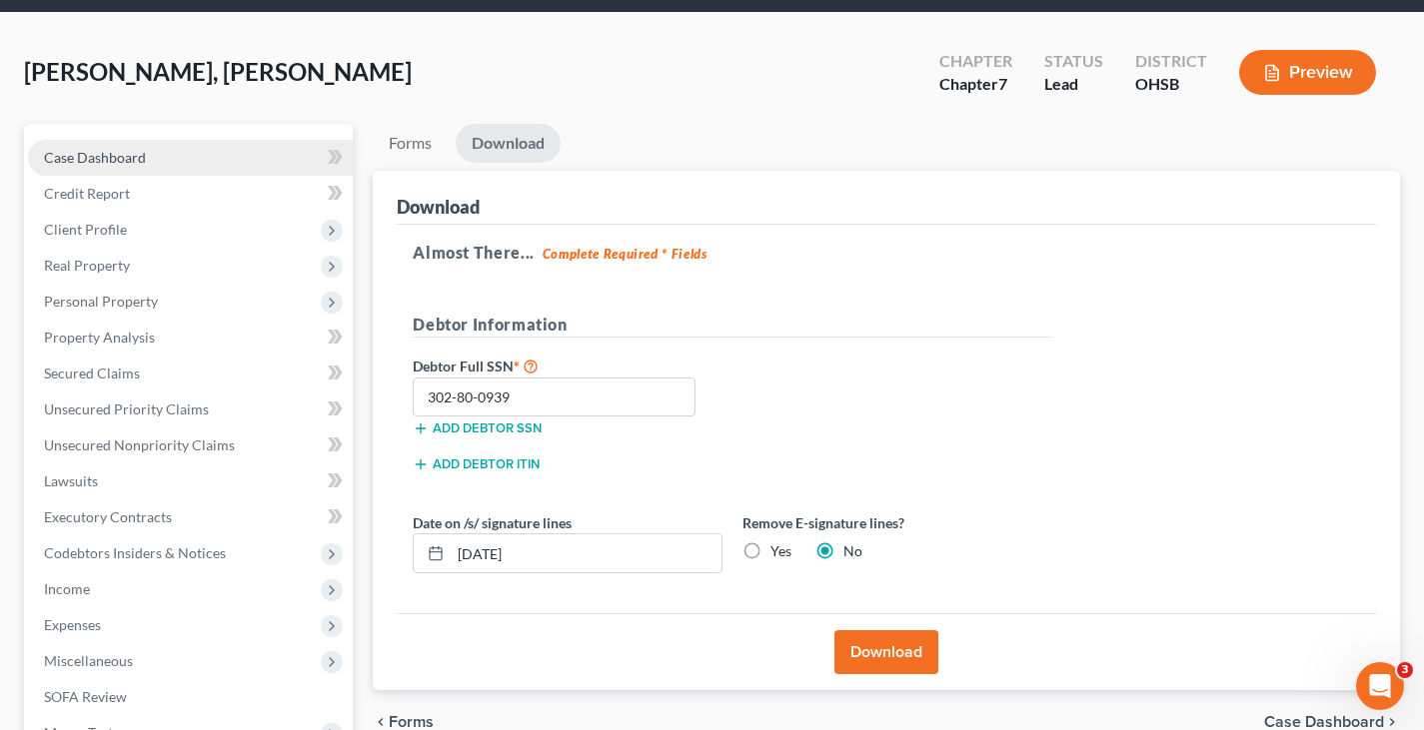
click at [132, 151] on span "Case Dashboard" at bounding box center [95, 157] width 102 height 17
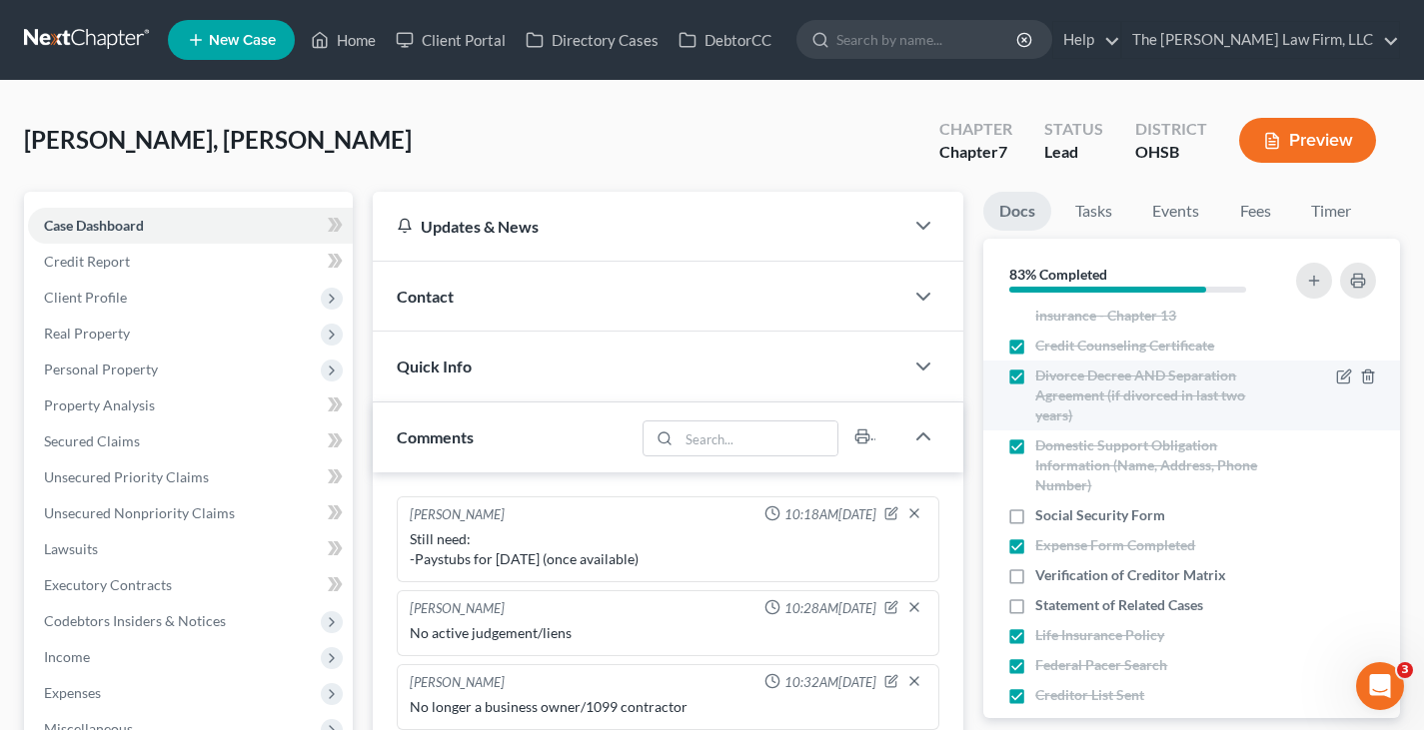
scroll to position [599, 0]
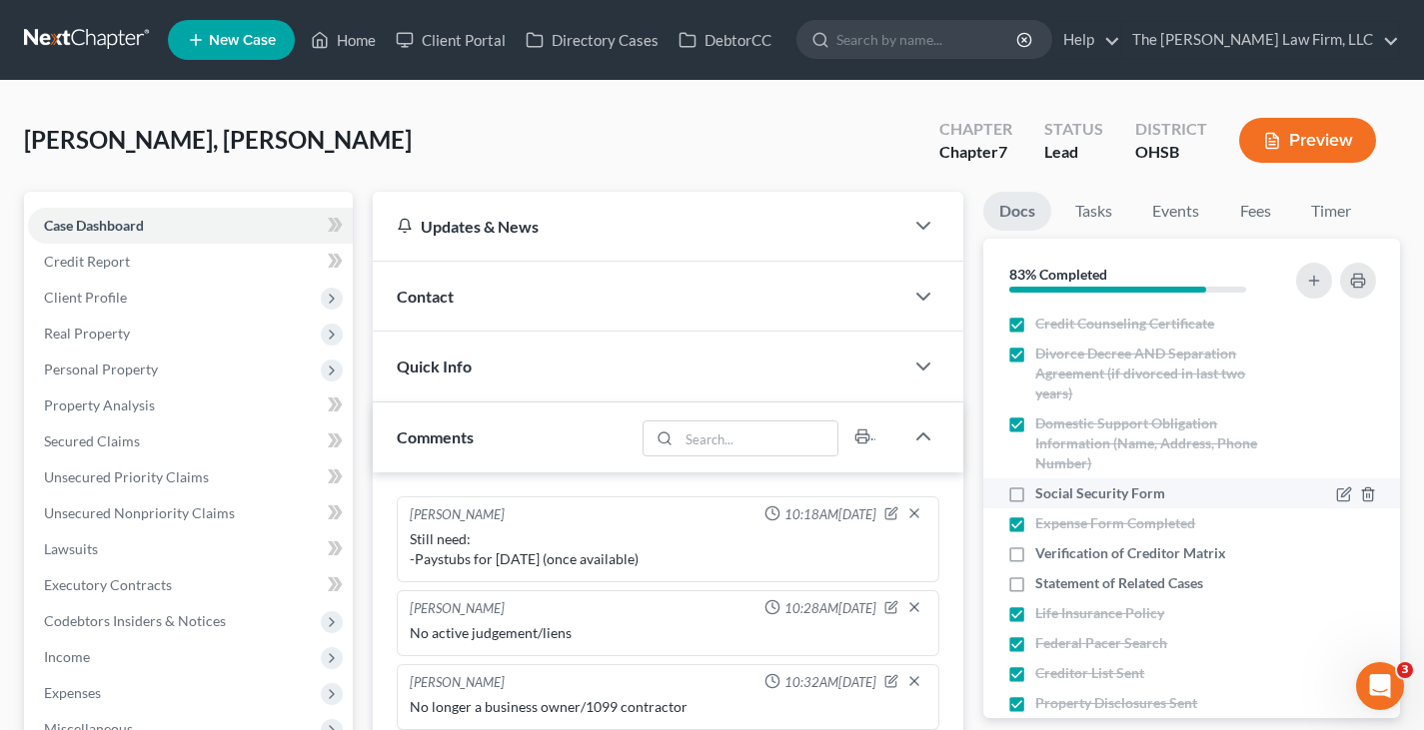
click at [1035, 493] on label "Social Security Form" at bounding box center [1100, 494] width 130 height 20
click at [1043, 493] on input "Social Security Form" at bounding box center [1049, 490] width 13 height 13
checkbox input "true"
click at [1035, 552] on label "Verification of Creditor Matrix" at bounding box center [1130, 554] width 191 height 20
click at [1043, 552] on input "Verification of Creditor Matrix" at bounding box center [1049, 550] width 13 height 13
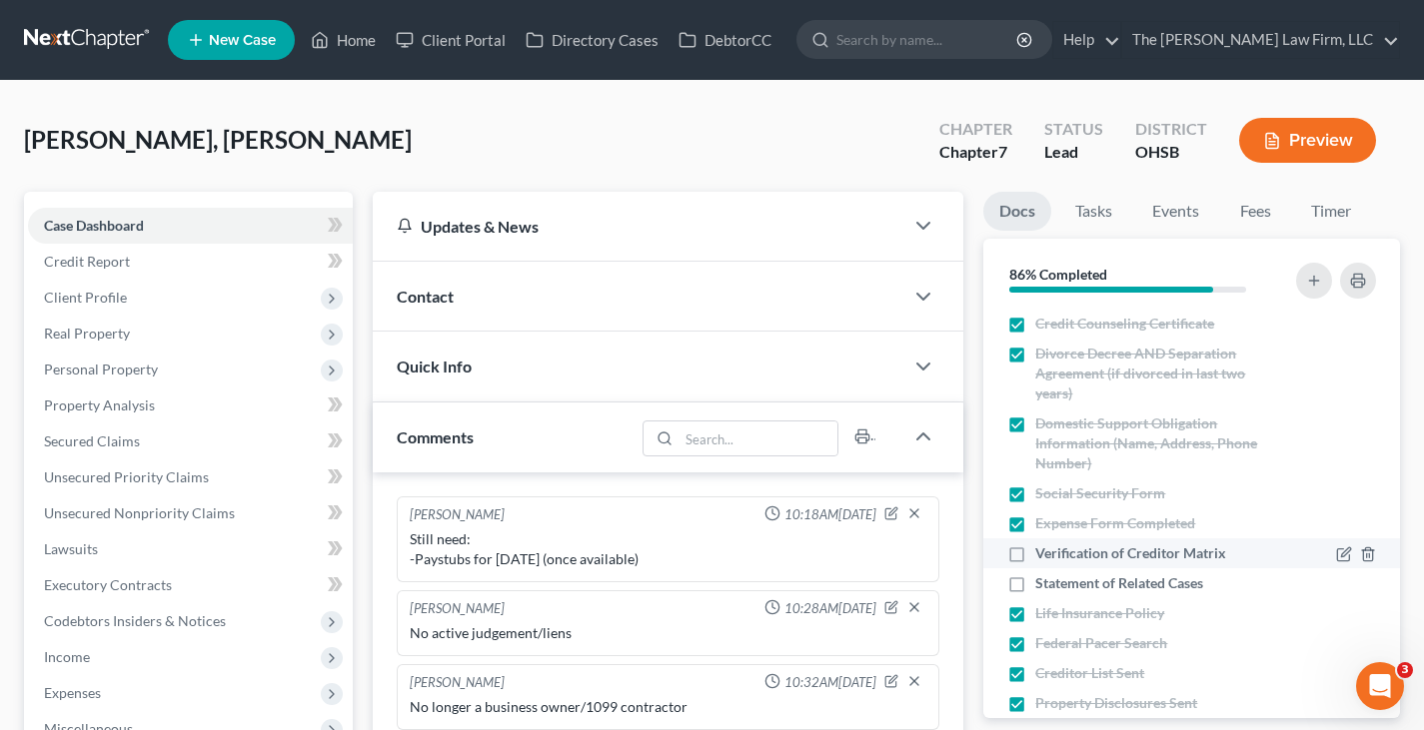
checkbox input "true"
click at [1035, 585] on label "Statement of Related Cases" at bounding box center [1119, 583] width 168 height 20
click at [1043, 585] on input "Statement of Related Cases" at bounding box center [1049, 579] width 13 height 13
checkbox input "true"
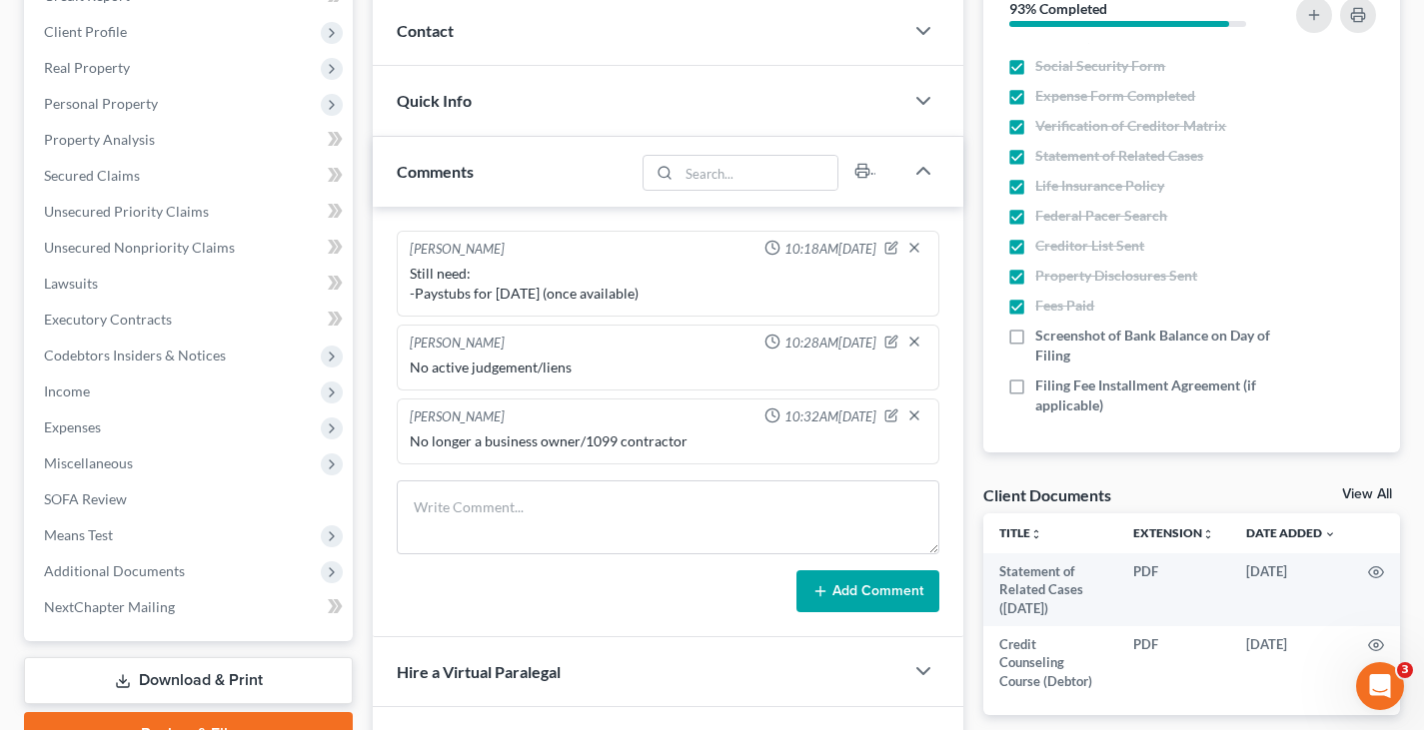
scroll to position [400, 0]
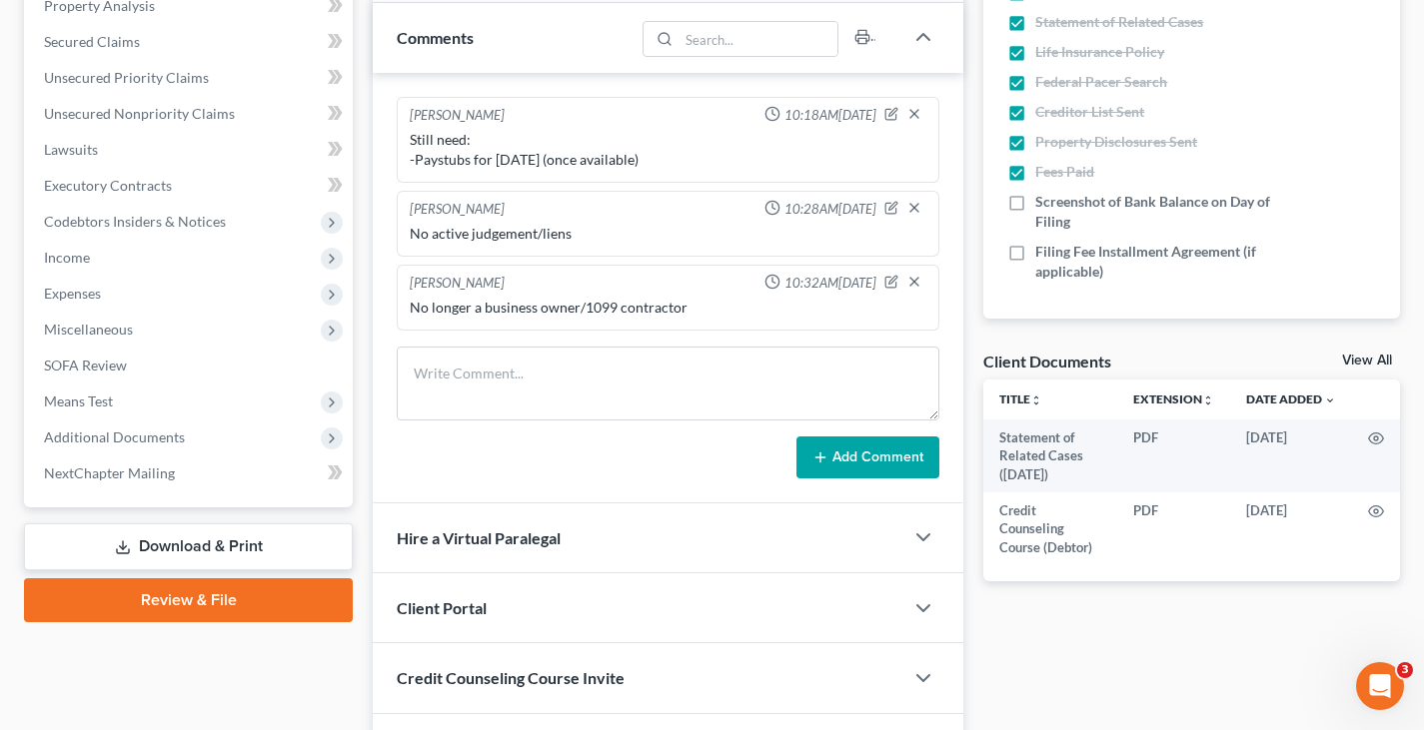
click at [1364, 360] on link "View All" at bounding box center [1367, 361] width 50 height 14
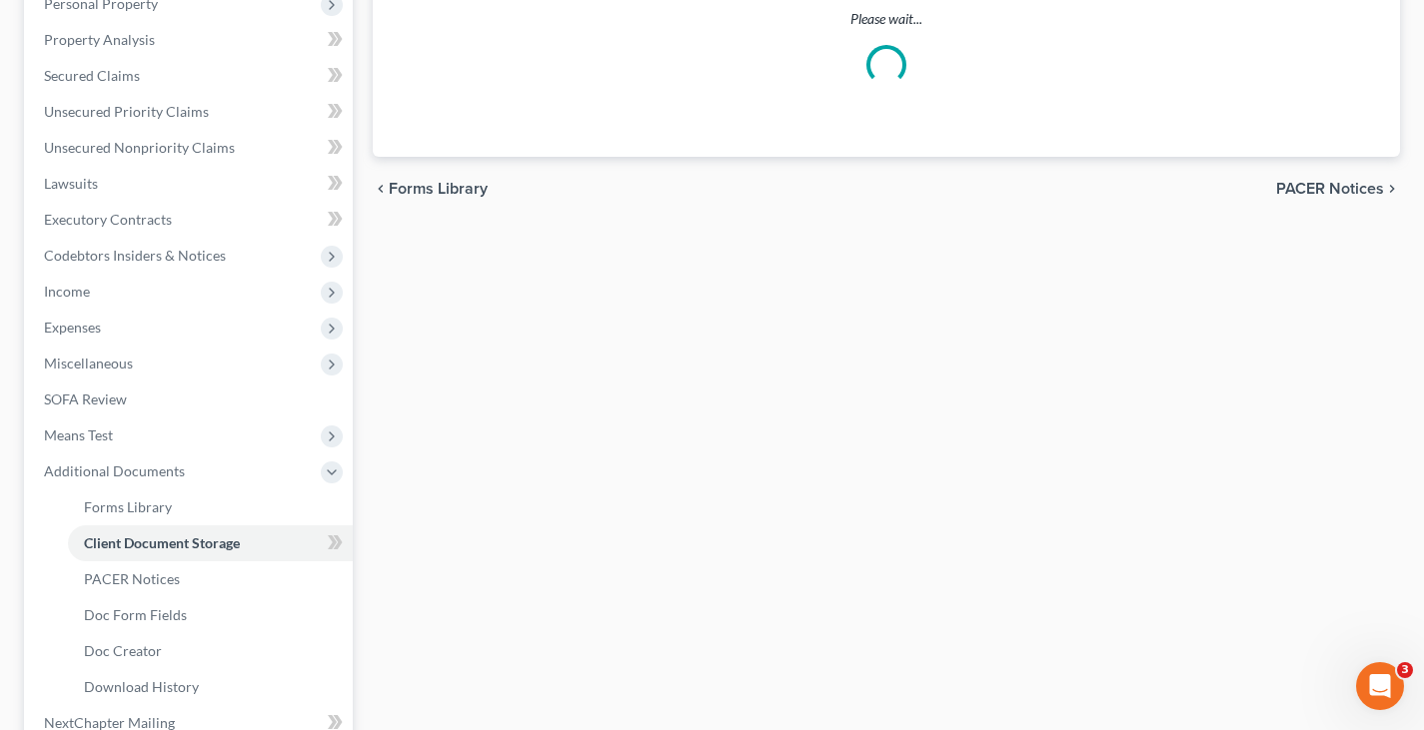
scroll to position [33, 0]
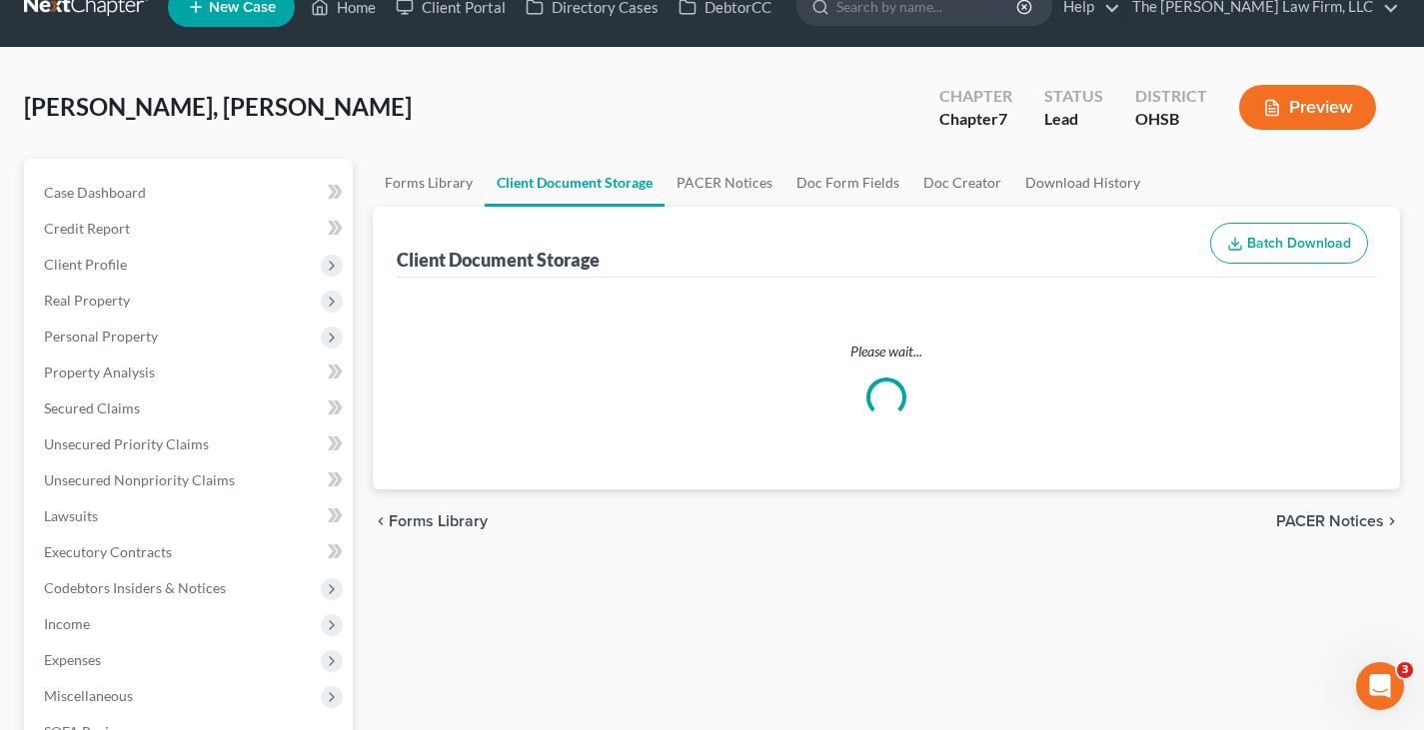
select select "7"
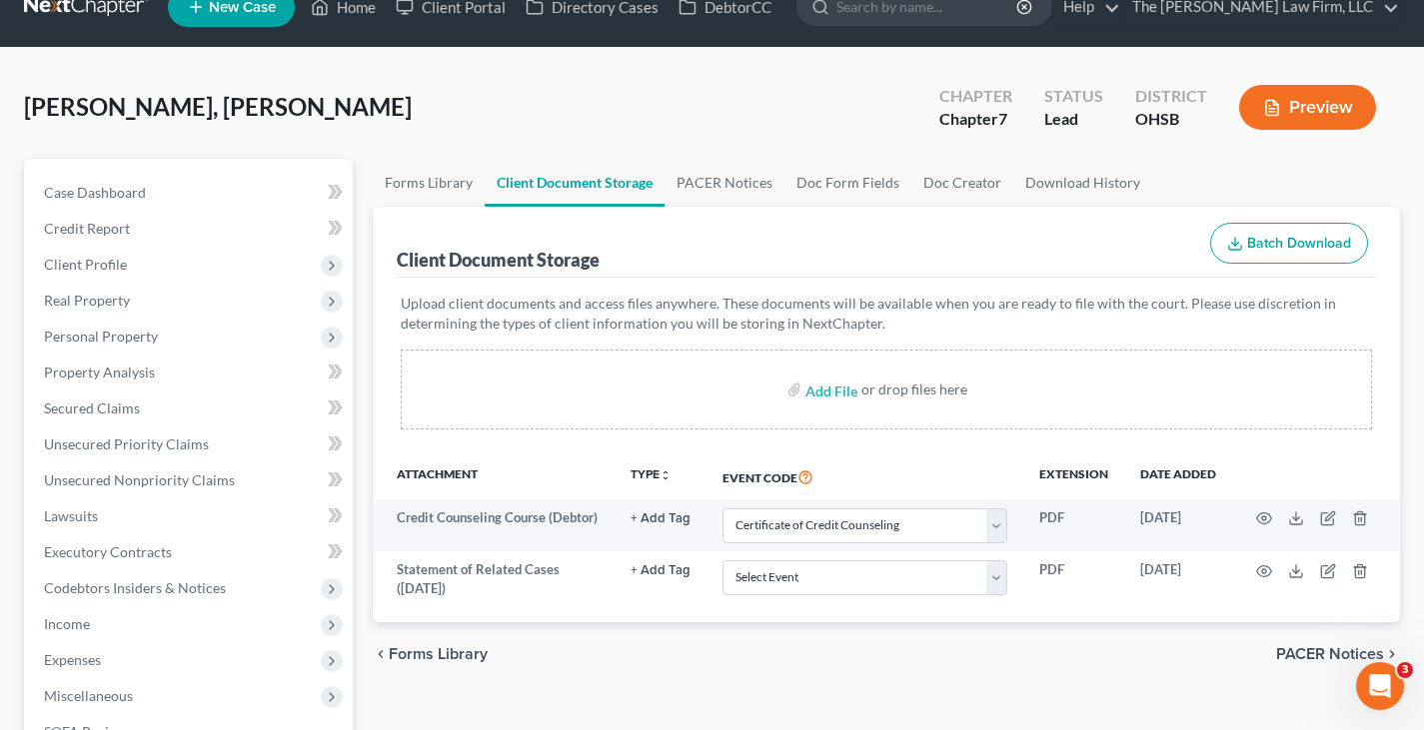
scroll to position [0, 0]
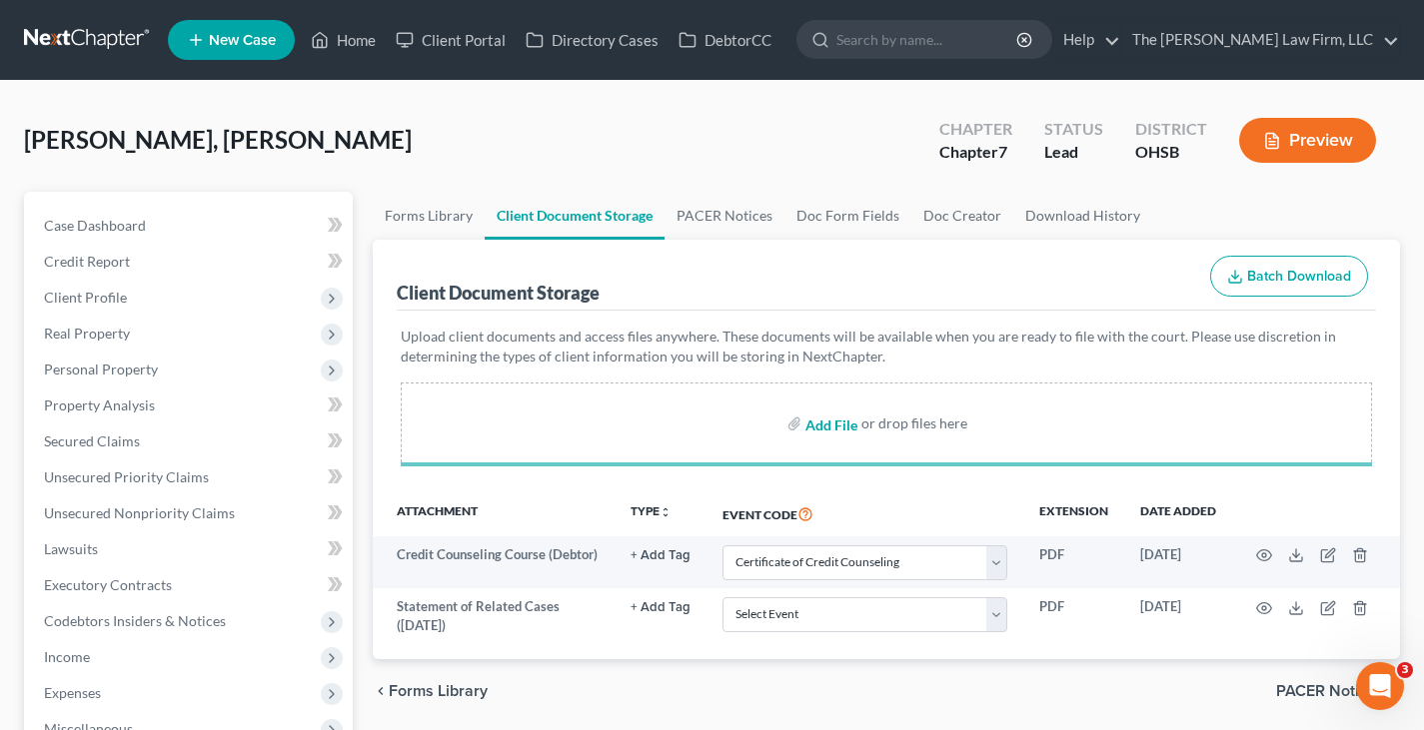
select select "7"
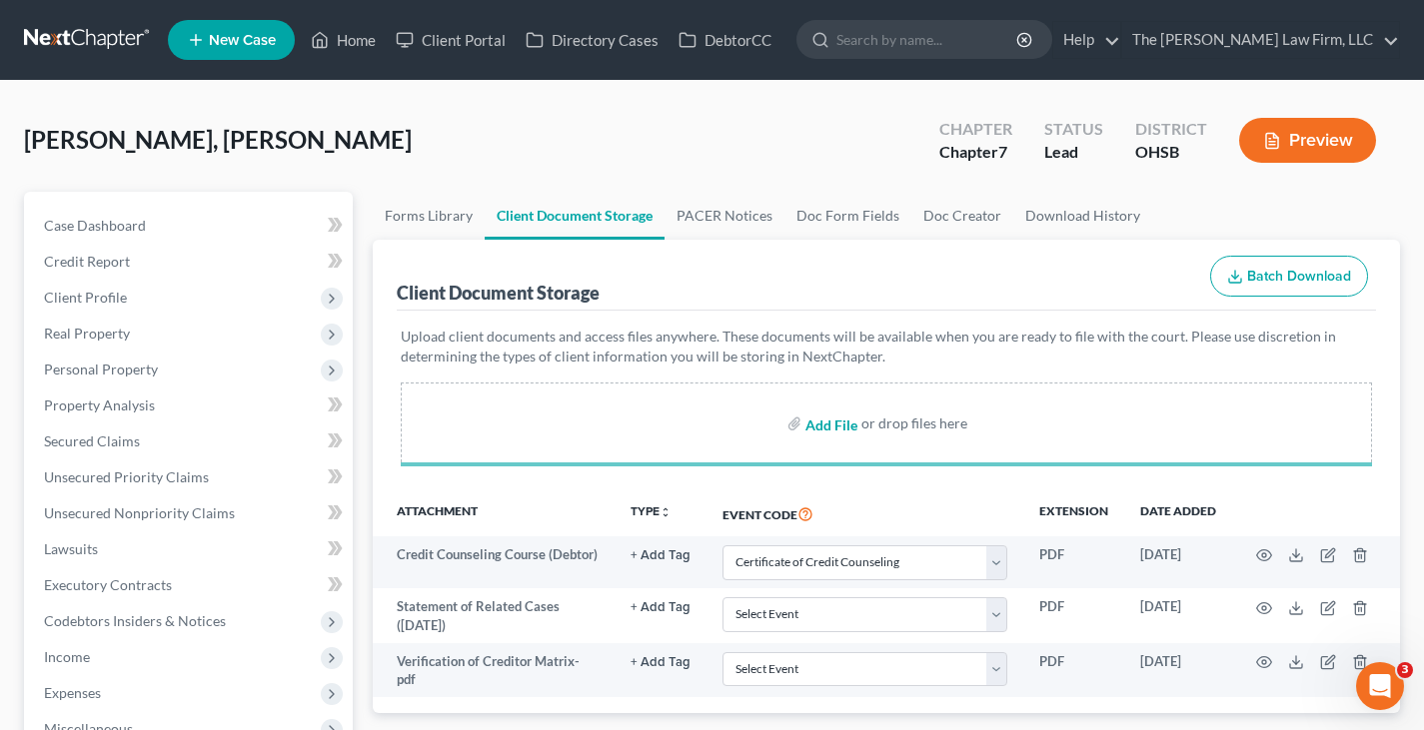
select select "7"
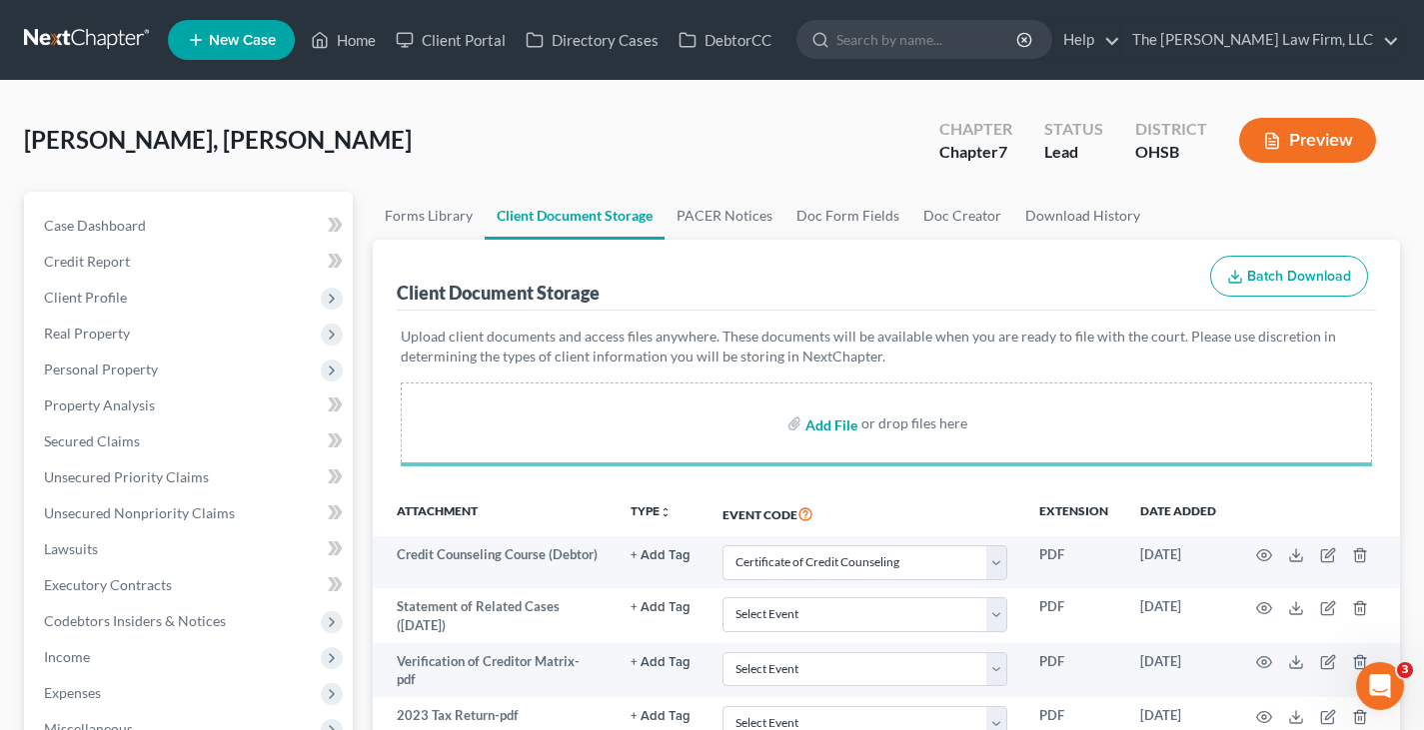
select select "7"
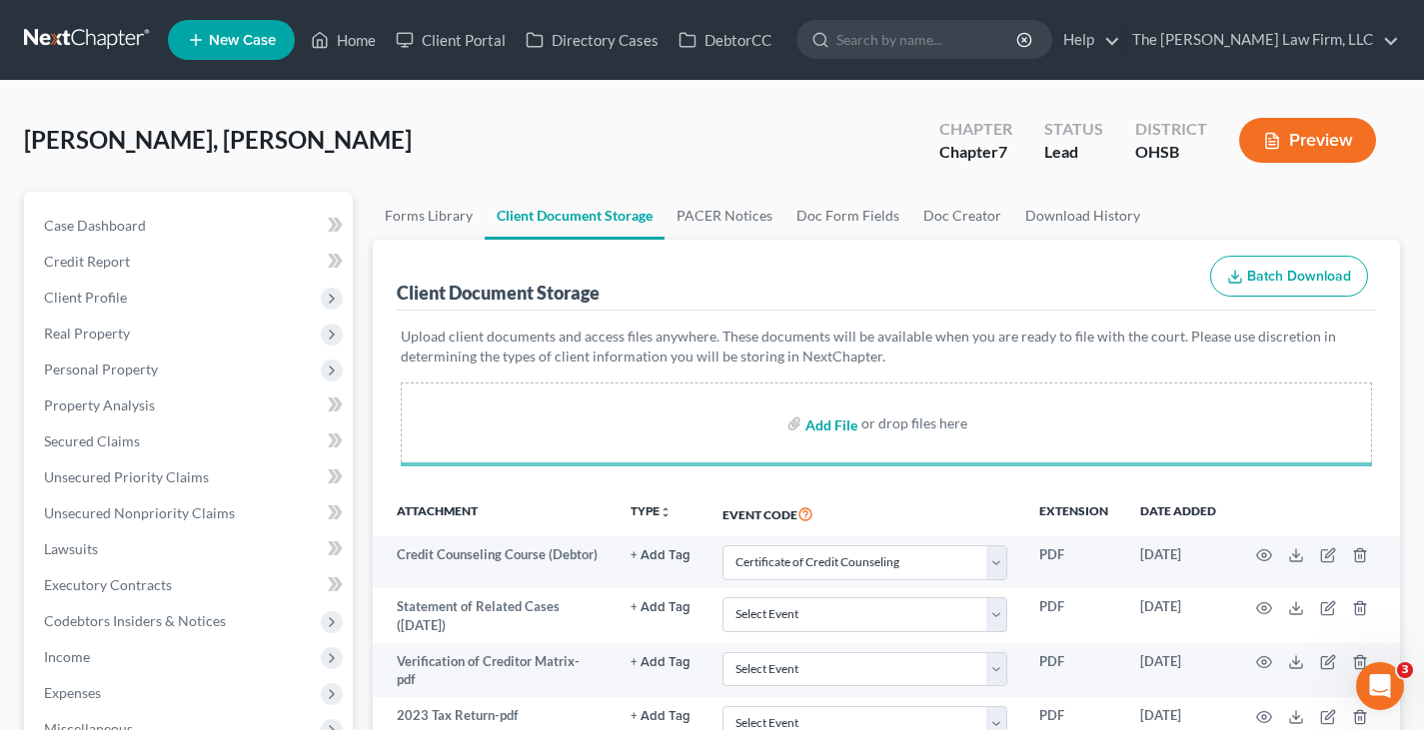
select select "7"
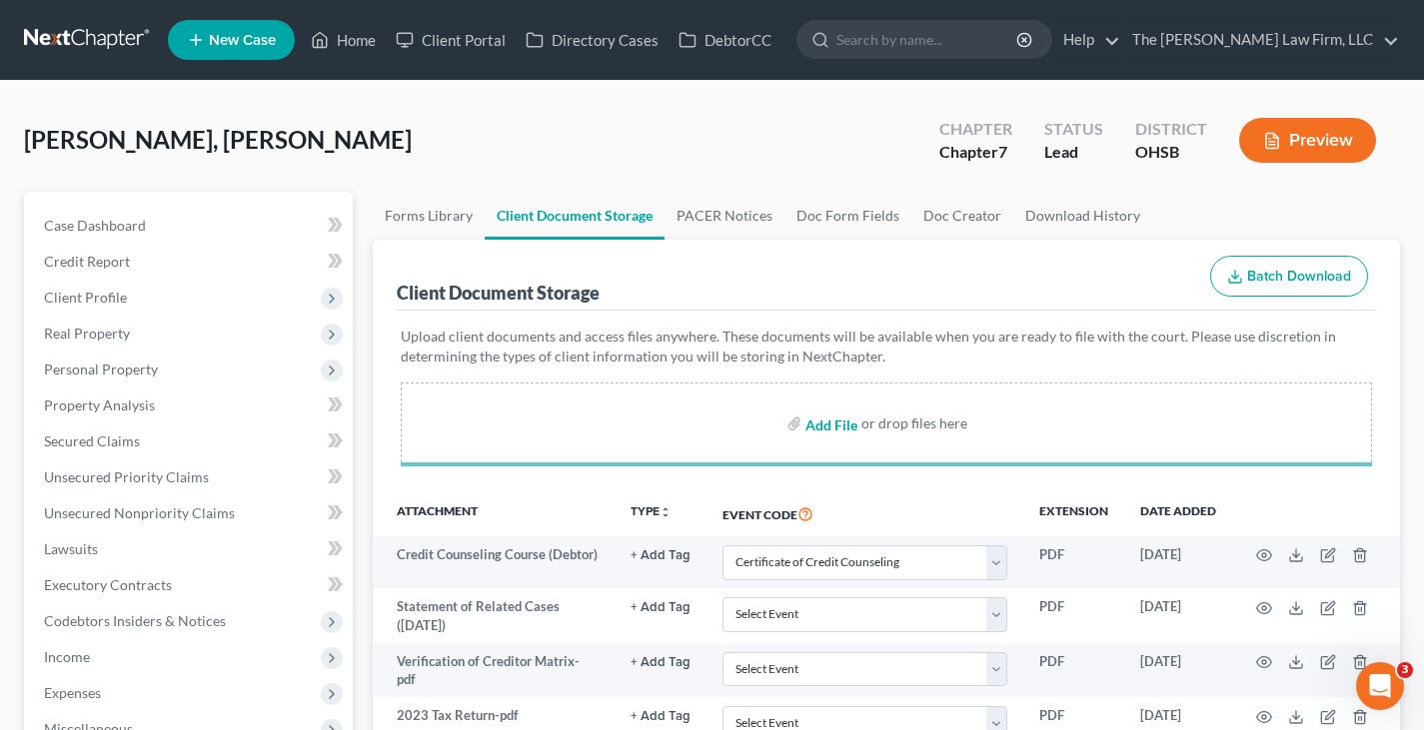
select select "7"
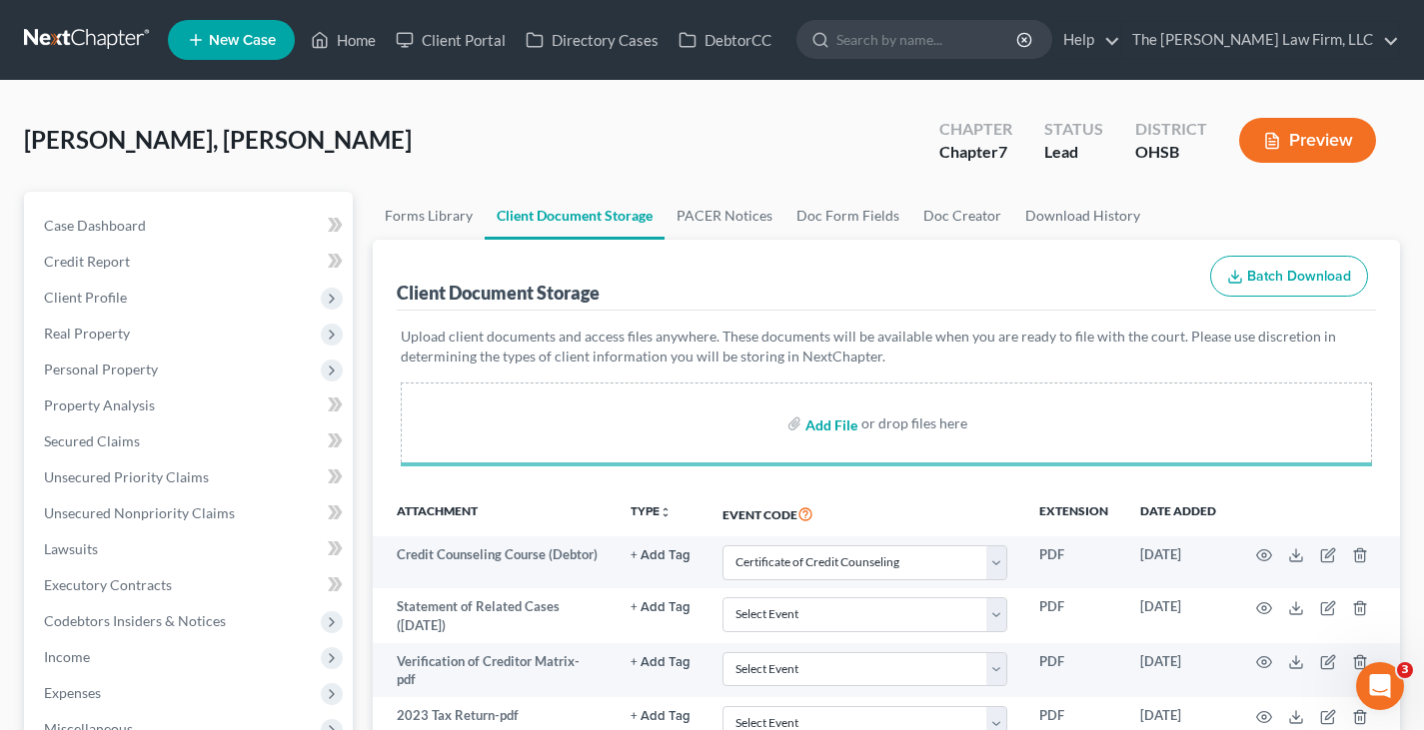
select select "7"
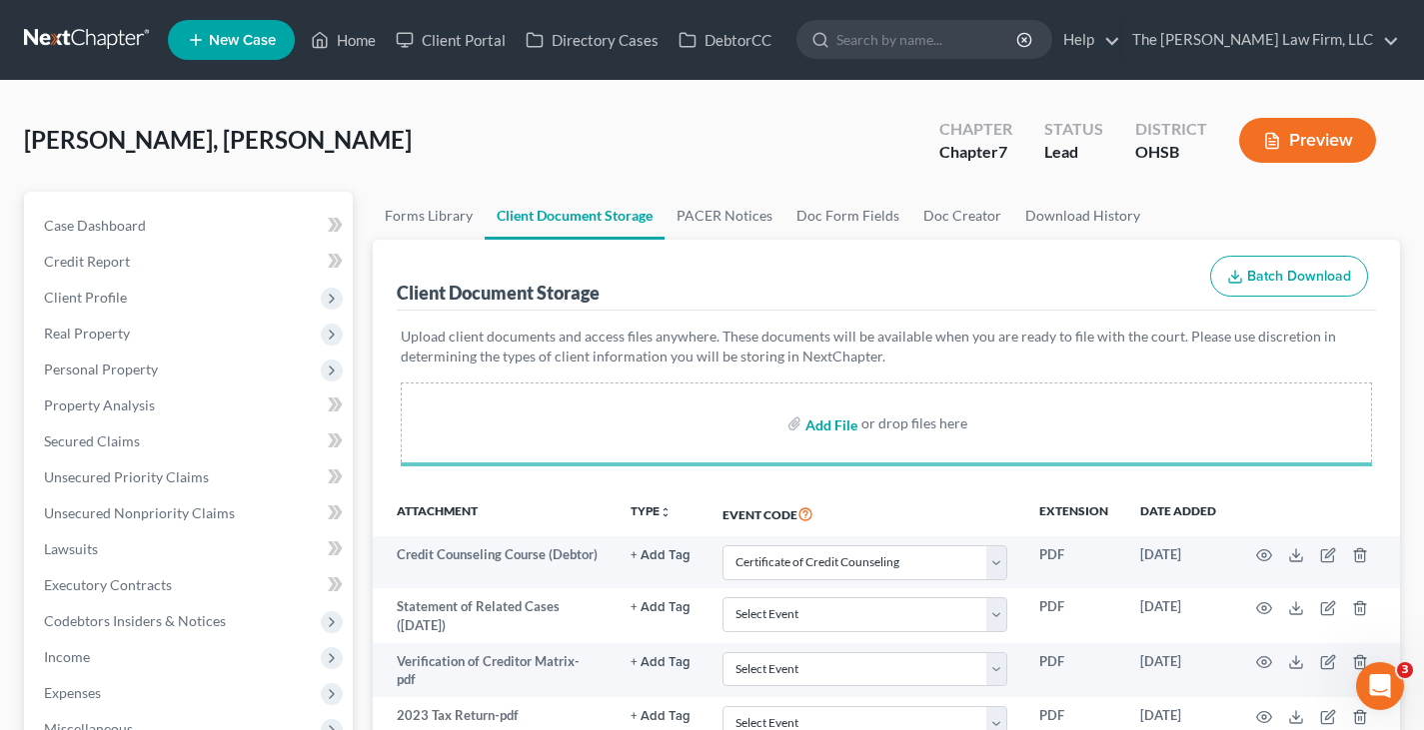
select select "7"
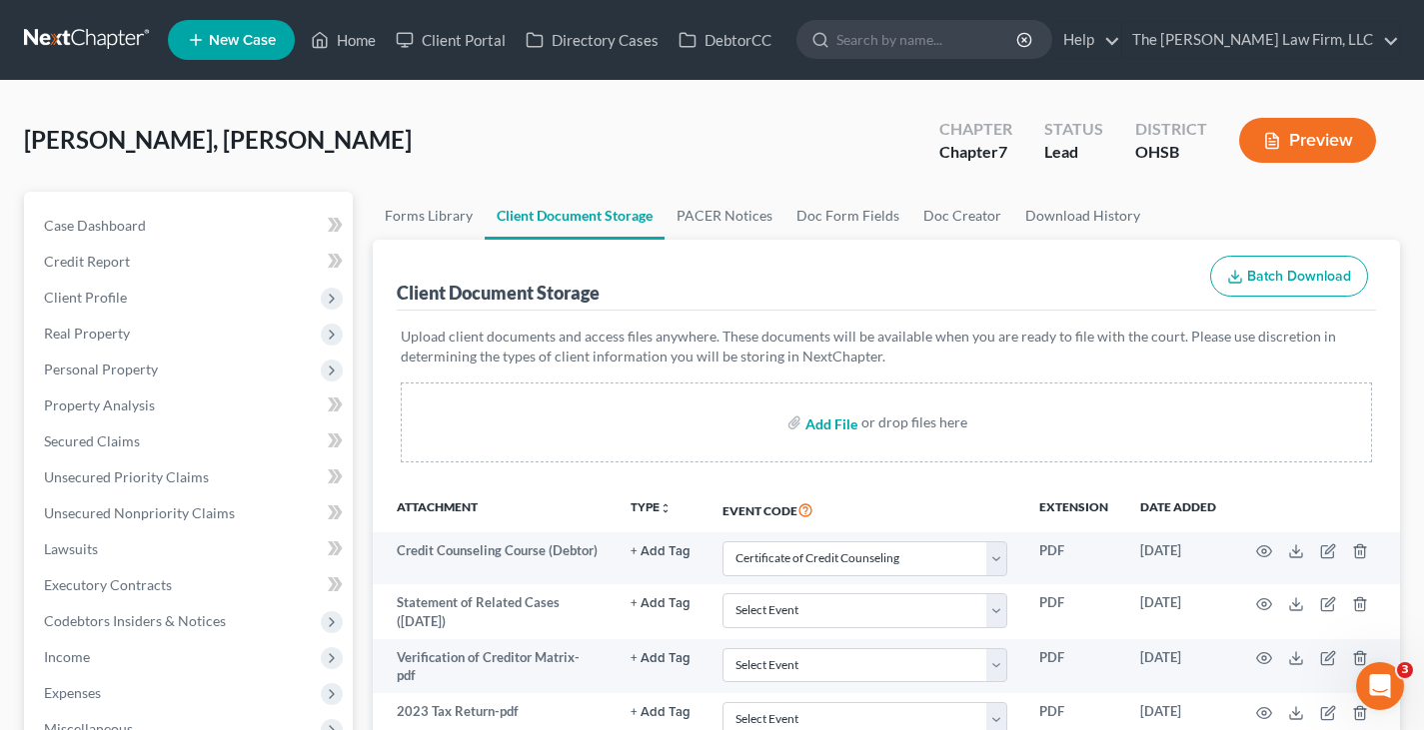
select select "7"
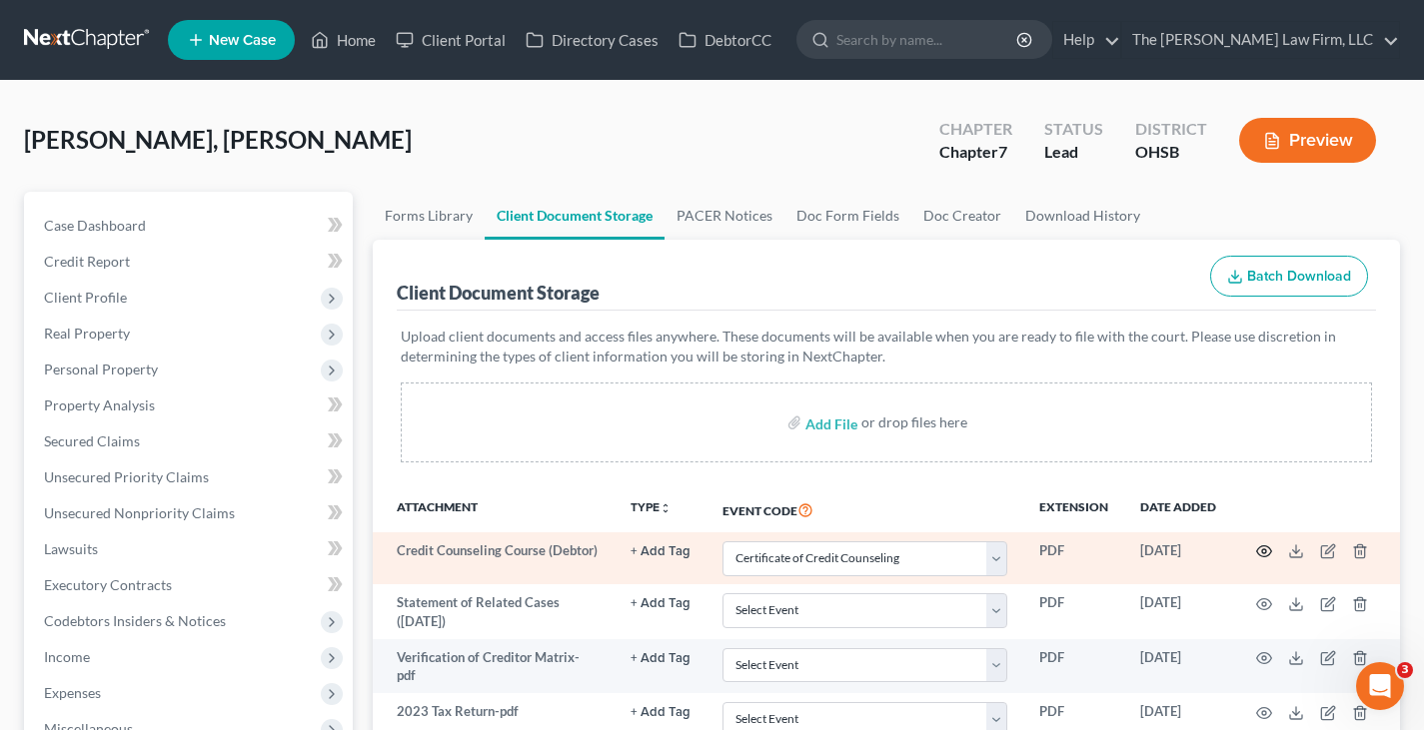
click at [1264, 545] on icon "button" at bounding box center [1264, 552] width 16 height 16
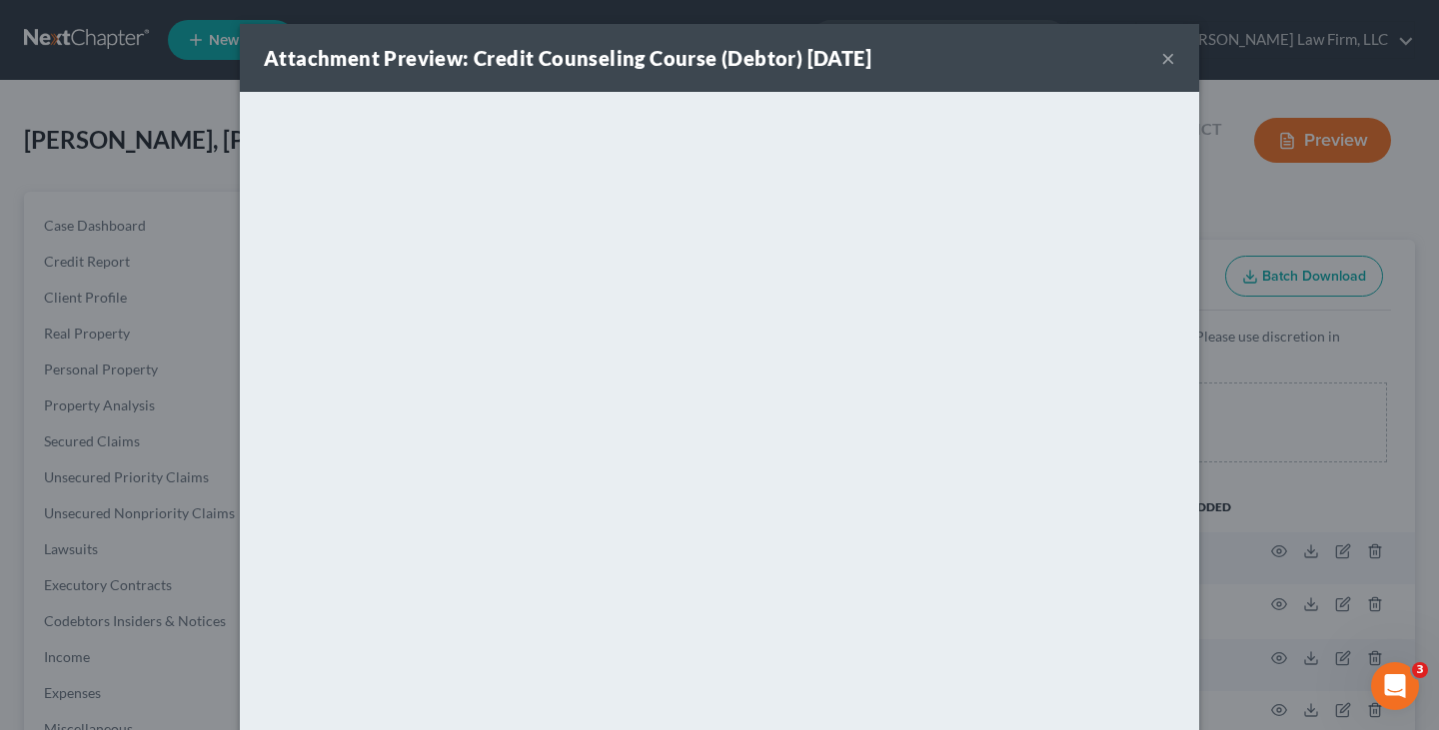
click at [1162, 52] on button "×" at bounding box center [1168, 58] width 14 height 24
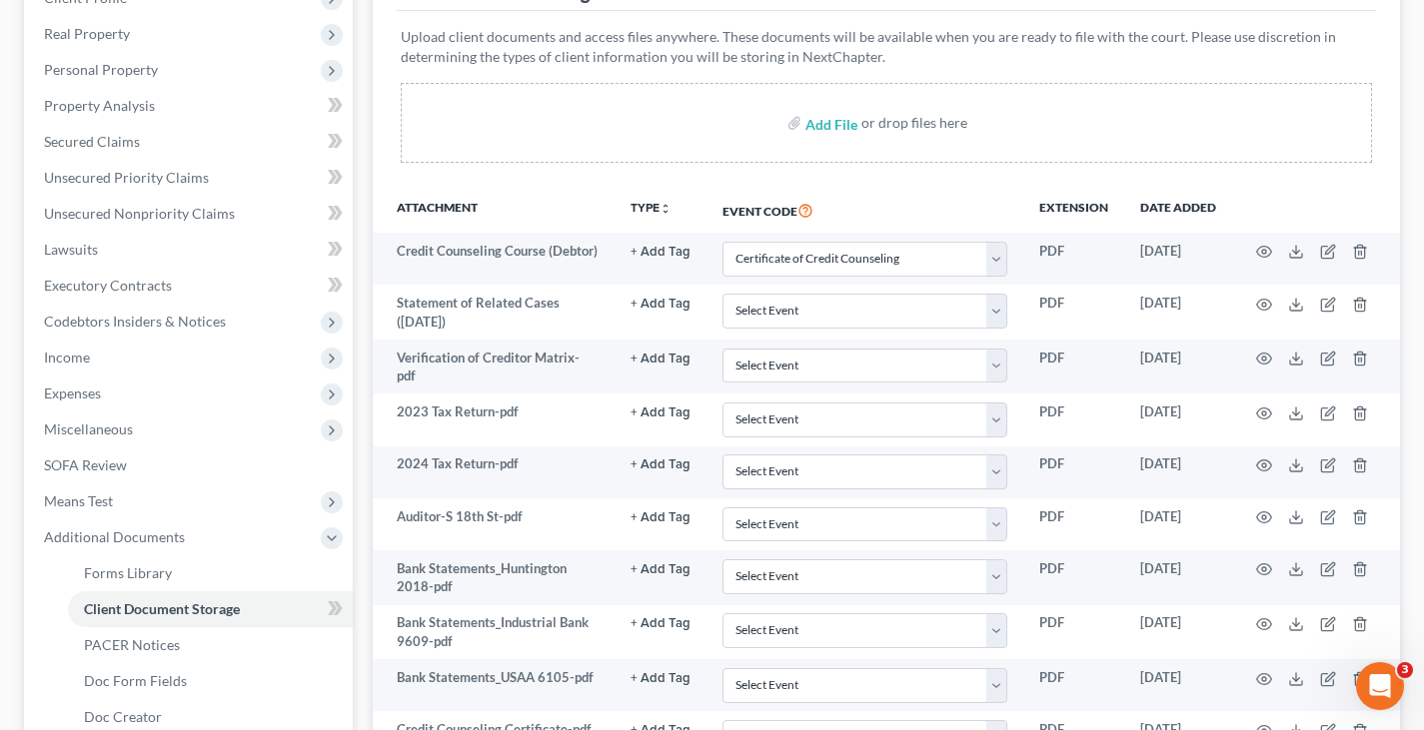
scroll to position [400, 0]
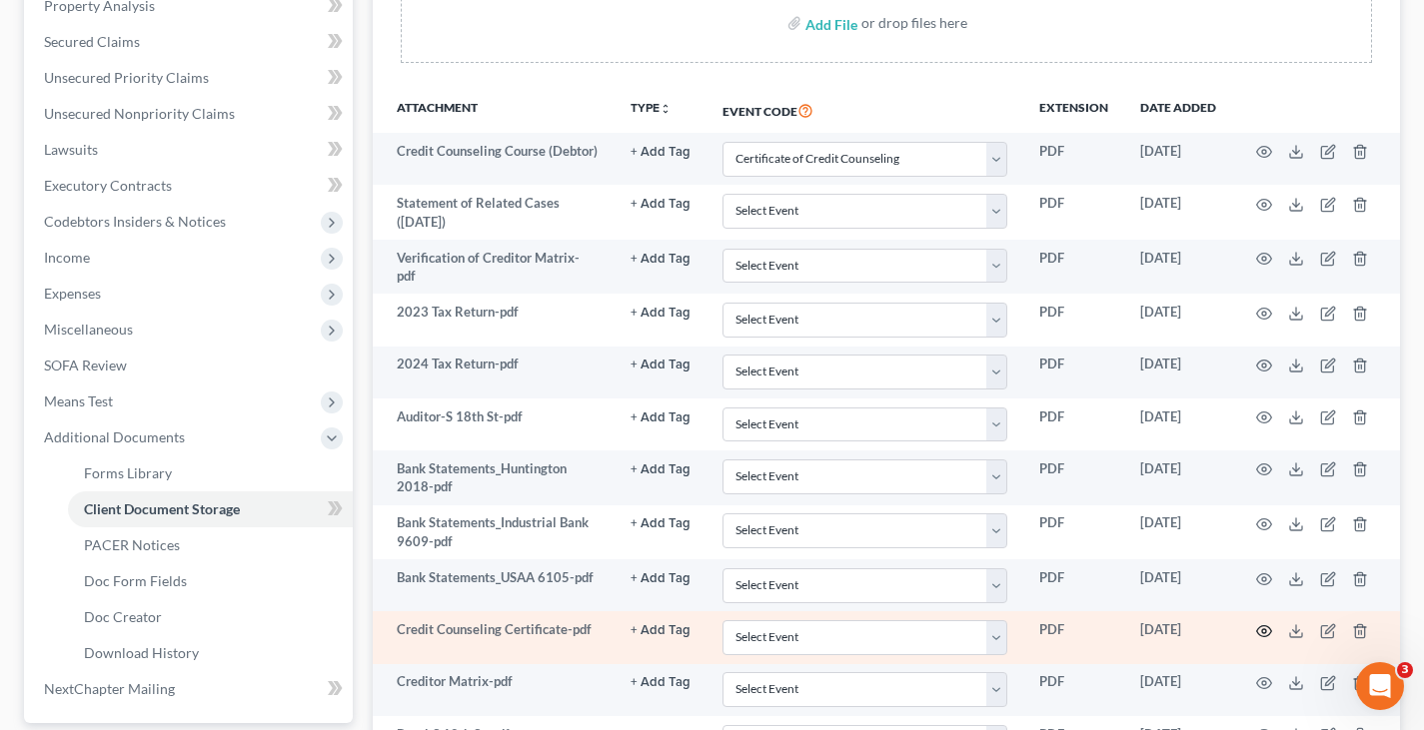
click at [1266, 629] on circle "button" at bounding box center [1264, 631] width 4 height 4
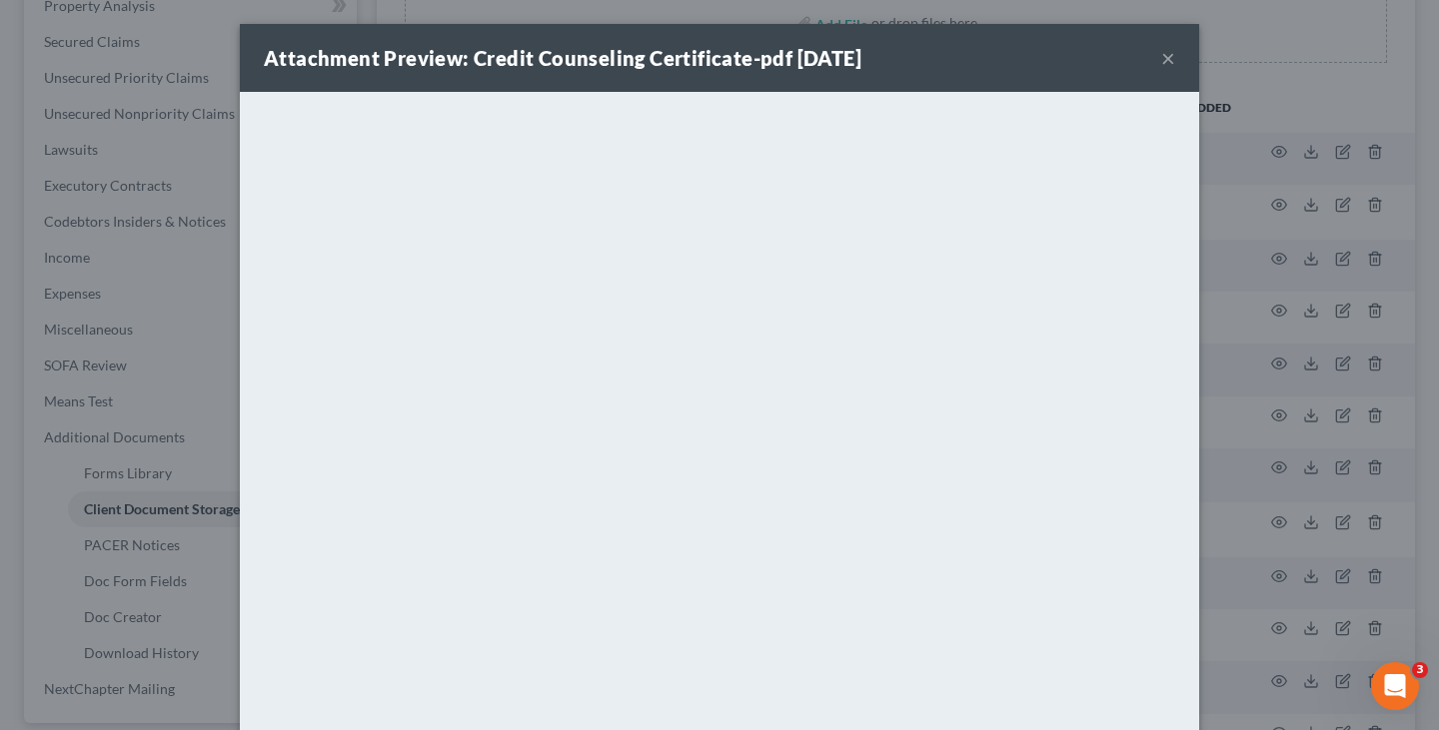
click at [1161, 54] on button "×" at bounding box center [1168, 58] width 14 height 24
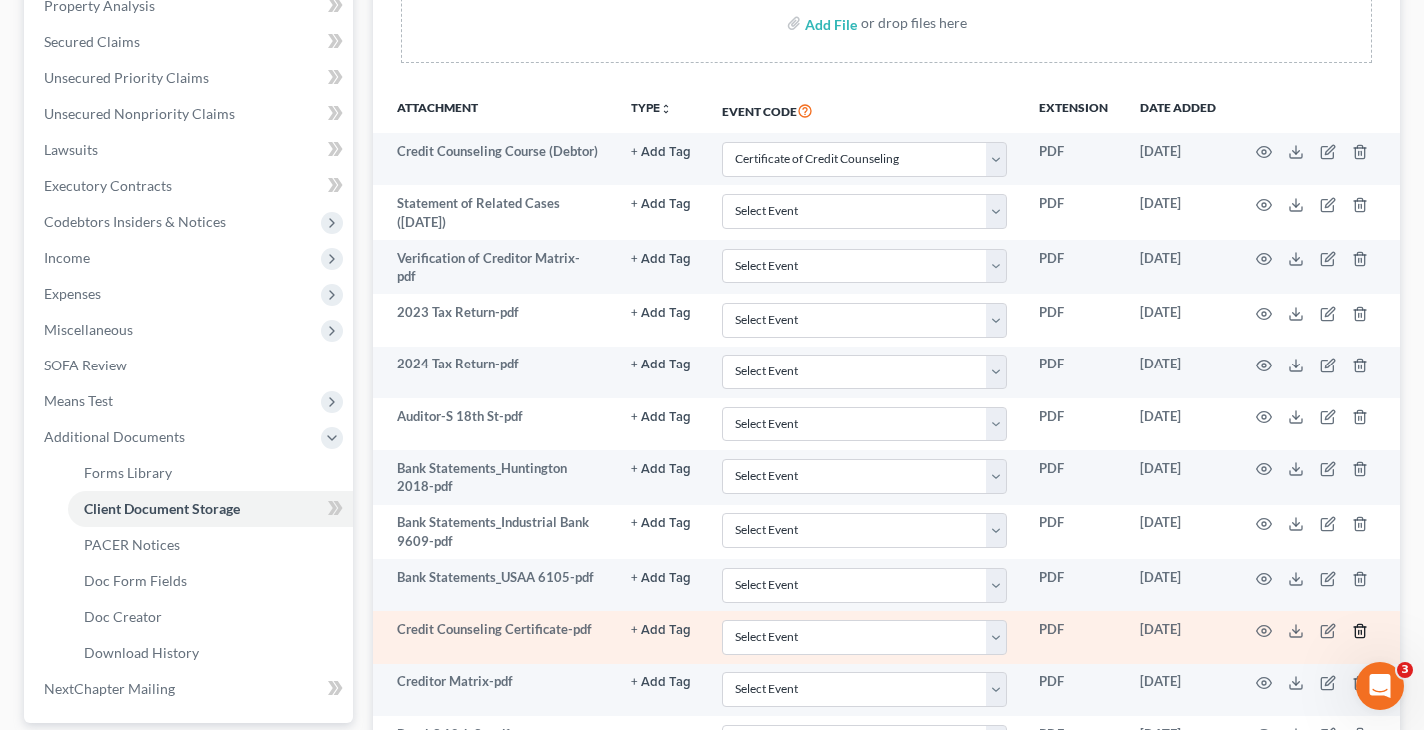
click at [1361, 630] on line "button" at bounding box center [1361, 632] width 0 height 4
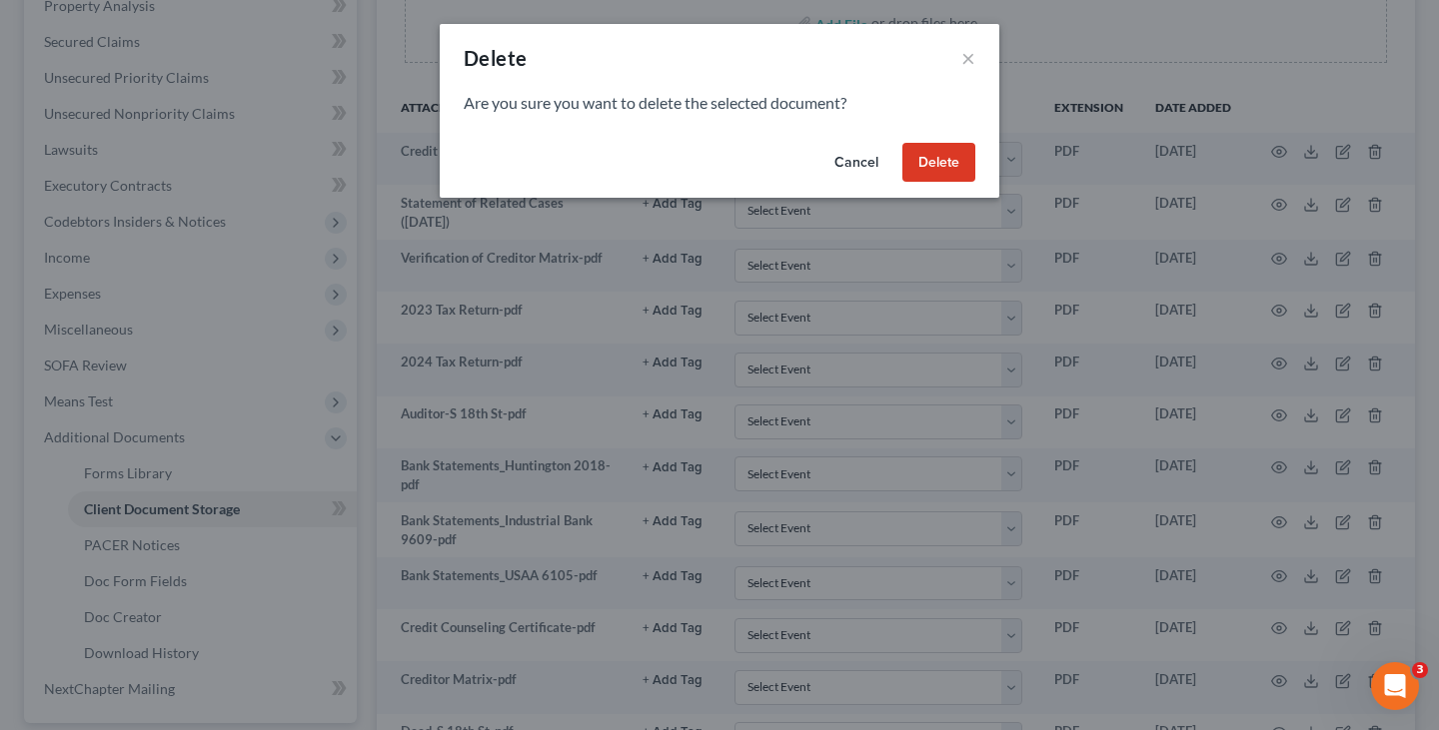
click at [953, 161] on button "Delete" at bounding box center [938, 163] width 73 height 40
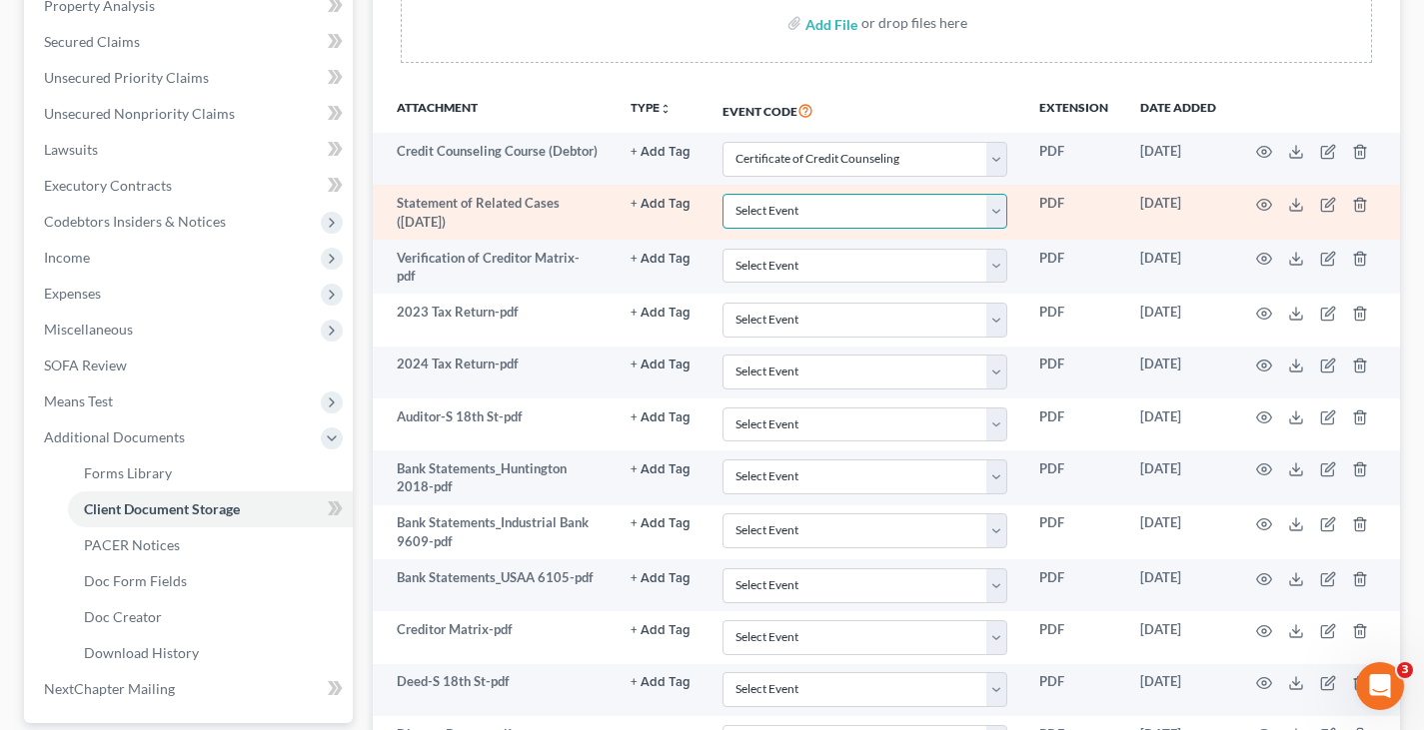
click at [1003, 214] on select "Select Event 20 Largest Unsecured Creditors Amended Document Amended List of Cr…" at bounding box center [864, 211] width 285 height 35
select select "52"
click at [722, 194] on select "Select Event 20 Largest Unsecured Creditors Amended Document Amended List of Cr…" at bounding box center [864, 211] width 285 height 35
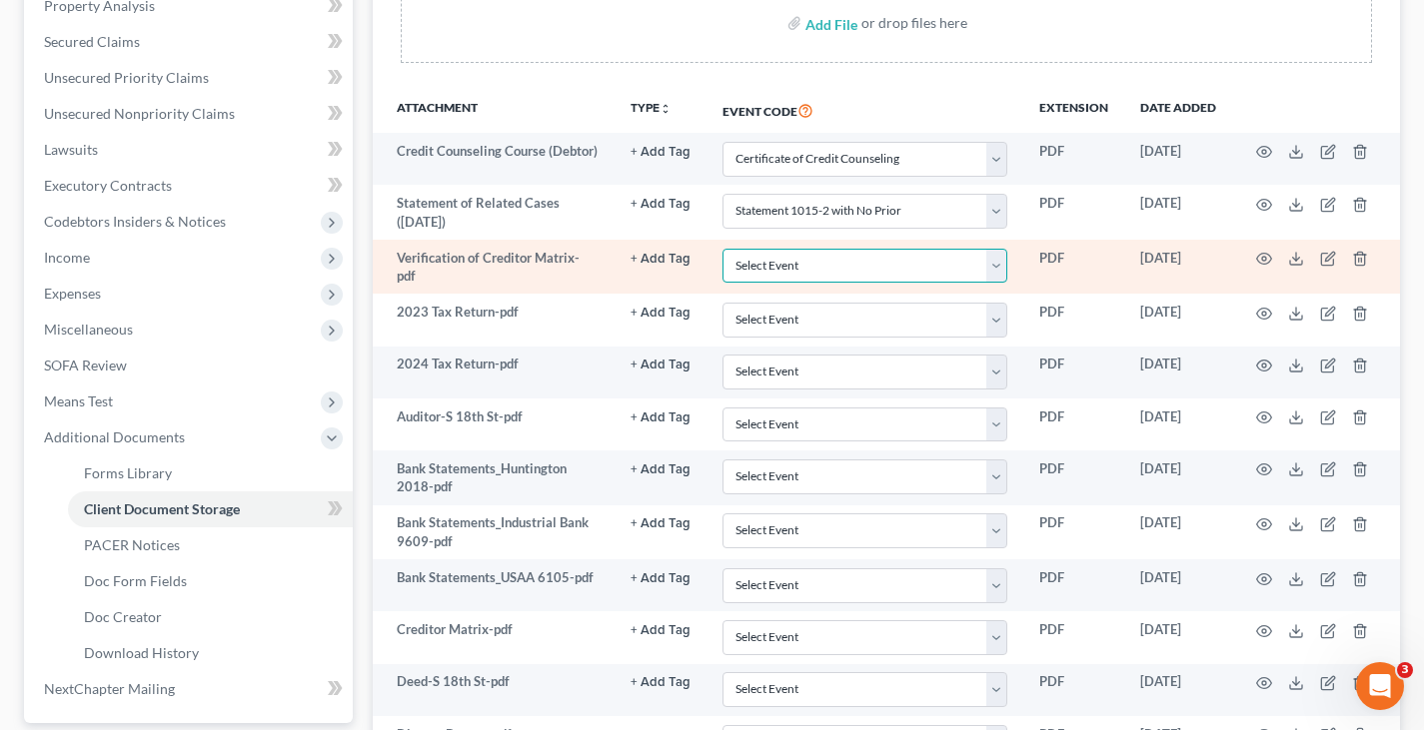
click at [999, 267] on select "Select Event 20 Largest Unsecured Creditors Amended Document Amended List of Cr…" at bounding box center [864, 266] width 285 height 35
select select "61"
click at [722, 249] on select "Select Event 20 Largest Unsecured Creditors Amended Document Amended List of Cr…" at bounding box center [864, 266] width 285 height 35
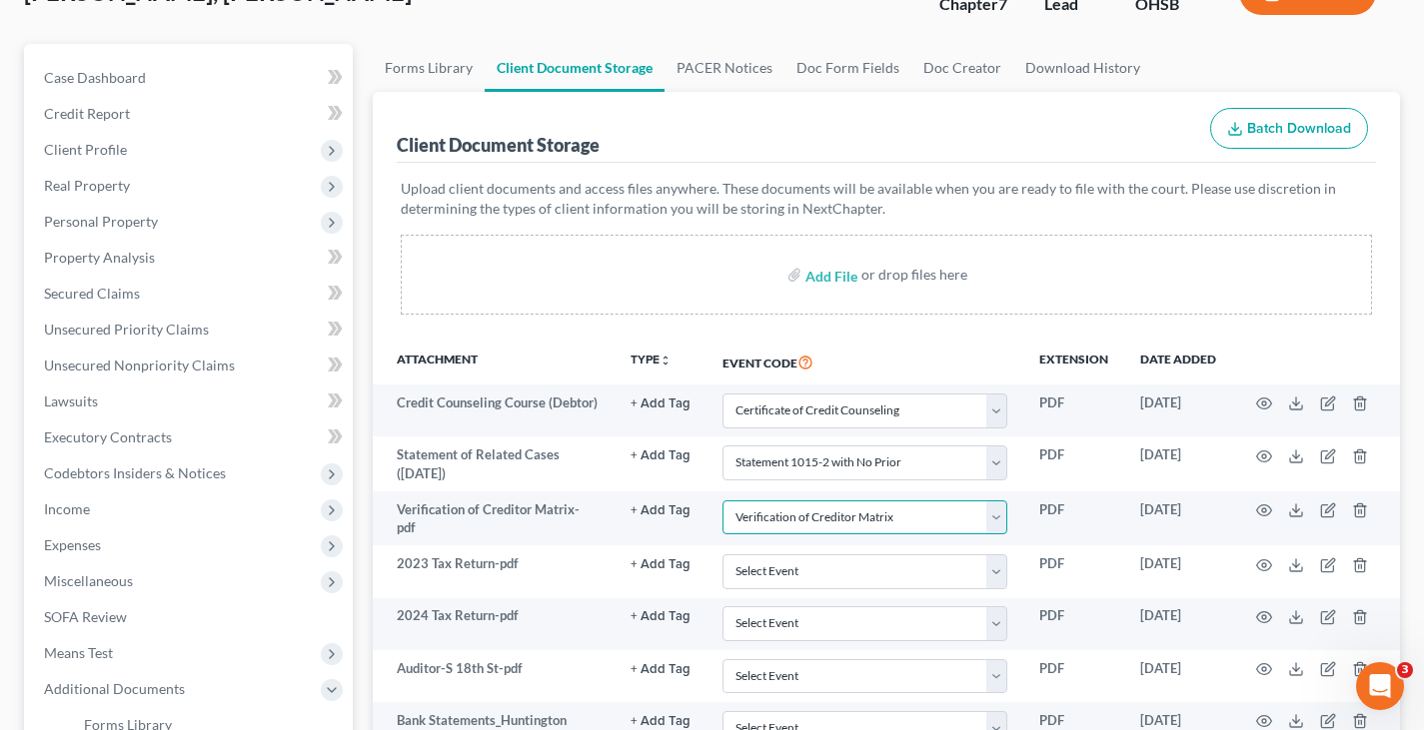
scroll to position [100, 0]
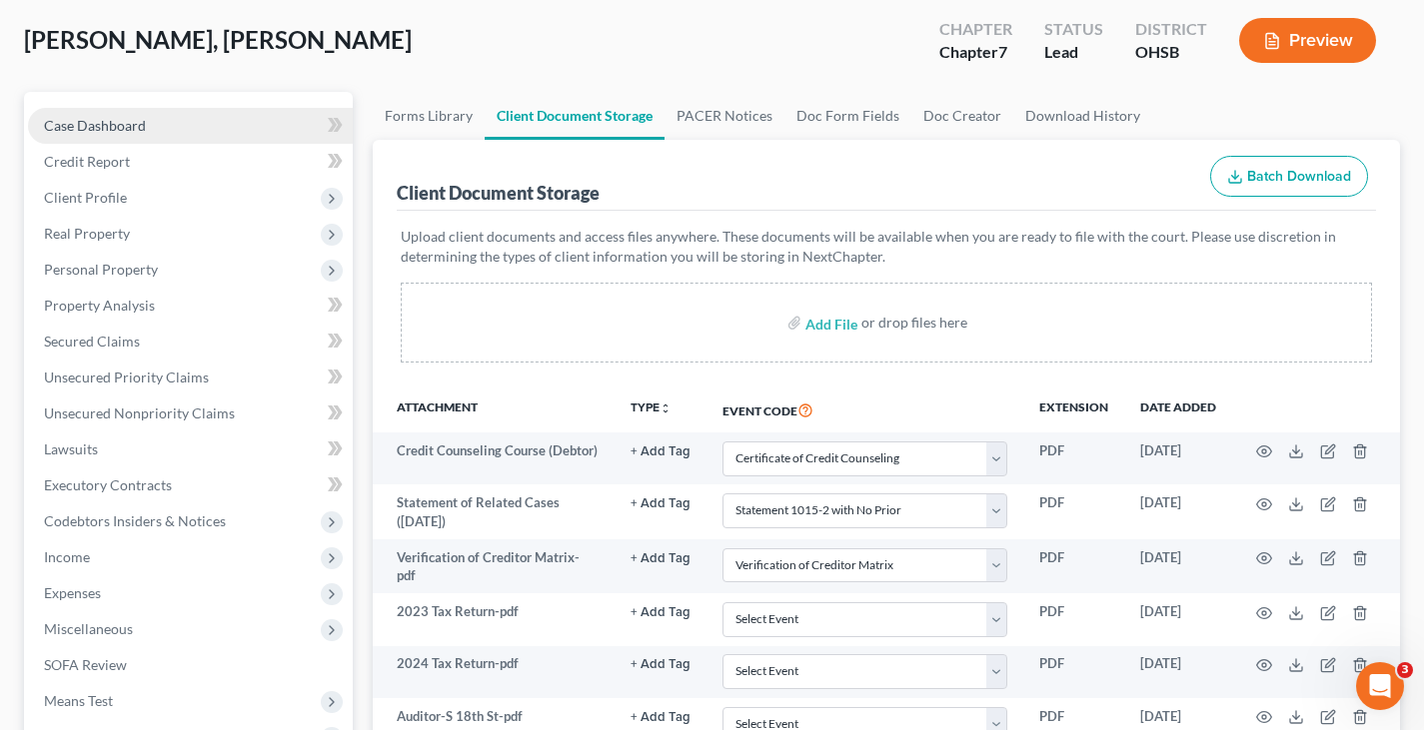
click at [126, 127] on span "Case Dashboard" at bounding box center [95, 125] width 102 height 17
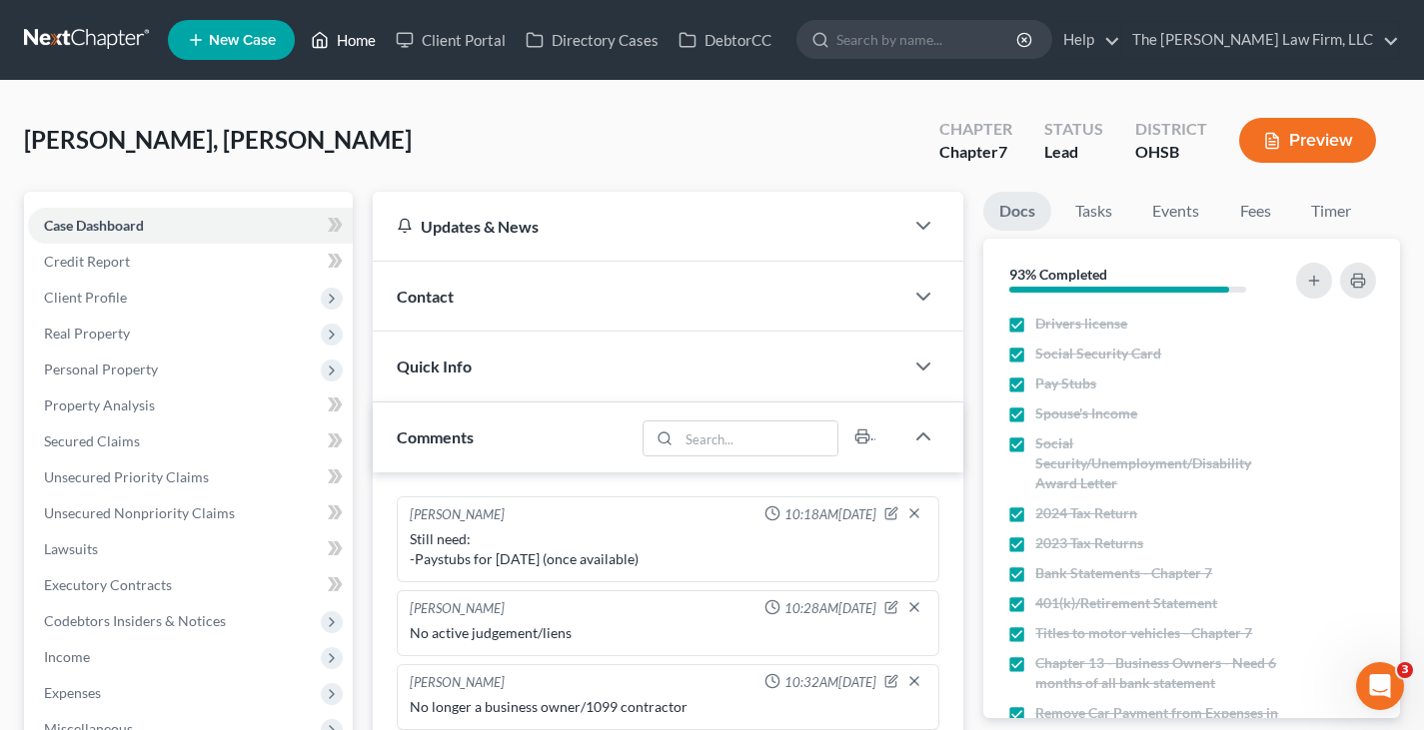
click at [361, 43] on link "Home" at bounding box center [343, 40] width 85 height 36
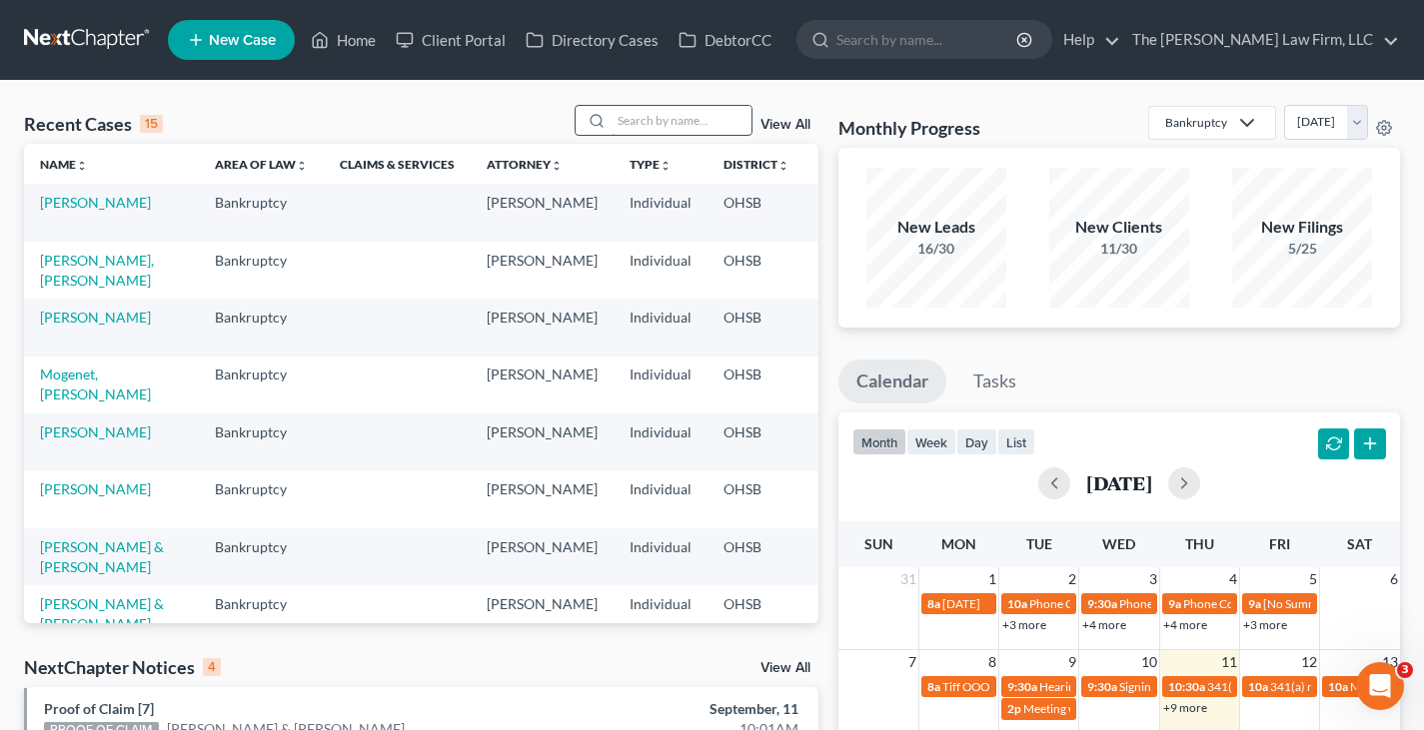
click at [673, 119] on input "search" at bounding box center [681, 120] width 140 height 29
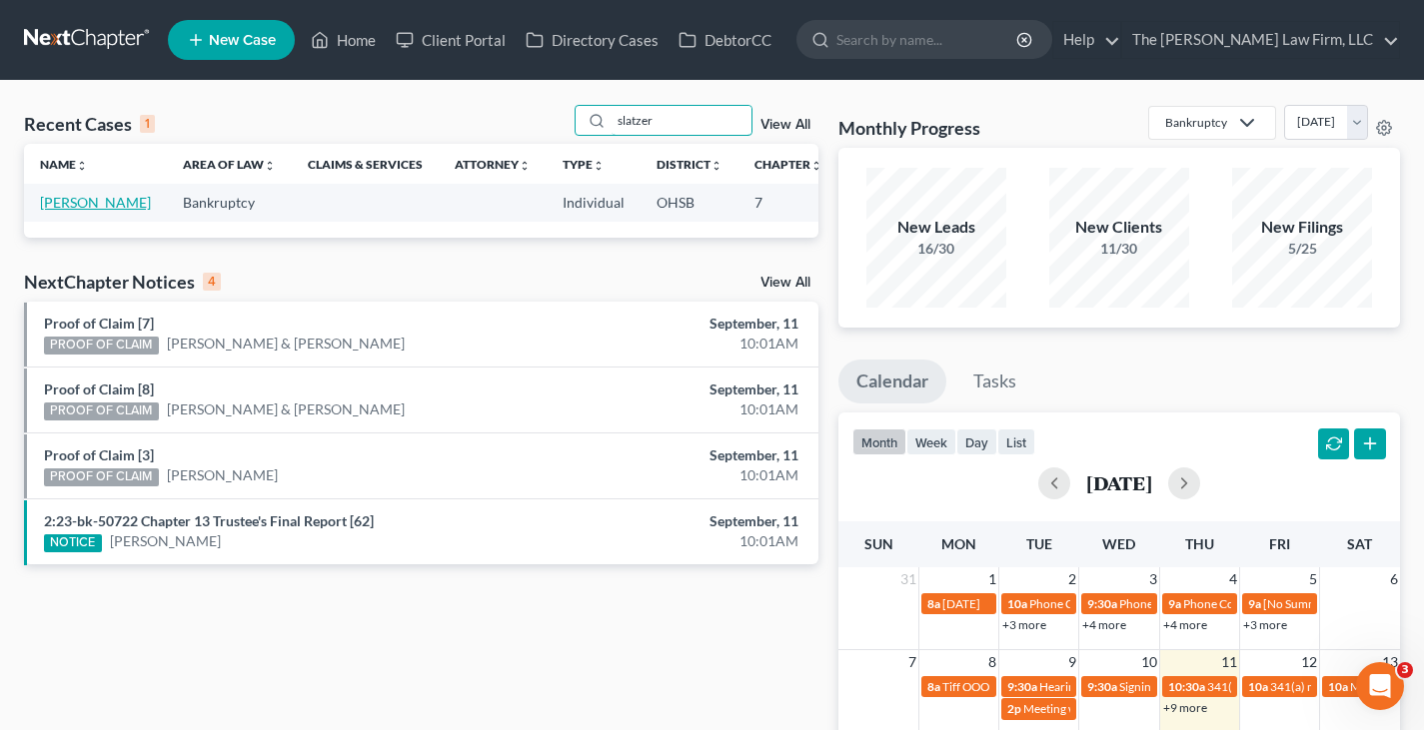
type input "slatzer"
click at [57, 202] on link "[PERSON_NAME]" at bounding box center [95, 202] width 111 height 17
